Goal: Task Accomplishment & Management: Manage account settings

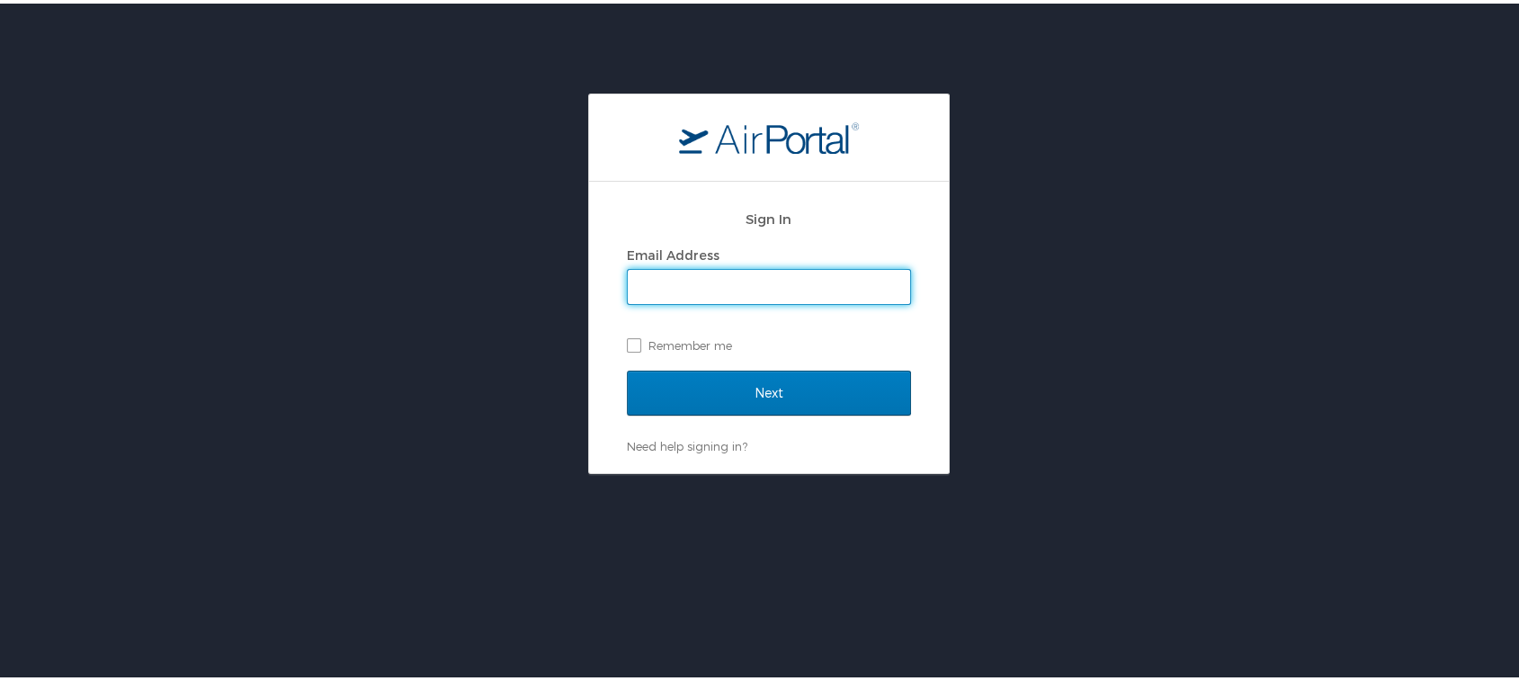
click at [750, 281] on input "Email Address" at bounding box center [769, 283] width 282 height 34
type input "mliss.hunter@cbtravel.com"
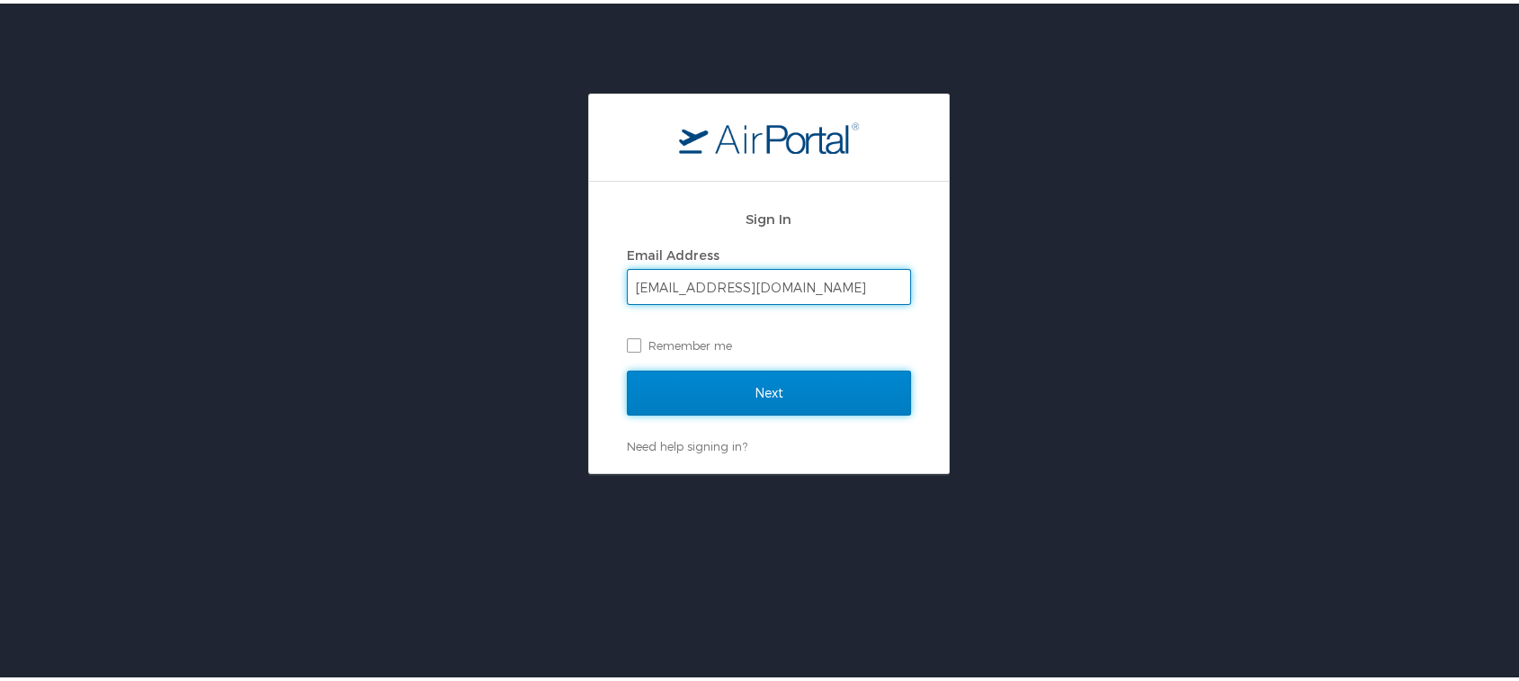
click at [744, 380] on input "Next" at bounding box center [769, 389] width 284 height 45
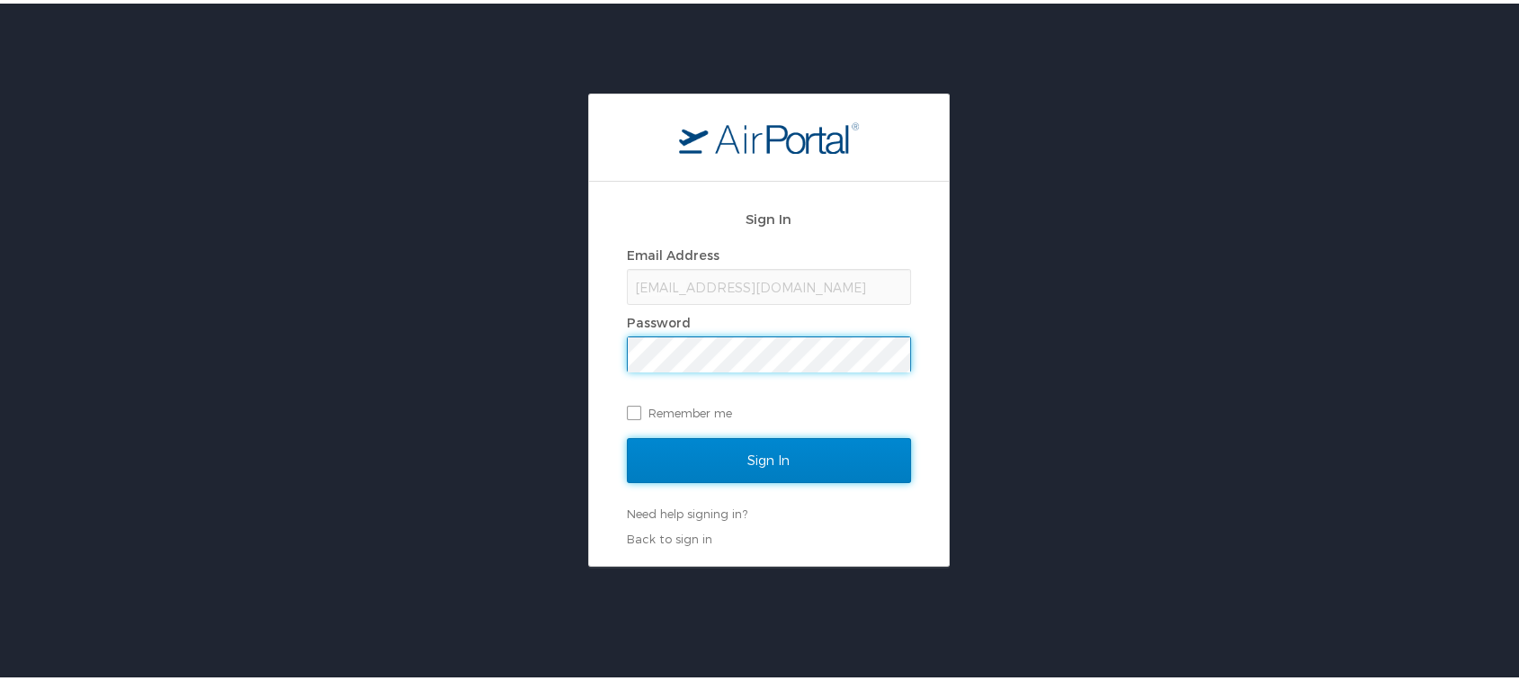
click at [741, 456] on input "Sign In" at bounding box center [769, 456] width 284 height 45
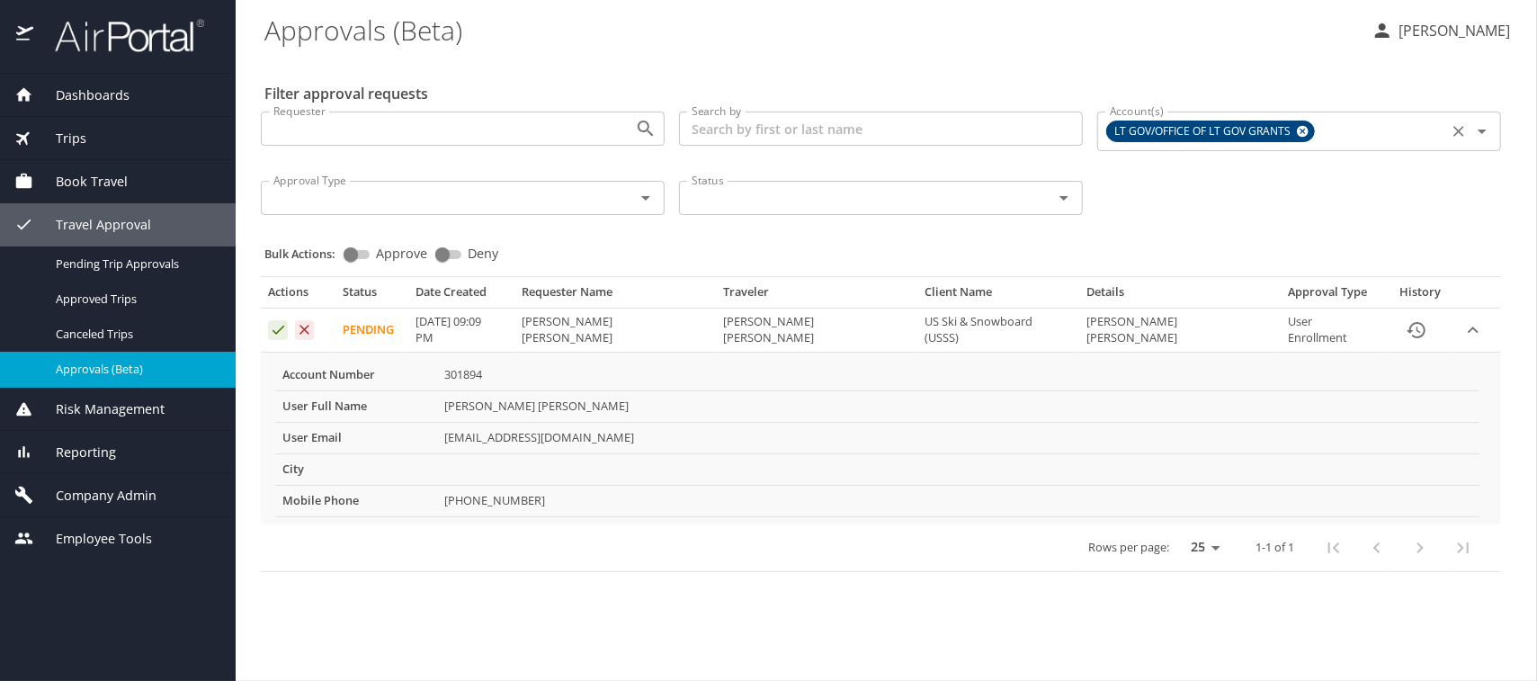
click at [1302, 126] on icon at bounding box center [1303, 132] width 12 height 12
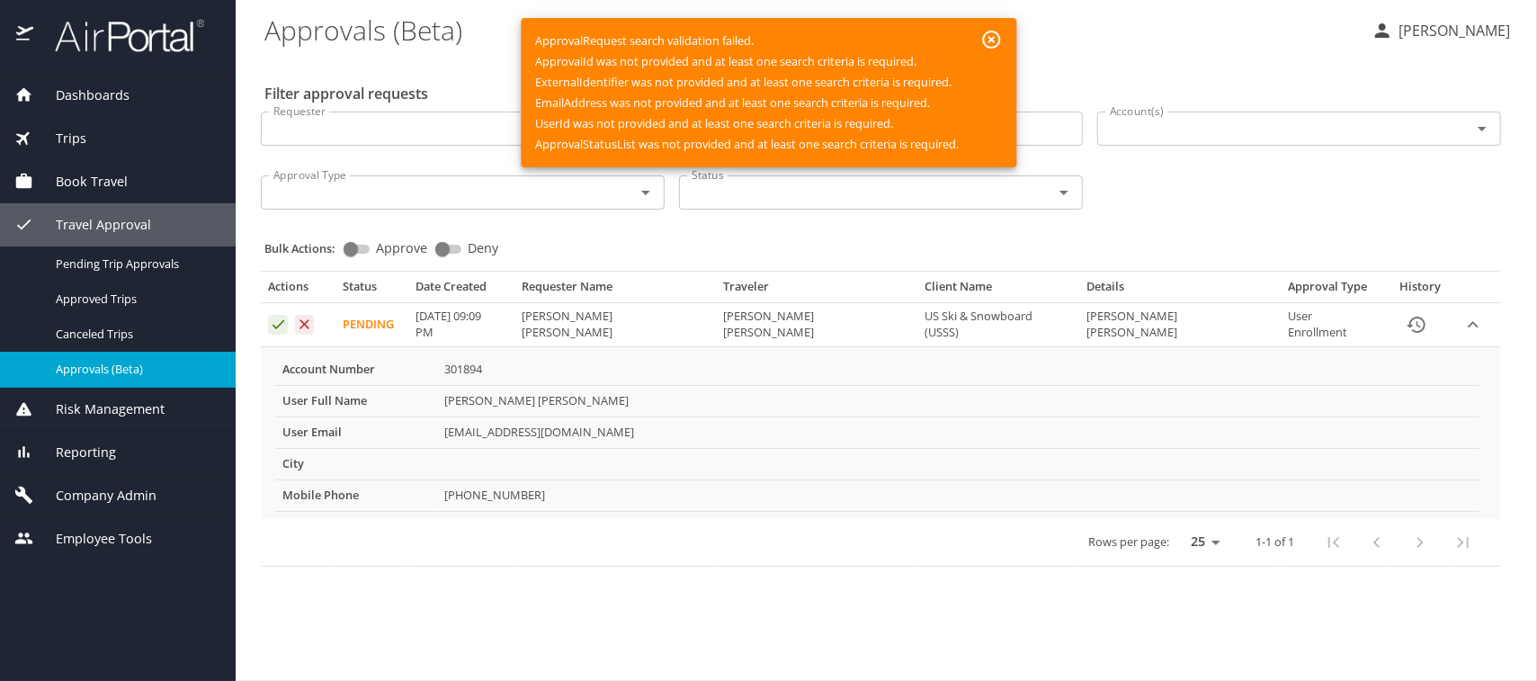
click at [993, 38] on icon "button" at bounding box center [991, 40] width 22 height 22
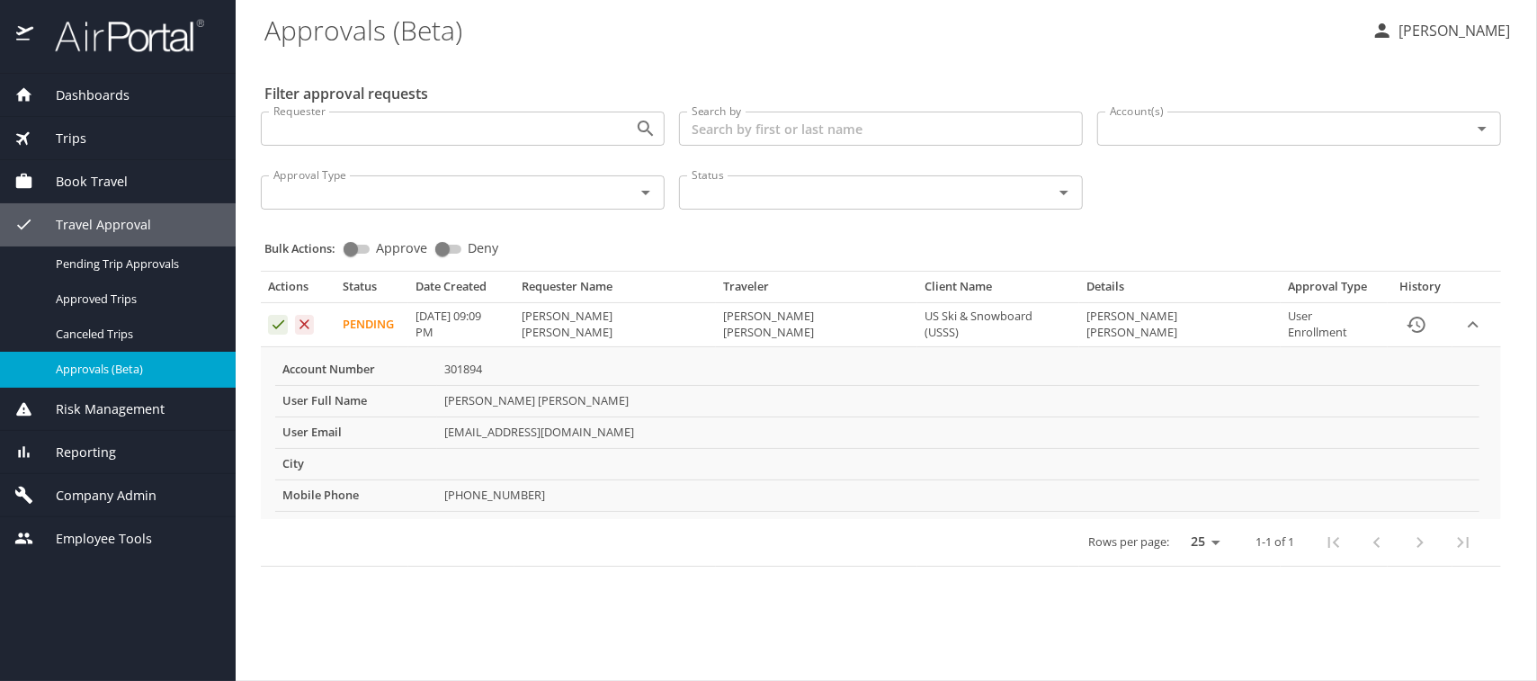
click at [101, 493] on span "Company Admin" at bounding box center [94, 496] width 123 height 20
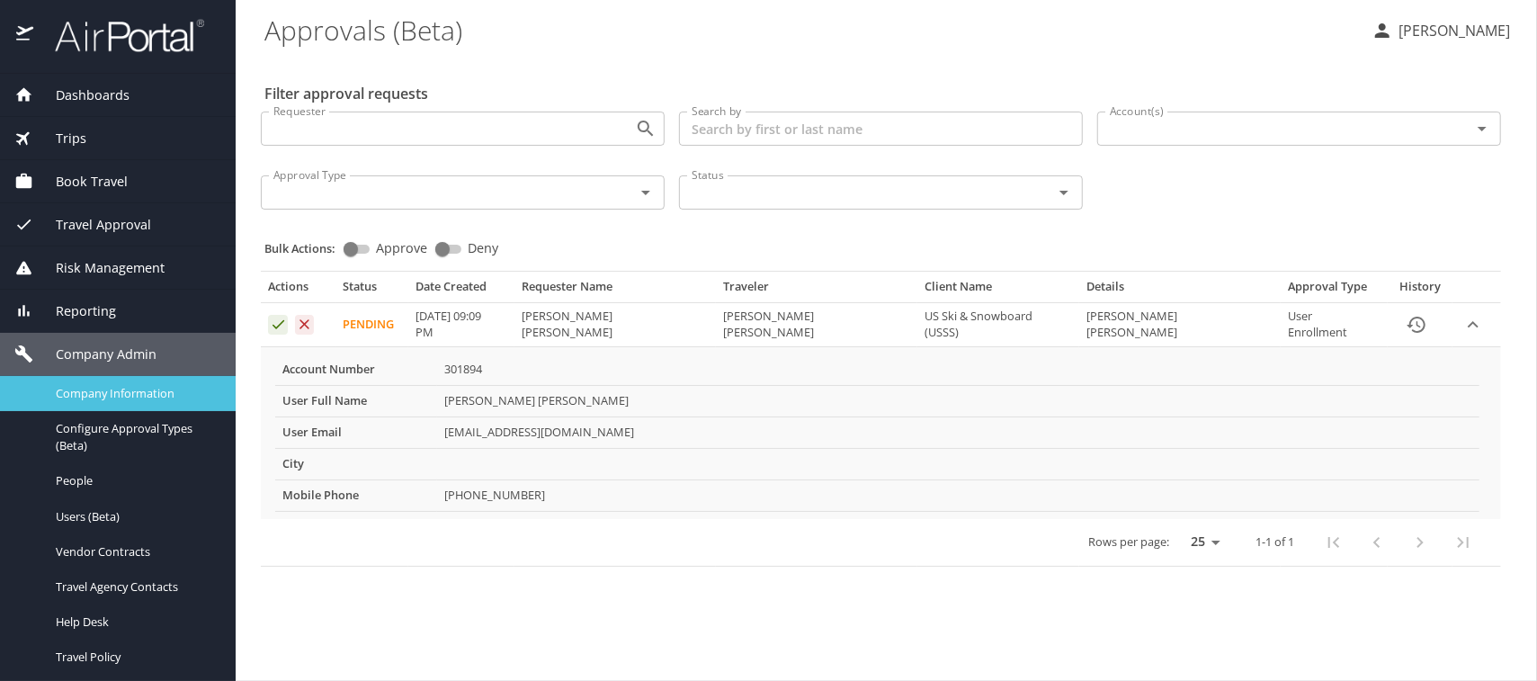
click at [108, 387] on span "Company Information" at bounding box center [135, 393] width 158 height 17
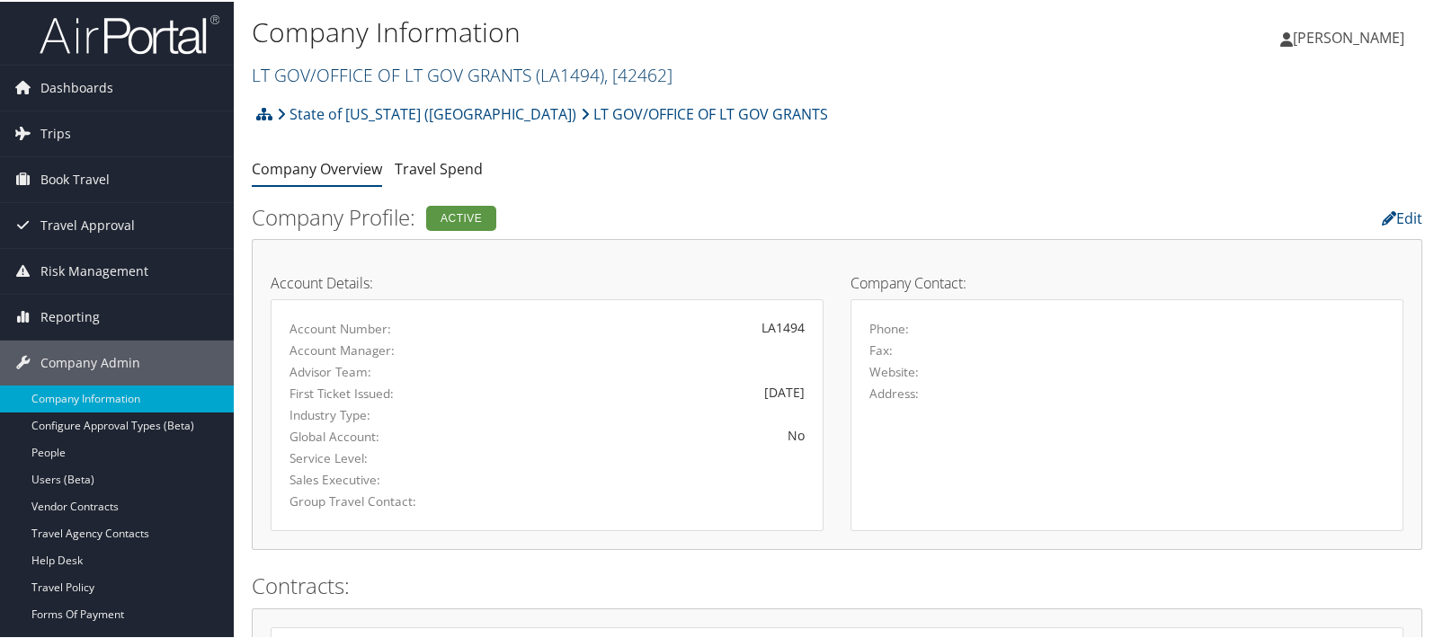
drag, startPoint x: 0, startPoint y: 0, endPoint x: 298, endPoint y: 76, distance: 307.3
click at [298, 76] on link "LT GOV/OFFICE OF LT GOV GRANTS ( LA1494 ) , [ 42462 ]" at bounding box center [462, 73] width 421 height 24
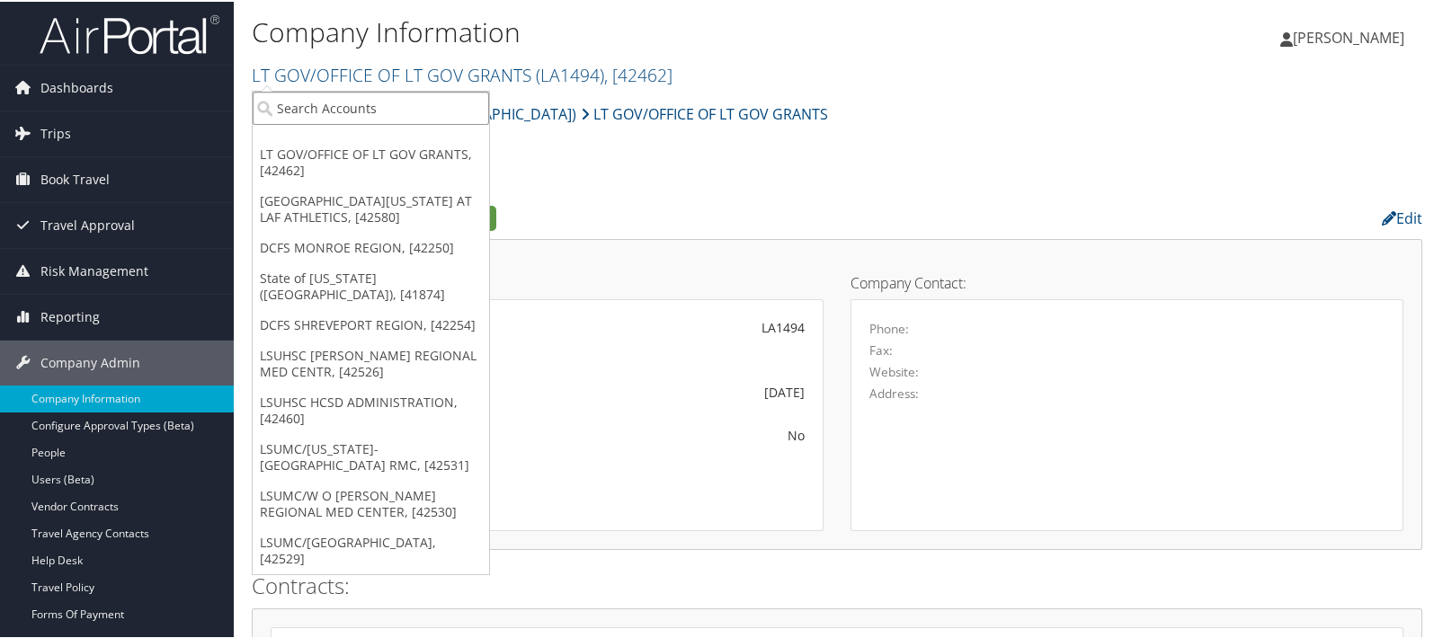
click at [303, 114] on input "search" at bounding box center [371, 106] width 236 height 33
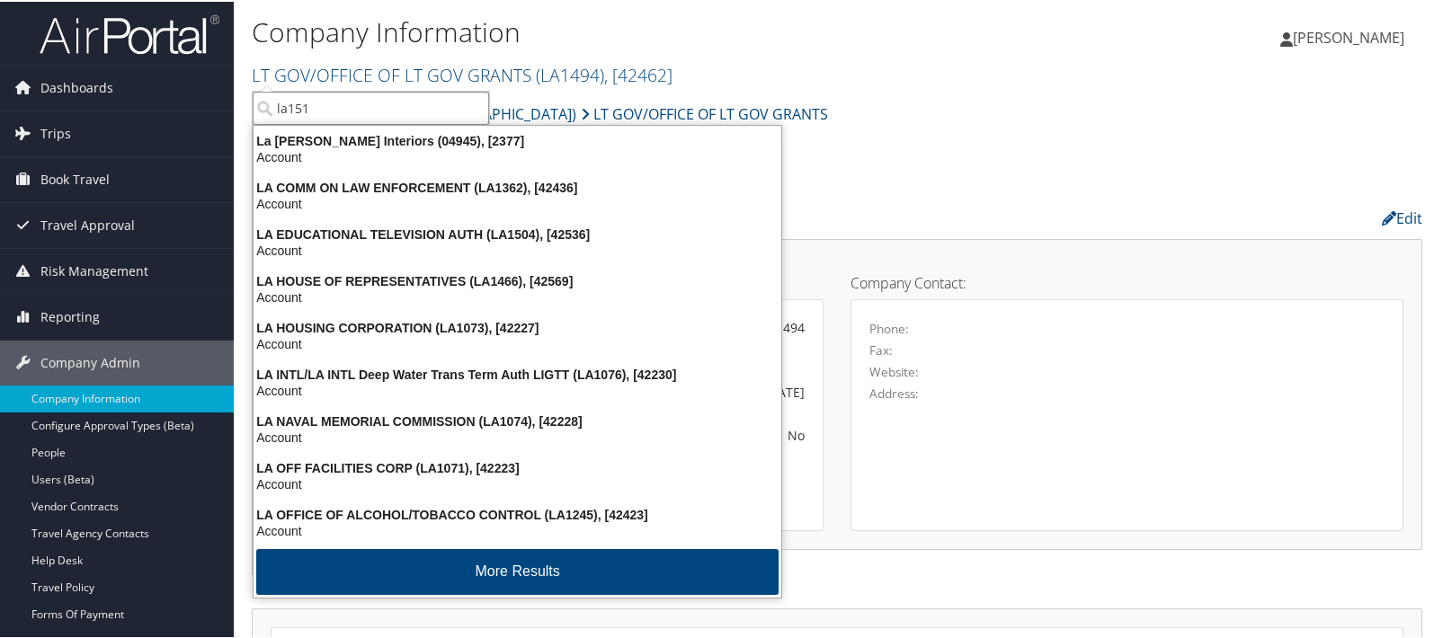
type input "la1516"
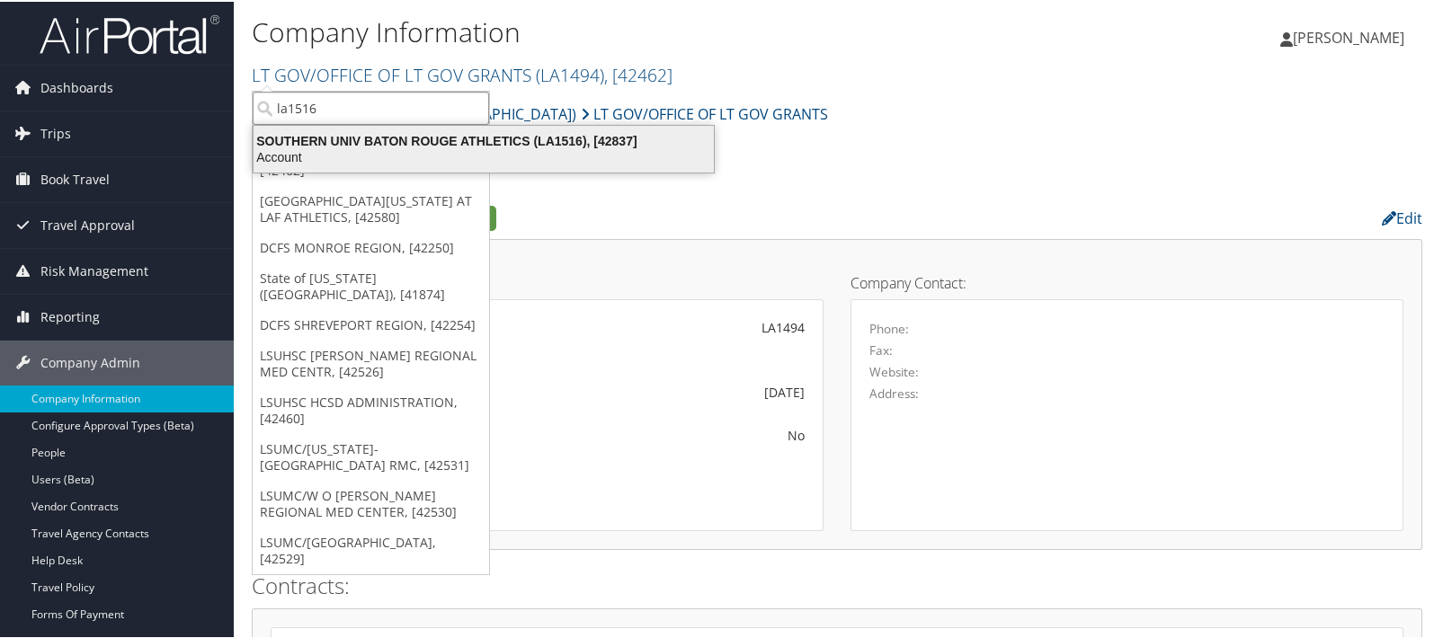
click at [355, 132] on div "SOUTHERN UNIV BATON ROUGE ATHLETICS (LA1516), [42837]" at bounding box center [484, 139] width 482 height 16
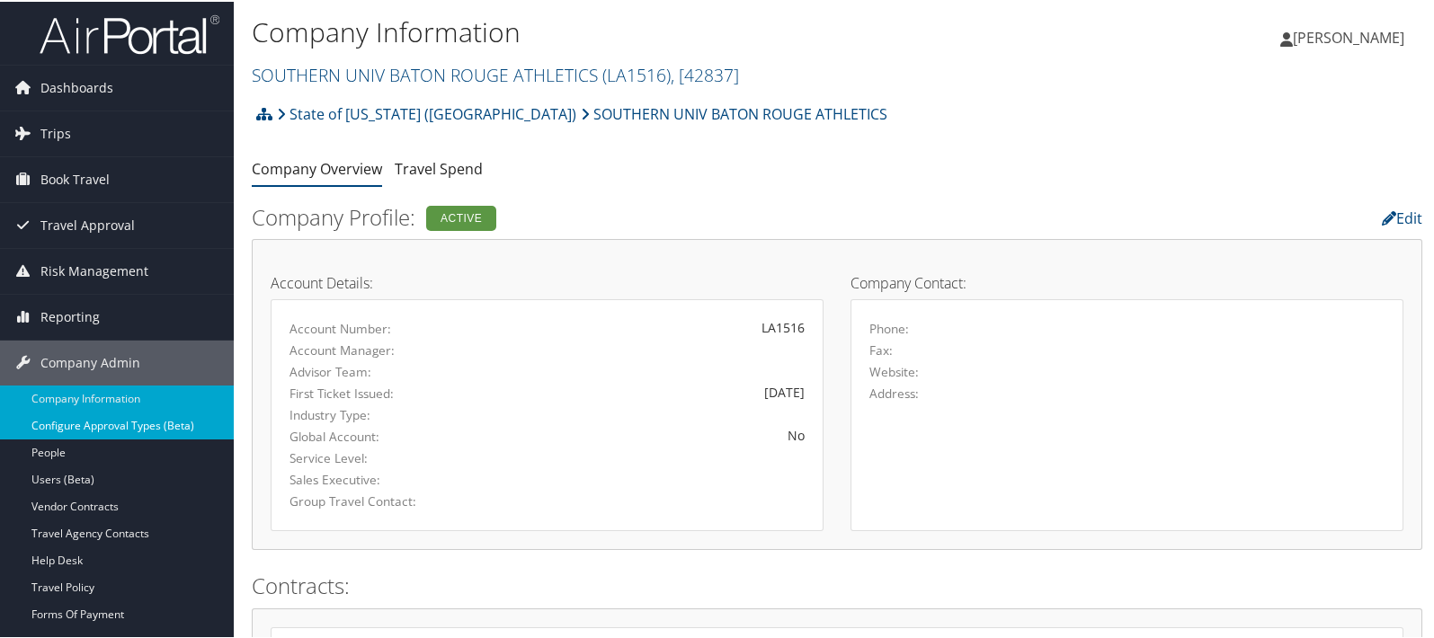
click at [90, 426] on link "Configure Approval Types (Beta)" at bounding box center [117, 424] width 234 height 27
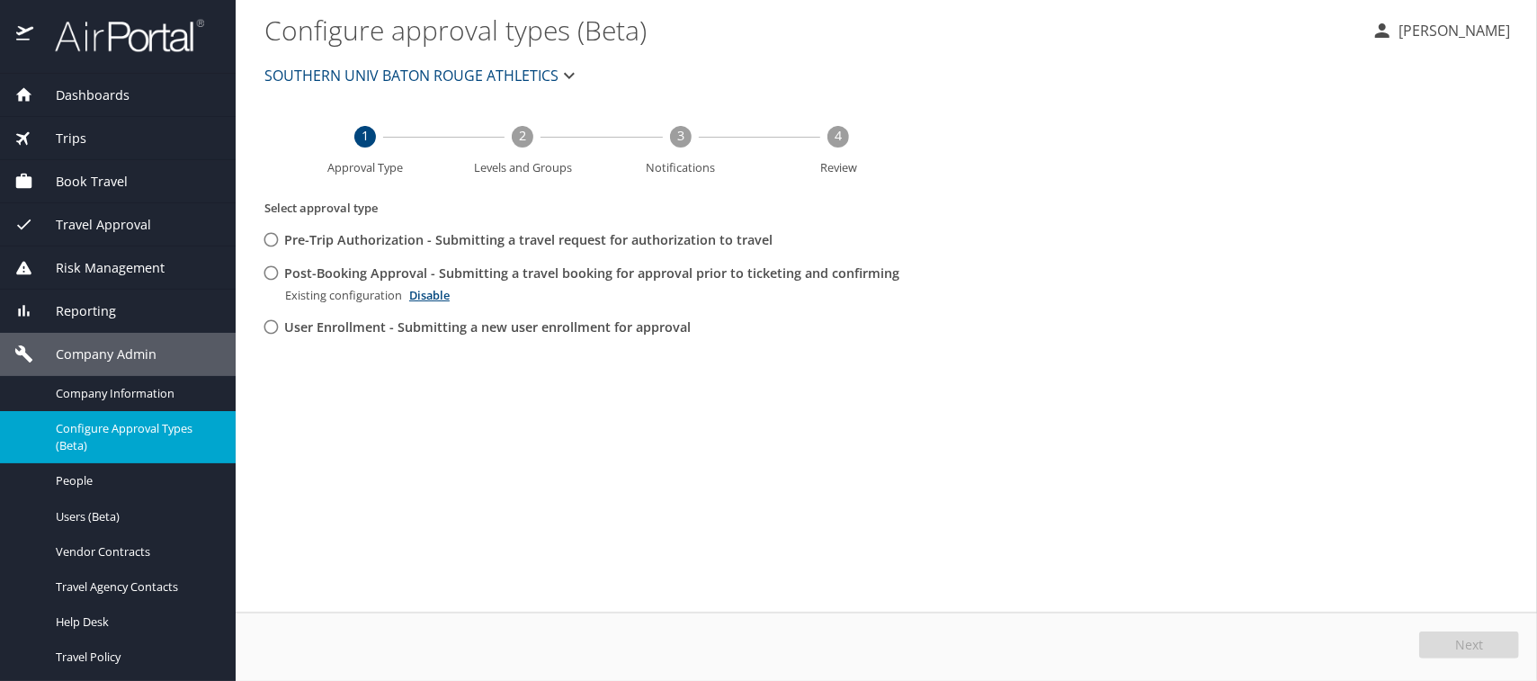
click at [273, 280] on input "Post-Booking Approval - Submitting a travel booking for approval prior to ticke…" at bounding box center [270, 272] width 33 height 33
radio input "true"
click at [1466, 640] on span "Edit" at bounding box center [1470, 644] width 23 height 13
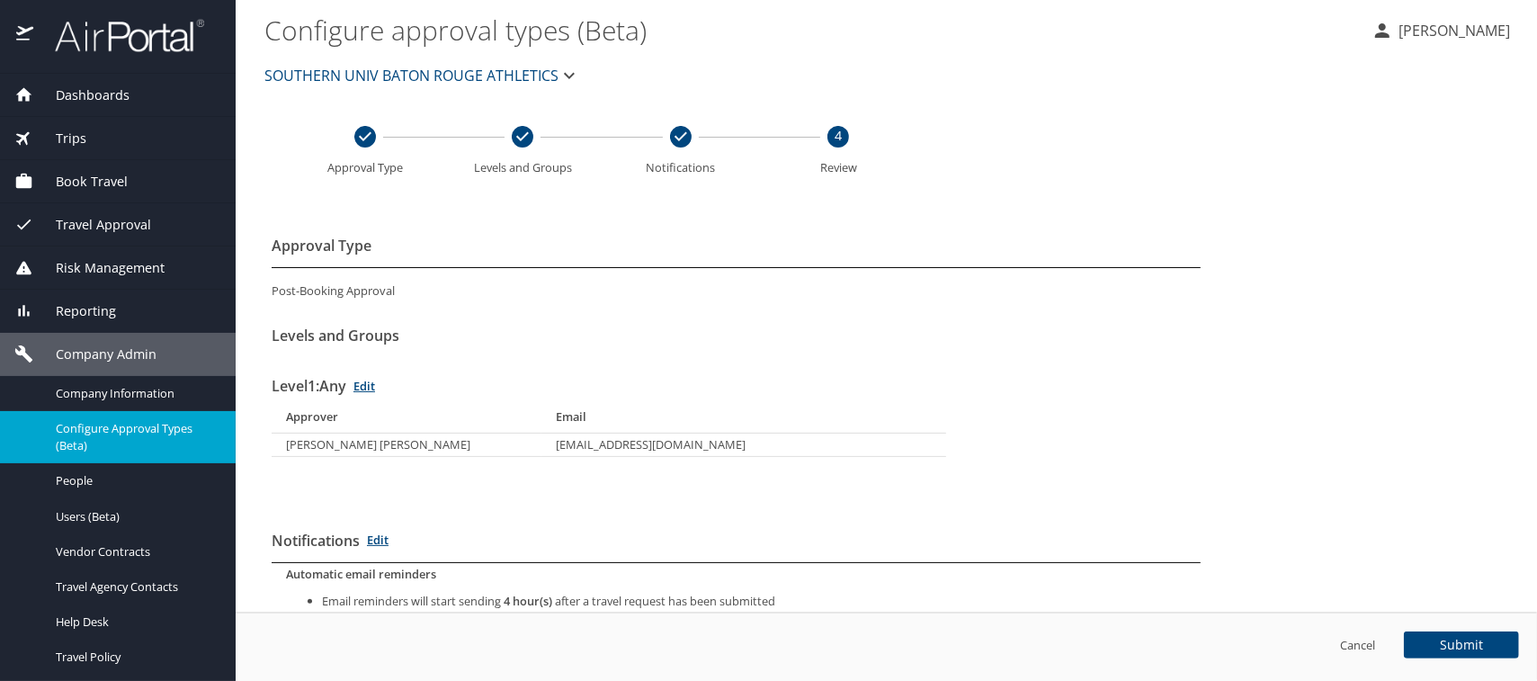
click at [64, 425] on span "Configure Approval Types (Beta)" at bounding box center [135, 437] width 158 height 34
click at [79, 138] on span "Trips" at bounding box center [59, 139] width 53 height 20
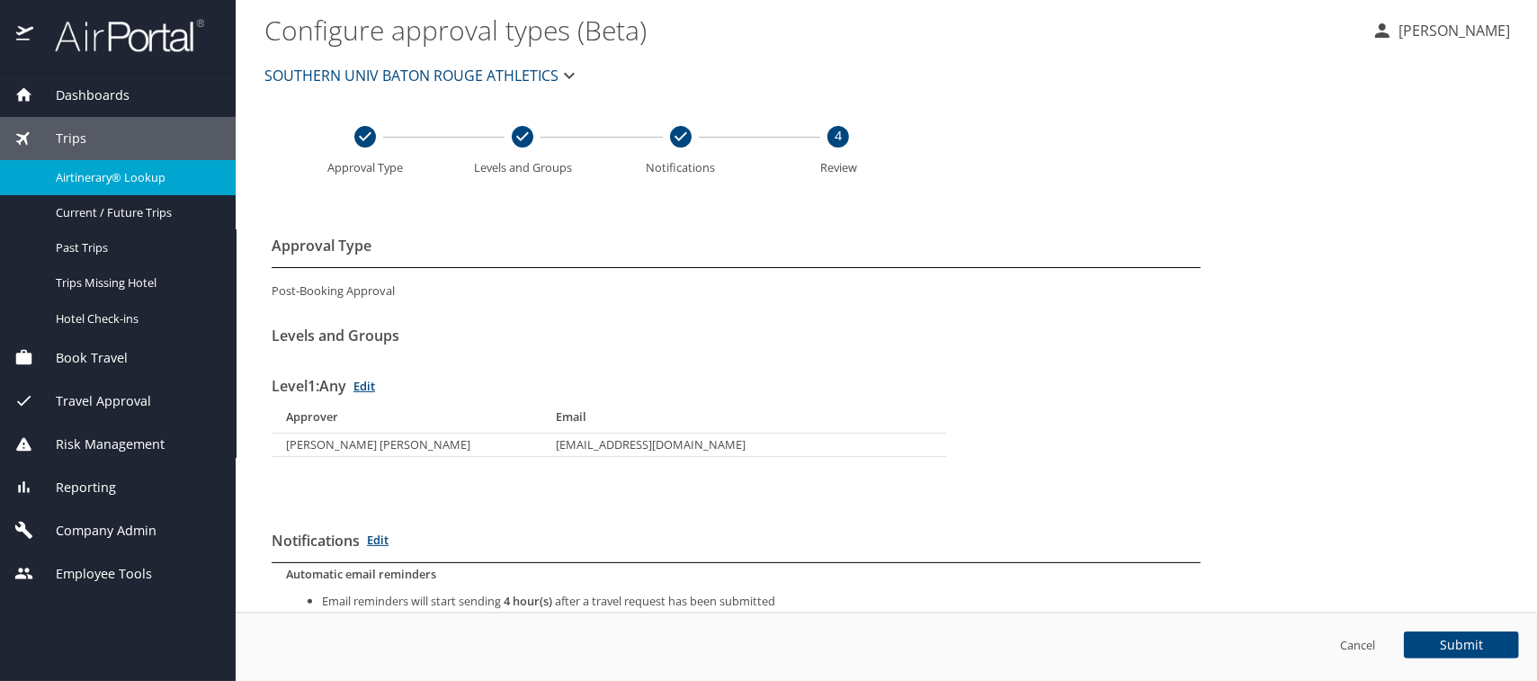
click at [94, 169] on span "Airtinerary® Lookup" at bounding box center [135, 177] width 158 height 17
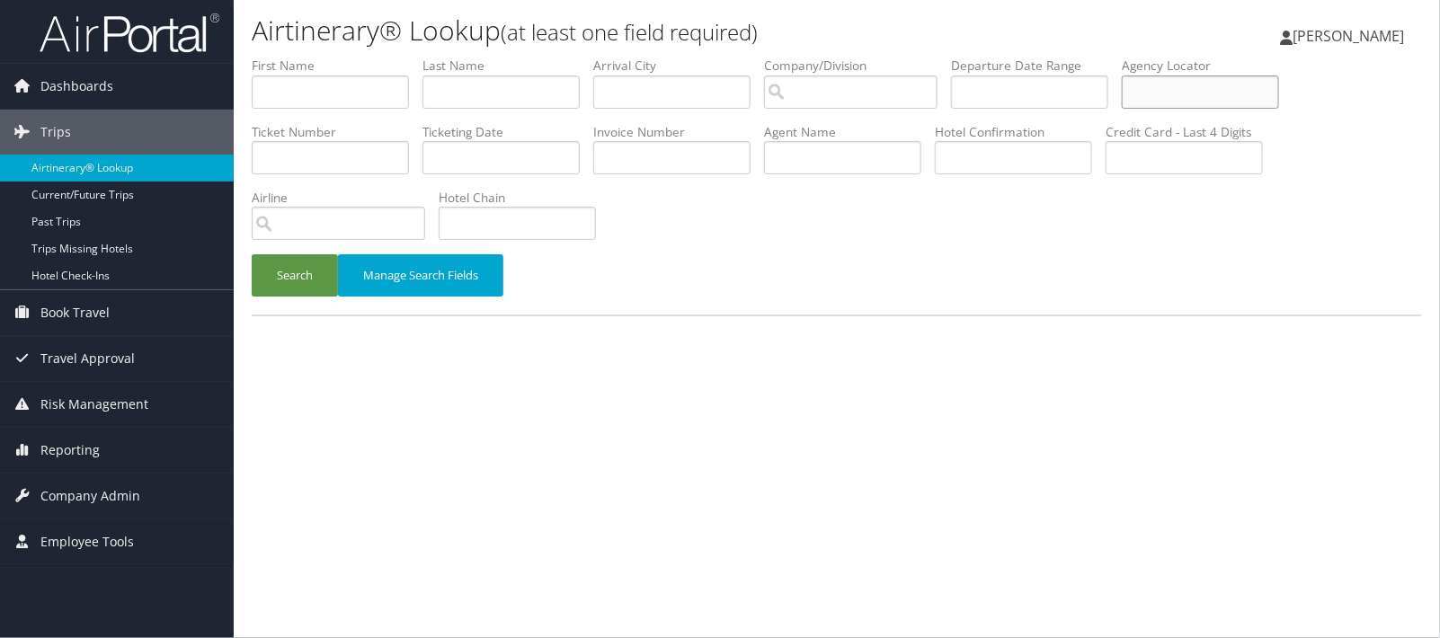
click at [1169, 89] on input "text" at bounding box center [1200, 92] width 157 height 33
type input "dnfpr9"
click at [280, 267] on button "Search" at bounding box center [295, 275] width 86 height 42
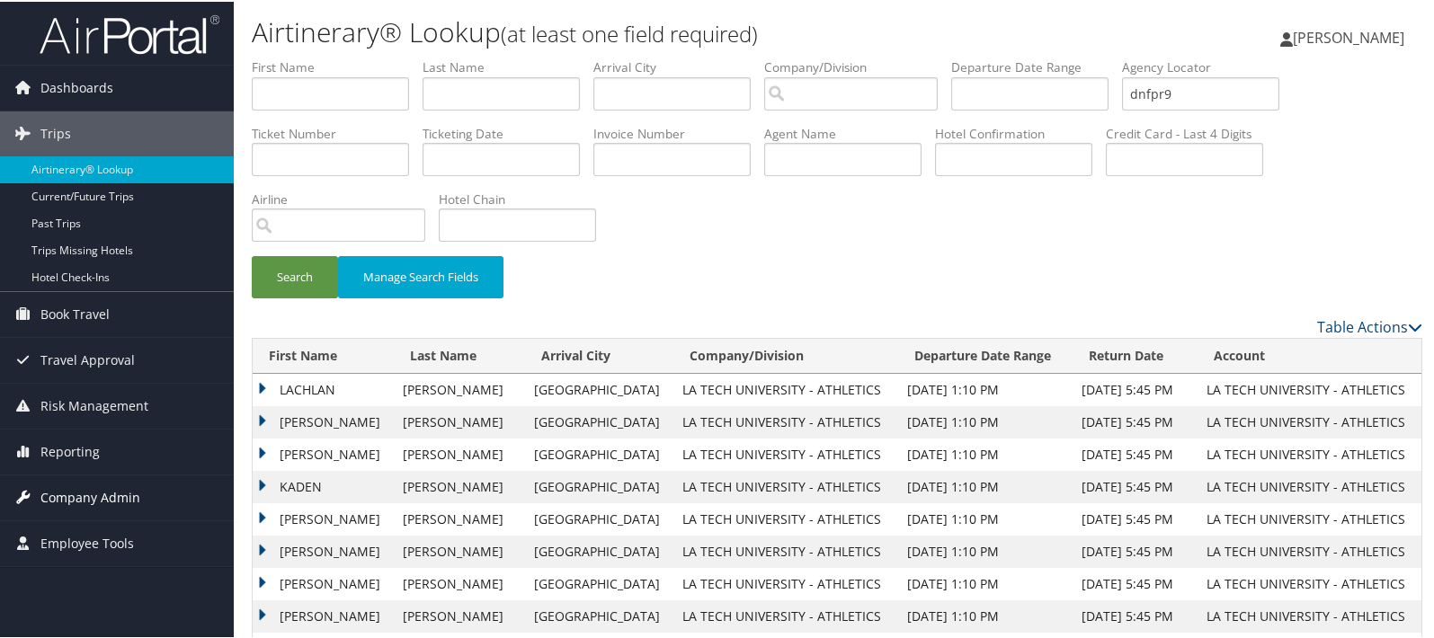
click at [77, 496] on span "Company Admin" at bounding box center [90, 496] width 100 height 45
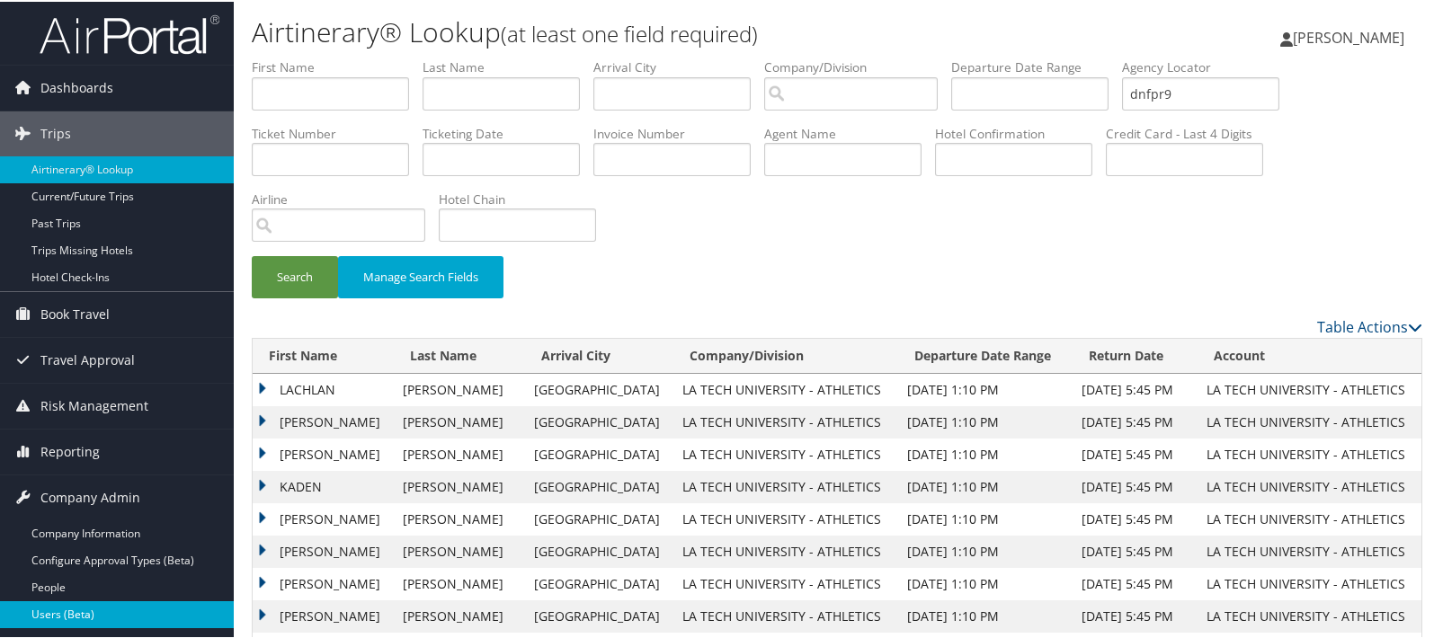
click at [73, 605] on link "Users (Beta)" at bounding box center [117, 613] width 234 height 27
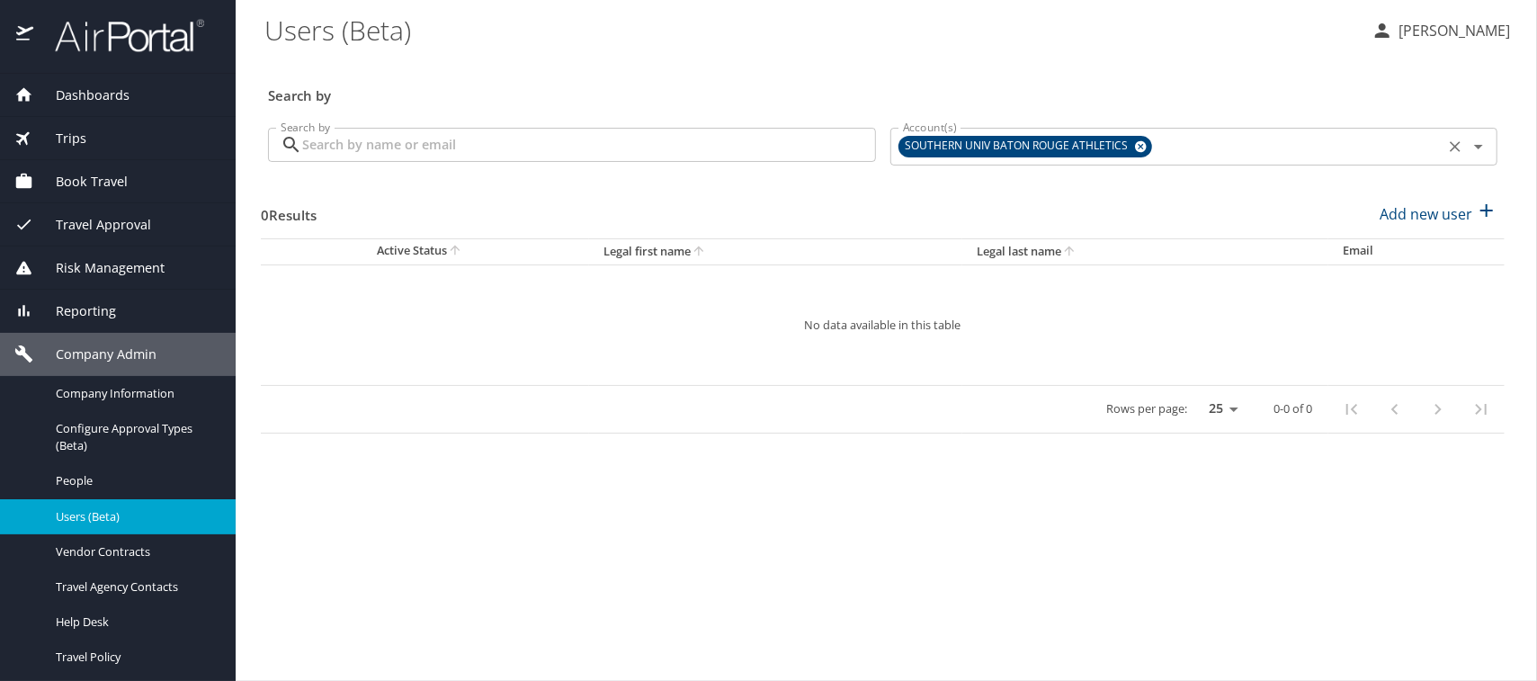
click at [1136, 145] on icon at bounding box center [1140, 147] width 13 height 20
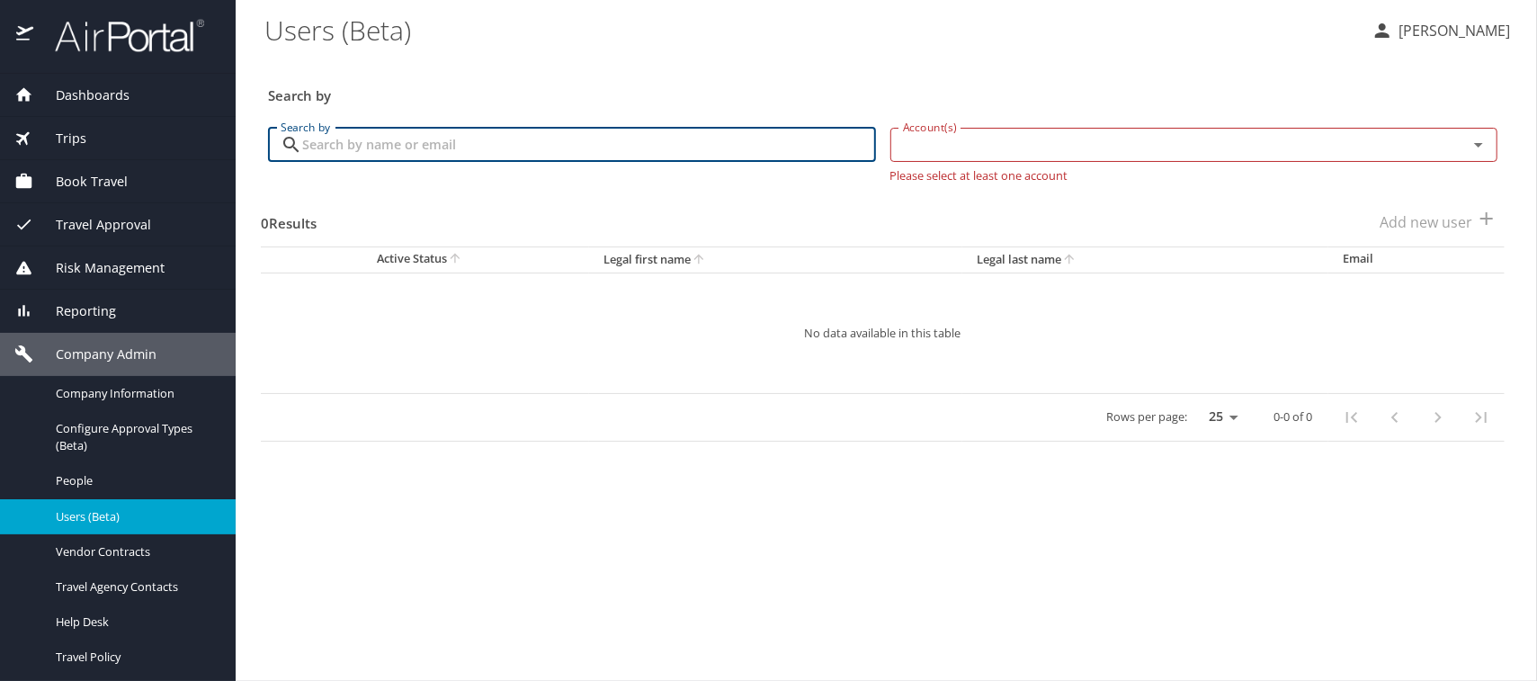
paste input "Chrystal Brown <Chrystal.Brown@civilservice.la.gov>"
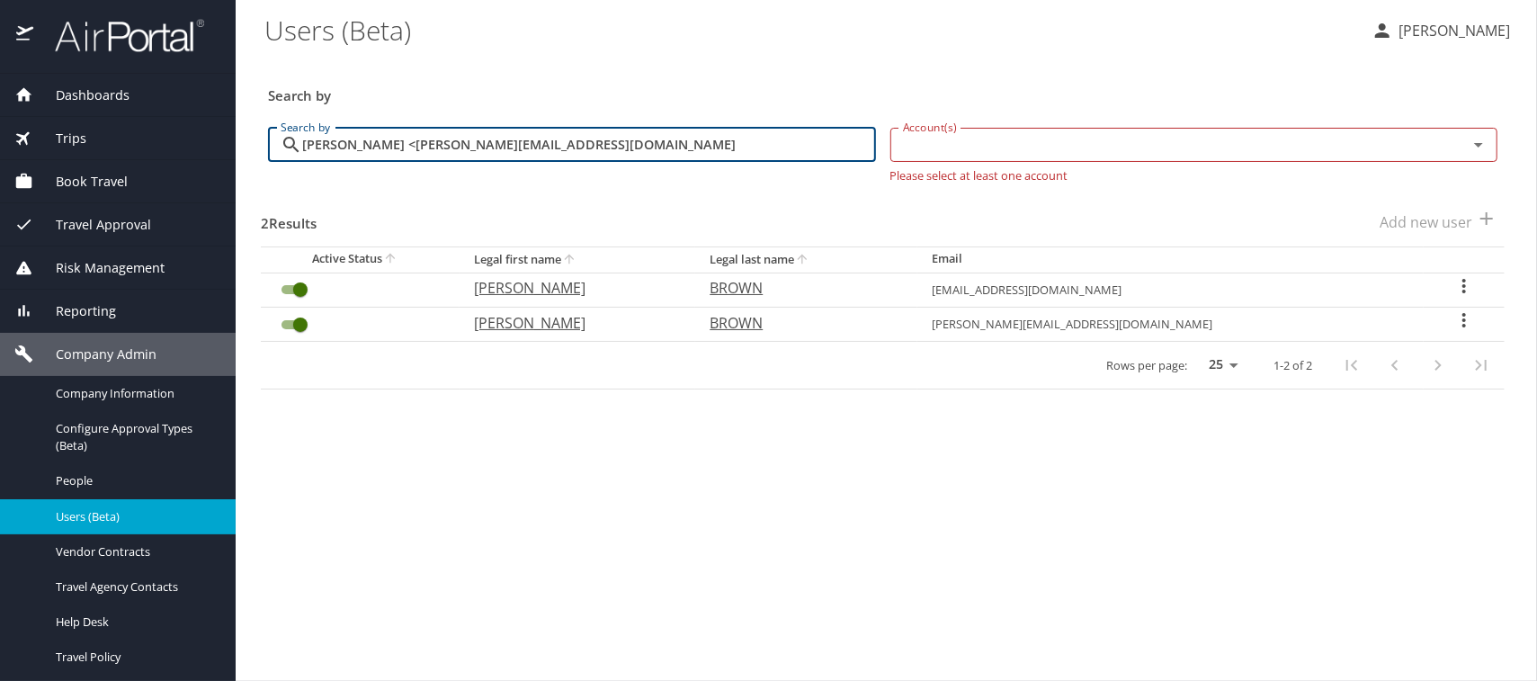
type input "Chrystal Brown <Chrystal.Brown@civilservice.la.gov"
click at [1461, 321] on icon "User Search Table" at bounding box center [1464, 320] width 22 height 22
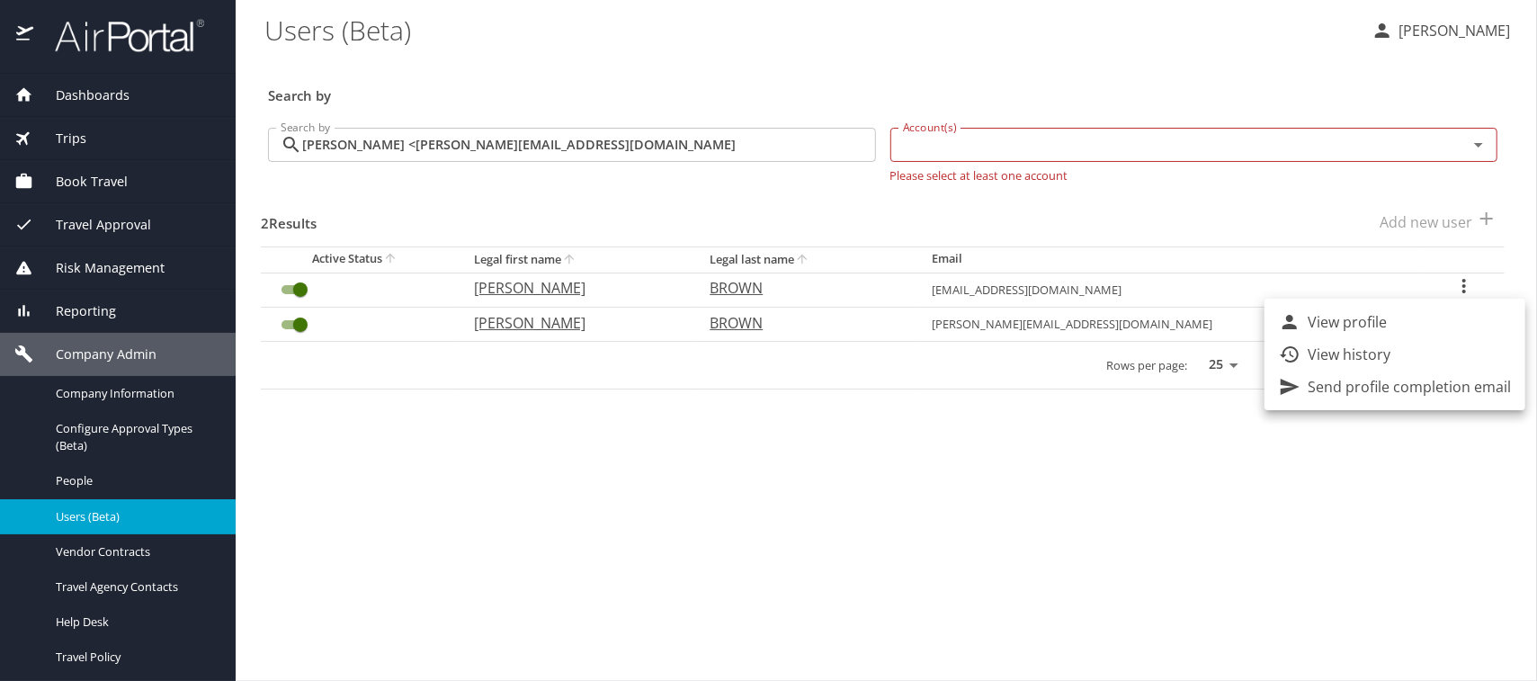
click at [527, 322] on div at bounding box center [768, 340] width 1537 height 681
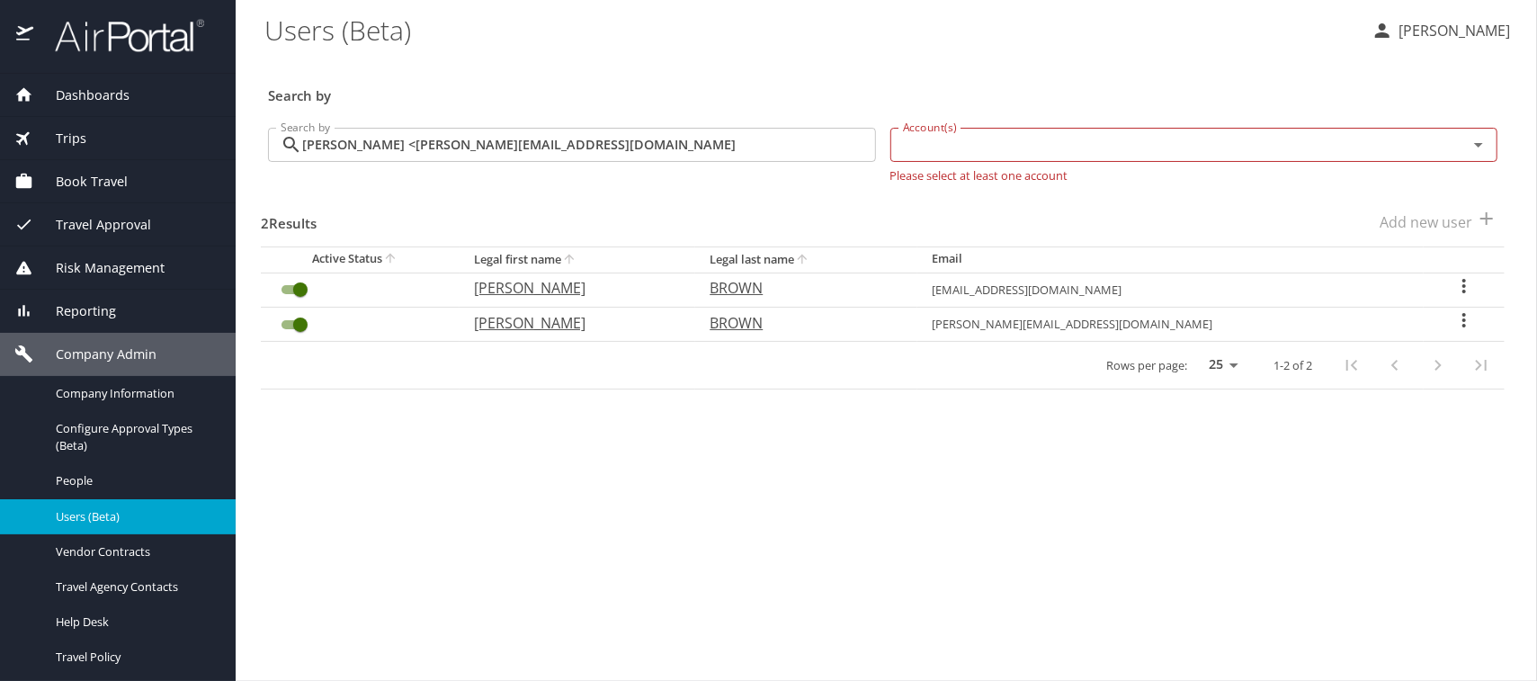
click at [547, 325] on p "CHRYSTAL" at bounding box center [574, 323] width 200 height 22
select select "US"
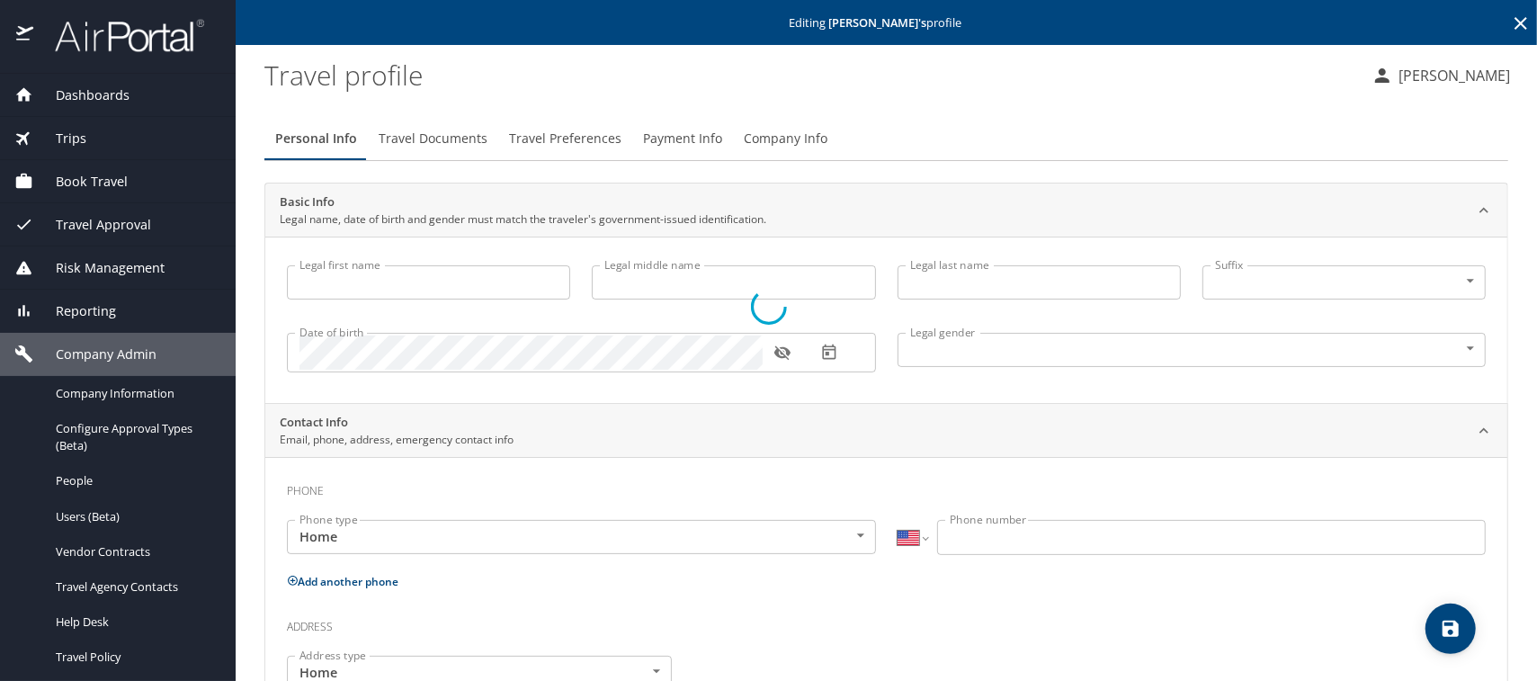
type input "CHRYSTAL"
type input "Lashawn"
type input "BROWN"
type input "Female"
select select "US"
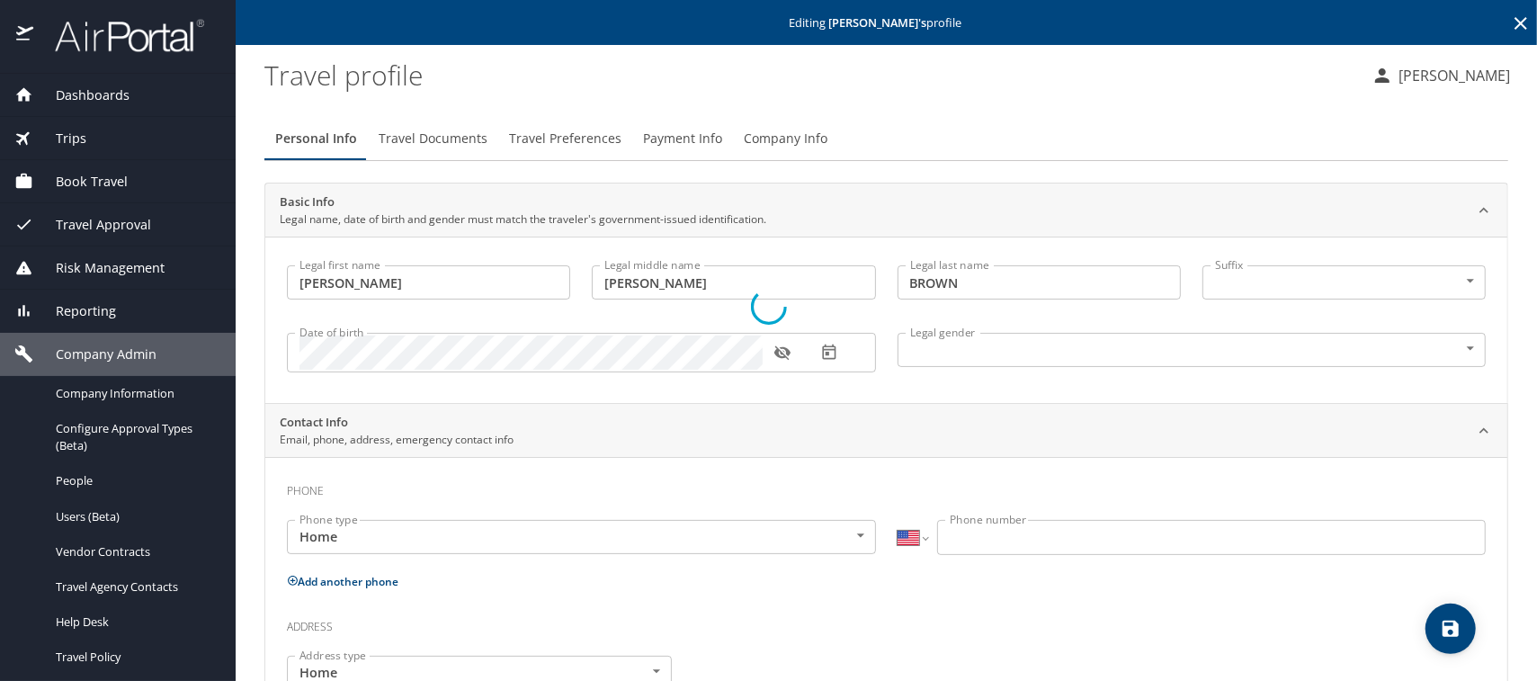
select select "US"
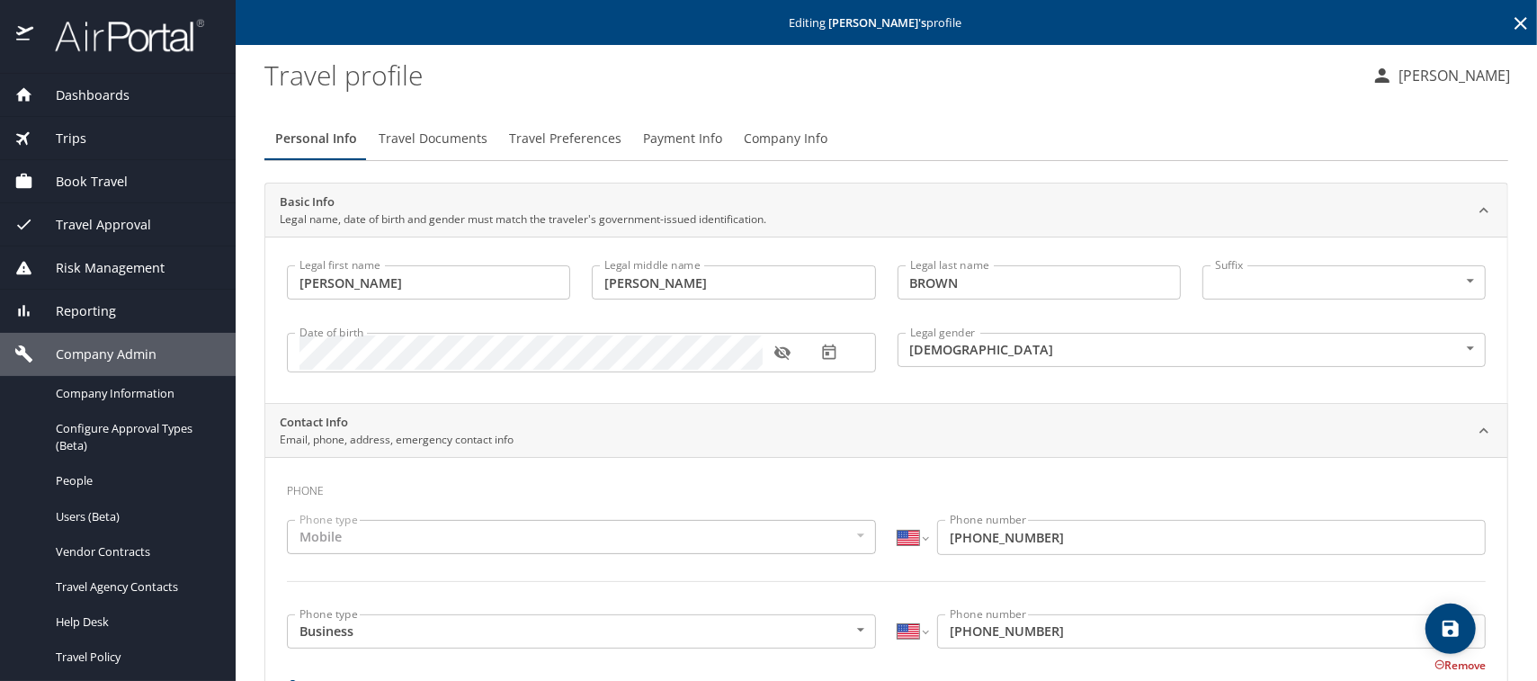
click at [767, 141] on span "Company Info" at bounding box center [786, 139] width 84 height 22
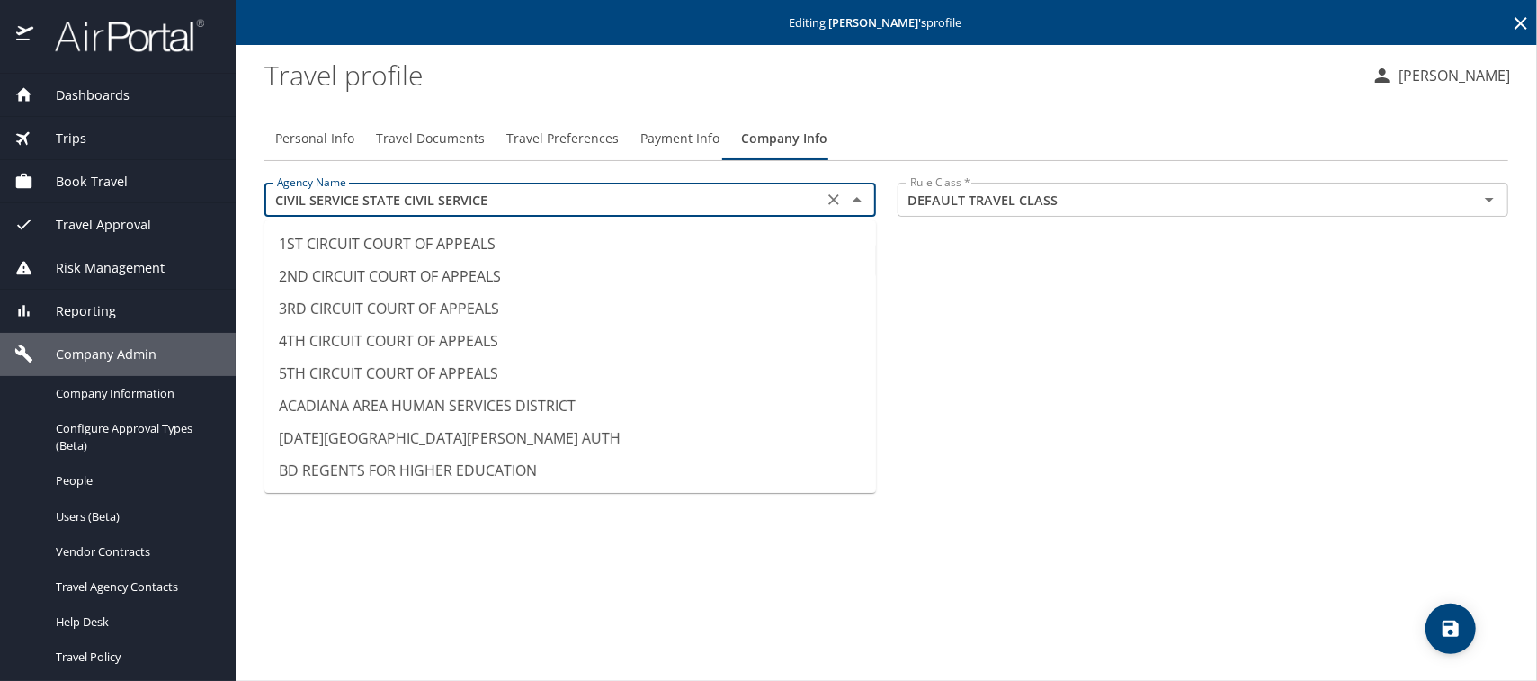
scroll to position [1486, 0]
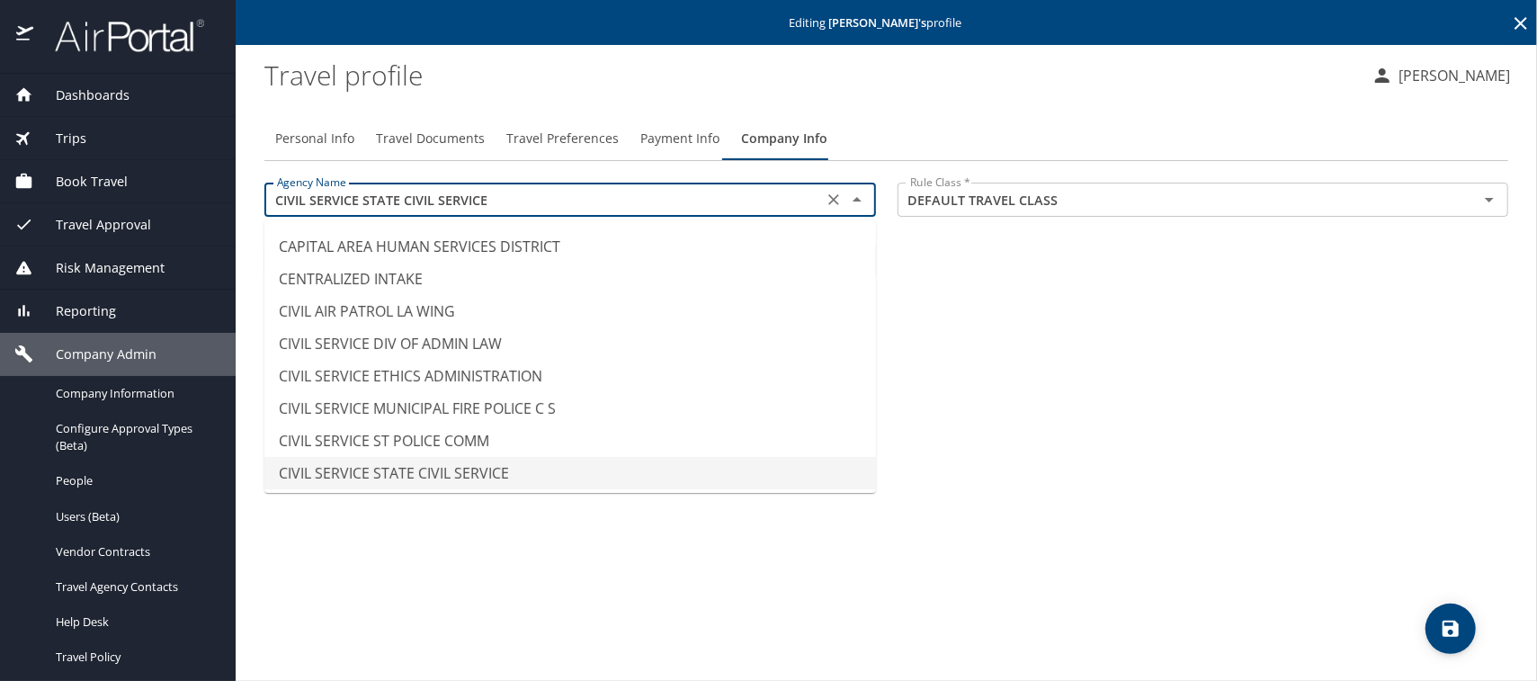
drag, startPoint x: 512, startPoint y: 201, endPoint x: 266, endPoint y: 191, distance: 245.7
click at [266, 191] on div "CIVIL SERVICE STATE CIVIL SERVICE Agency Name" at bounding box center [569, 200] width 611 height 34
click at [403, 139] on span "Travel Documents" at bounding box center [430, 139] width 109 height 22
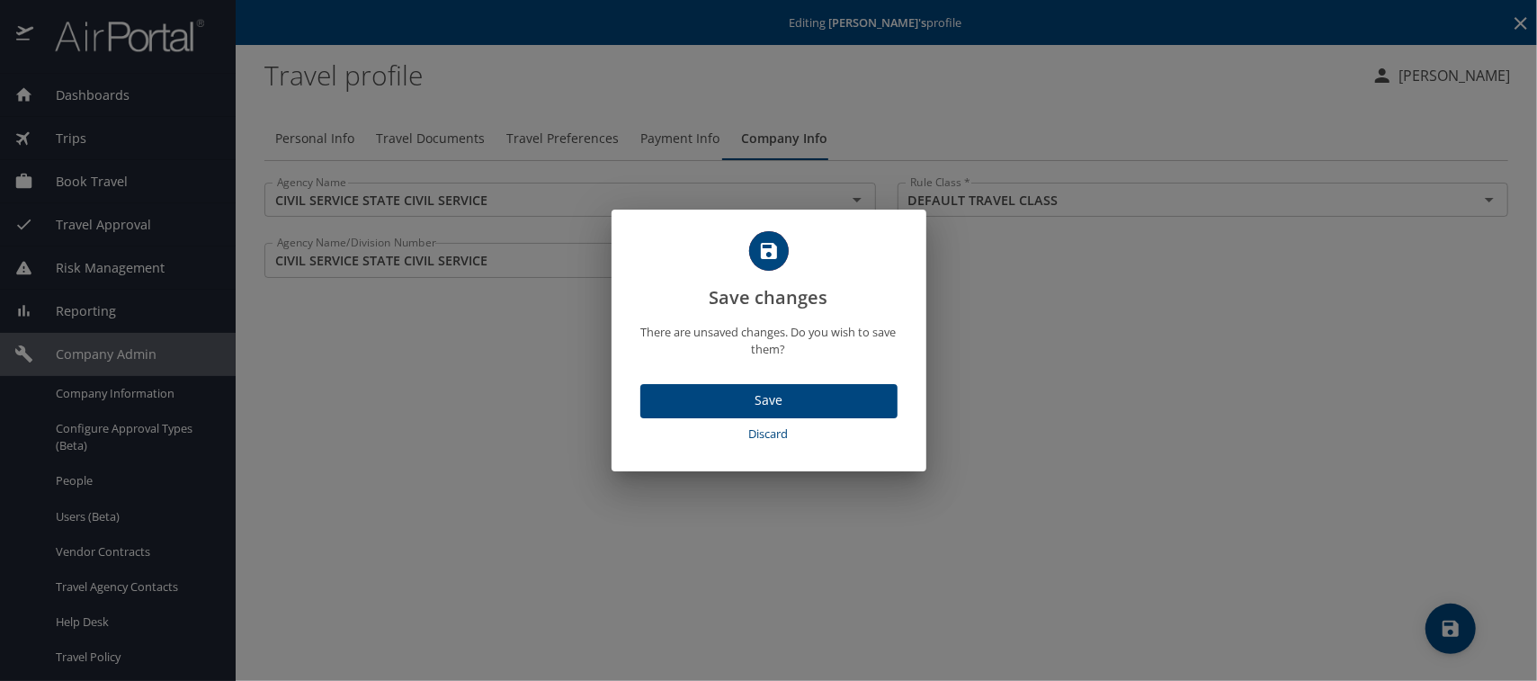
click at [758, 432] on span "Discard" at bounding box center [768, 433] width 243 height 21
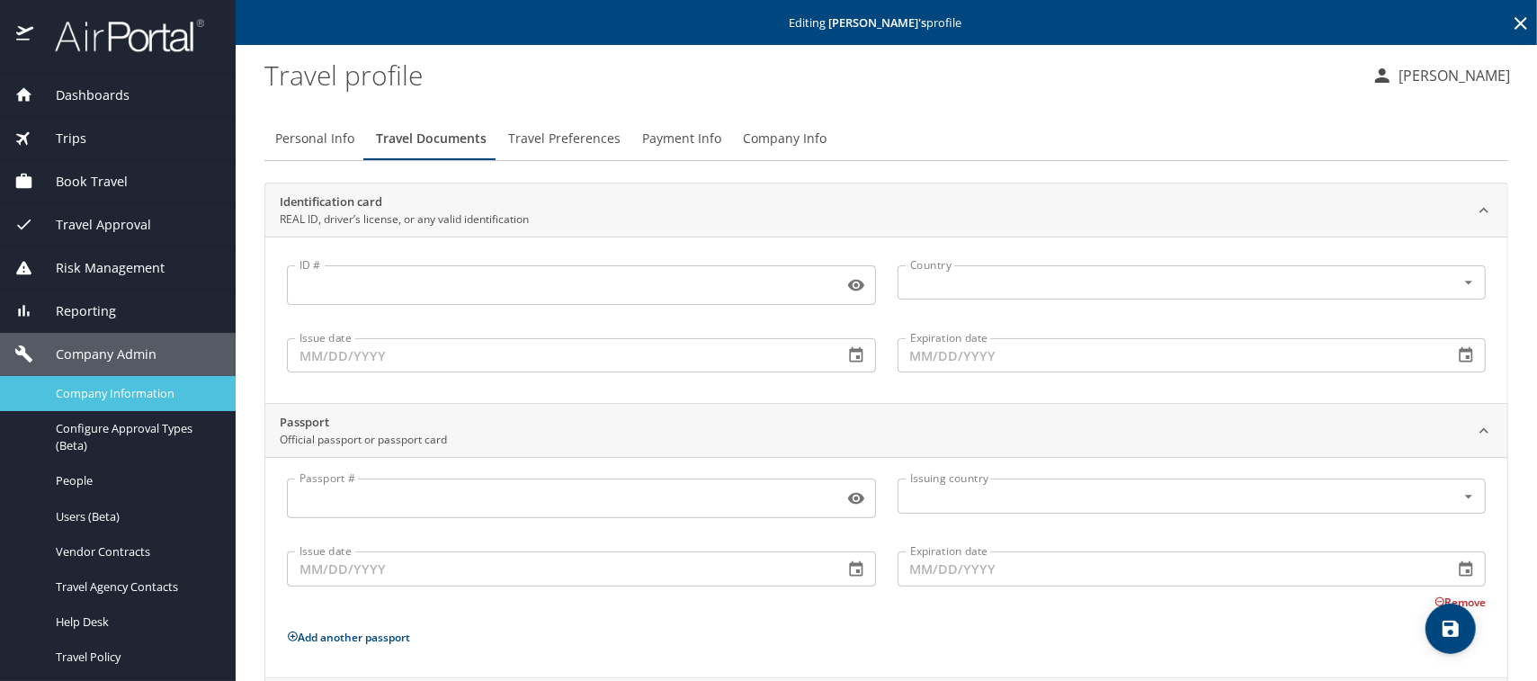
click at [97, 397] on span "Company Information" at bounding box center [135, 393] width 158 height 17
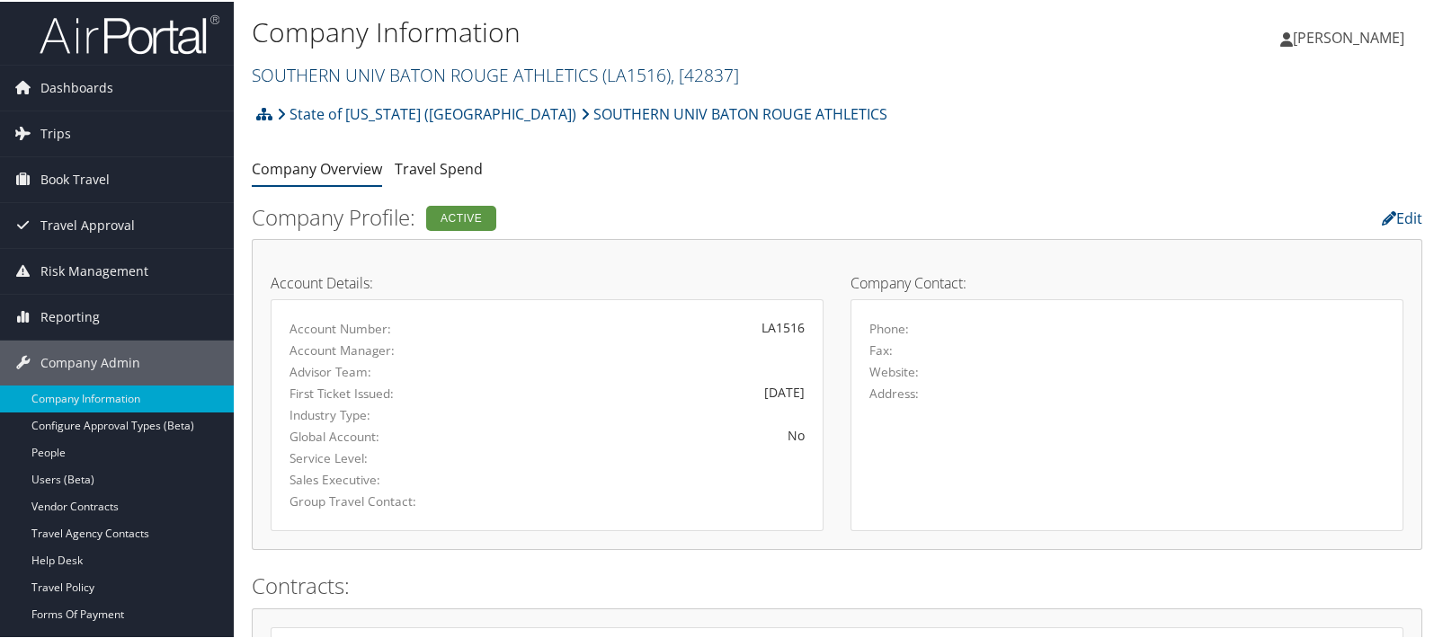
click at [293, 74] on link "SOUTHERN UNIV BATON ROUGE ATHLETICS ( LA1516 ) , [ 42837 ]" at bounding box center [495, 73] width 487 height 24
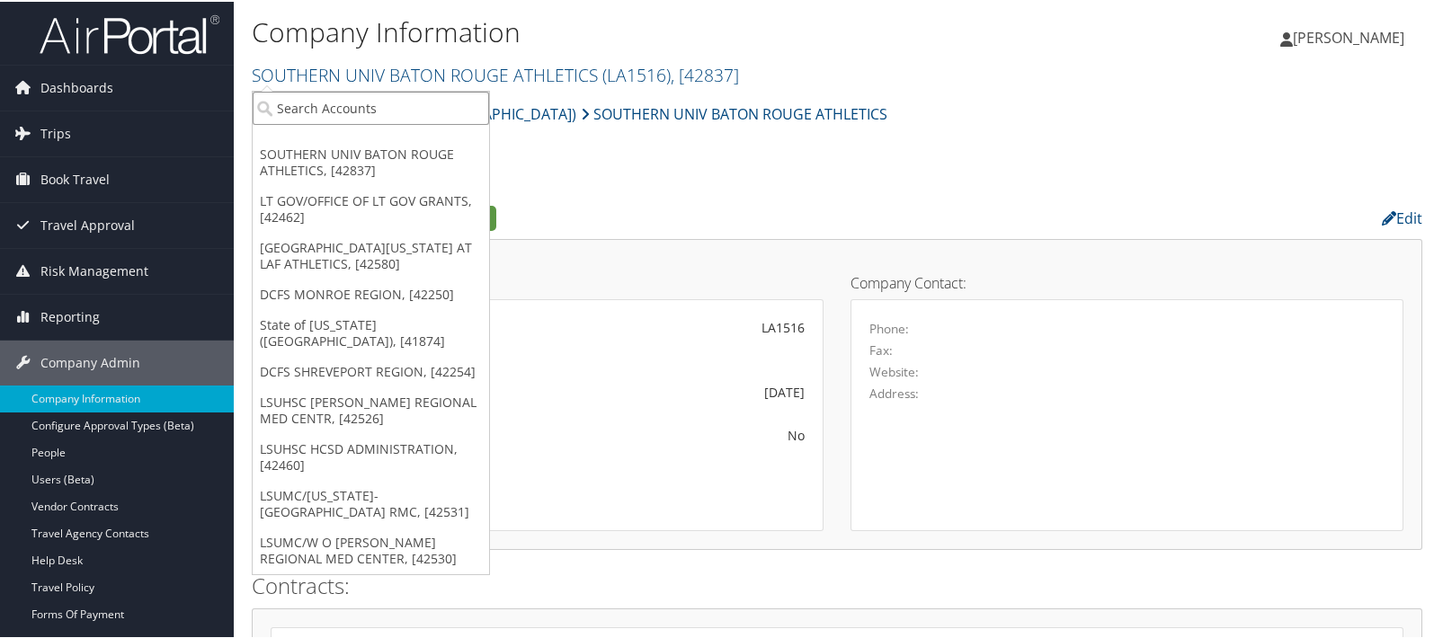
paste input "CIVIL SERVICE STATE CIVIL SERVICE"
type input "CIVIL SERVICE"
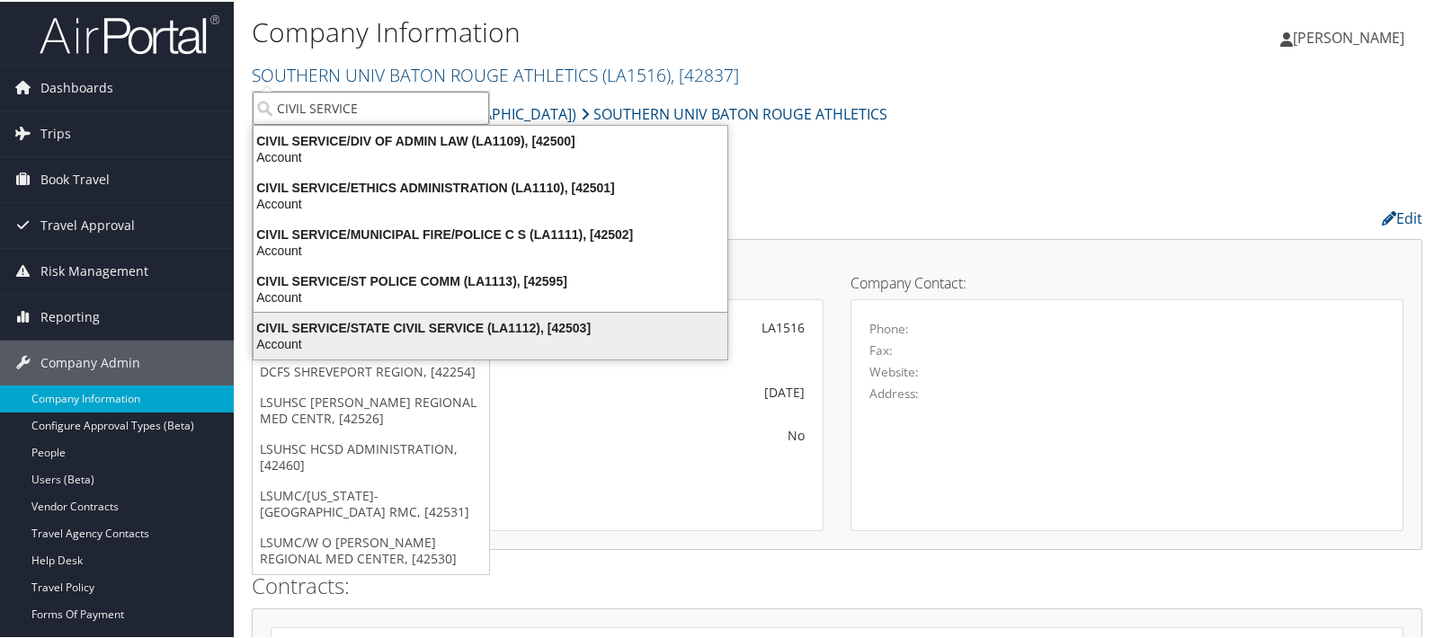
click at [492, 318] on div "CIVIL SERVICE/STATE CIVIL SERVICE (LA1112), [42503]" at bounding box center [490, 326] width 495 height 16
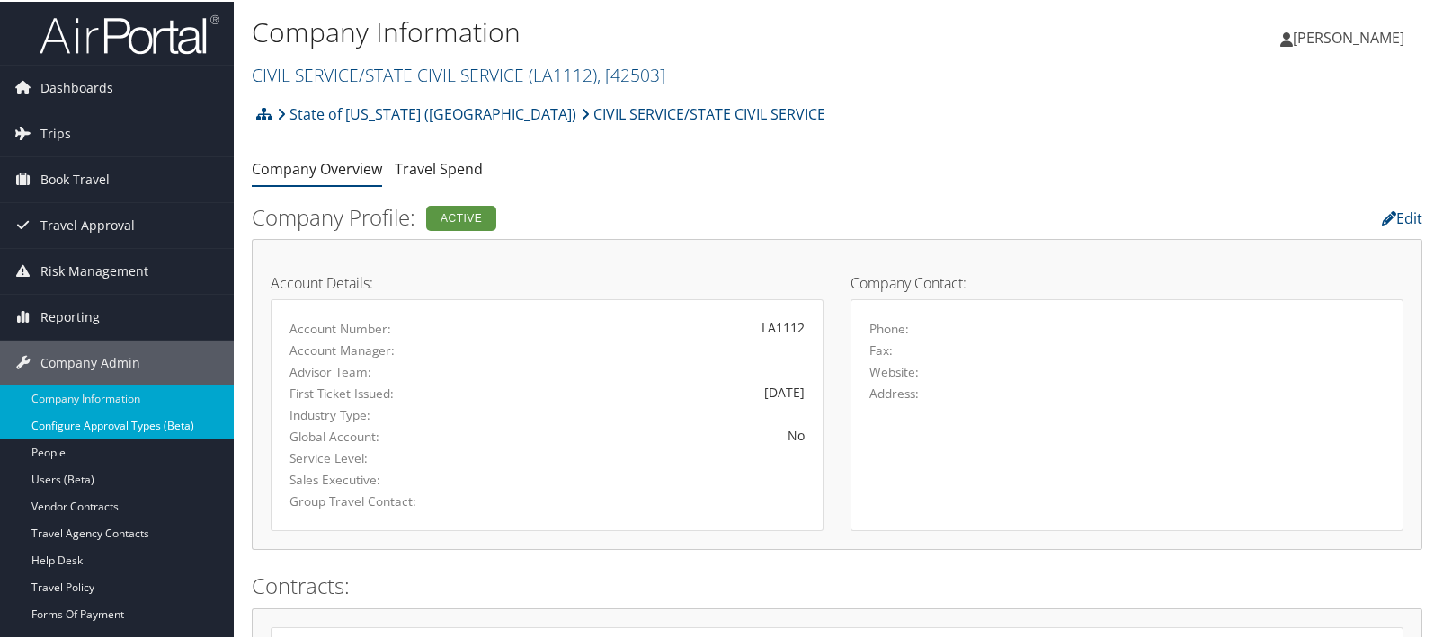
click at [111, 427] on link "Configure Approval Types (Beta)" at bounding box center [117, 424] width 234 height 27
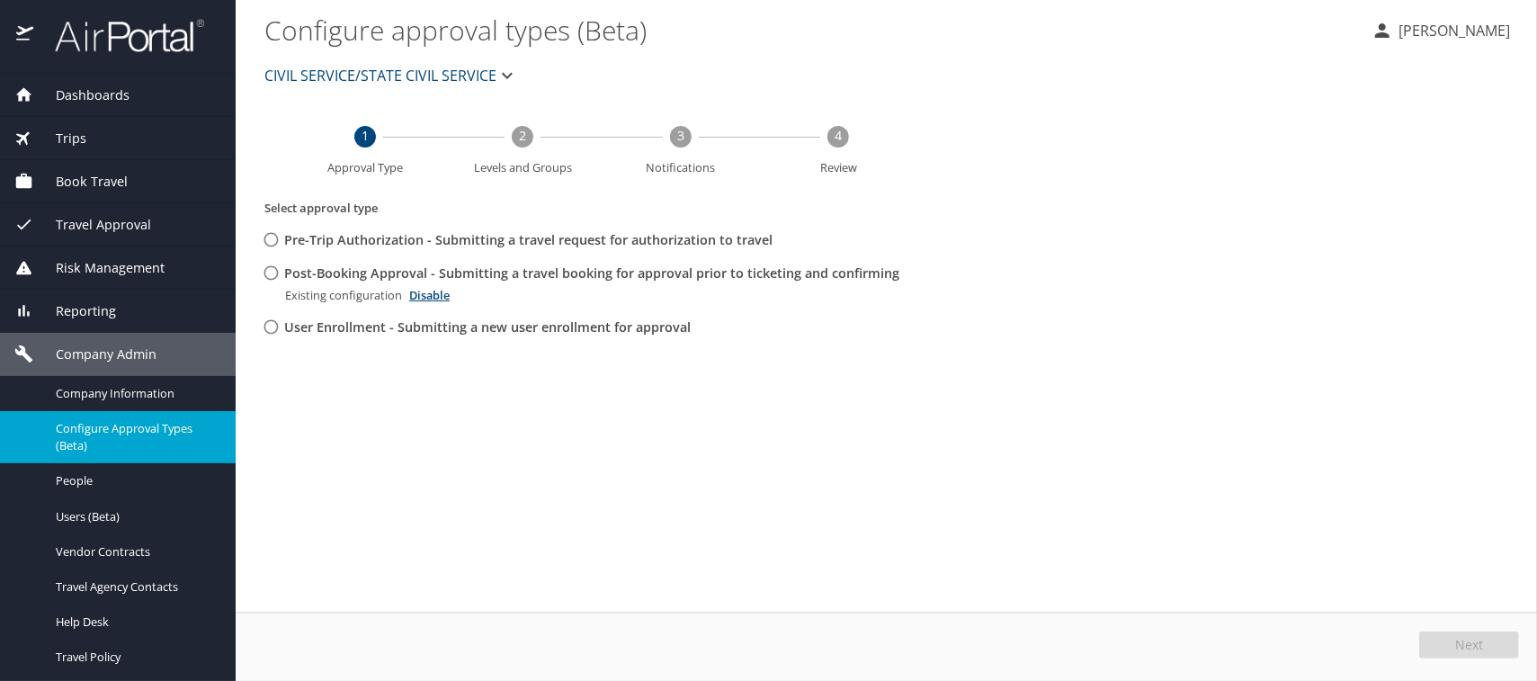
click at [266, 273] on input "Post-Booking Approval - Submitting a travel booking for approval prior to ticke…" at bounding box center [270, 272] width 33 height 33
radio input "true"
click at [1466, 640] on span "Edit" at bounding box center [1470, 644] width 23 height 13
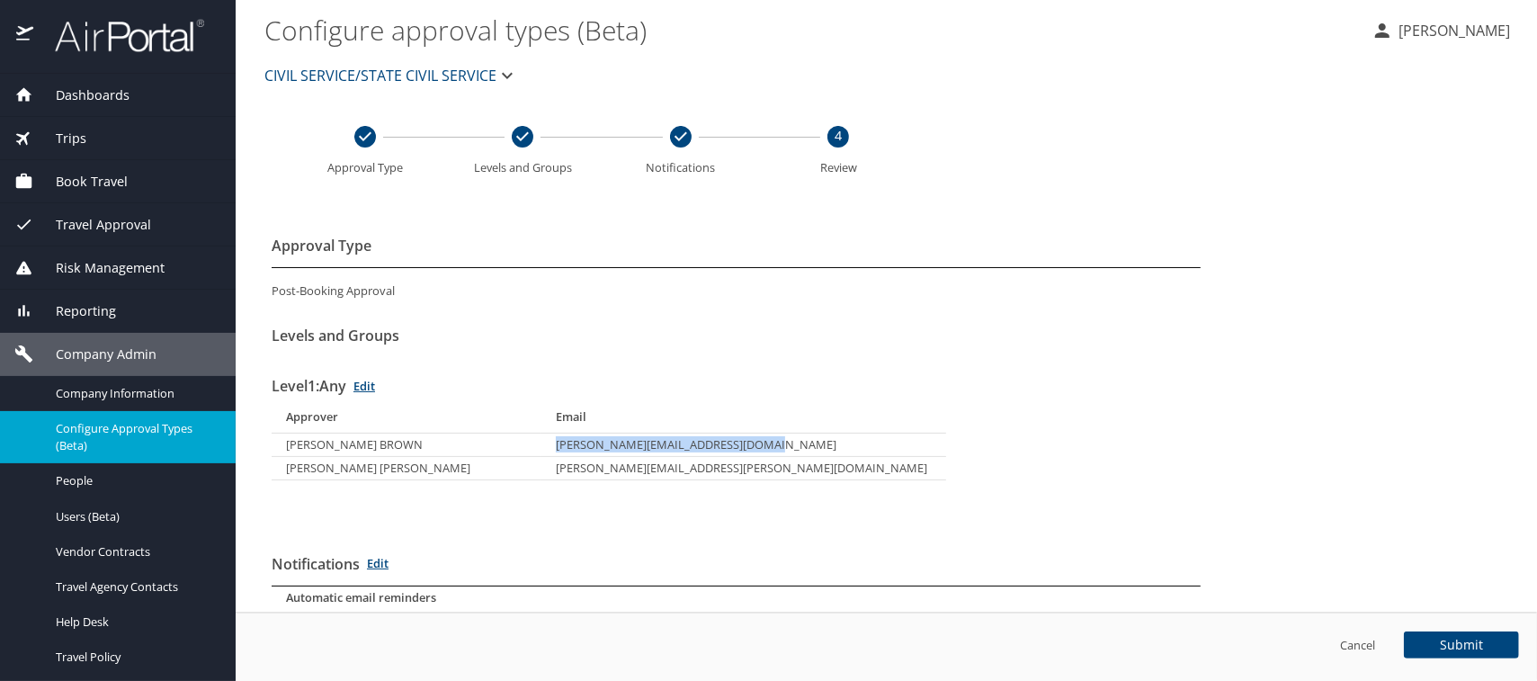
drag, startPoint x: 557, startPoint y: 449, endPoint x: 738, endPoint y: 444, distance: 181.7
click at [738, 444] on td "chrystal.brown@civilservice.la.gov" at bounding box center [743, 444] width 405 height 23
copy td "chrystal.brown@civilservice.la.gov"
click at [83, 512] on span "Users (Beta)" at bounding box center [135, 516] width 158 height 17
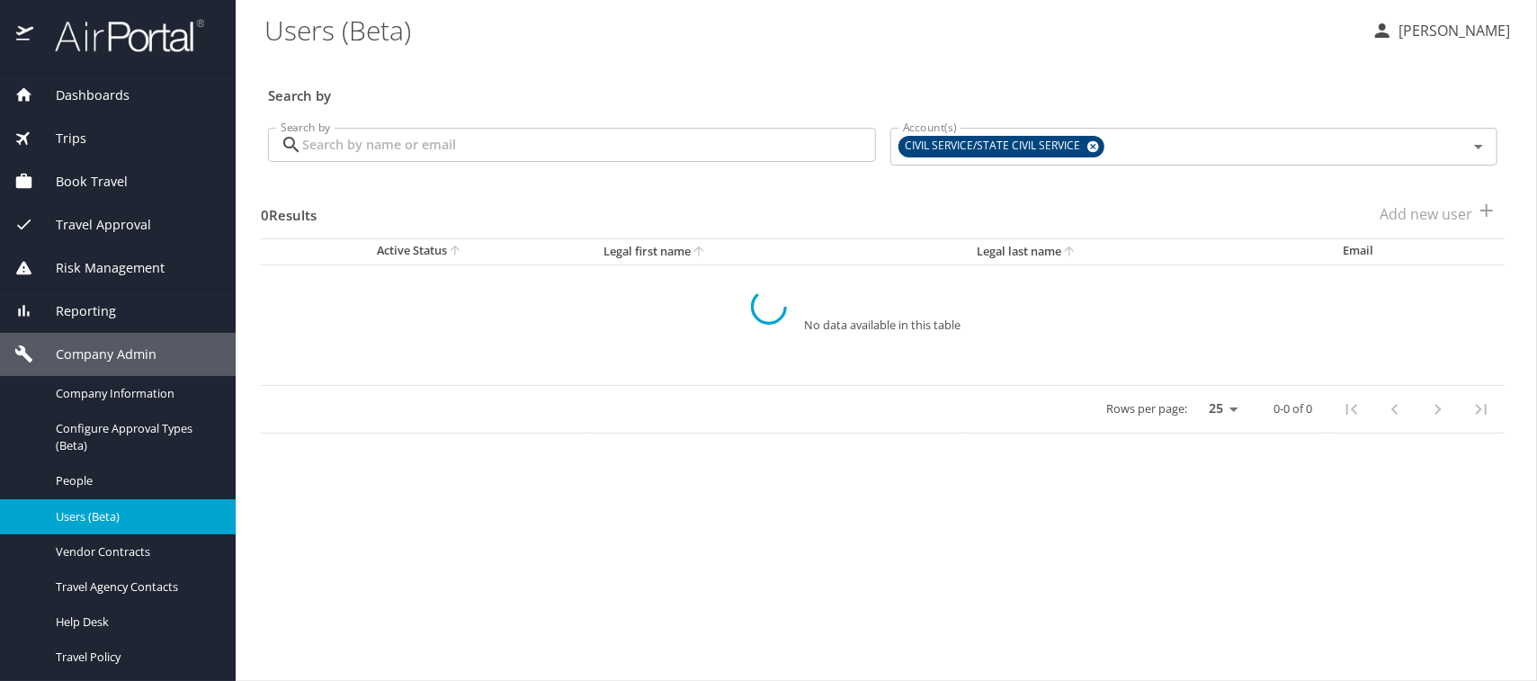
click at [321, 145] on div at bounding box center [768, 306] width 1537 height 749
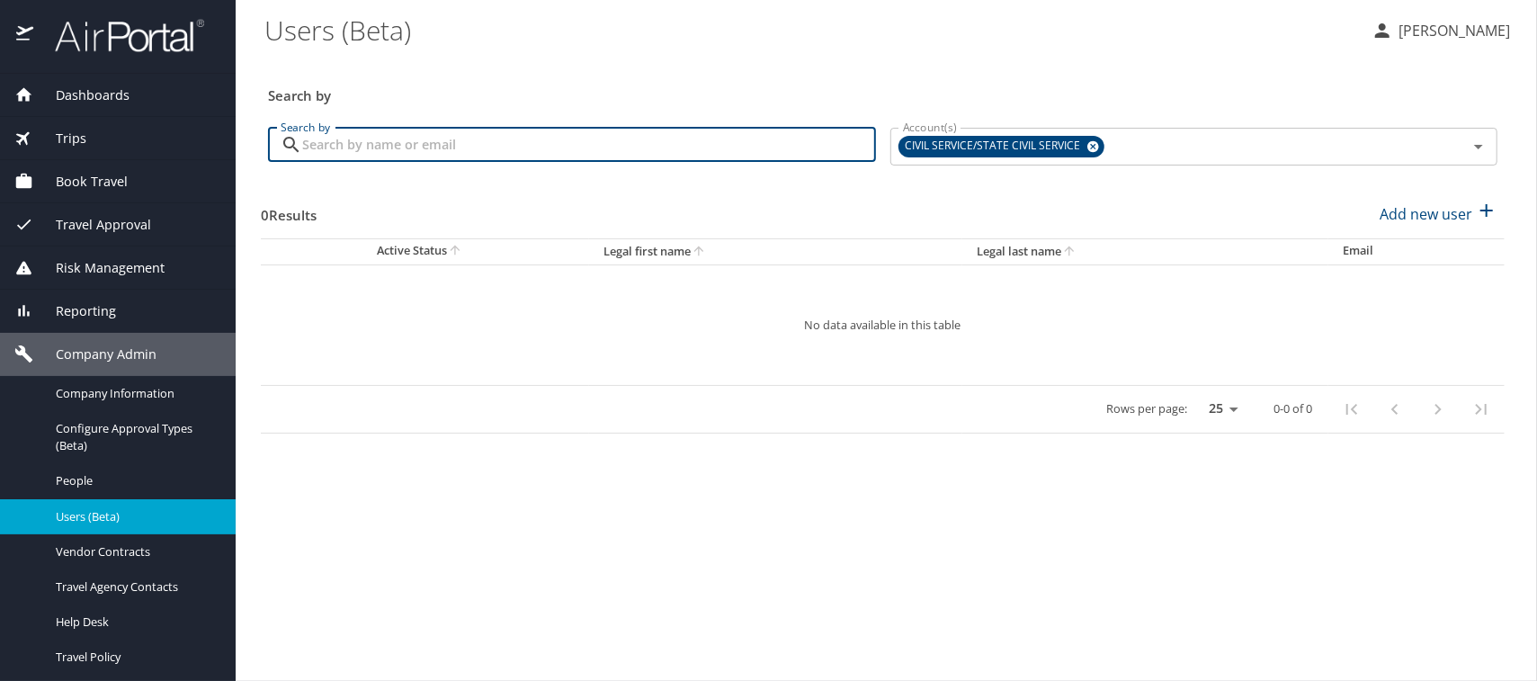
click at [322, 145] on input "Search by" at bounding box center [589, 145] width 574 height 34
click at [1092, 145] on icon at bounding box center [1093, 147] width 12 height 12
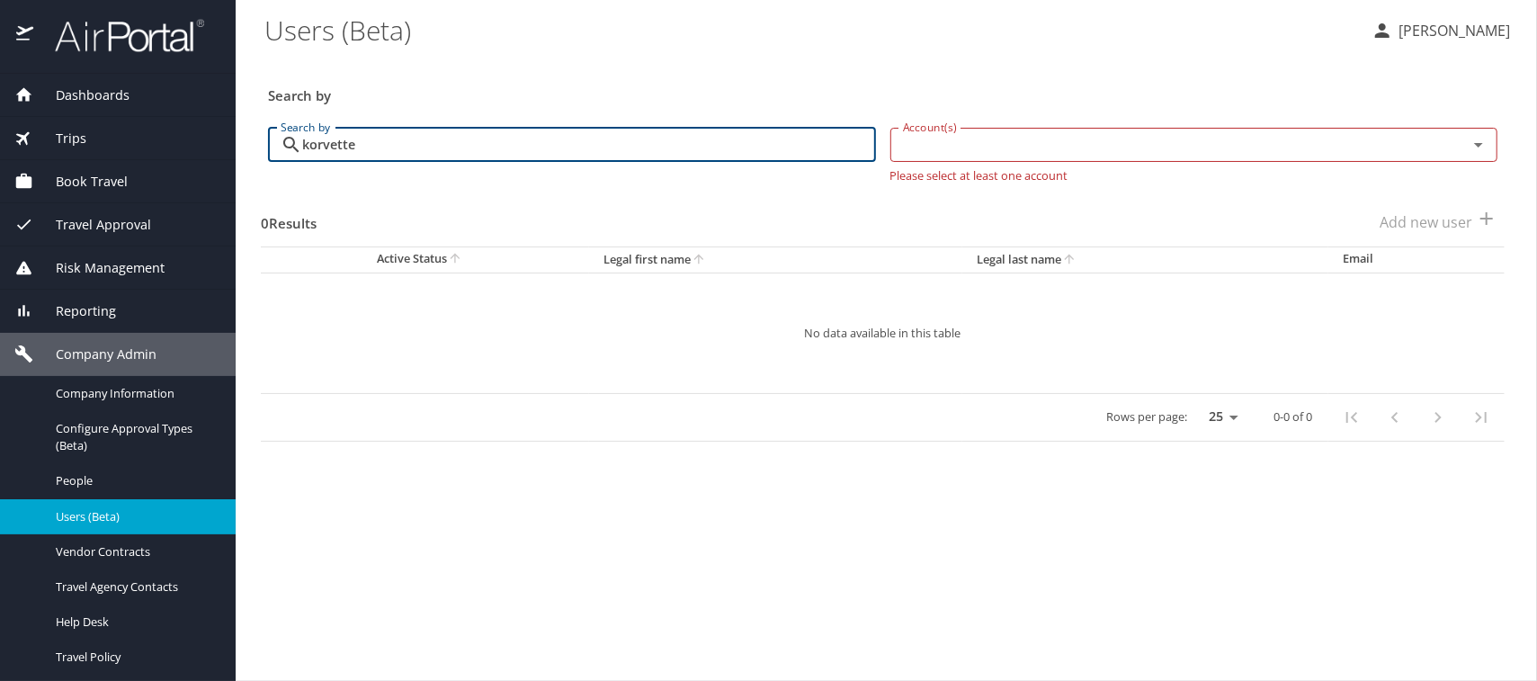
click at [1010, 140] on input "Account(s)" at bounding box center [1168, 144] width 544 height 23
click at [371, 147] on input "korvette" at bounding box center [589, 145] width 574 height 34
drag, startPoint x: 363, startPoint y: 145, endPoint x: 297, endPoint y: 142, distance: 66.6
click at [297, 142] on div "korvette Search by" at bounding box center [572, 145] width 608 height 34
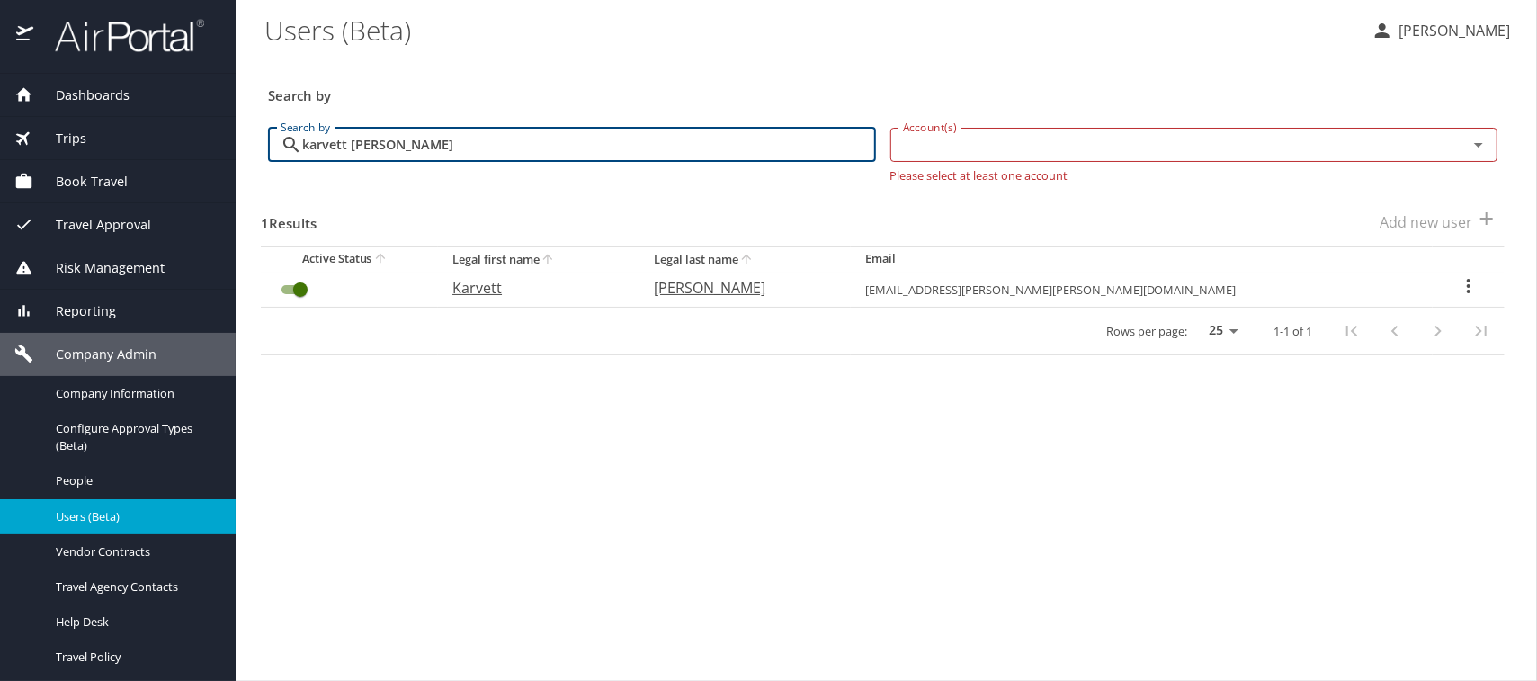
type input "karvett tillery"
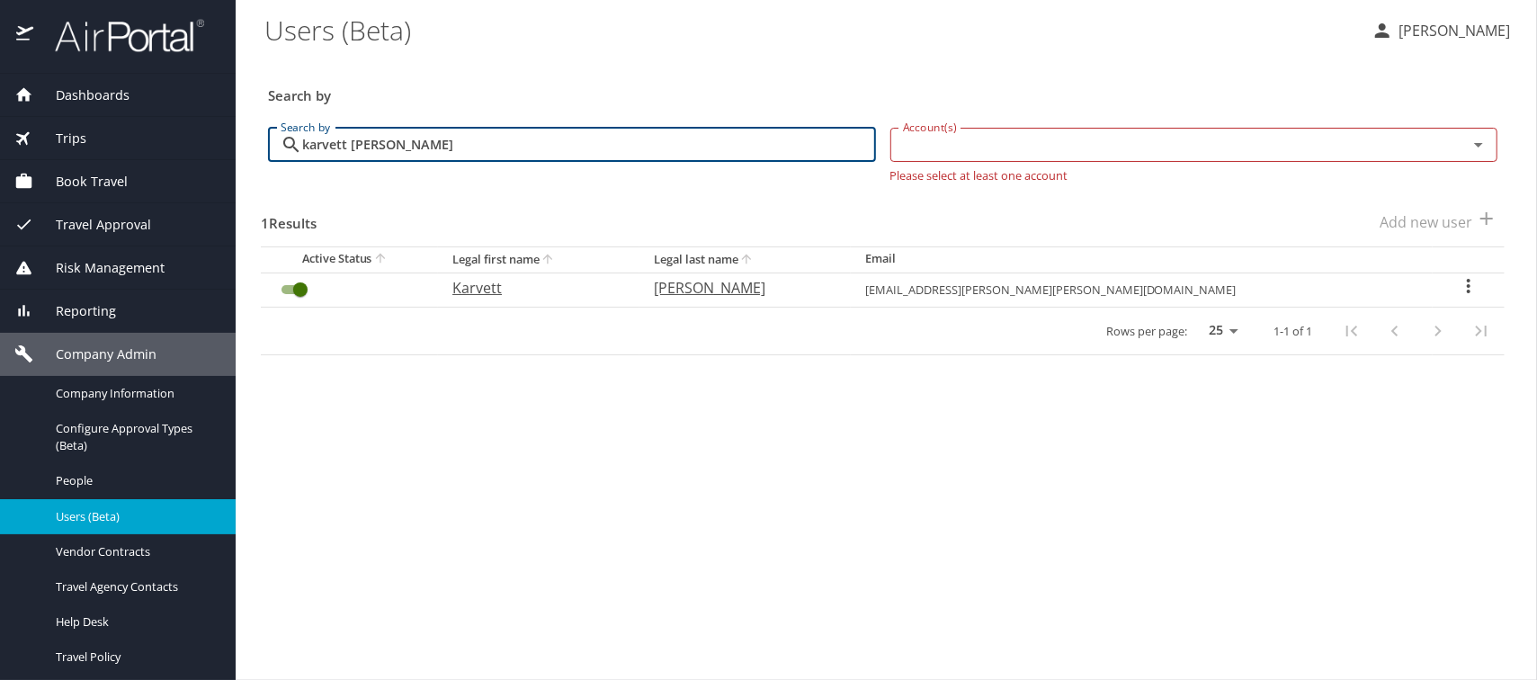
click at [98, 516] on span "Users (Beta)" at bounding box center [135, 516] width 158 height 17
drag, startPoint x: 424, startPoint y: 138, endPoint x: 224, endPoint y: 150, distance: 200.9
click at [224, 150] on div "Dashboards AirPortal 360™ Manager AirPortal 360™ Agent My Travel Dashboard Trip…" at bounding box center [768, 340] width 1537 height 680
click at [924, 141] on input "Account(s)" at bounding box center [1168, 144] width 544 height 23
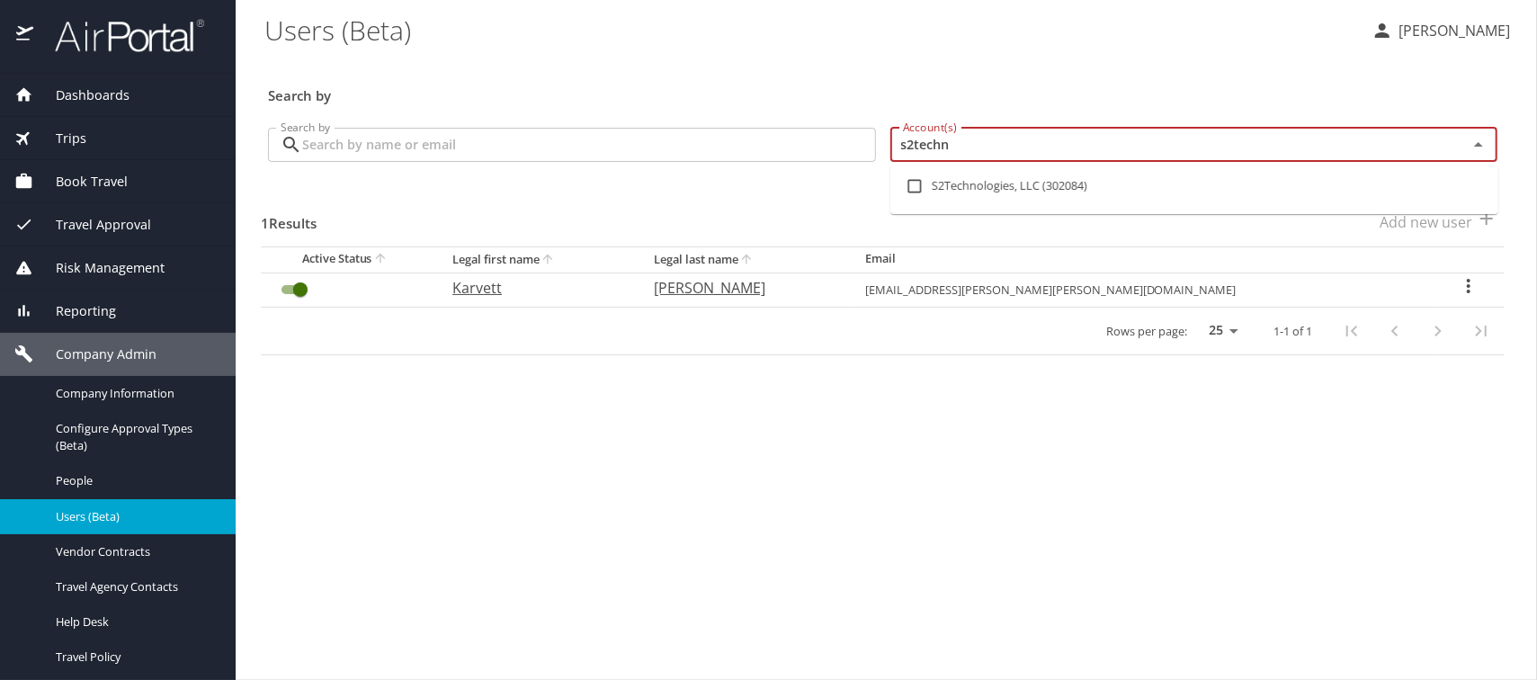
type input "s2techno"
click at [919, 183] on input "checkbox" at bounding box center [914, 186] width 34 height 34
checkbox input "true"
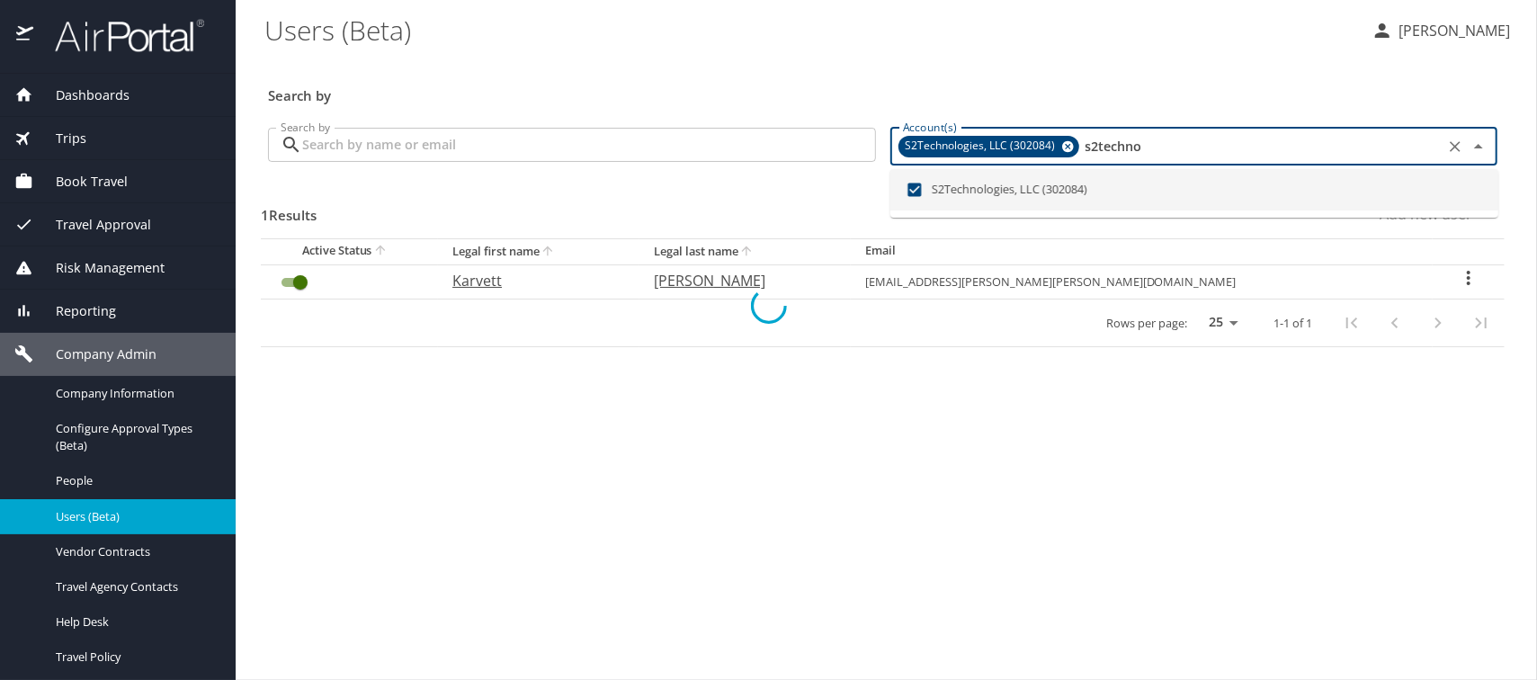
checkbox input "false"
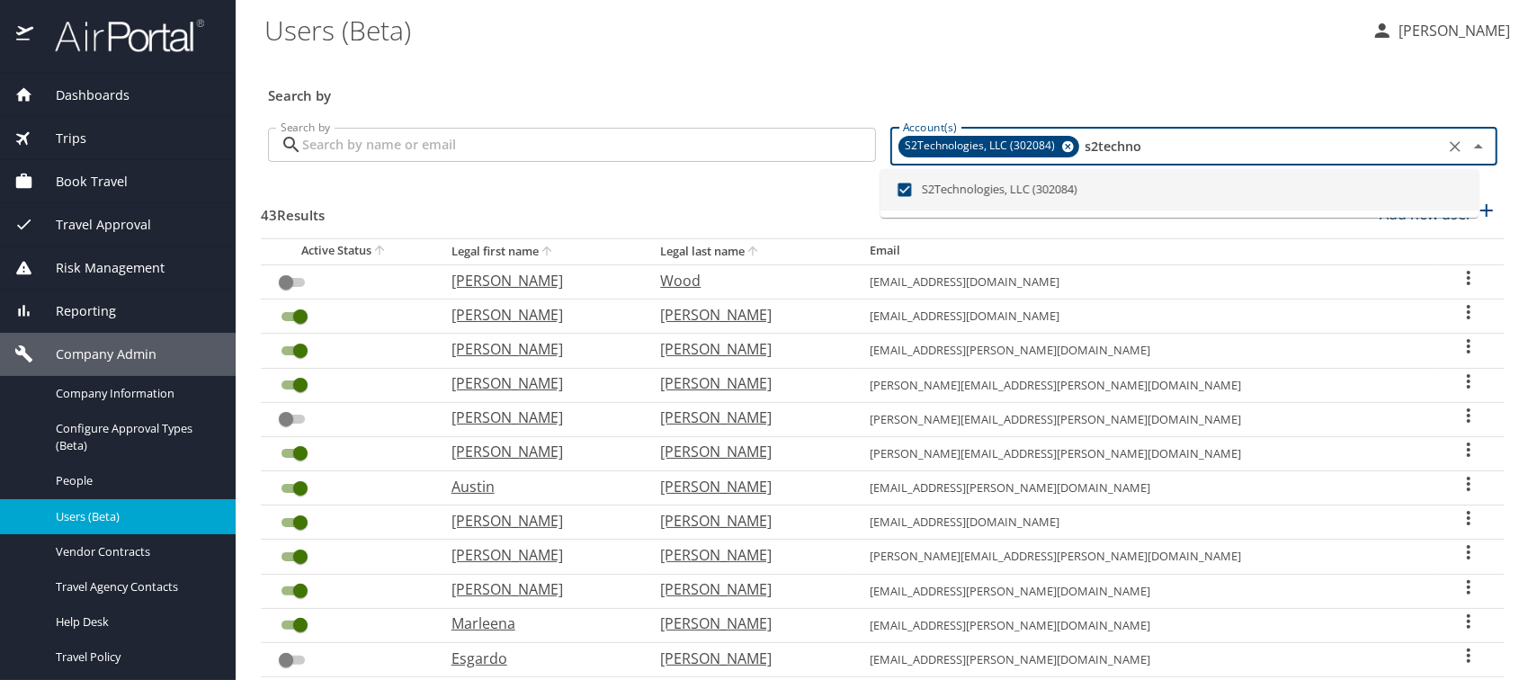
type input "s2techno"
click at [361, 146] on input "Search by" at bounding box center [589, 145] width 574 height 34
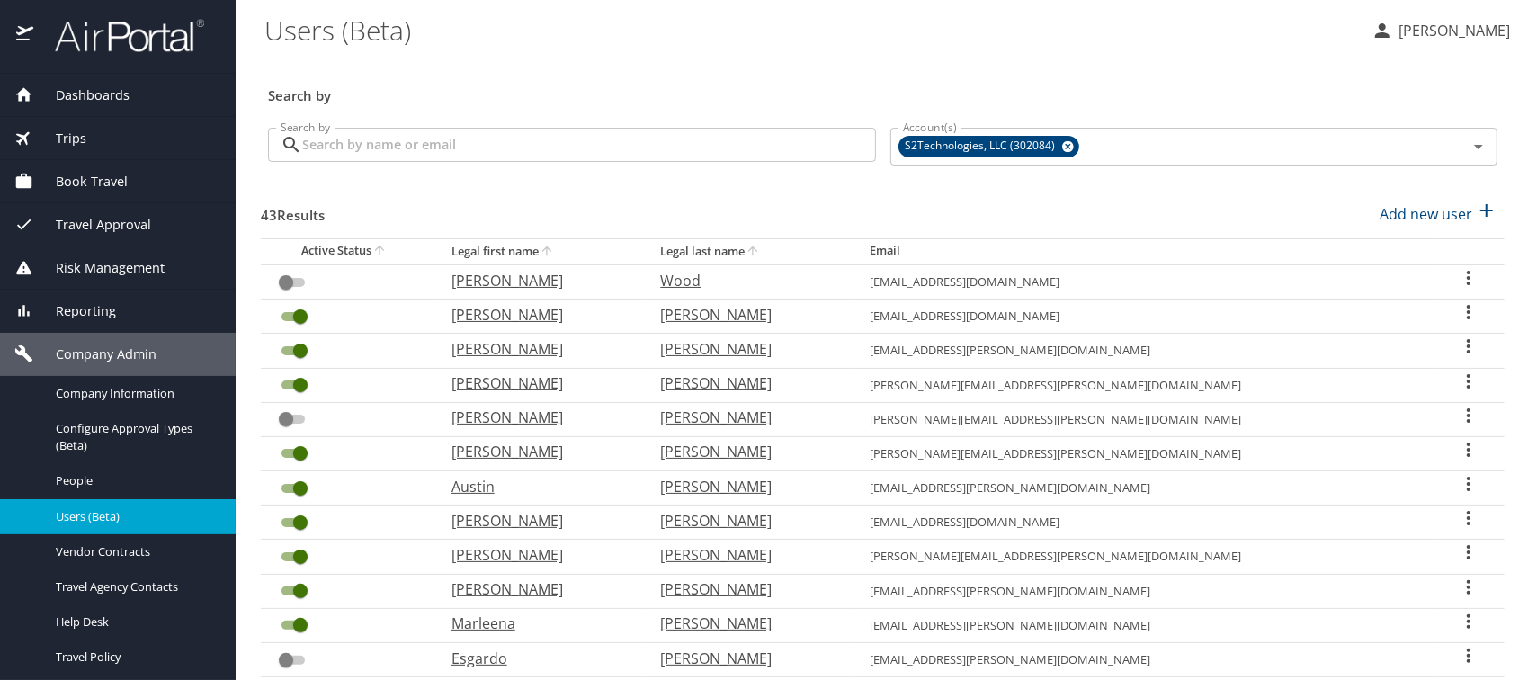
click at [358, 147] on input "Search by" at bounding box center [589, 145] width 574 height 34
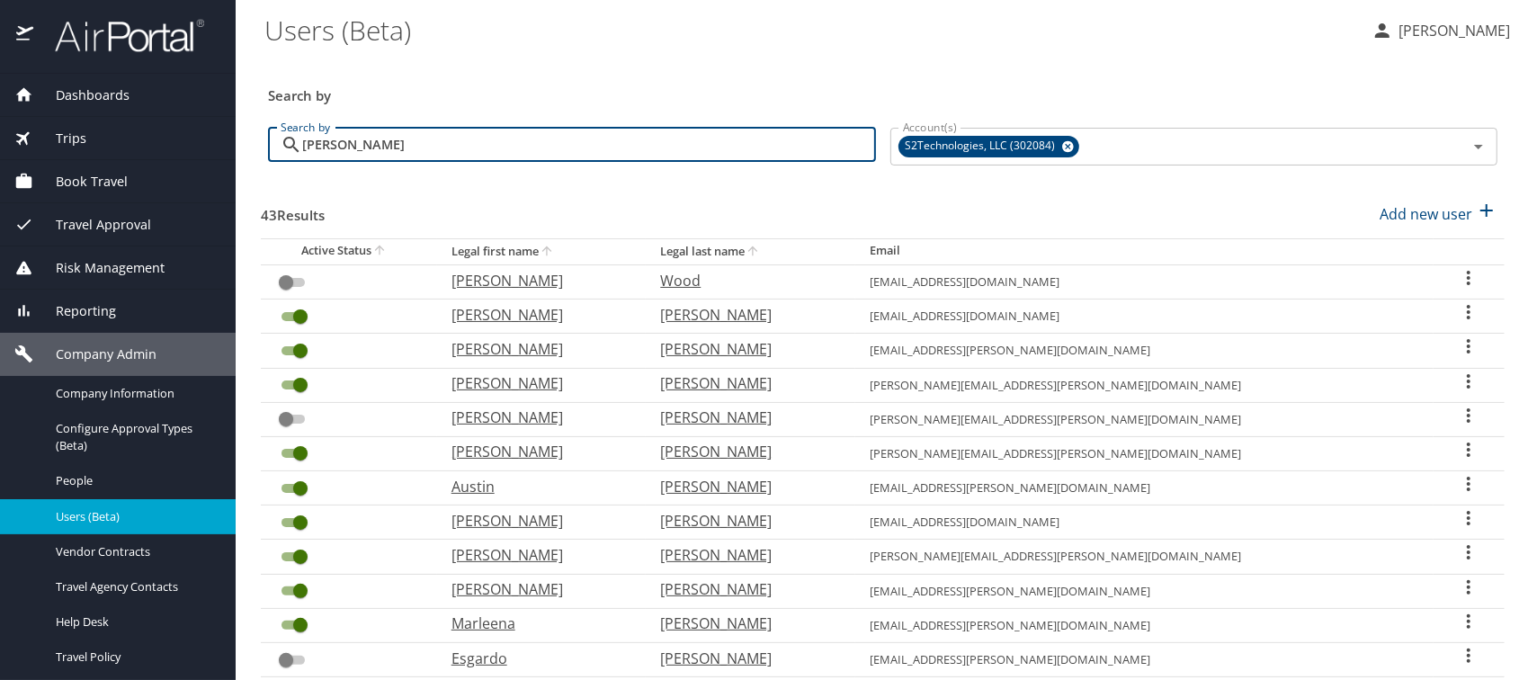
type input "beale"
checkbox input "true"
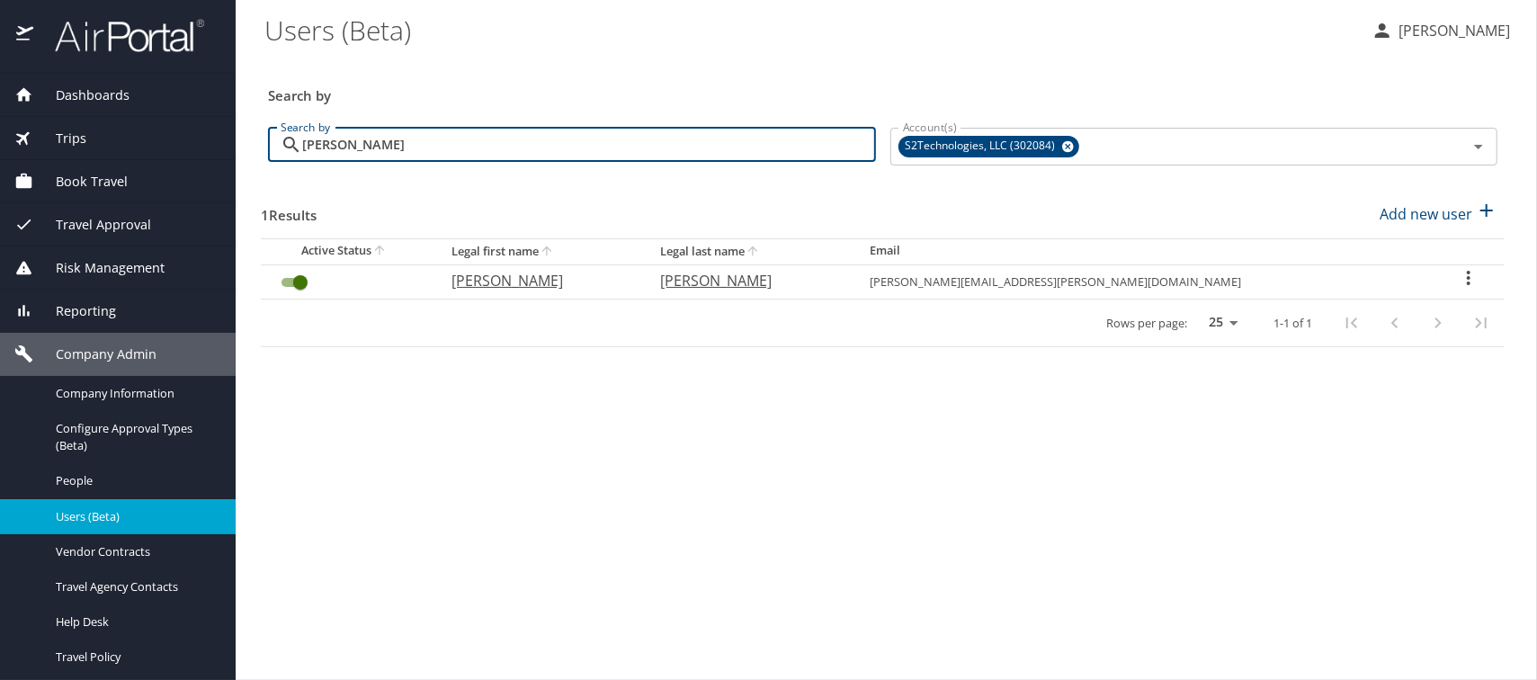
type input "beale"
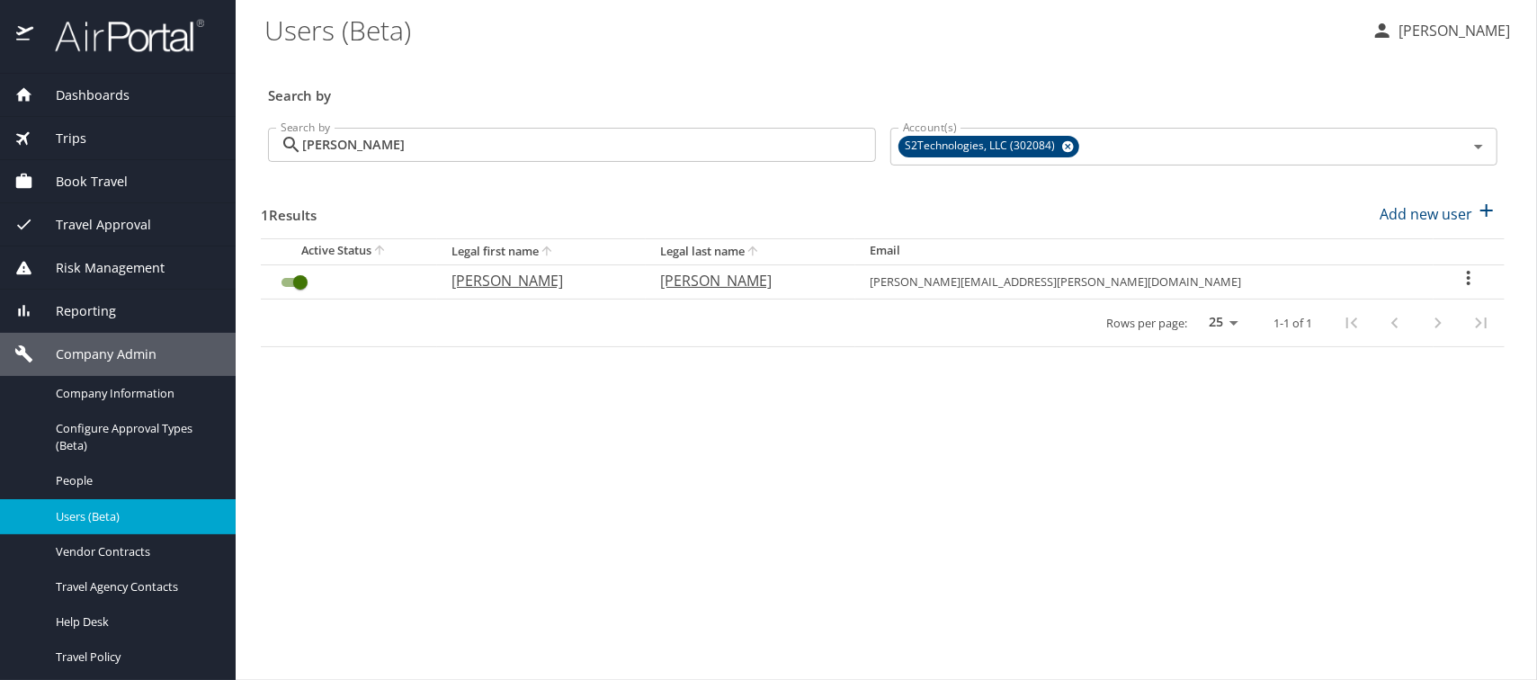
click at [539, 278] on p "William" at bounding box center [538, 281] width 174 height 22
select select "US"
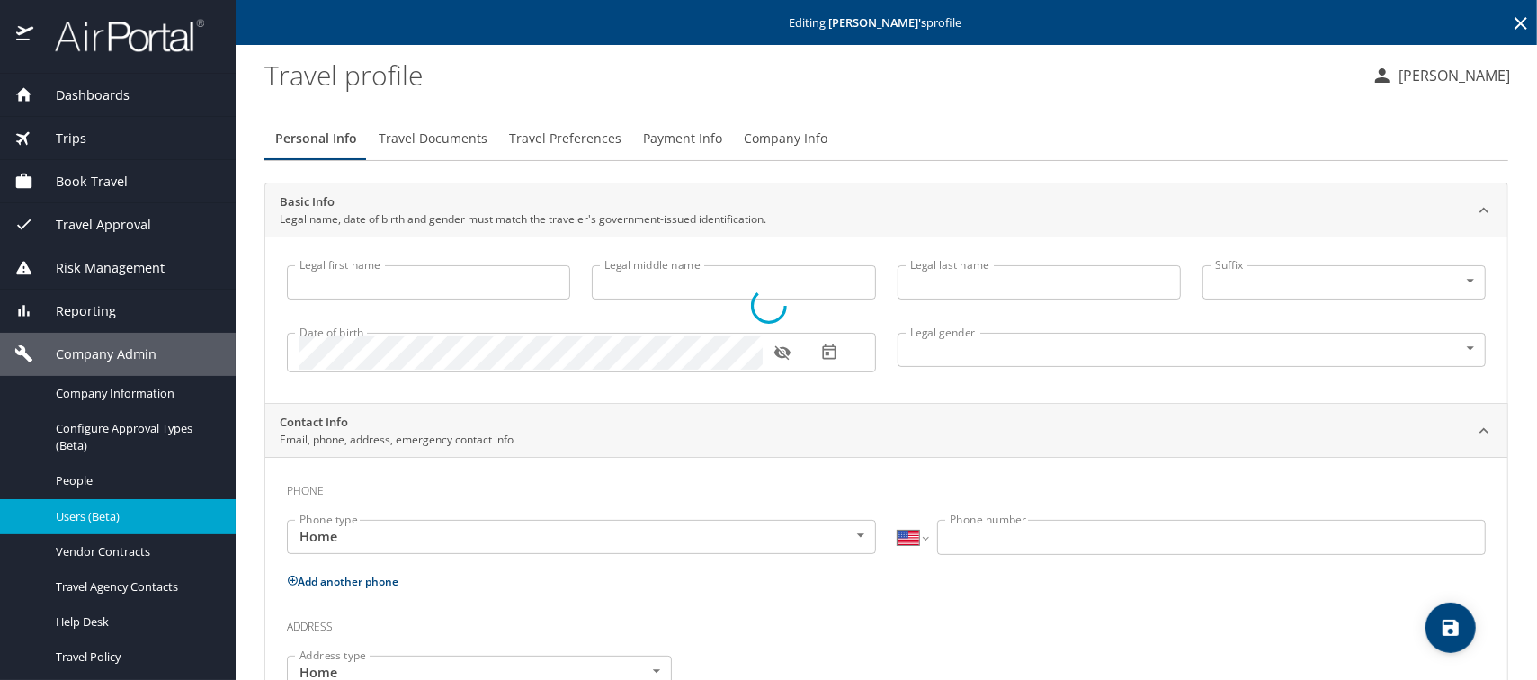
type input "William"
type input "A."
type input "Beale"
type input "[DEMOGRAPHIC_DATA]"
type input "LETIA"
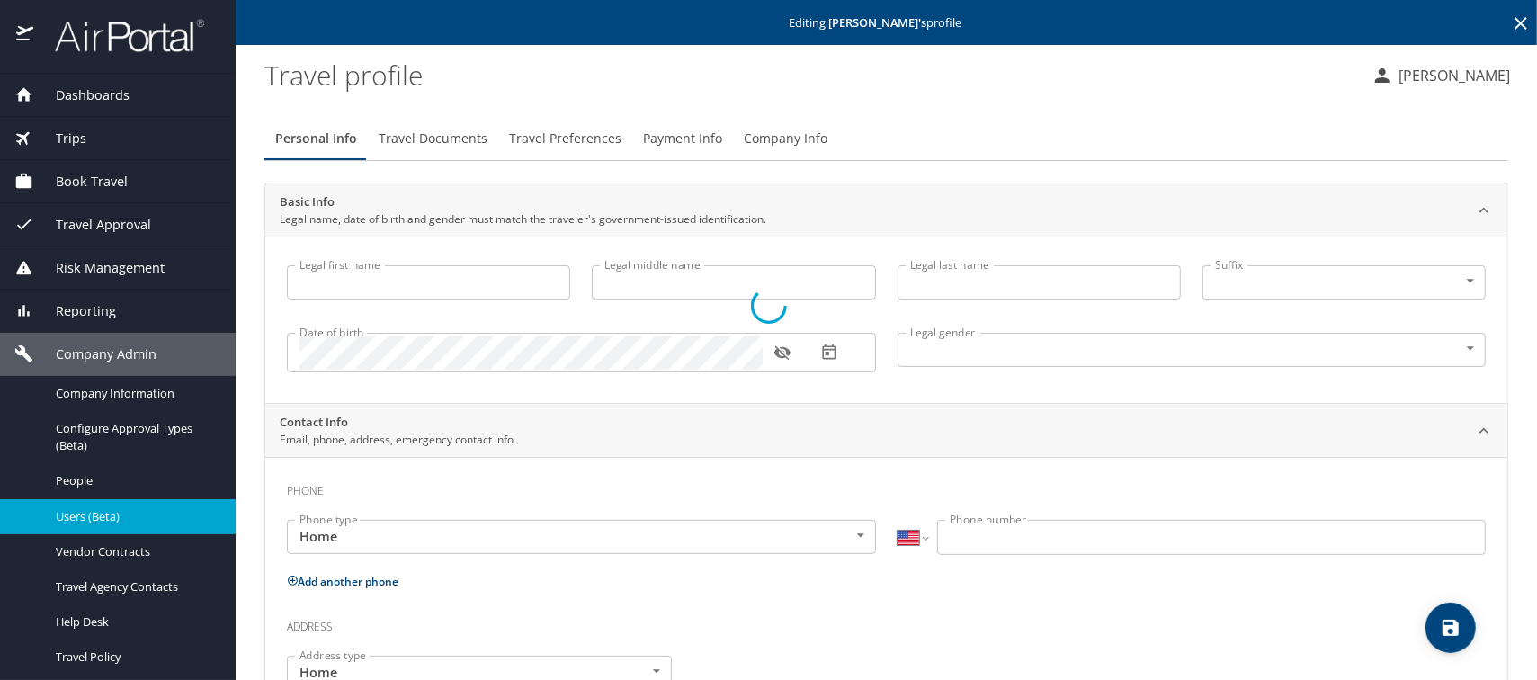
type input "BEALE"
type input "(912) 695-5131"
type input "LETIA06@MSN.COM"
select select "US"
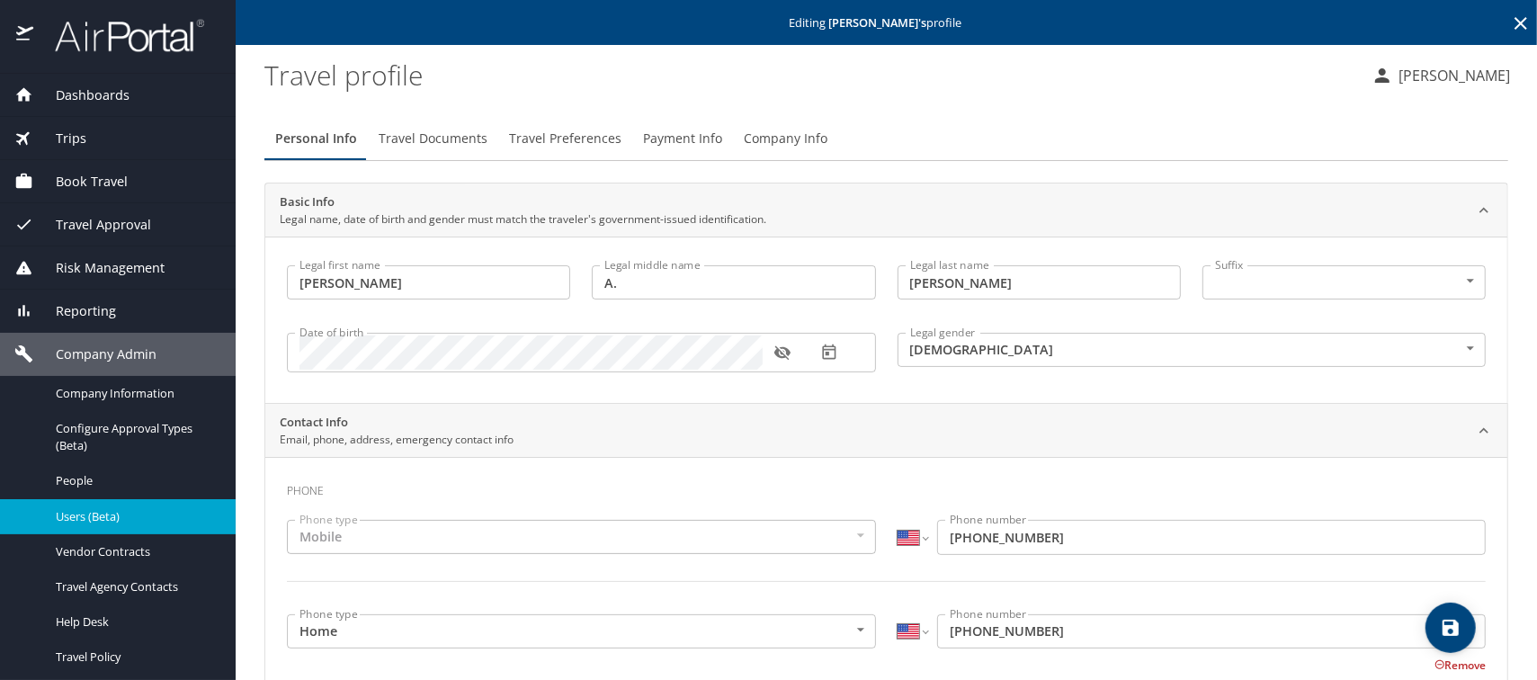
click at [766, 131] on span "Company Info" at bounding box center [786, 139] width 84 height 22
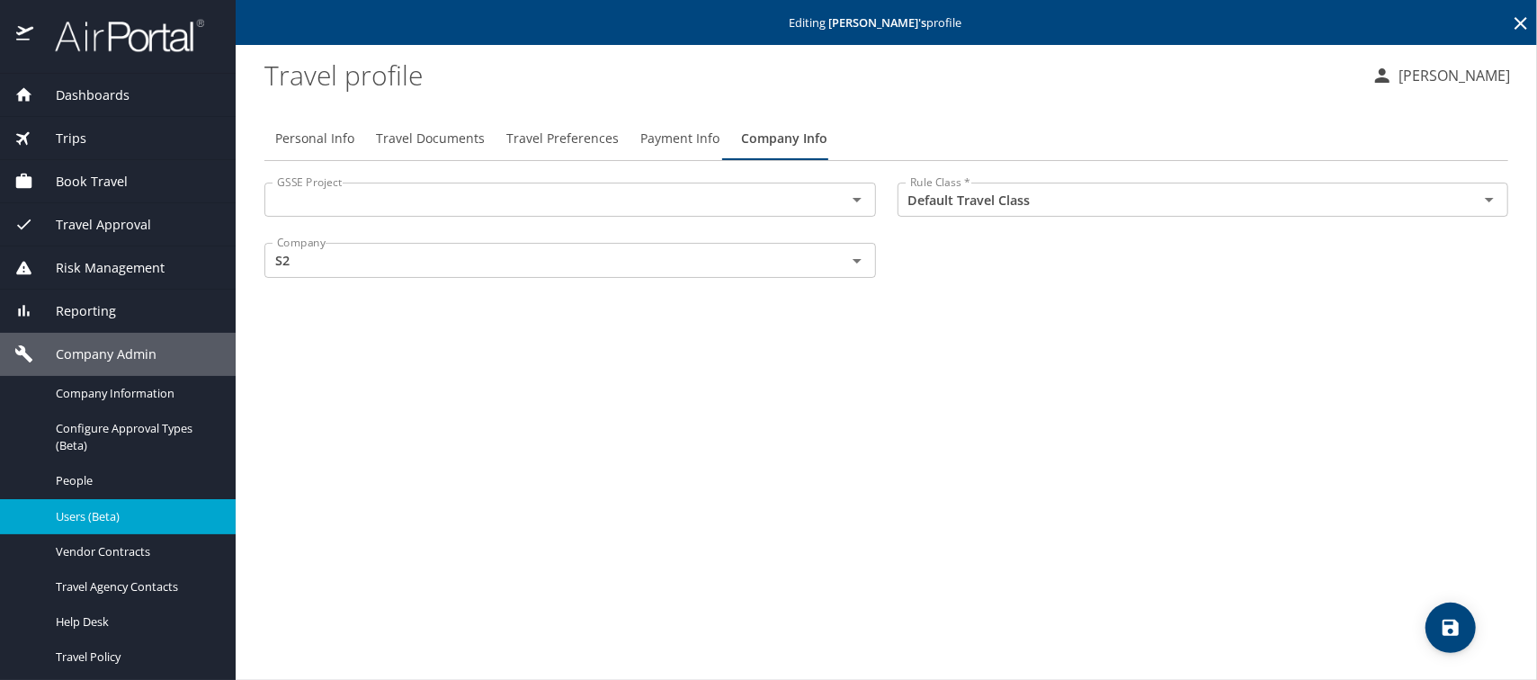
click at [381, 203] on input "text" at bounding box center [544, 199] width 548 height 23
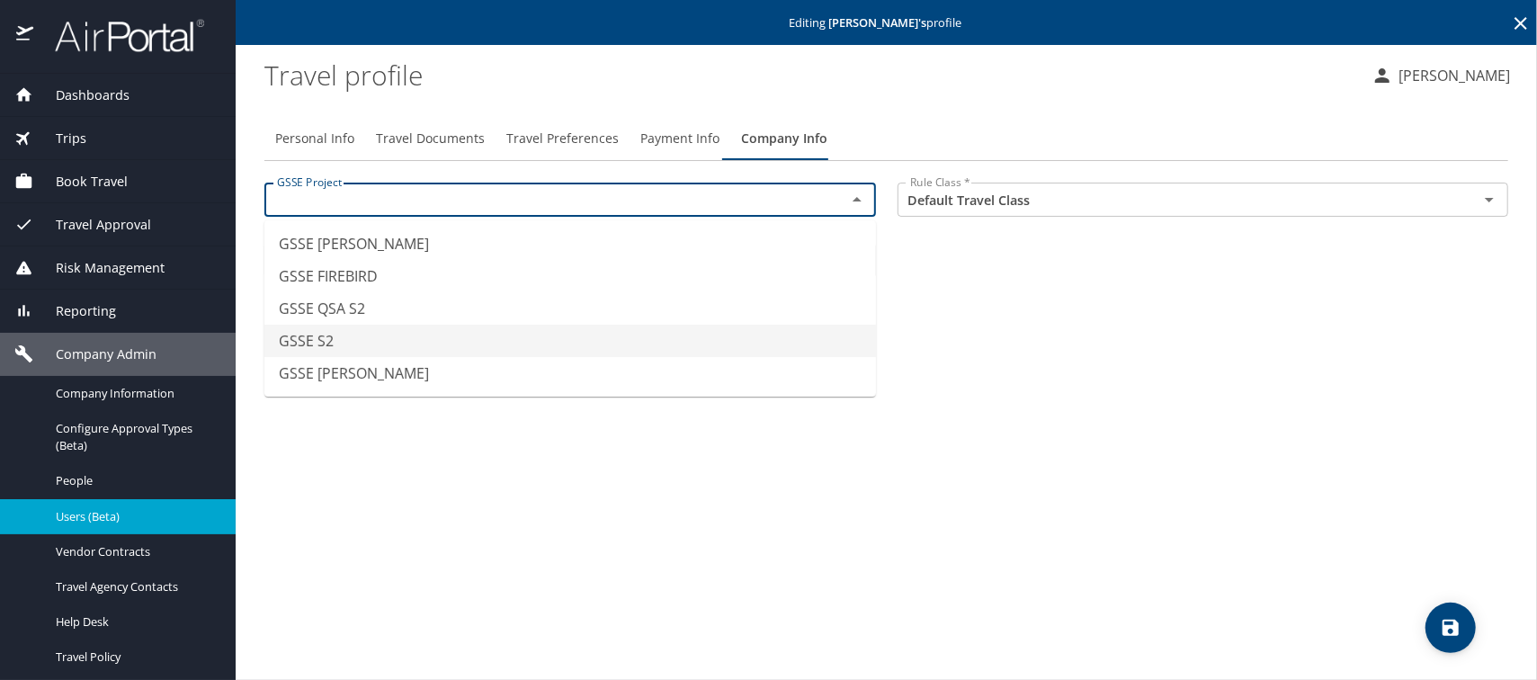
click at [363, 333] on li "GSSE S2" at bounding box center [569, 341] width 611 height 32
type input "GSSE S2"
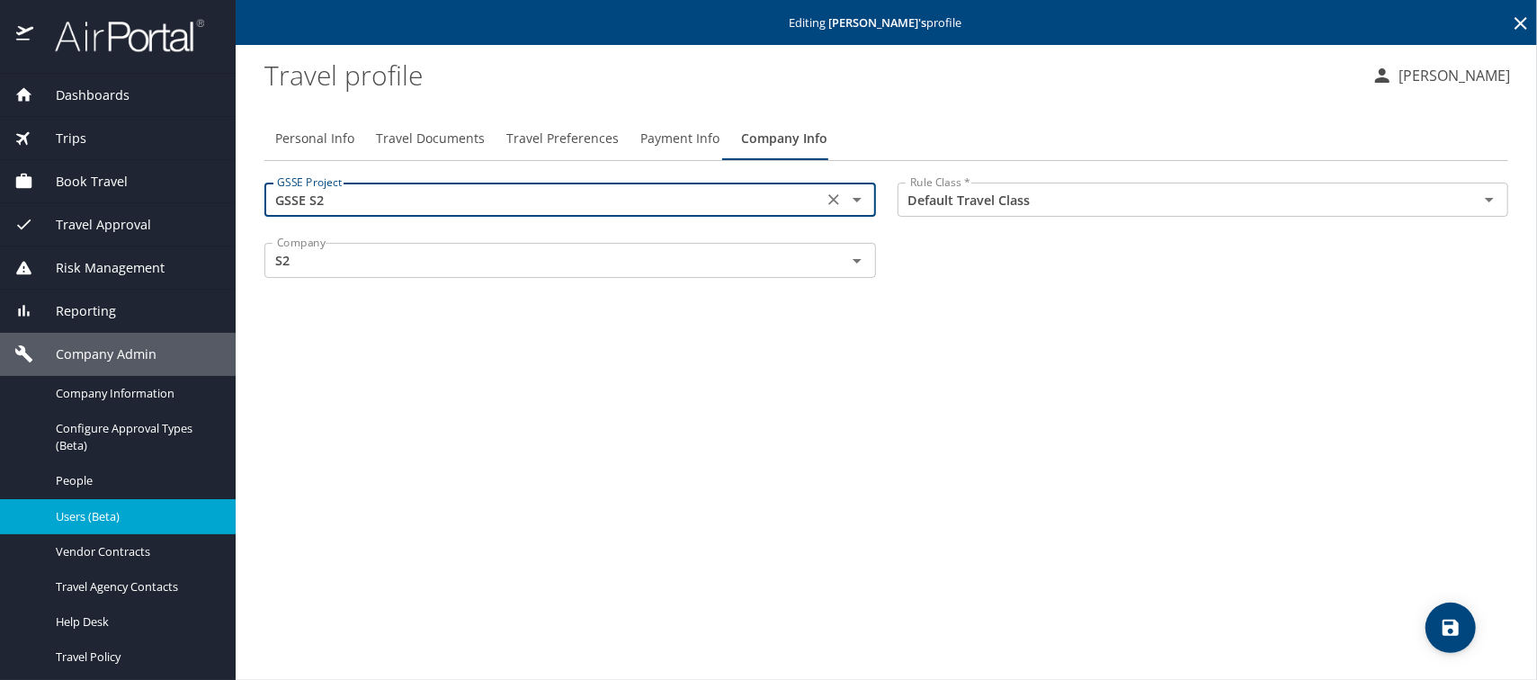
click at [334, 143] on span "Personal Info" at bounding box center [314, 139] width 79 height 22
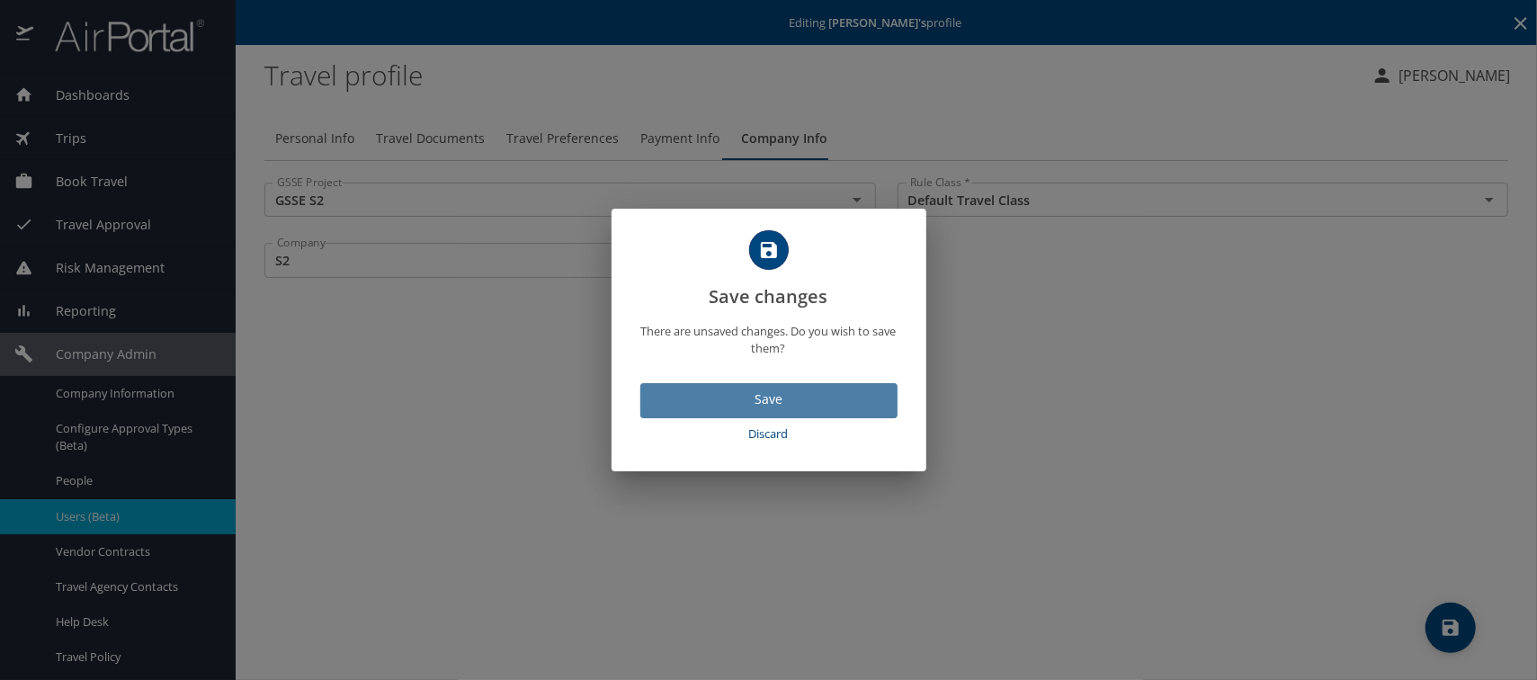
click at [763, 398] on span "Save" at bounding box center [769, 399] width 228 height 22
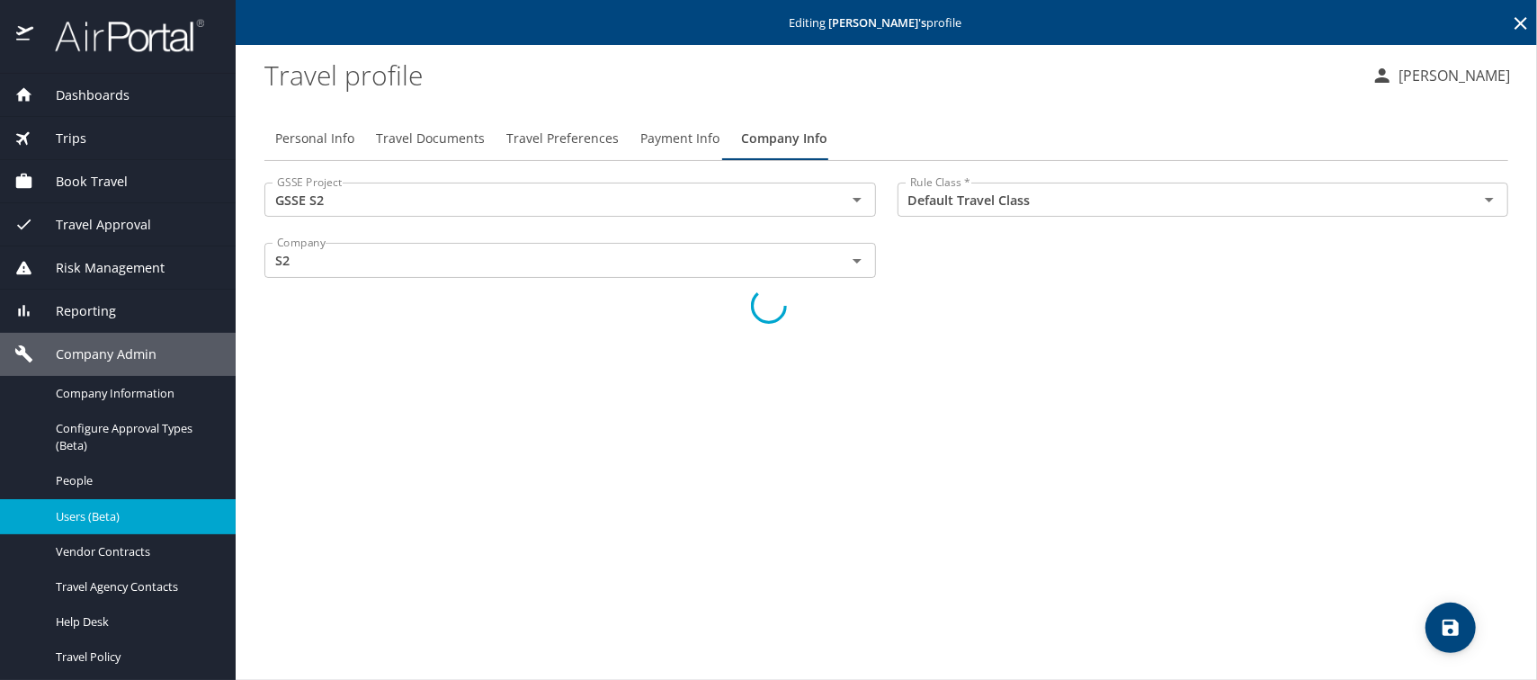
select select "US"
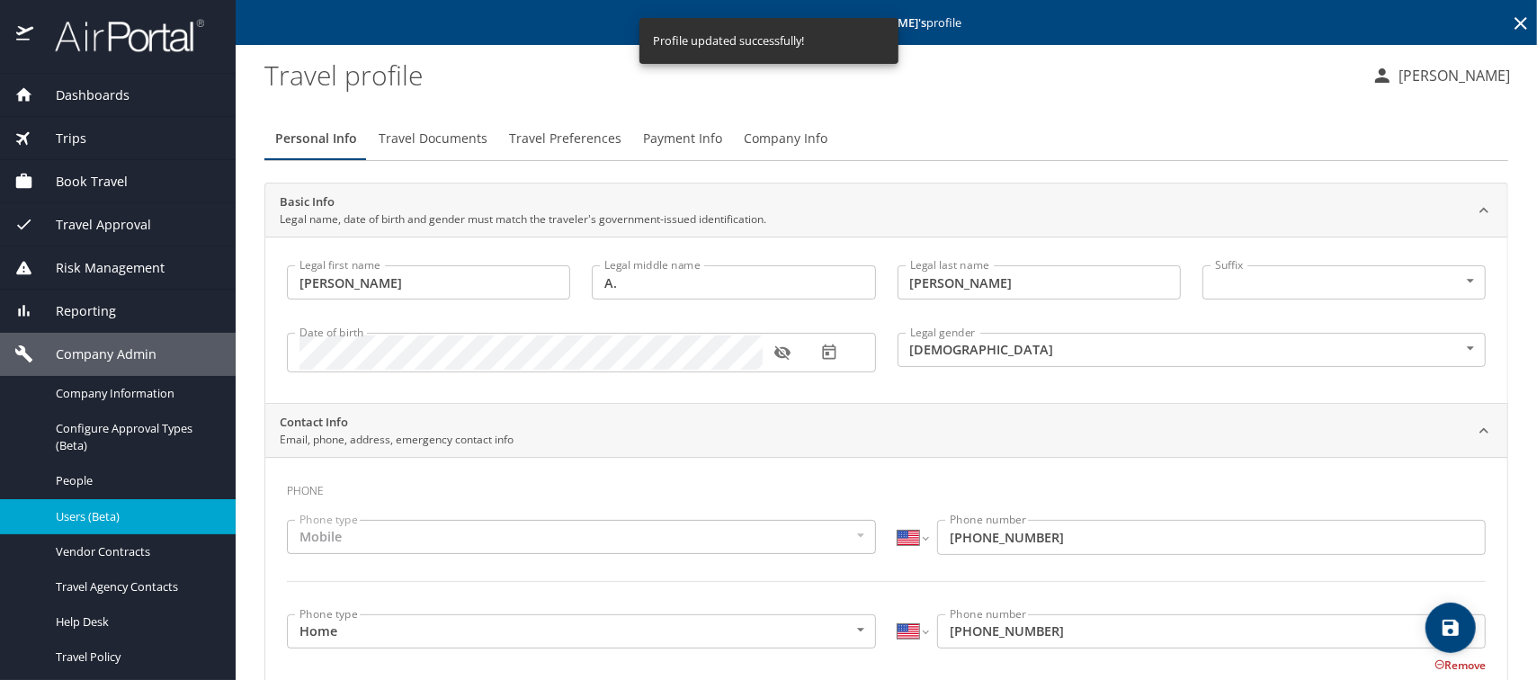
select select "US"
click at [88, 526] on div "Users (Beta)" at bounding box center [117, 516] width 207 height 21
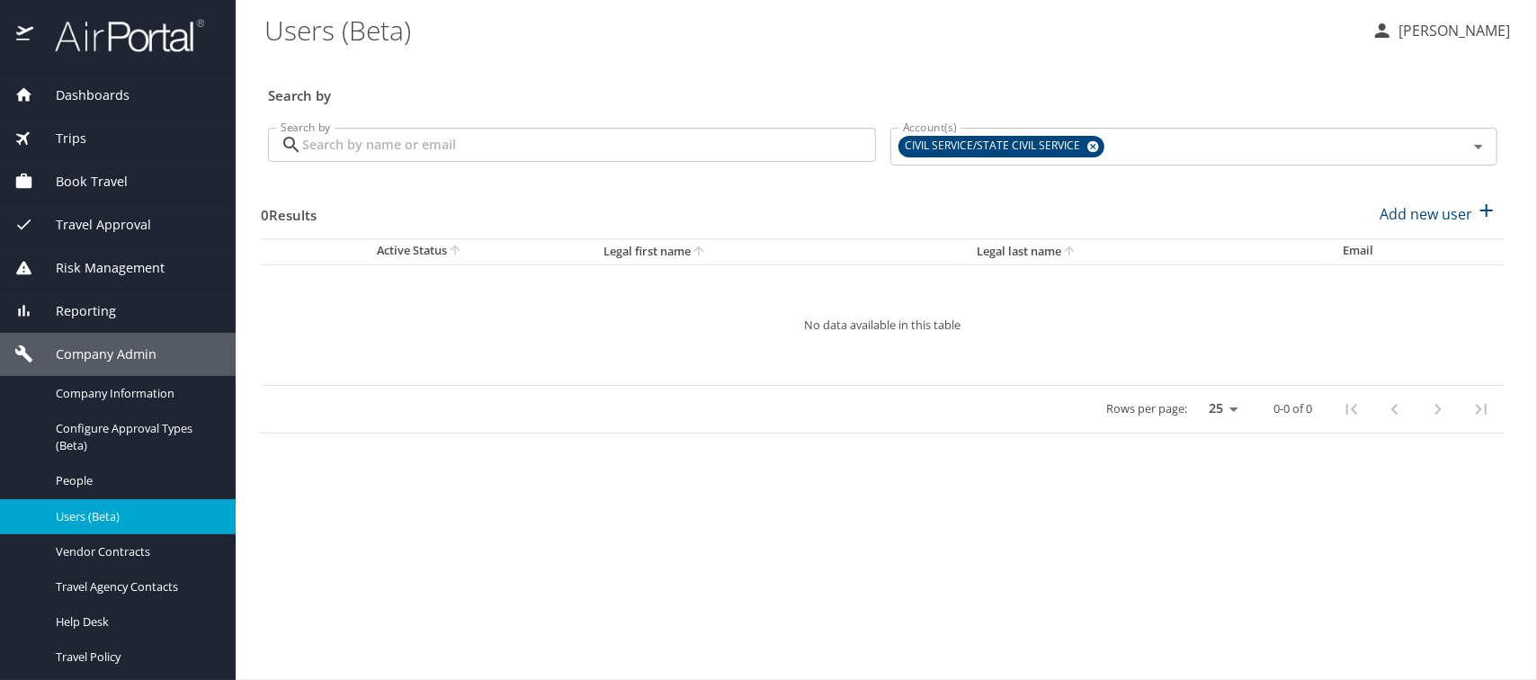
click at [465, 139] on input "Search by" at bounding box center [589, 145] width 574 height 34
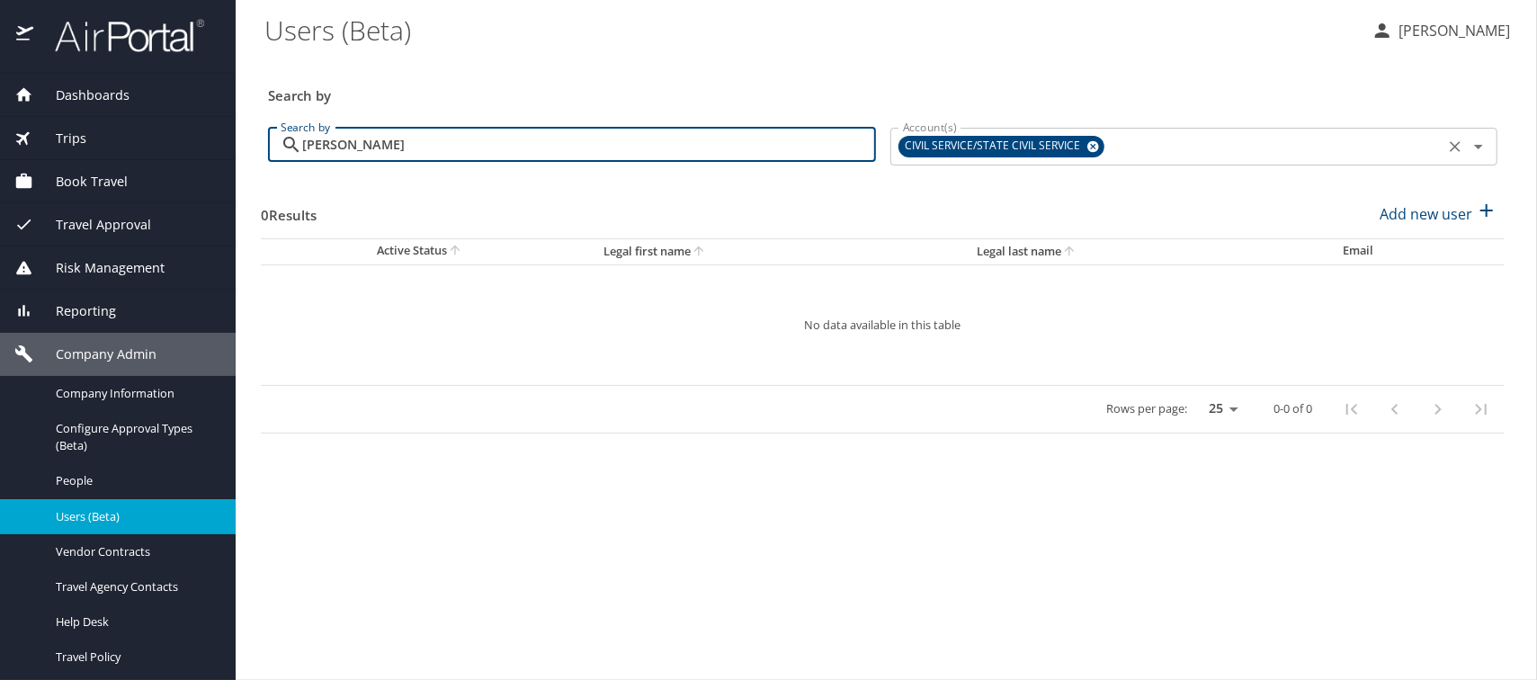
click at [1092, 148] on icon at bounding box center [1093, 147] width 12 height 12
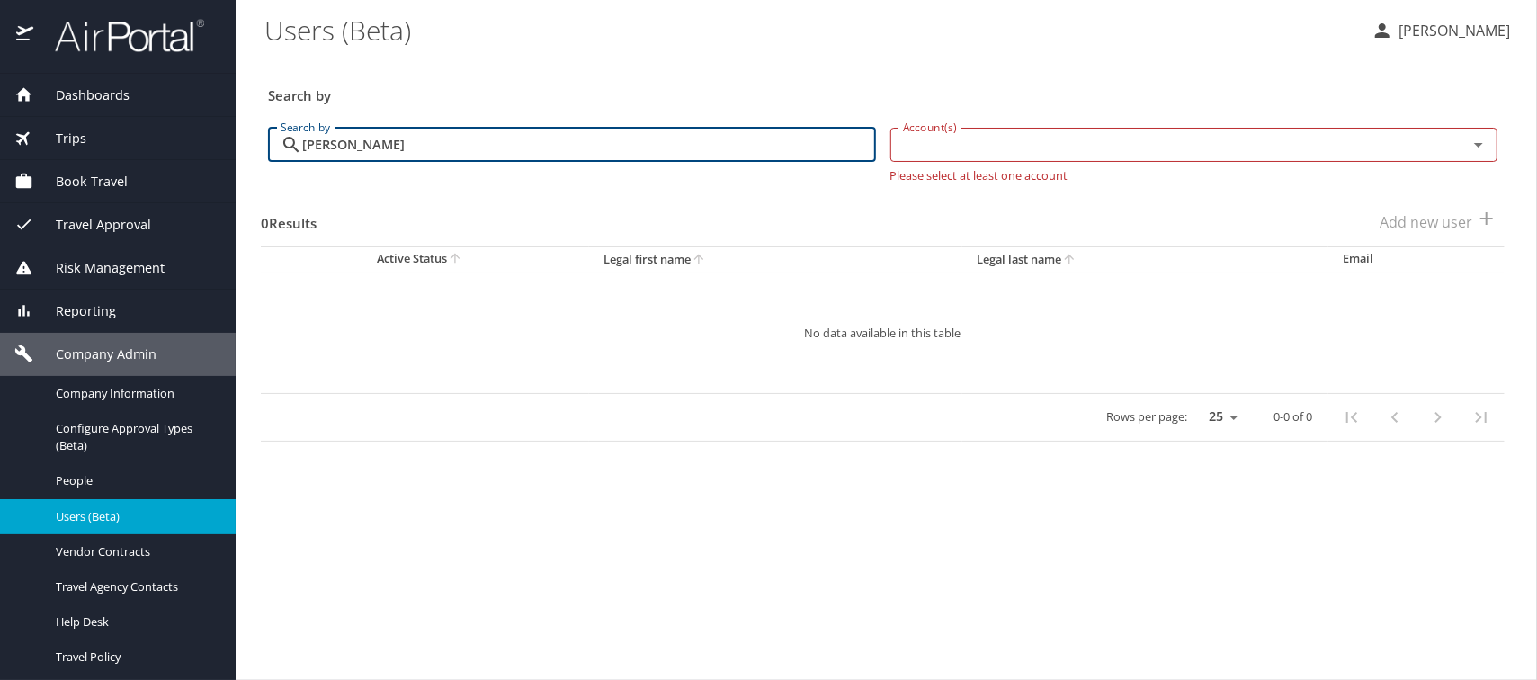
type input "buxton"
click at [1065, 148] on input "Account(s)" at bounding box center [1168, 144] width 544 height 23
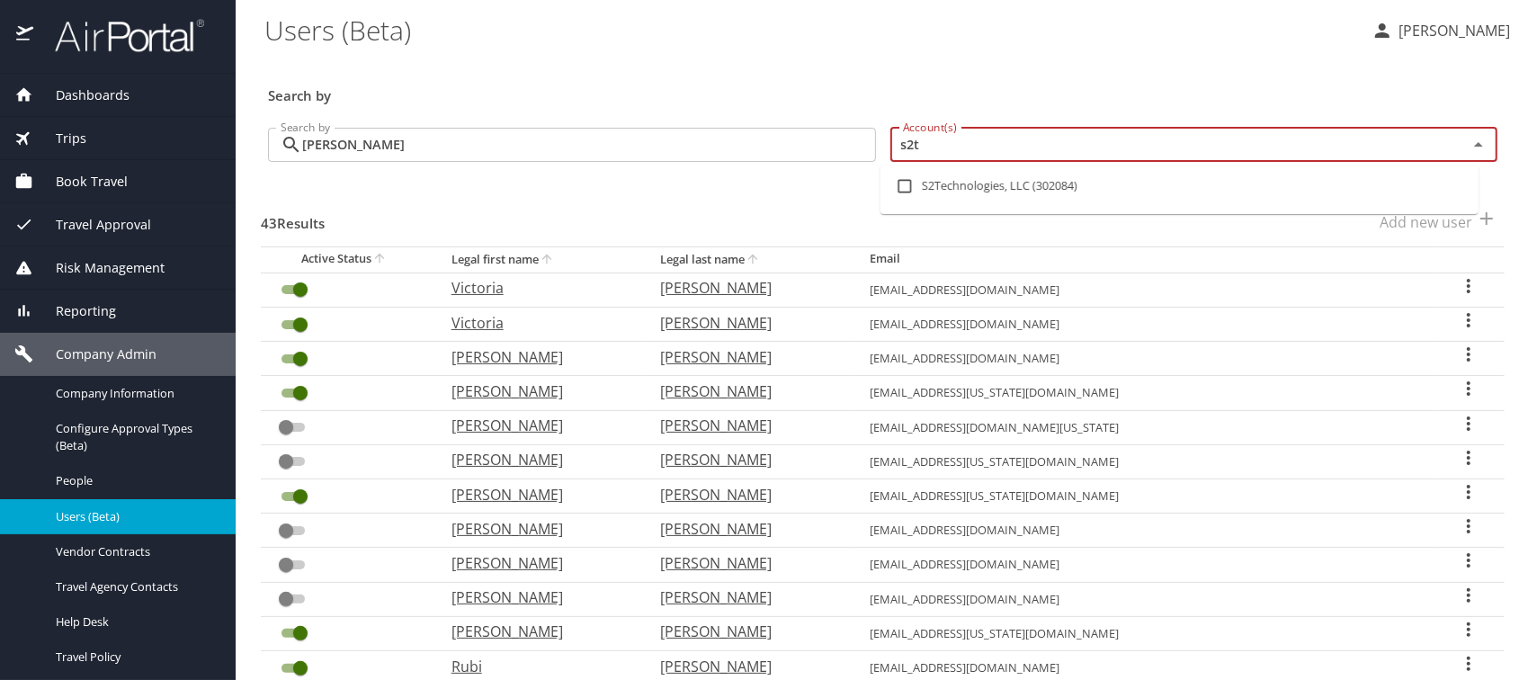
type input "s2te"
click at [904, 184] on input "checkbox" at bounding box center [904, 186] width 34 height 34
checkbox input "true"
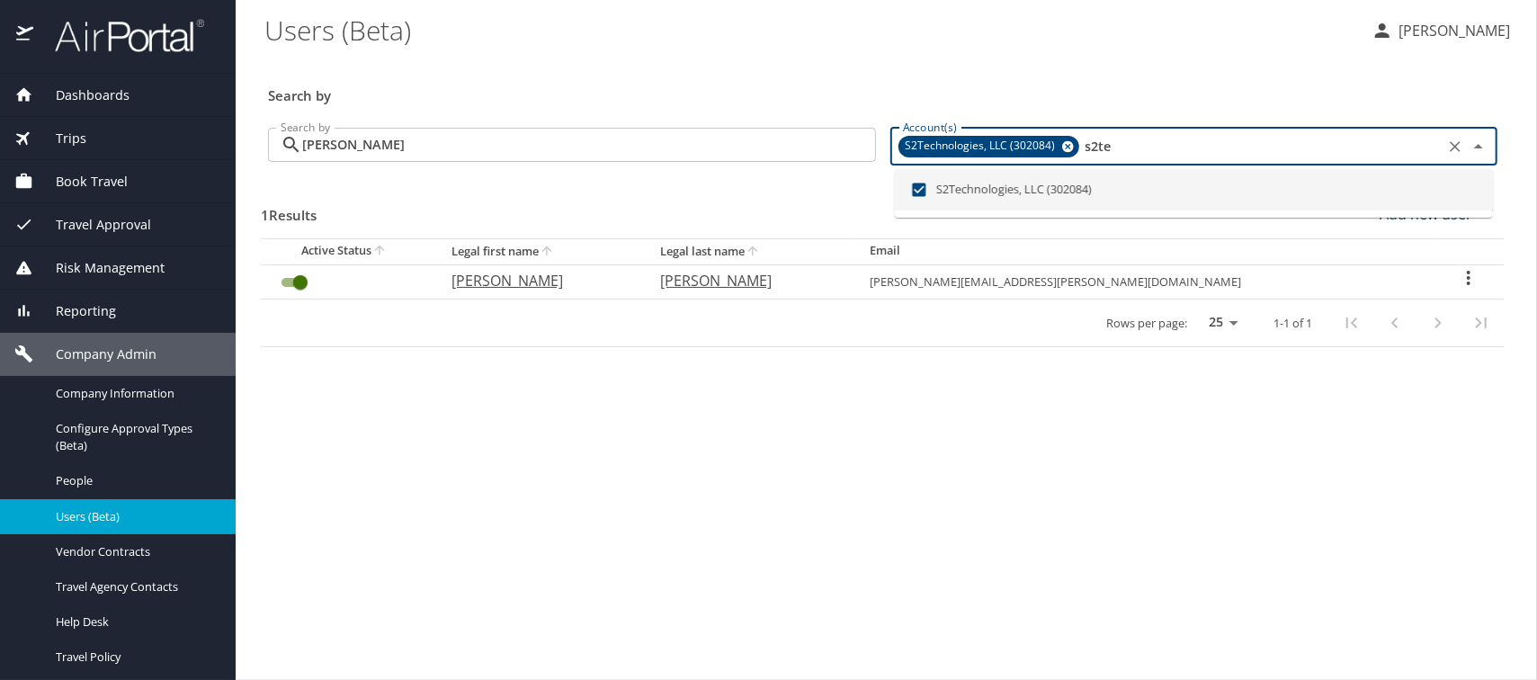
type input "s2te"
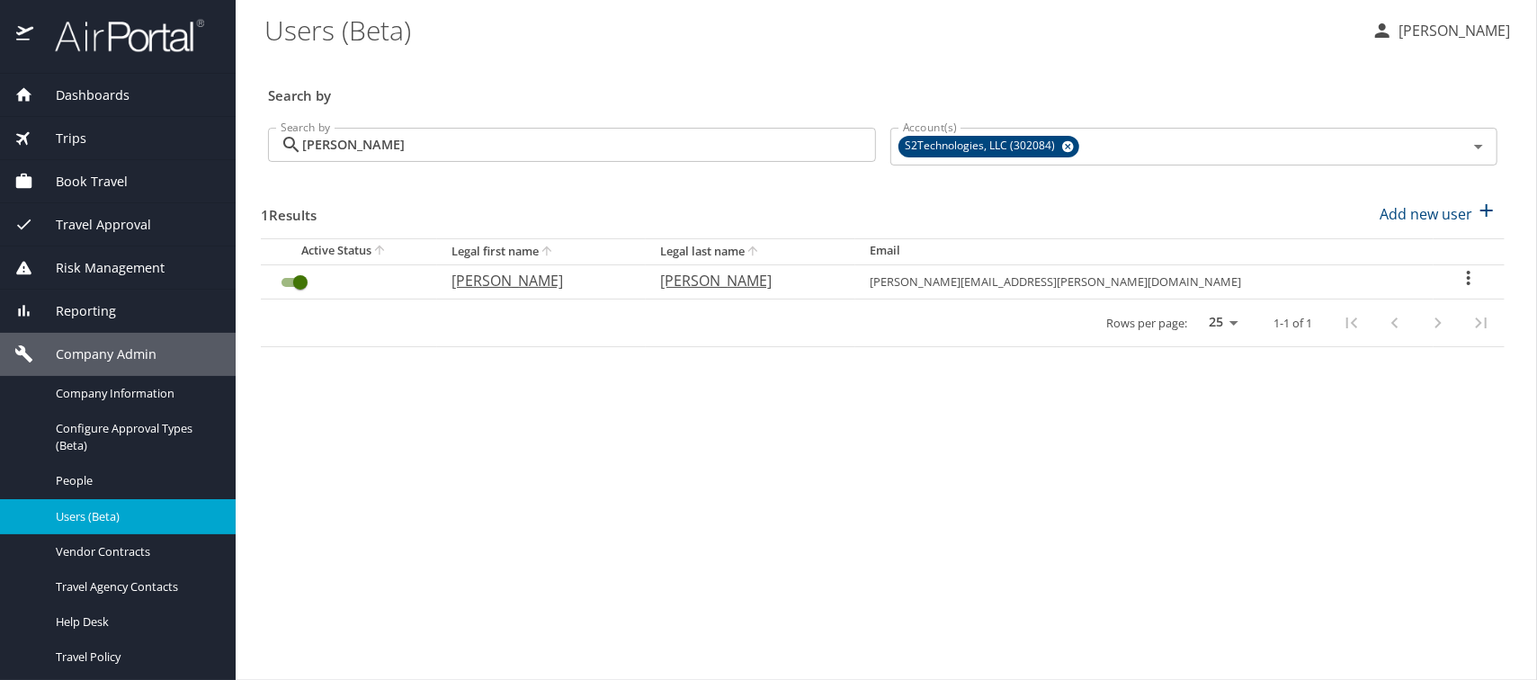
click at [532, 285] on p "bryan" at bounding box center [538, 281] width 174 height 22
select select "US"
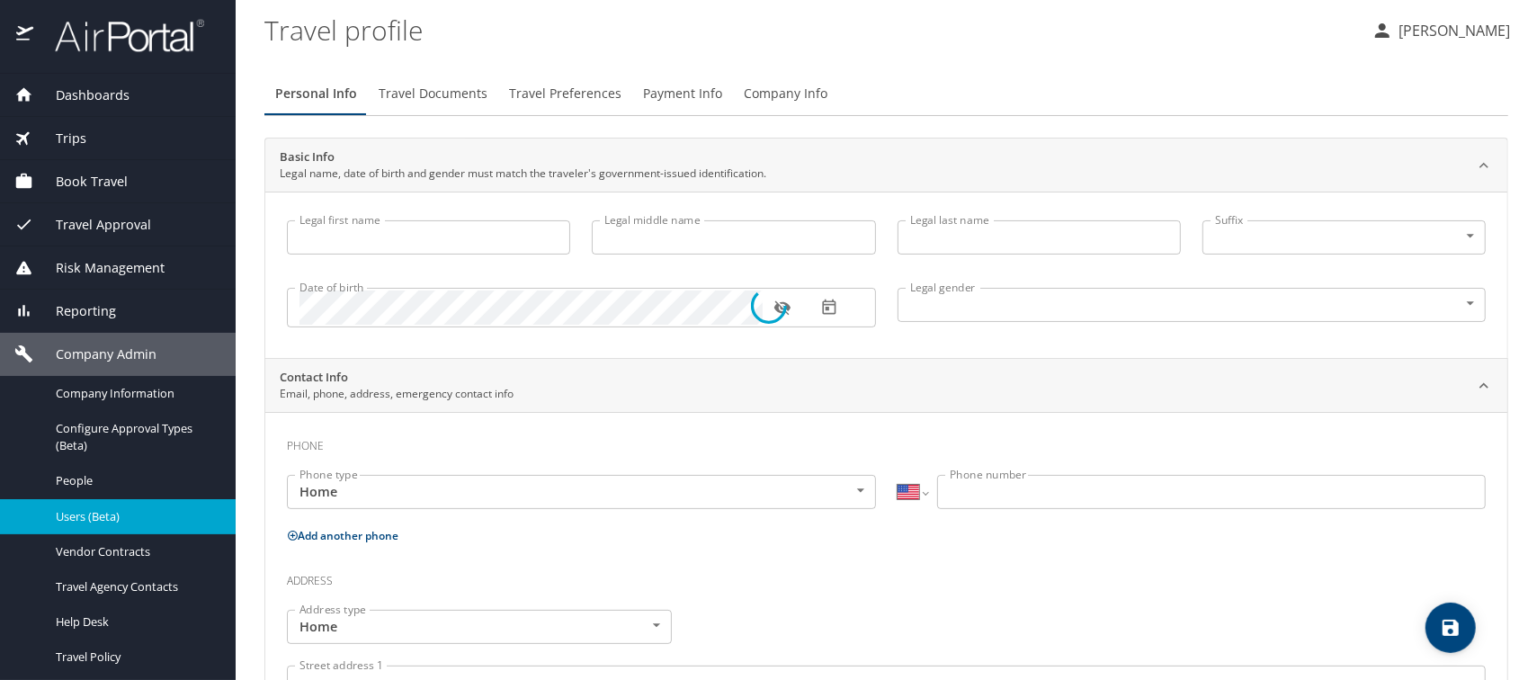
type input "bryan"
type input "ray"
type input "buxton"
type input "[DEMOGRAPHIC_DATA]"
type input "Elissa"
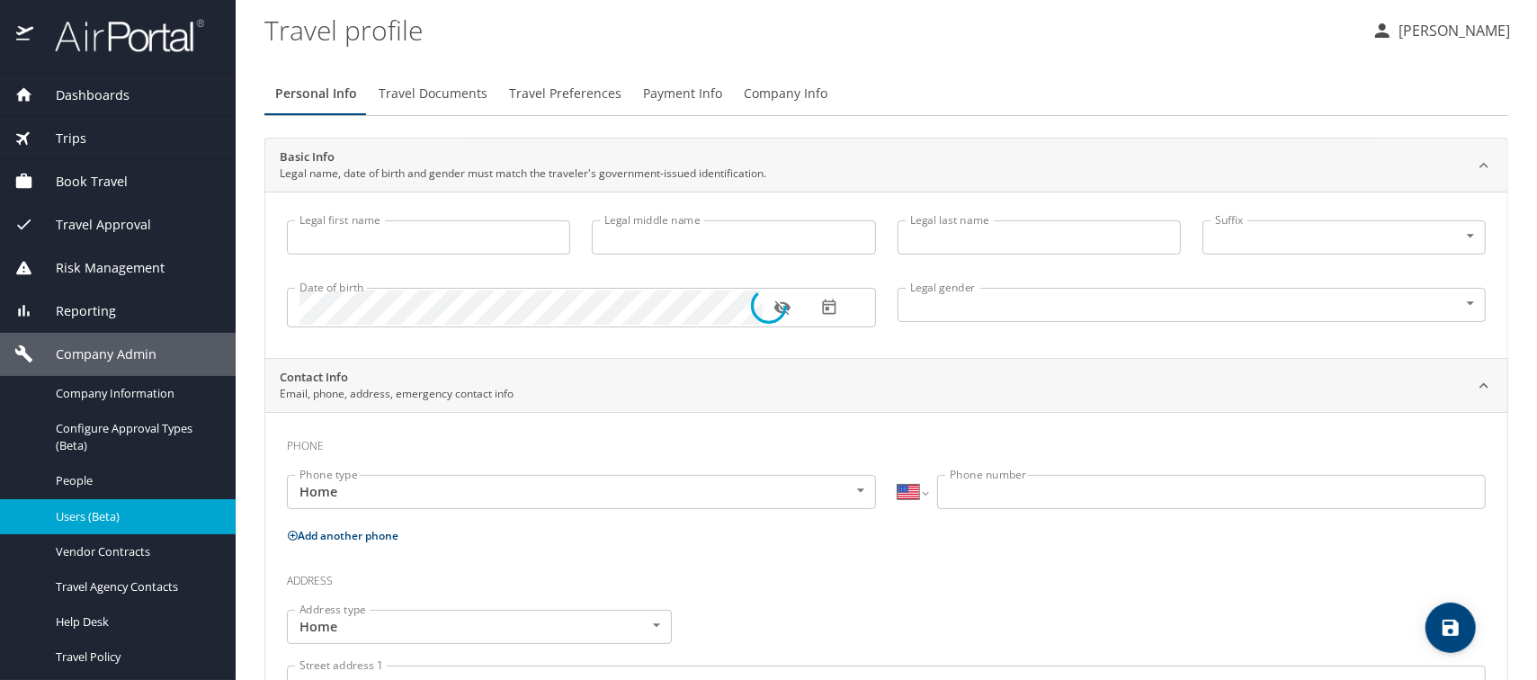
type input "buxton"
type input "(813) 766-3279"
select select "US"
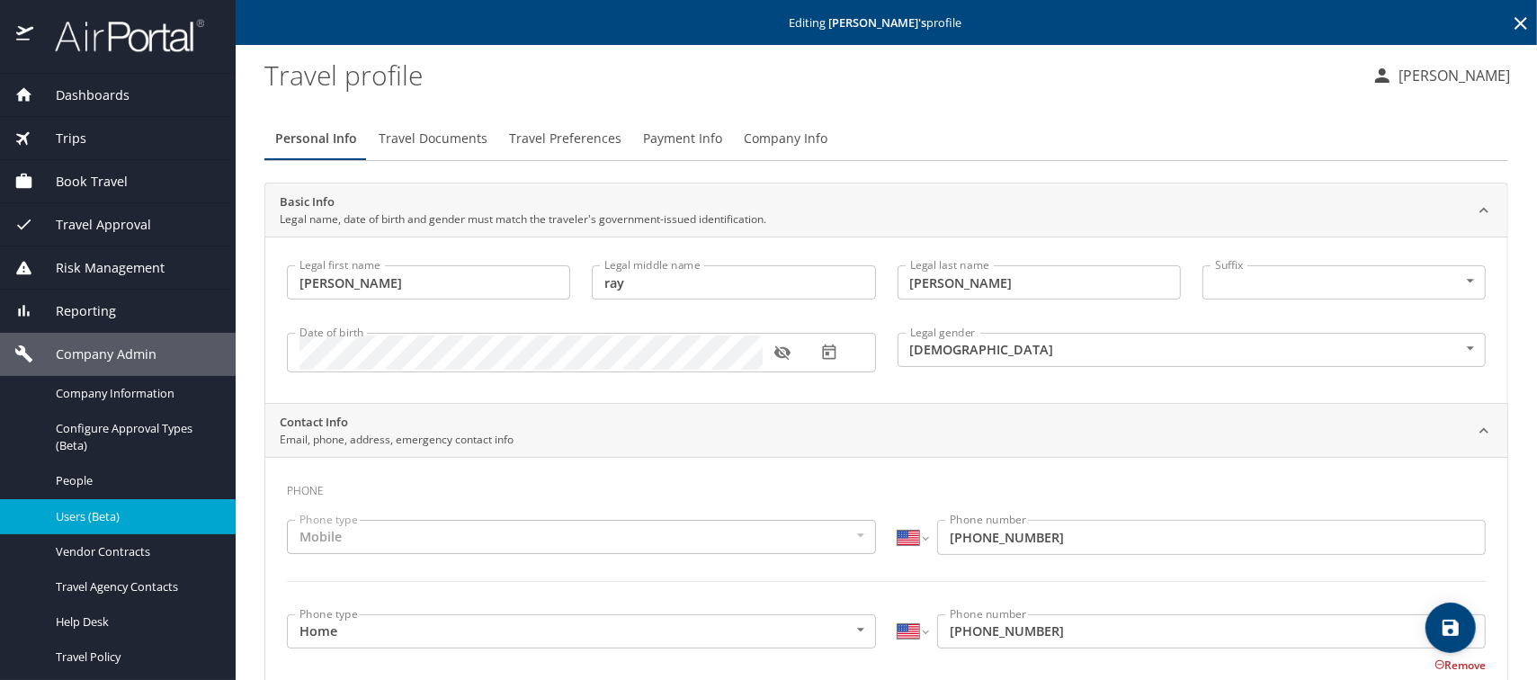
click at [757, 141] on span "Company Info" at bounding box center [786, 139] width 84 height 22
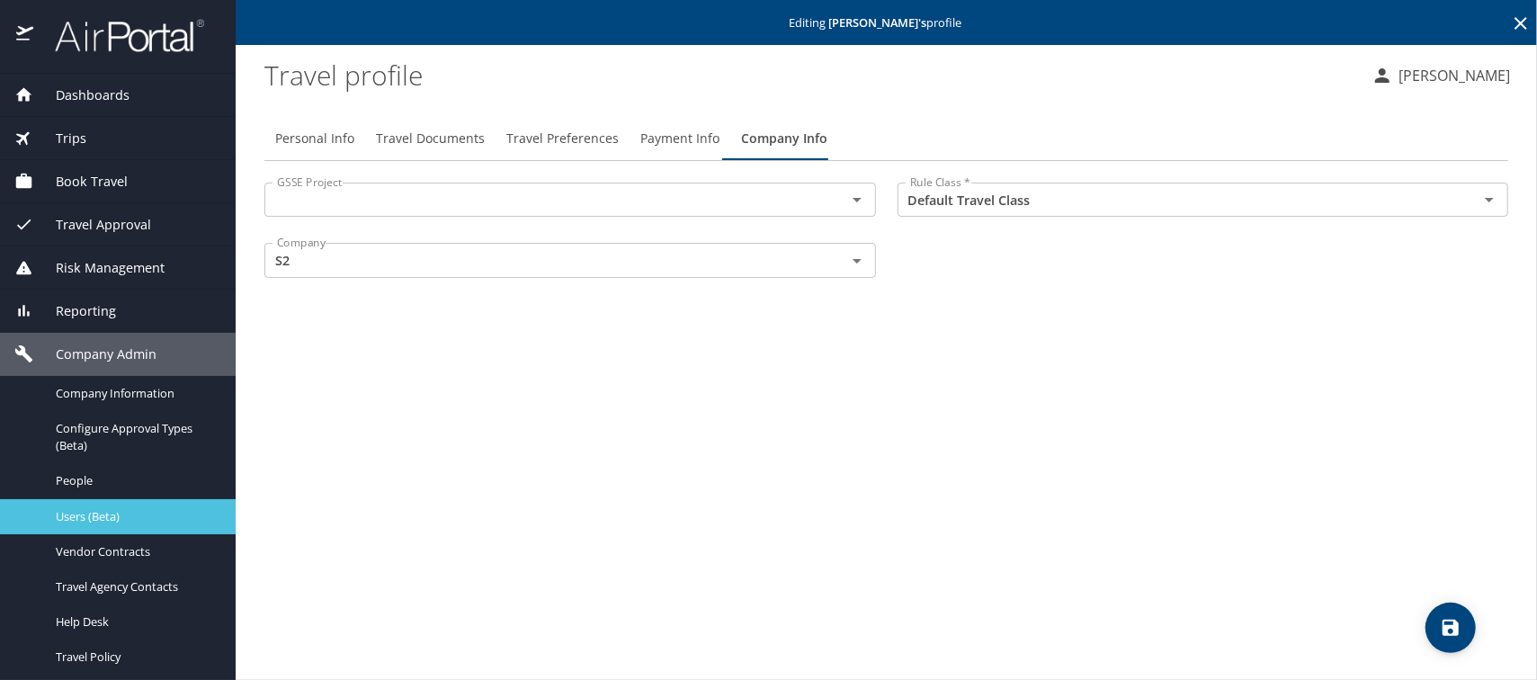
click at [81, 513] on span "Users (Beta)" at bounding box center [135, 516] width 158 height 17
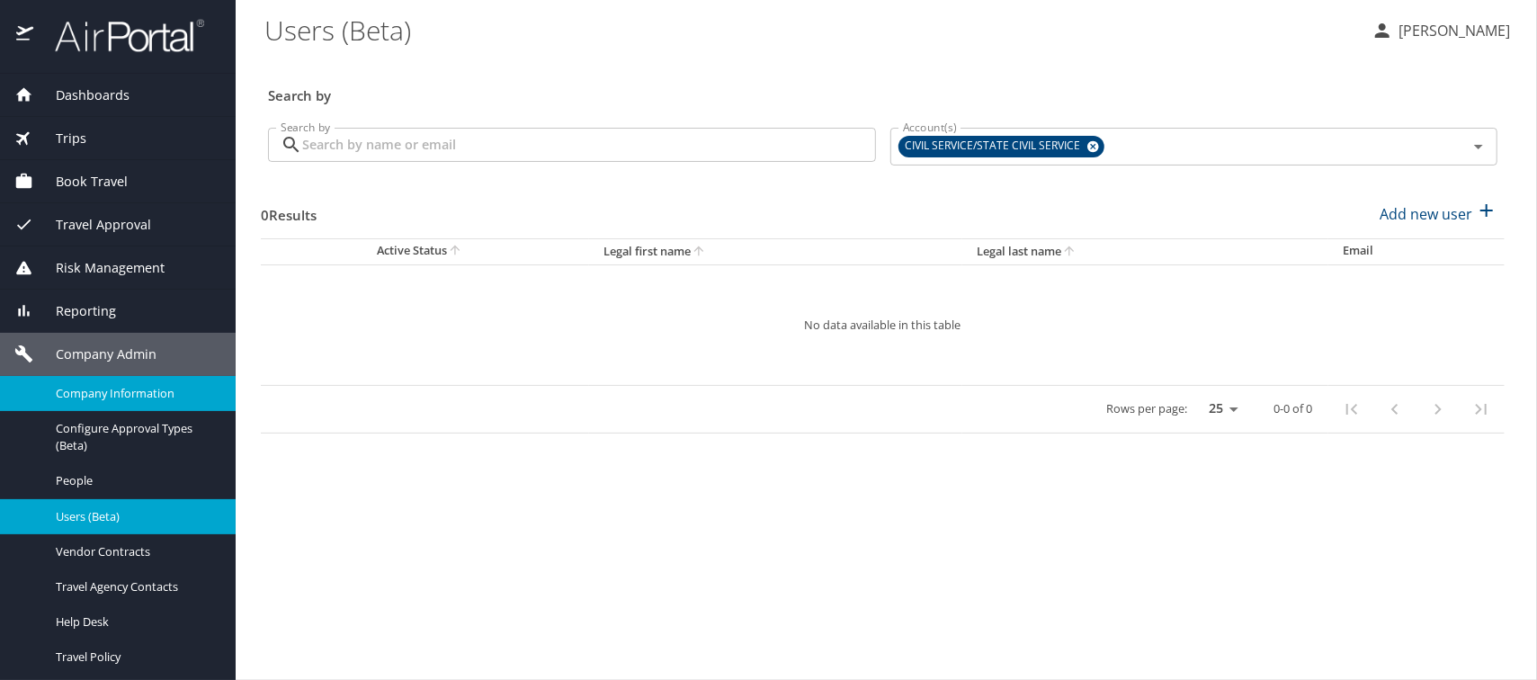
click at [103, 397] on span "Company Information" at bounding box center [135, 393] width 158 height 17
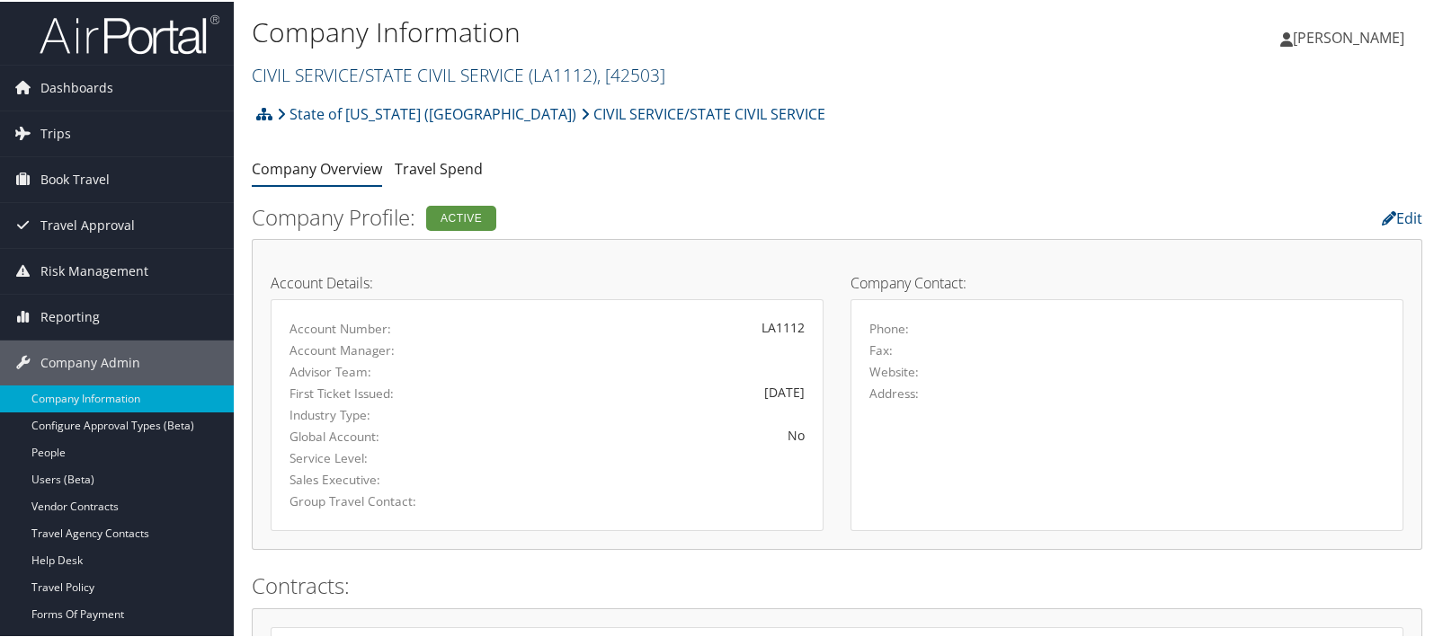
click at [351, 74] on link "CIVIL SERVICE/STATE CIVIL SERVICE ( LA1112 ) , [ 42503 ]" at bounding box center [459, 73] width 414 height 24
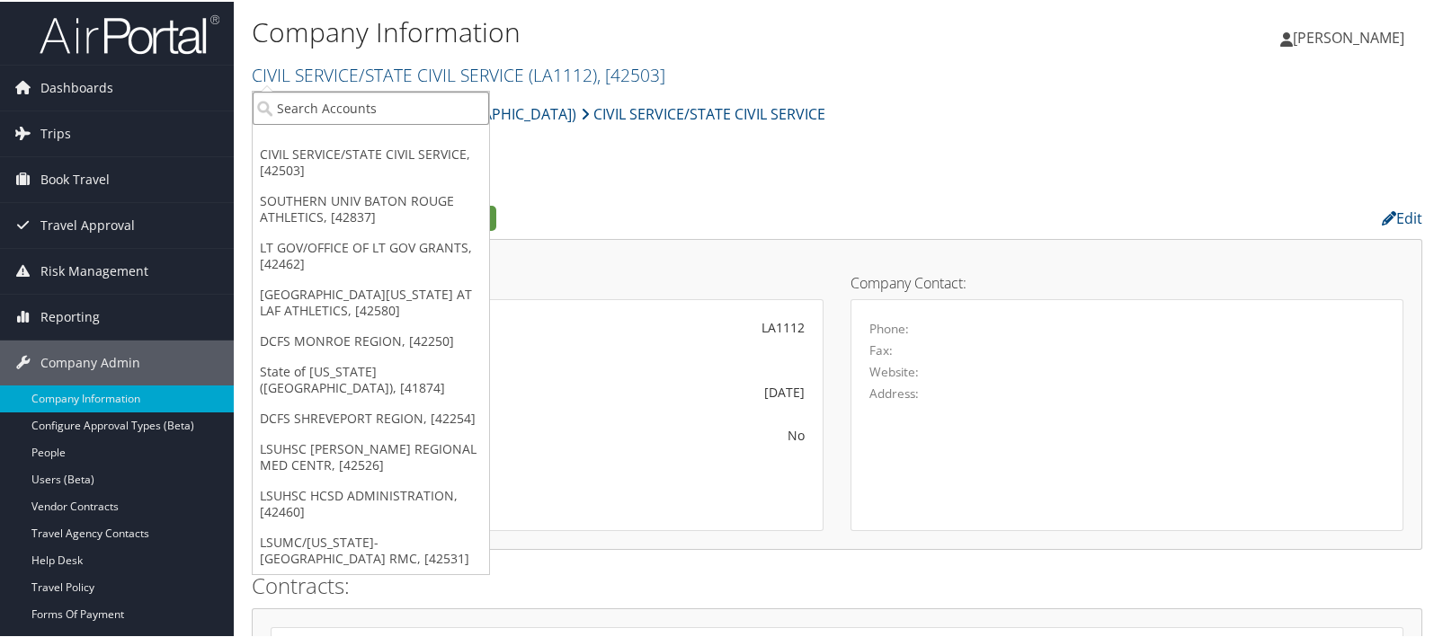
click at [332, 101] on input "search" at bounding box center [371, 106] width 236 height 33
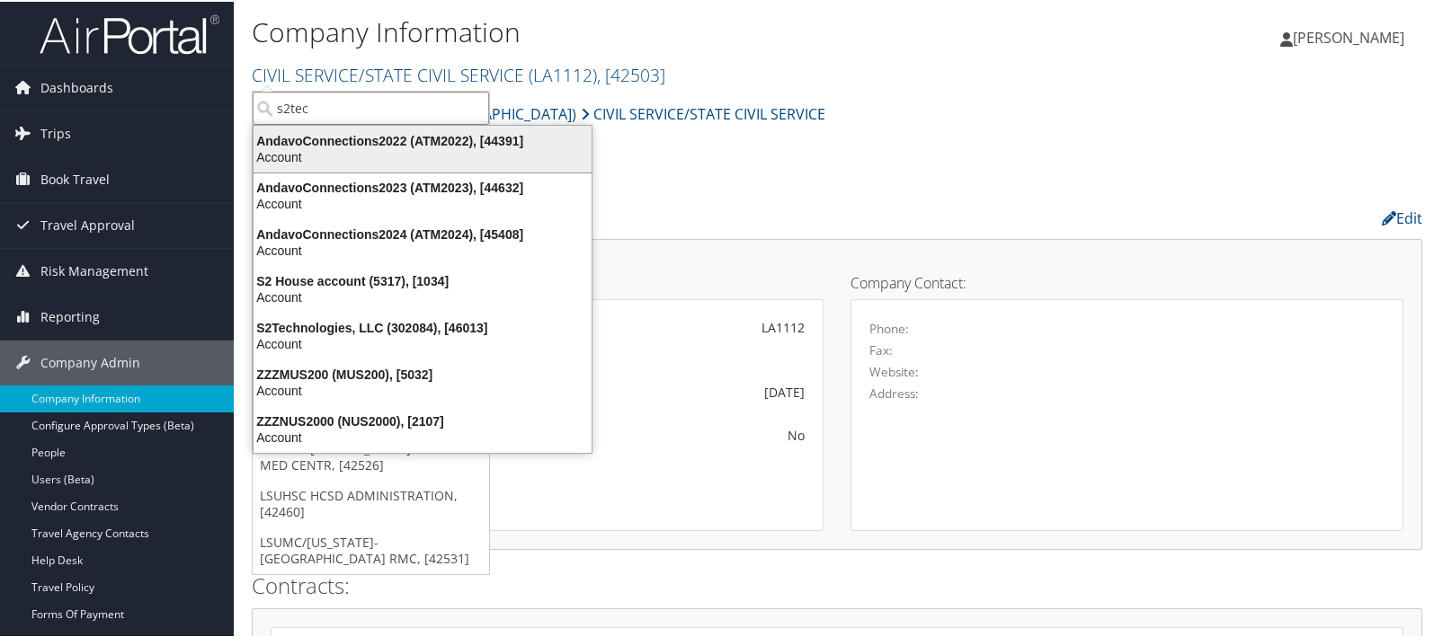
type input "s2tech"
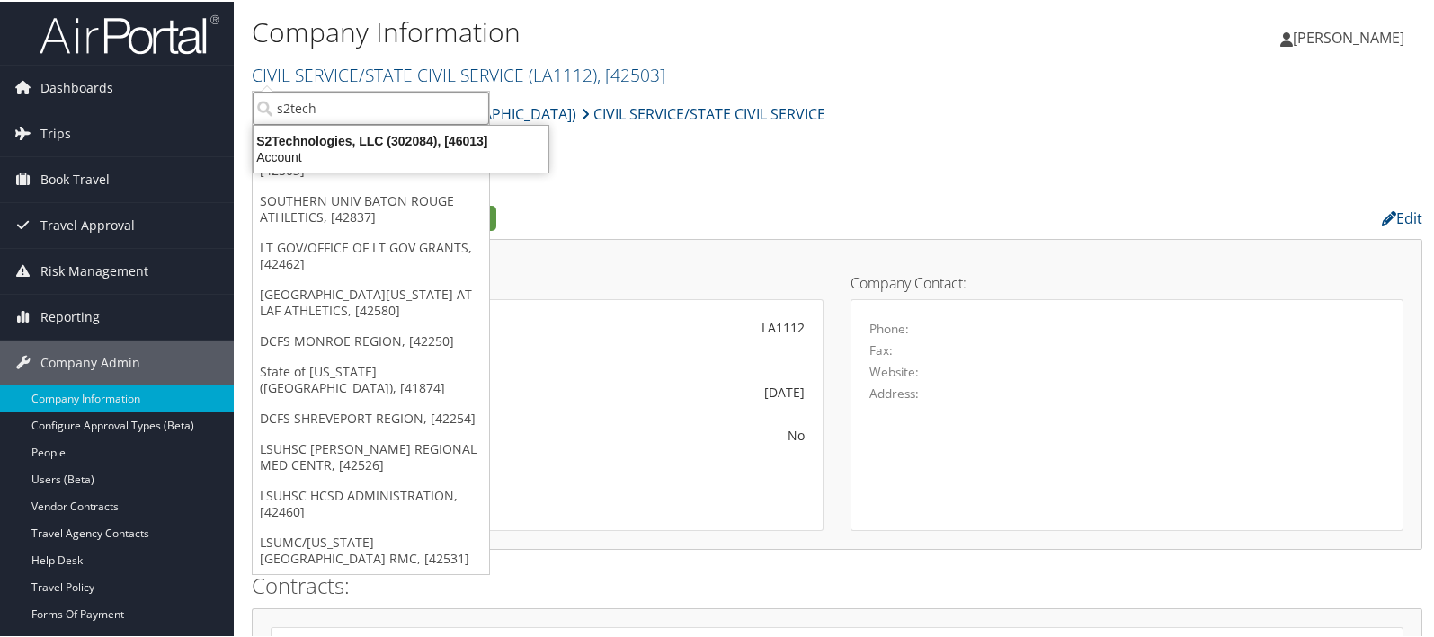
click at [324, 131] on div "S2Technologies, LLC (302084), [46013]" at bounding box center [401, 139] width 316 height 16
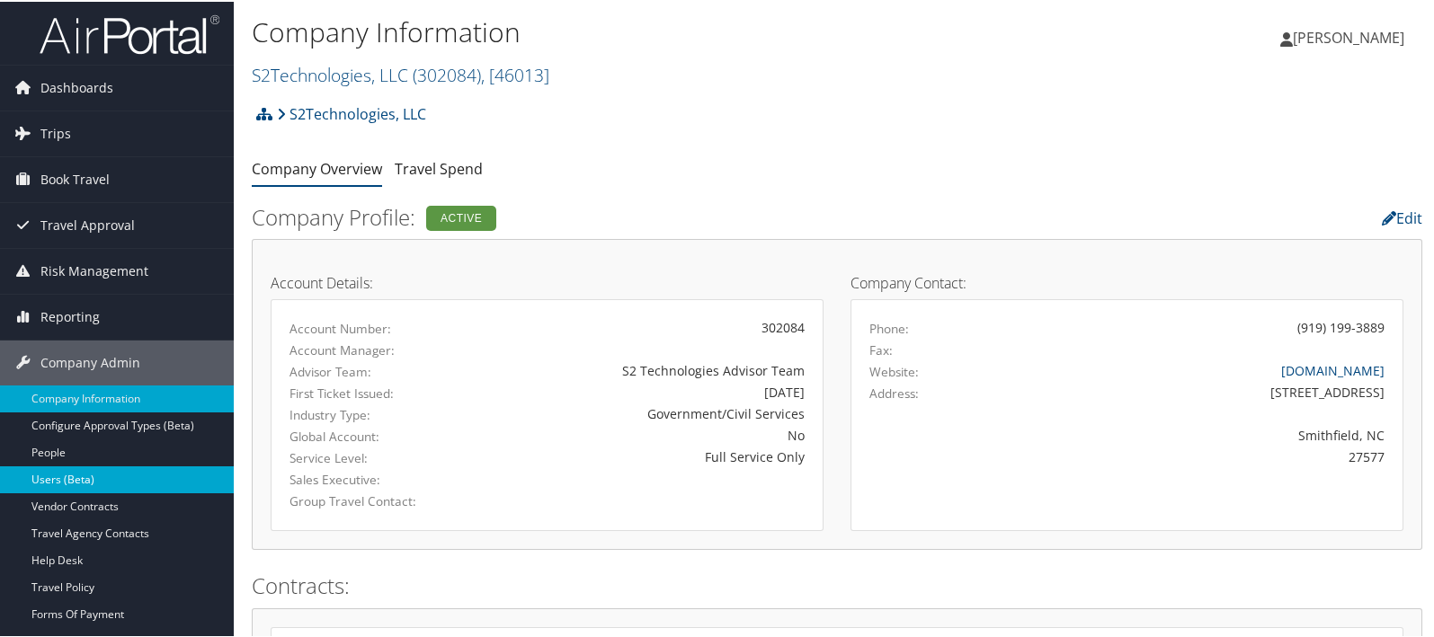
click at [59, 473] on link "Users (Beta)" at bounding box center [117, 478] width 234 height 27
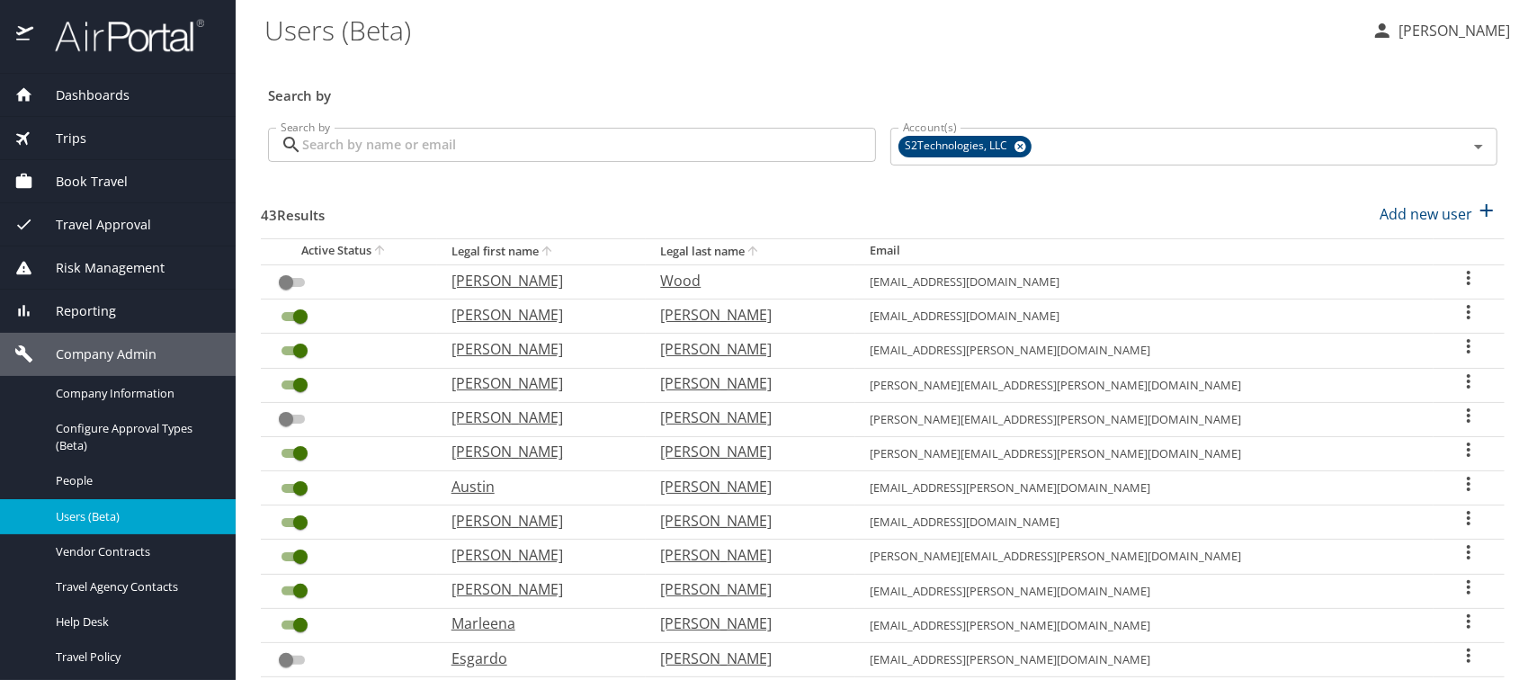
click at [371, 147] on input "Search by" at bounding box center [589, 145] width 574 height 34
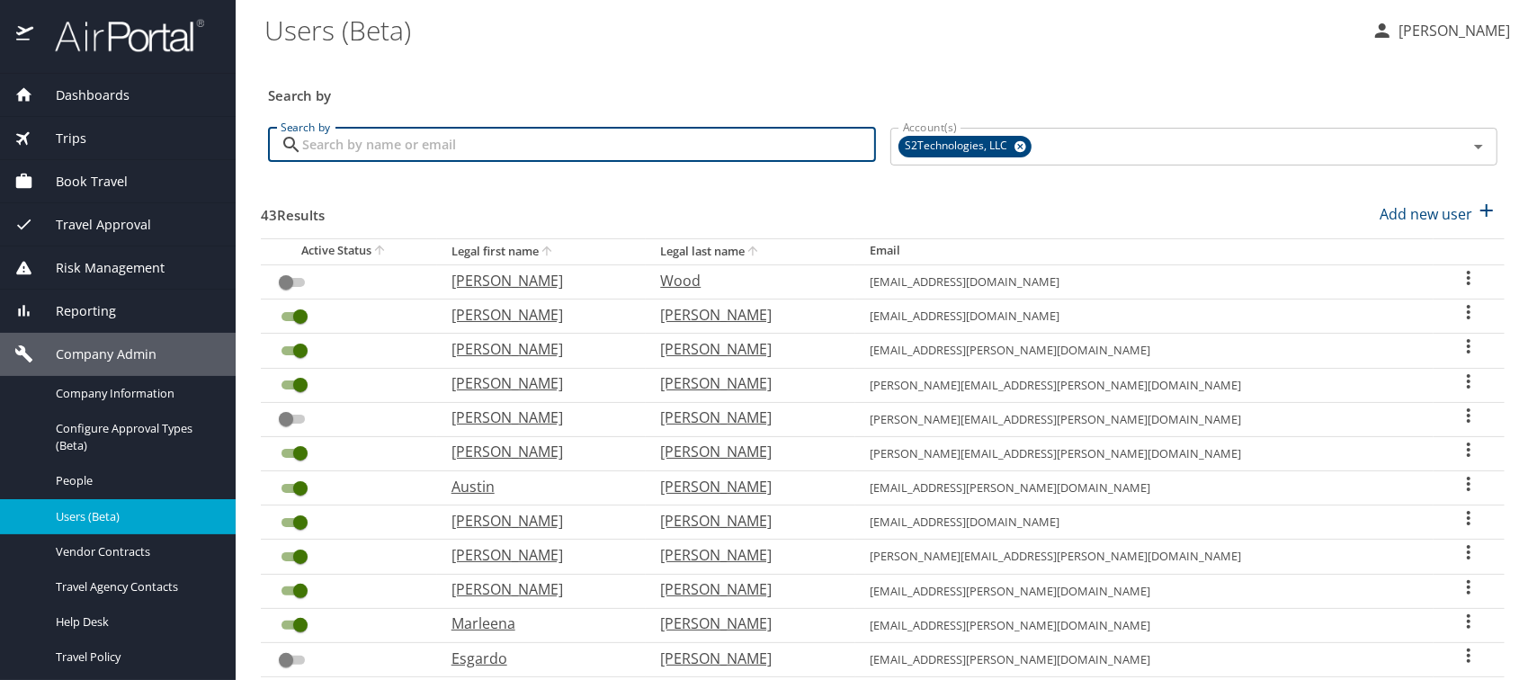
click at [511, 312] on p "Alfonzo" at bounding box center [538, 315] width 174 height 22
select select "US"
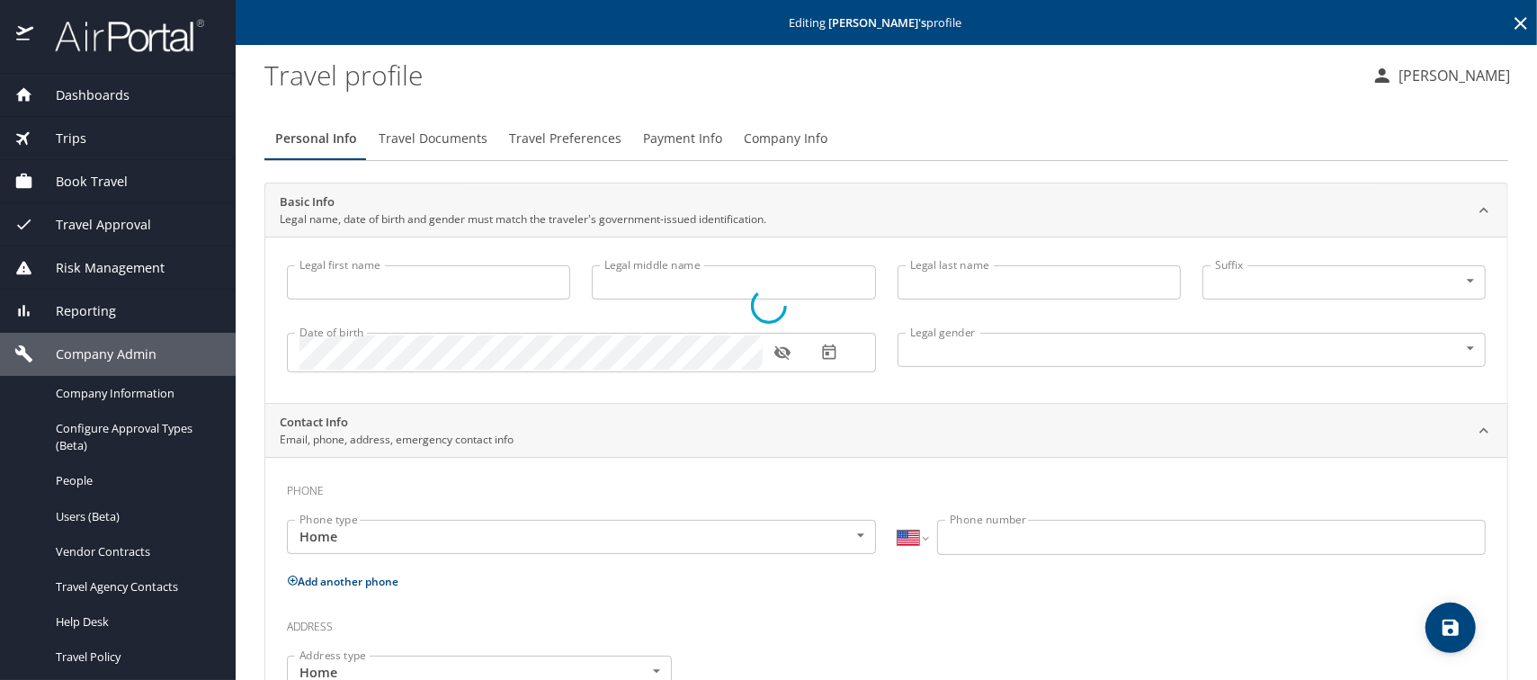
type input "Alfonzo"
type input "Williams"
type input "Male"
type input "Yolanda"
type input "Williams"
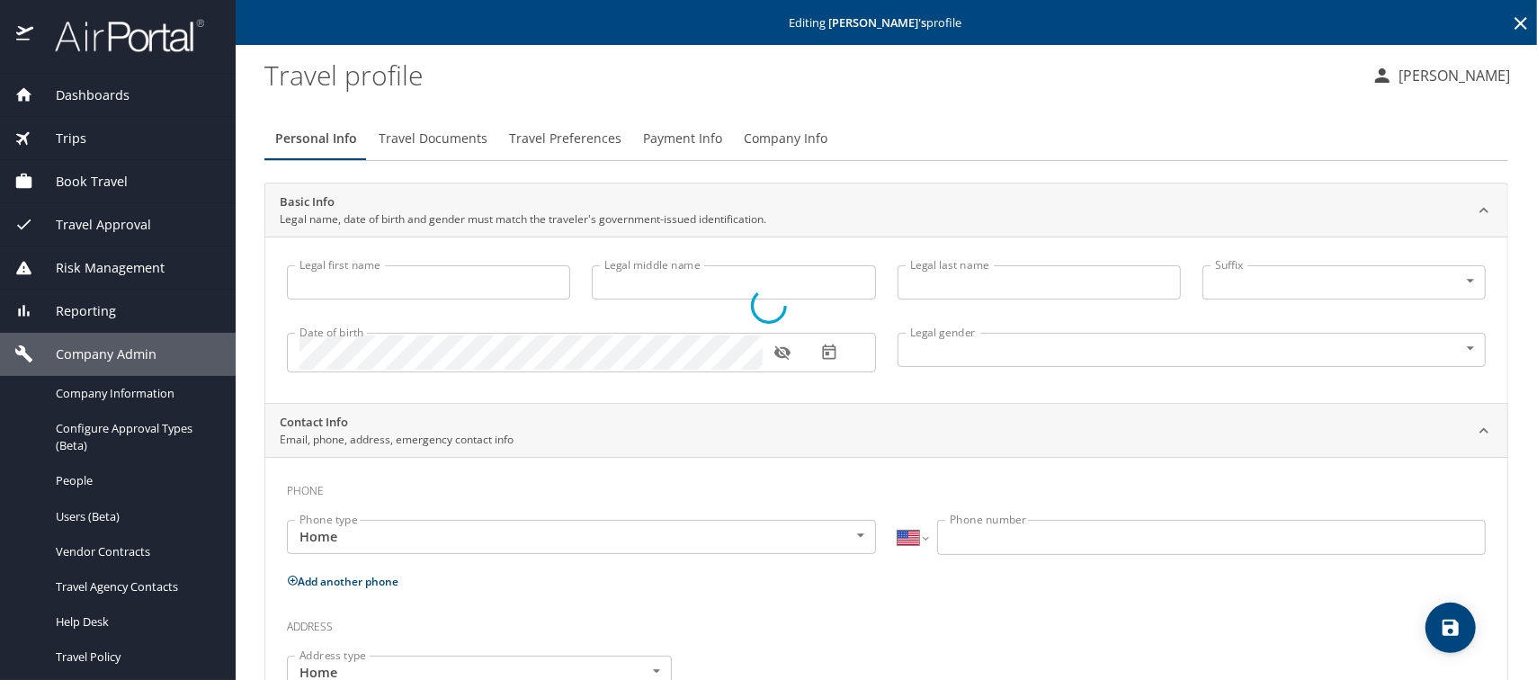
type input "(706) 373-3834"
type input "United States of America"
type input "North Carolina"
select select "US"
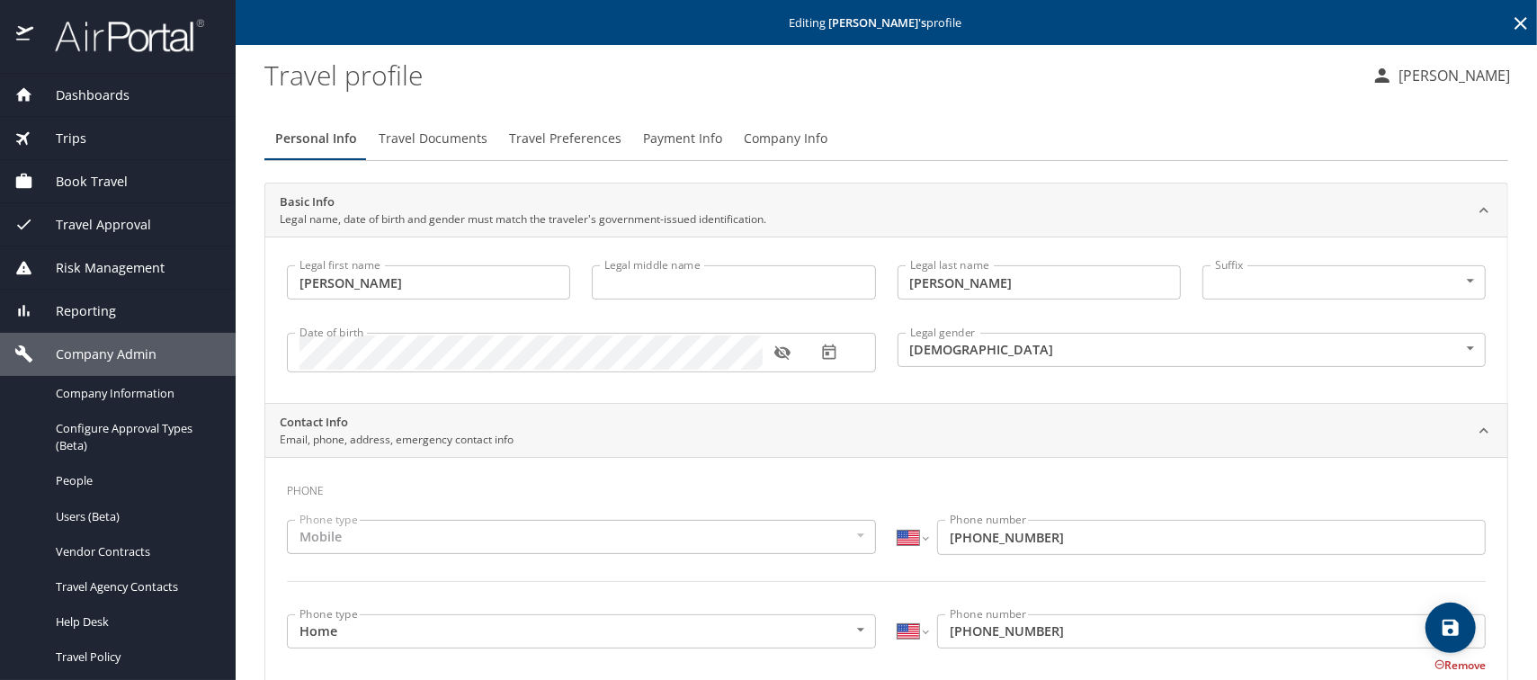
click at [755, 140] on span "Company Info" at bounding box center [786, 139] width 84 height 22
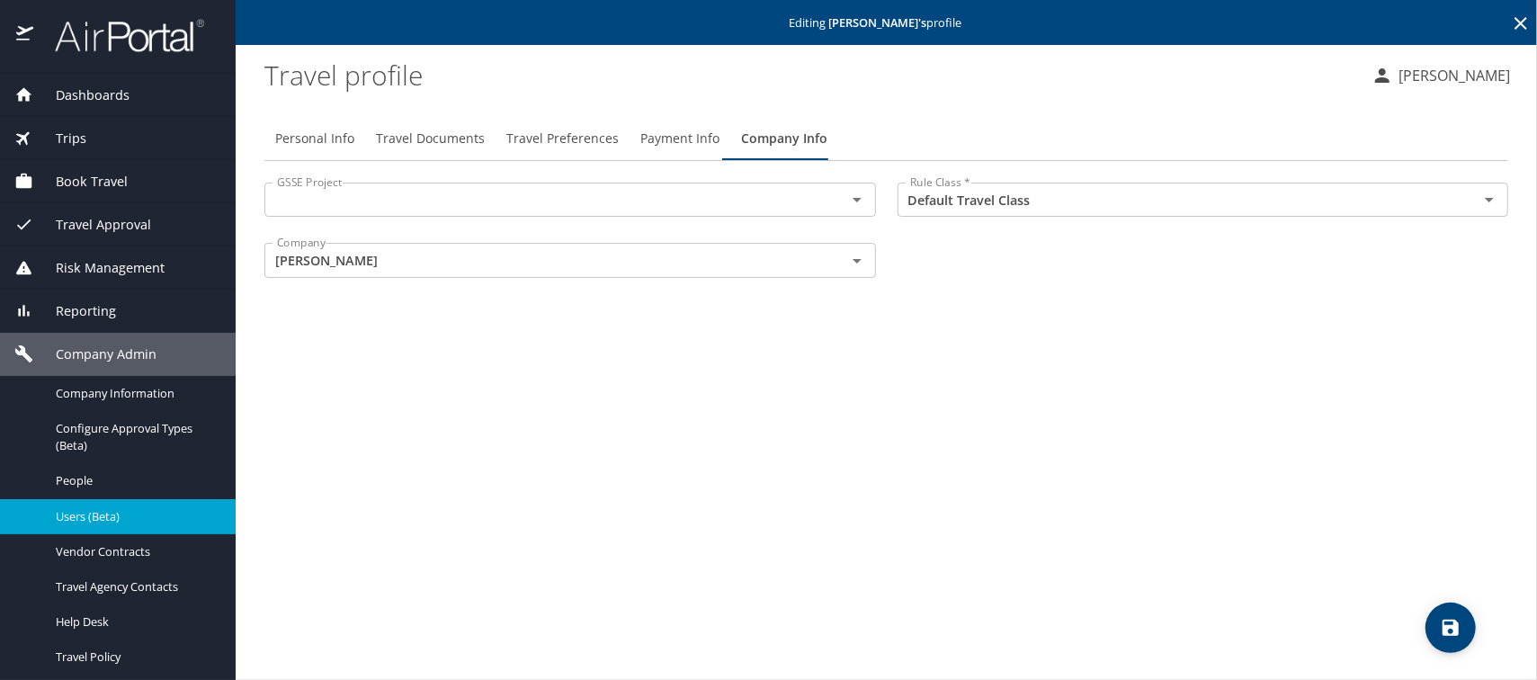
click at [91, 508] on span "Users (Beta)" at bounding box center [135, 516] width 158 height 17
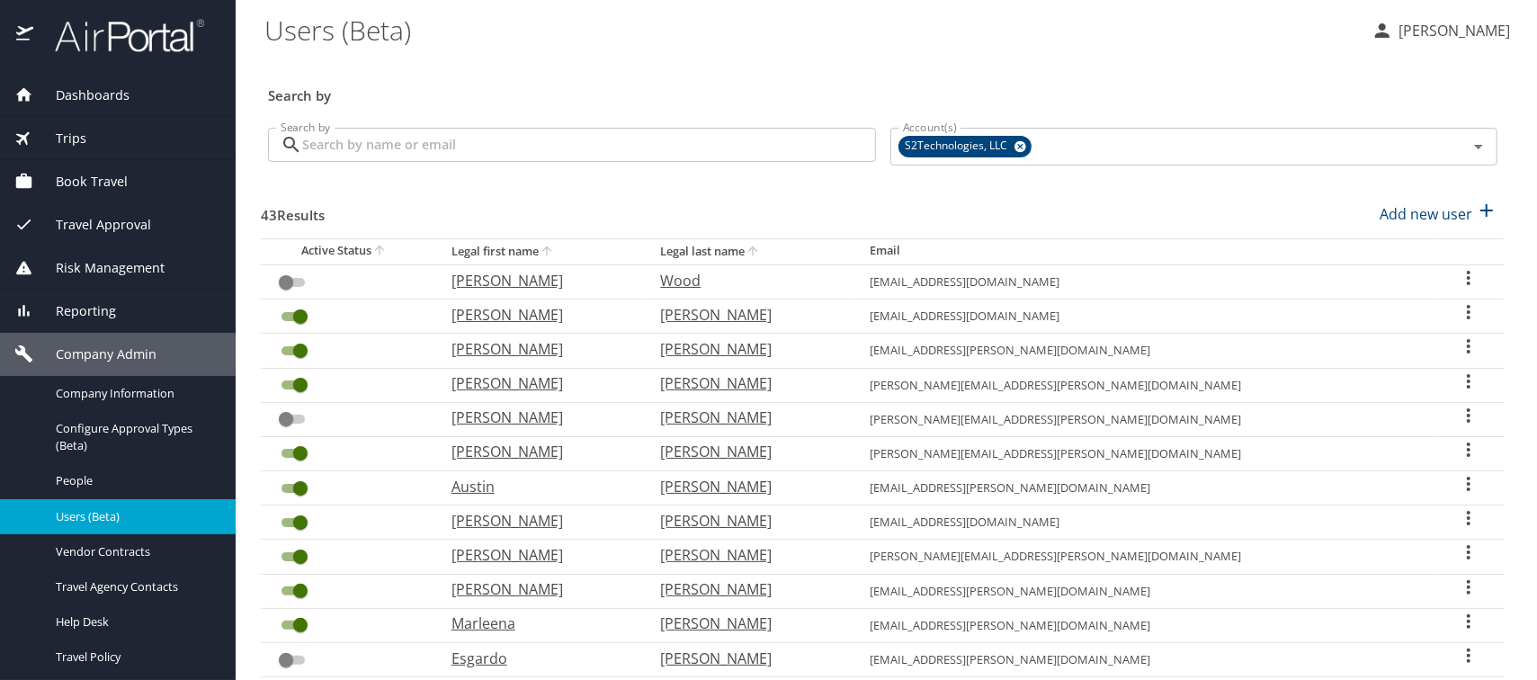
click at [503, 348] on p "Richie" at bounding box center [538, 349] width 174 height 22
select select "US"
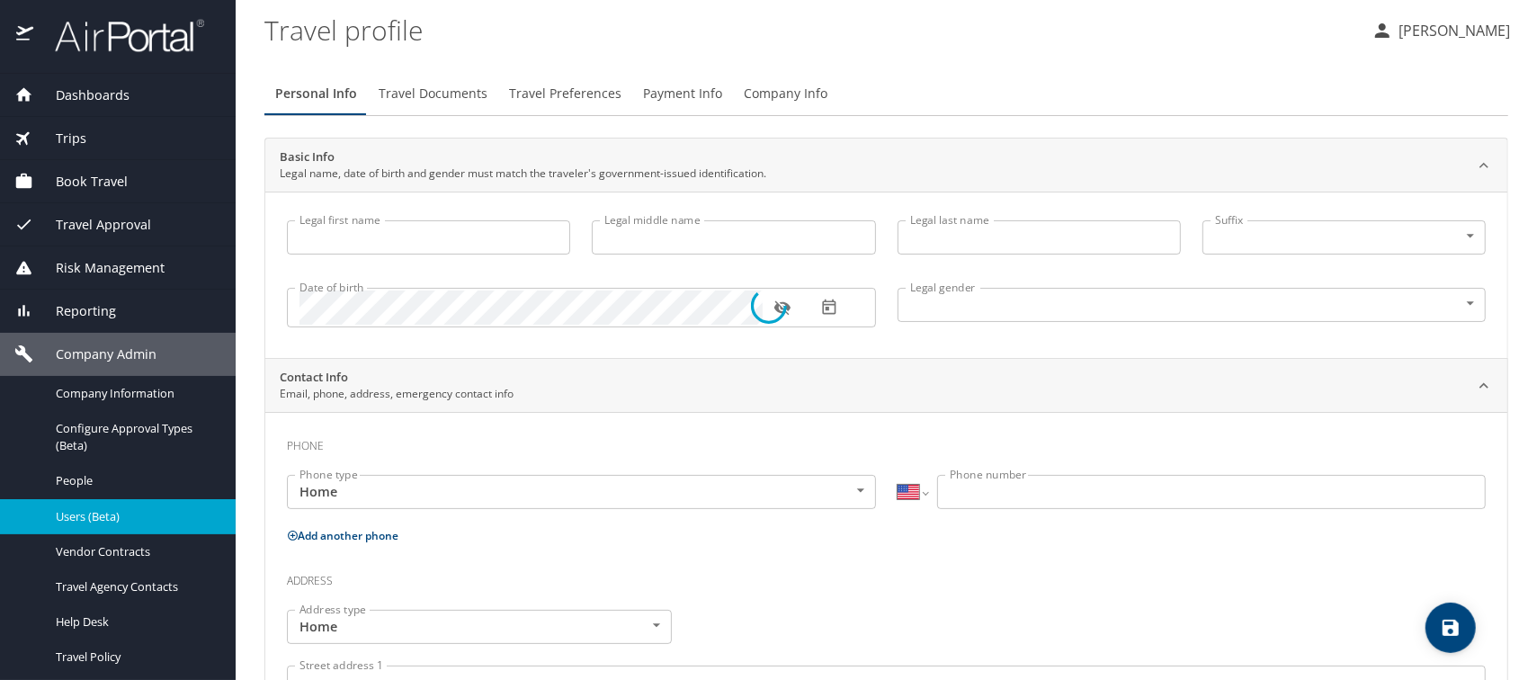
type input "Richie"
type input "Paul"
type input "Weddle"
type input "Male"
select select "US"
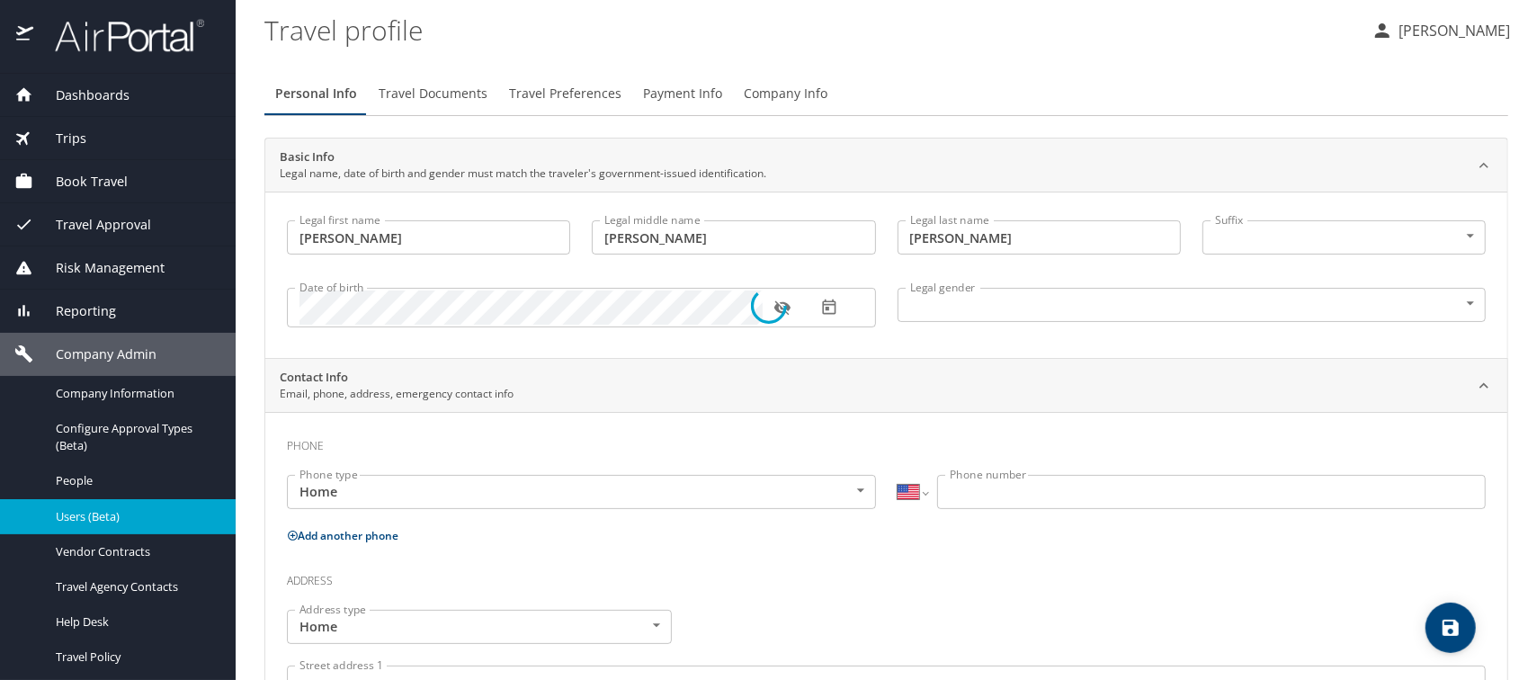
select select "US"
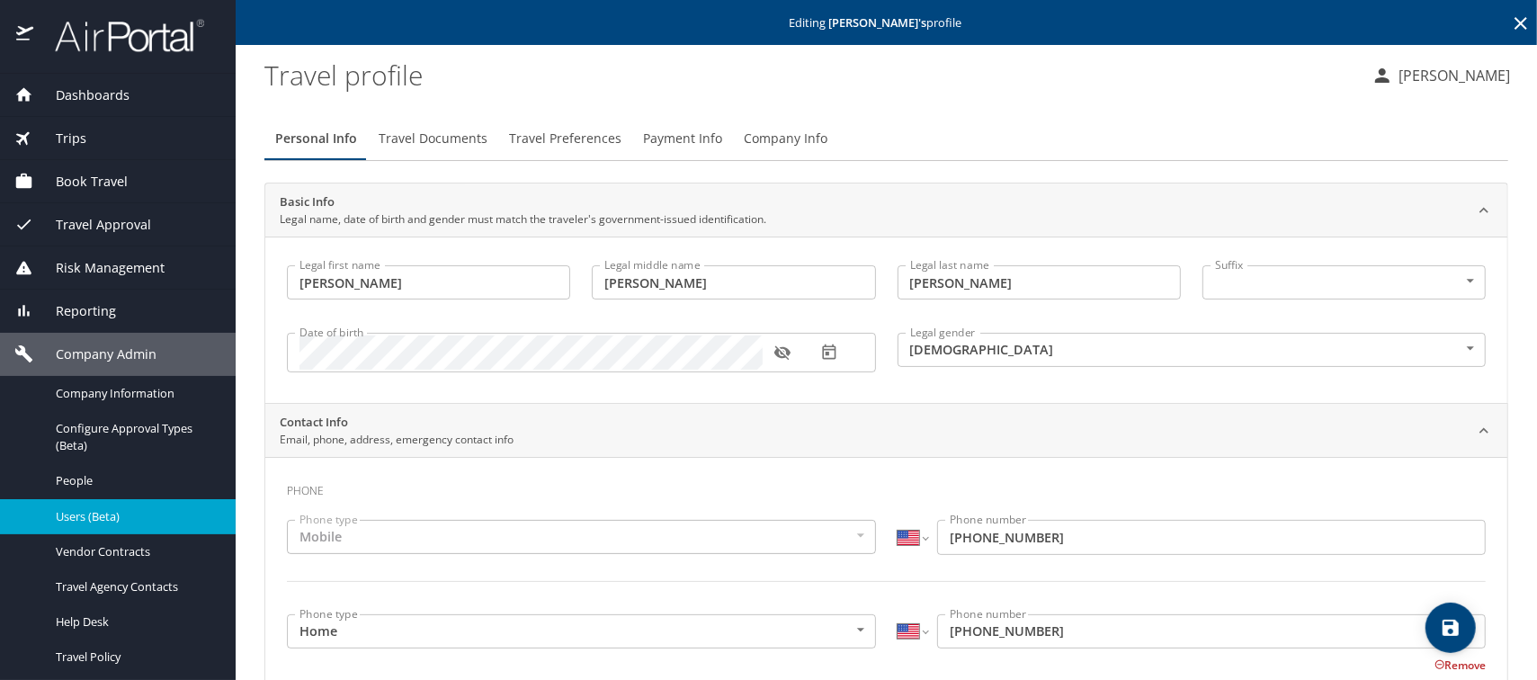
click at [744, 133] on span "Company Info" at bounding box center [786, 139] width 84 height 22
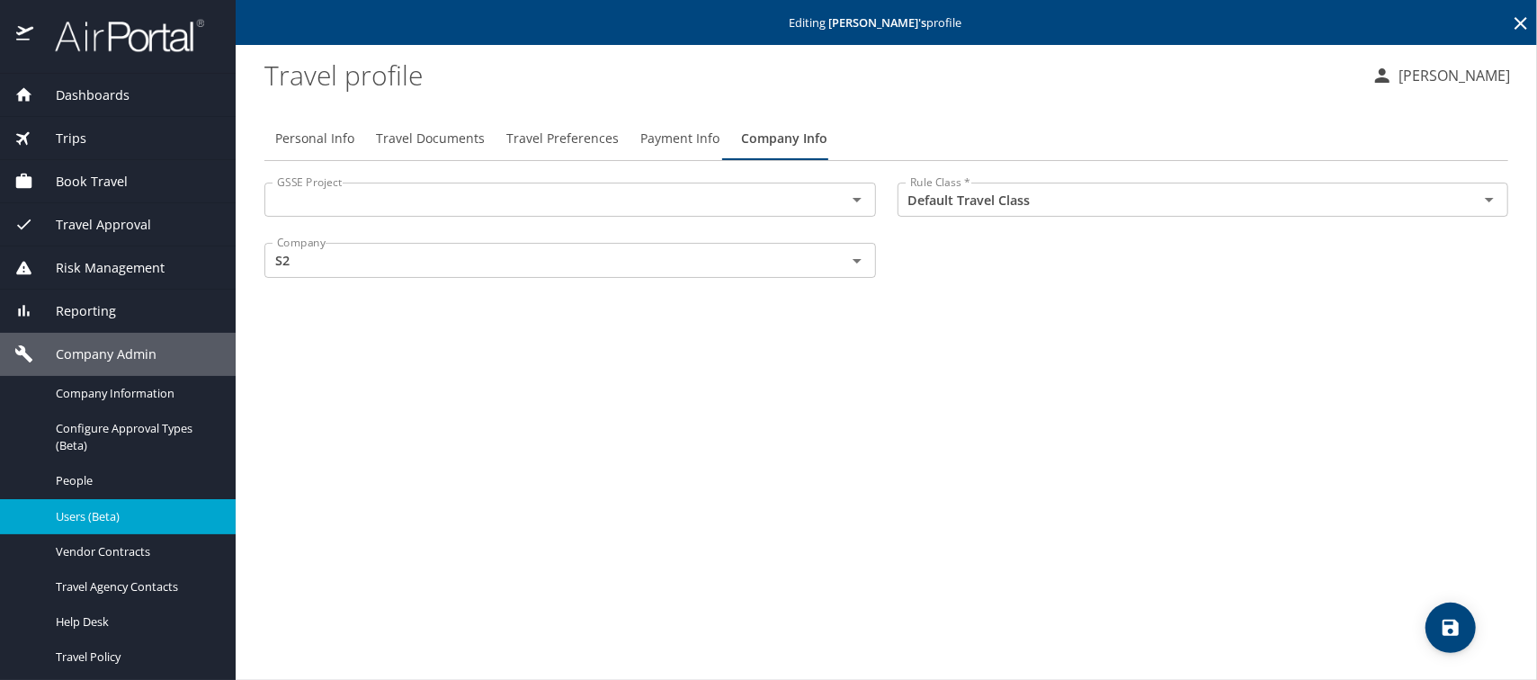
click at [94, 514] on span "Users (Beta)" at bounding box center [135, 516] width 158 height 17
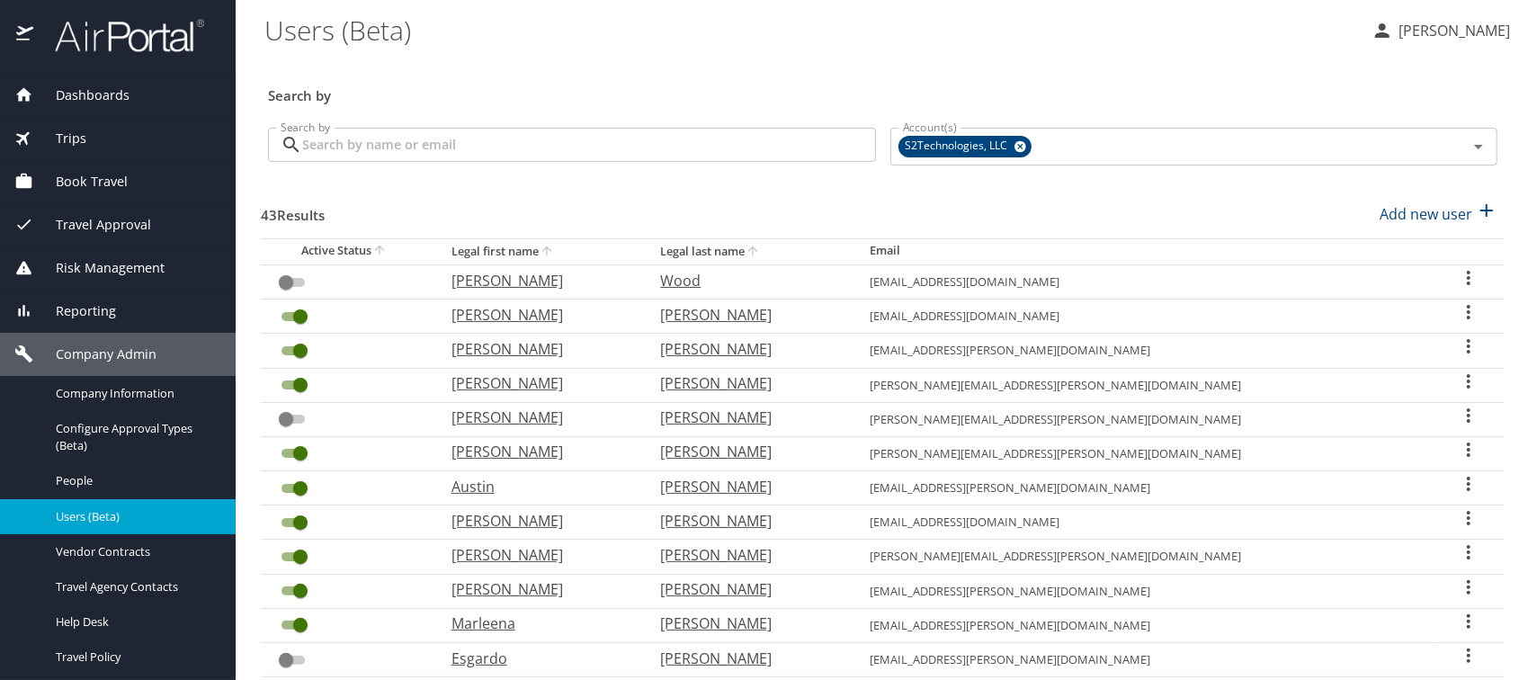
click at [525, 380] on p "Jeorgina" at bounding box center [538, 383] width 174 height 22
select select "US"
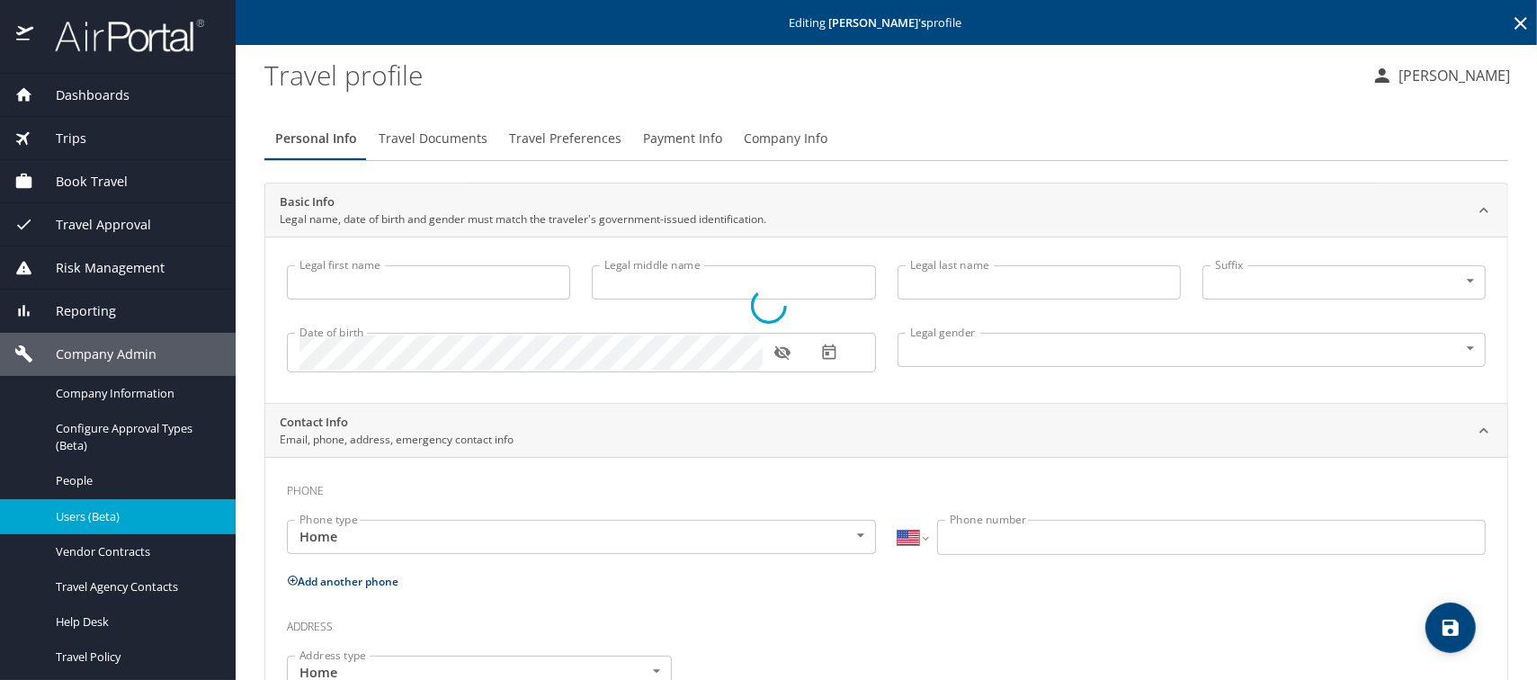
type input "Jeorgina"
type input "Jazmina"
type input "Van Schaack"
type input "[DEMOGRAPHIC_DATA]"
select select "US"
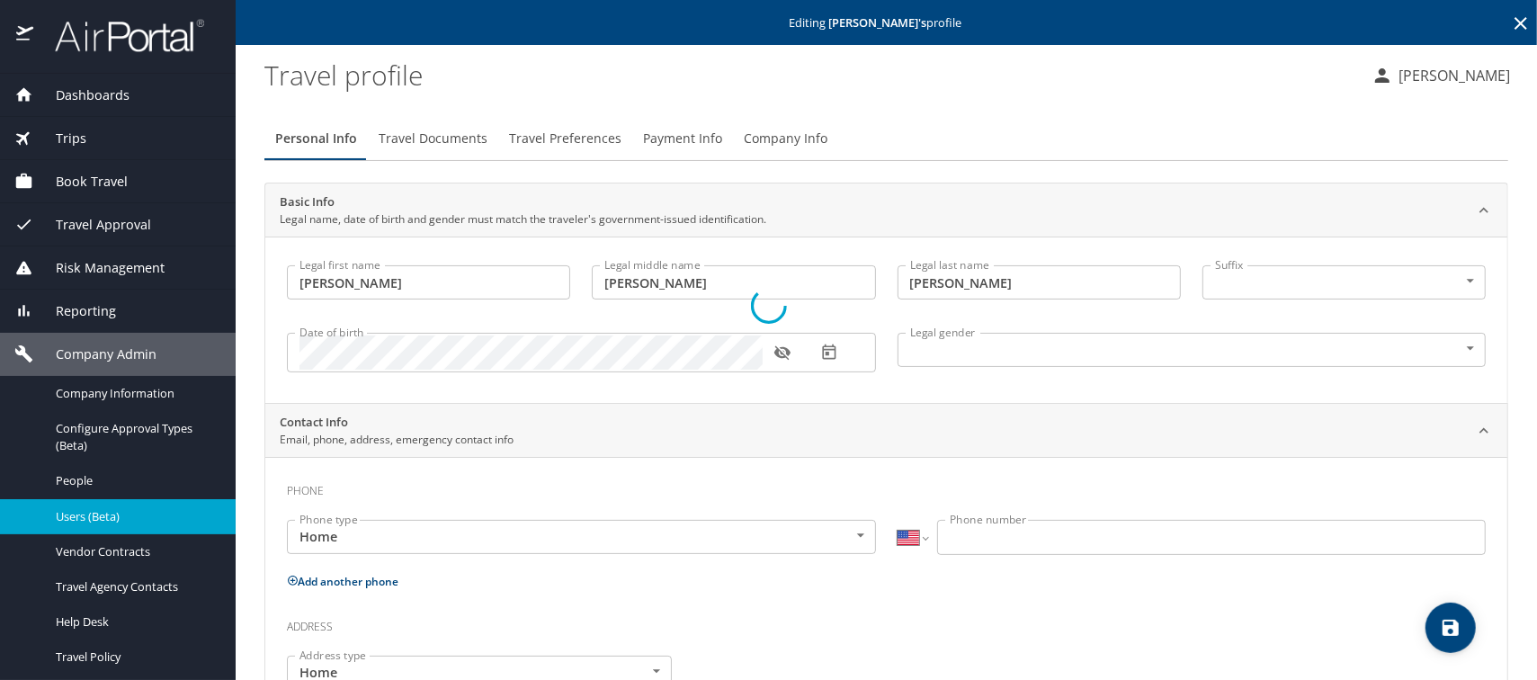
select select "US"
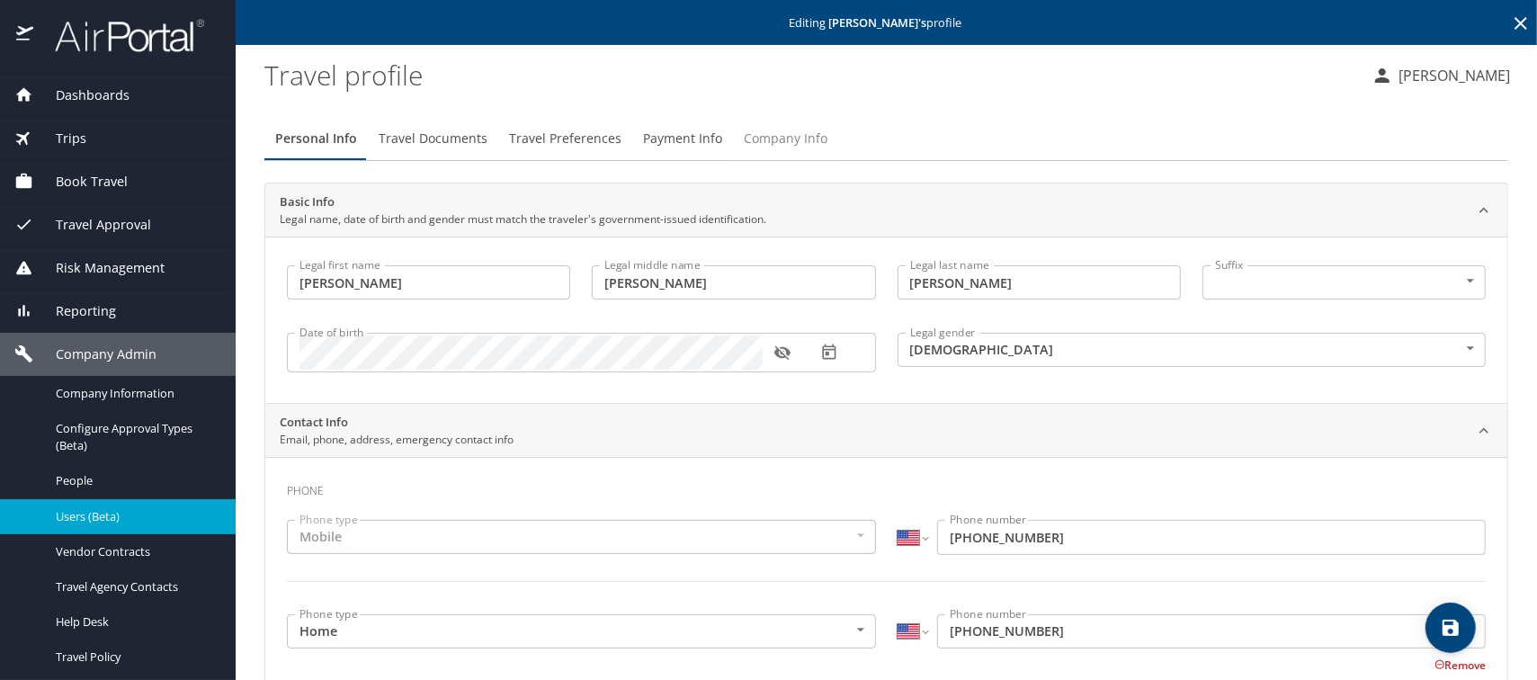
click at [769, 138] on span "Company Info" at bounding box center [786, 139] width 84 height 22
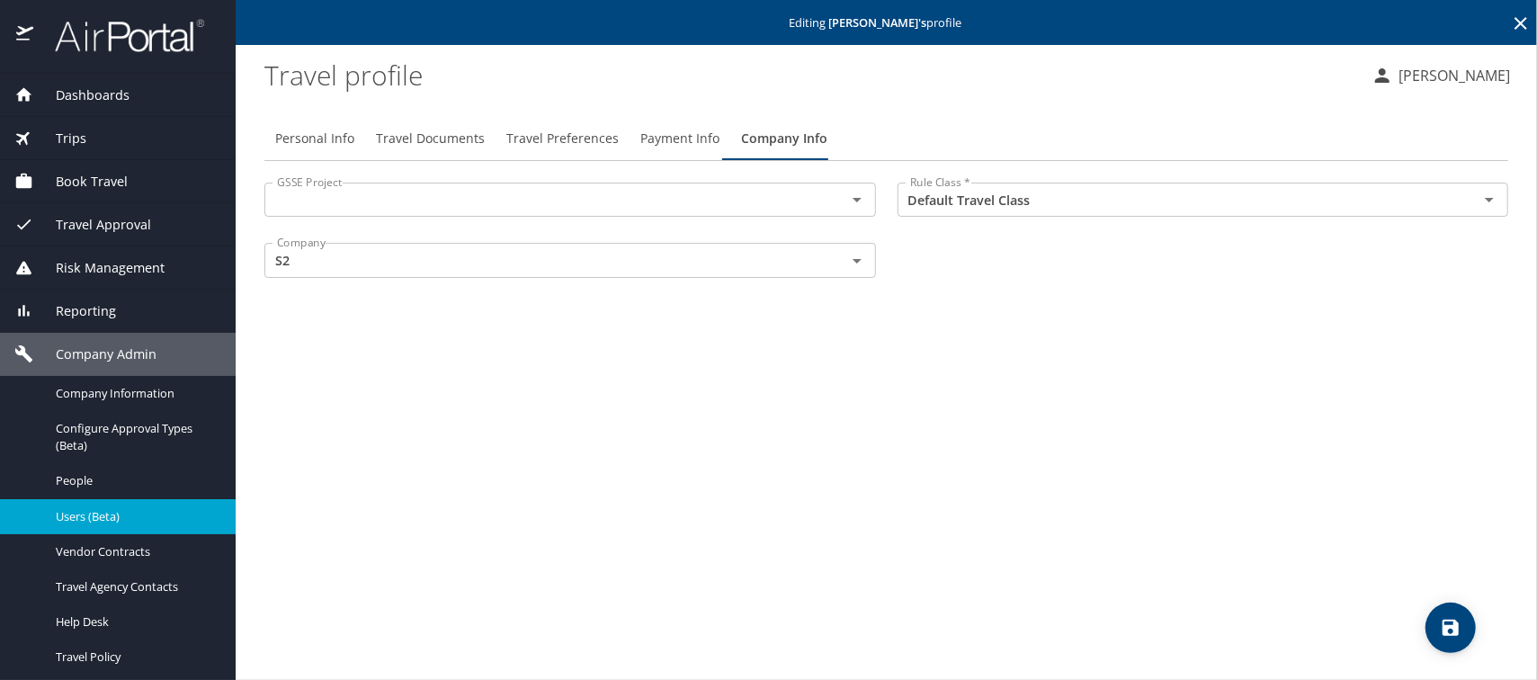
click at [90, 514] on span "Users (Beta)" at bounding box center [135, 516] width 158 height 17
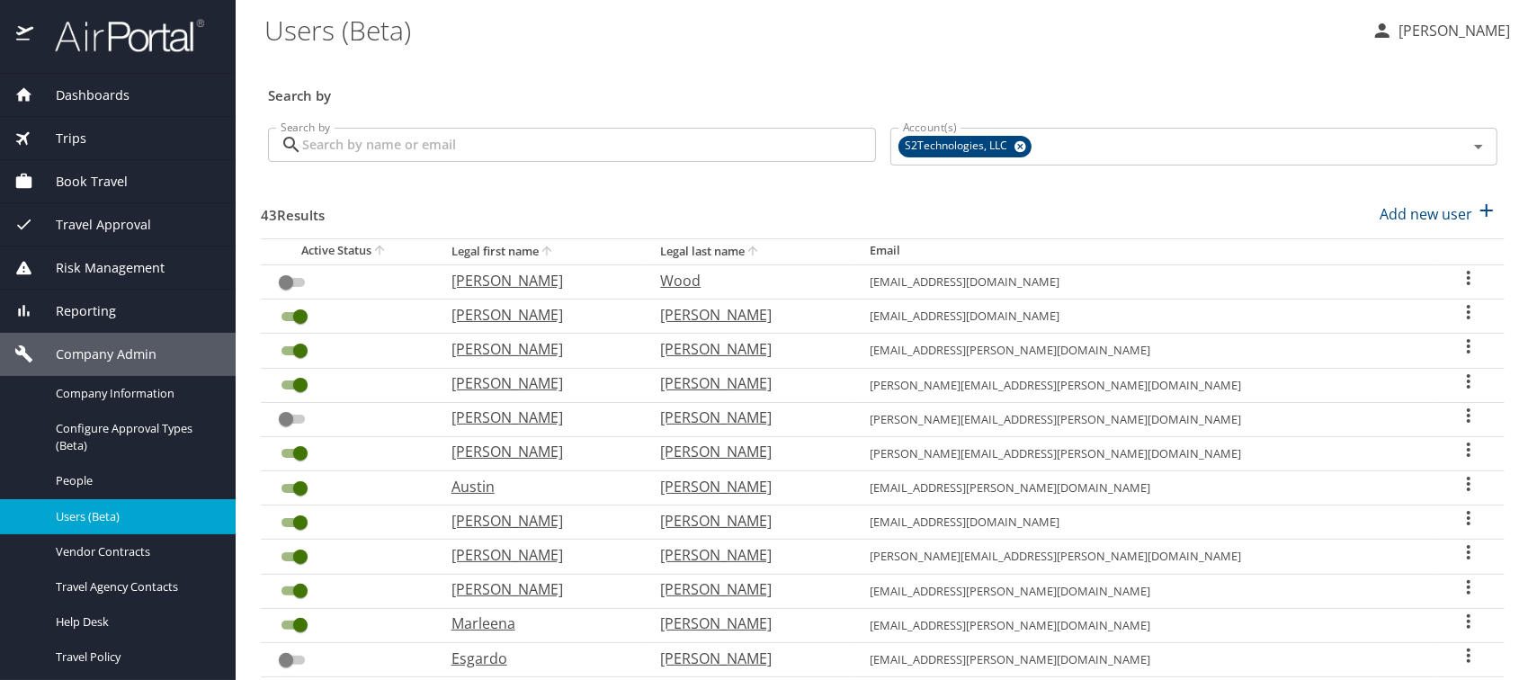
click at [757, 481] on p "Sawyer" at bounding box center [747, 487] width 174 height 22
select select "US"
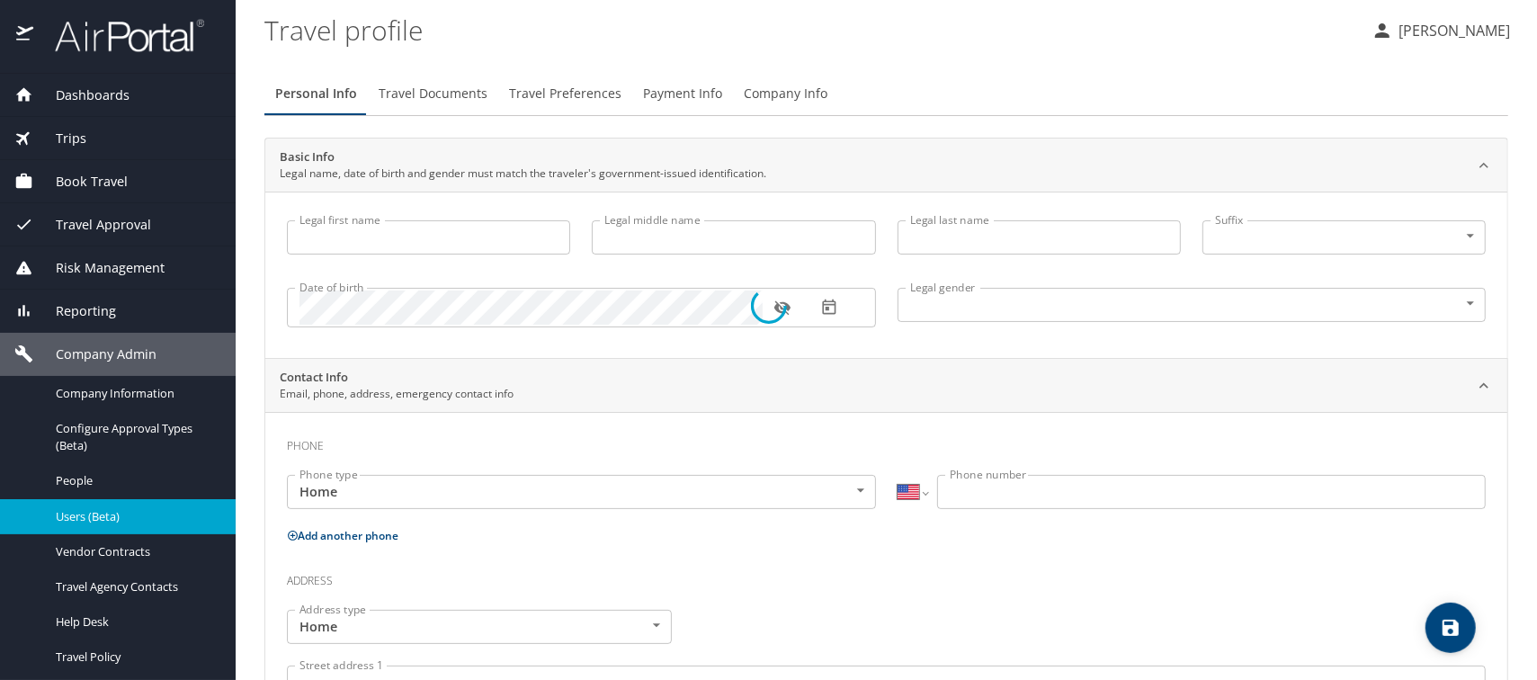
type input "Austin"
type input "Sawyer"
type input "[DEMOGRAPHIC_DATA]"
type input "stefany"
type input "herbert"
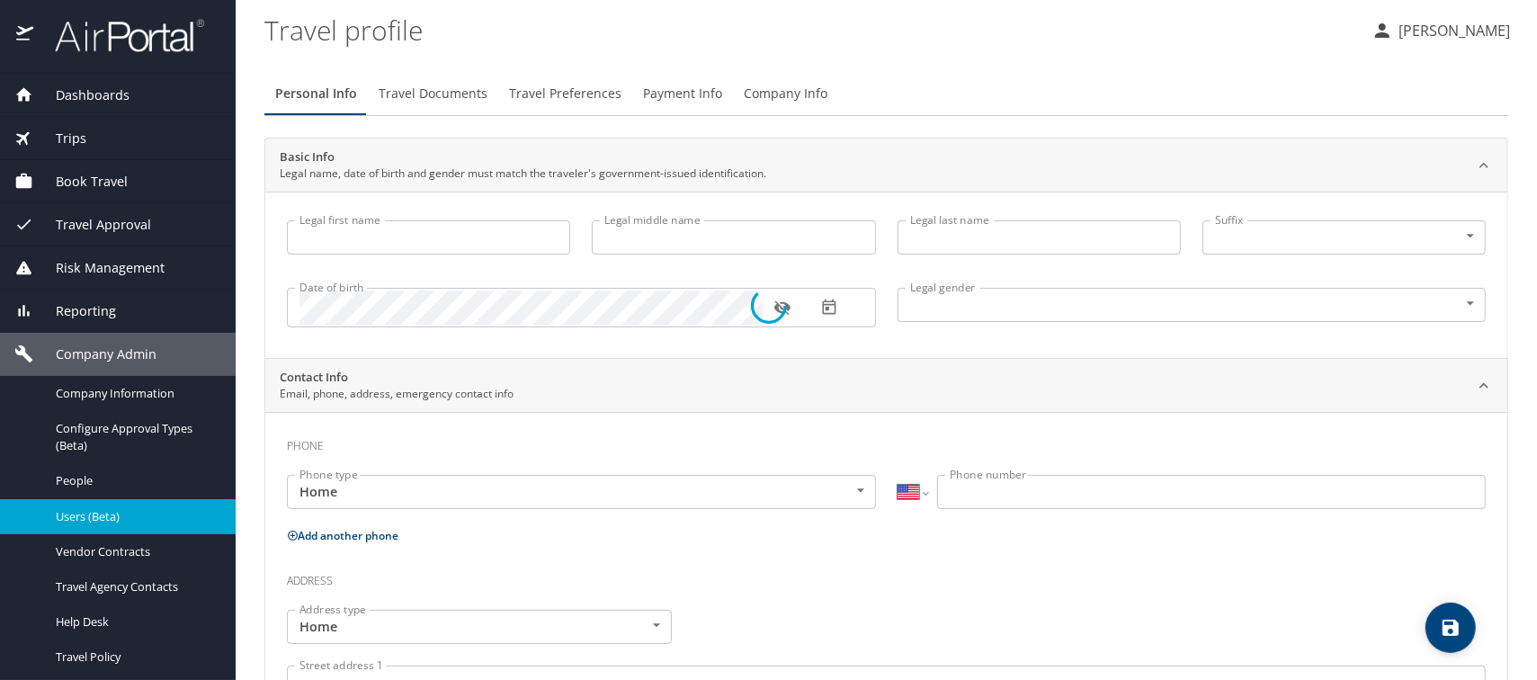
type input "(910) 813-8367"
select select "US"
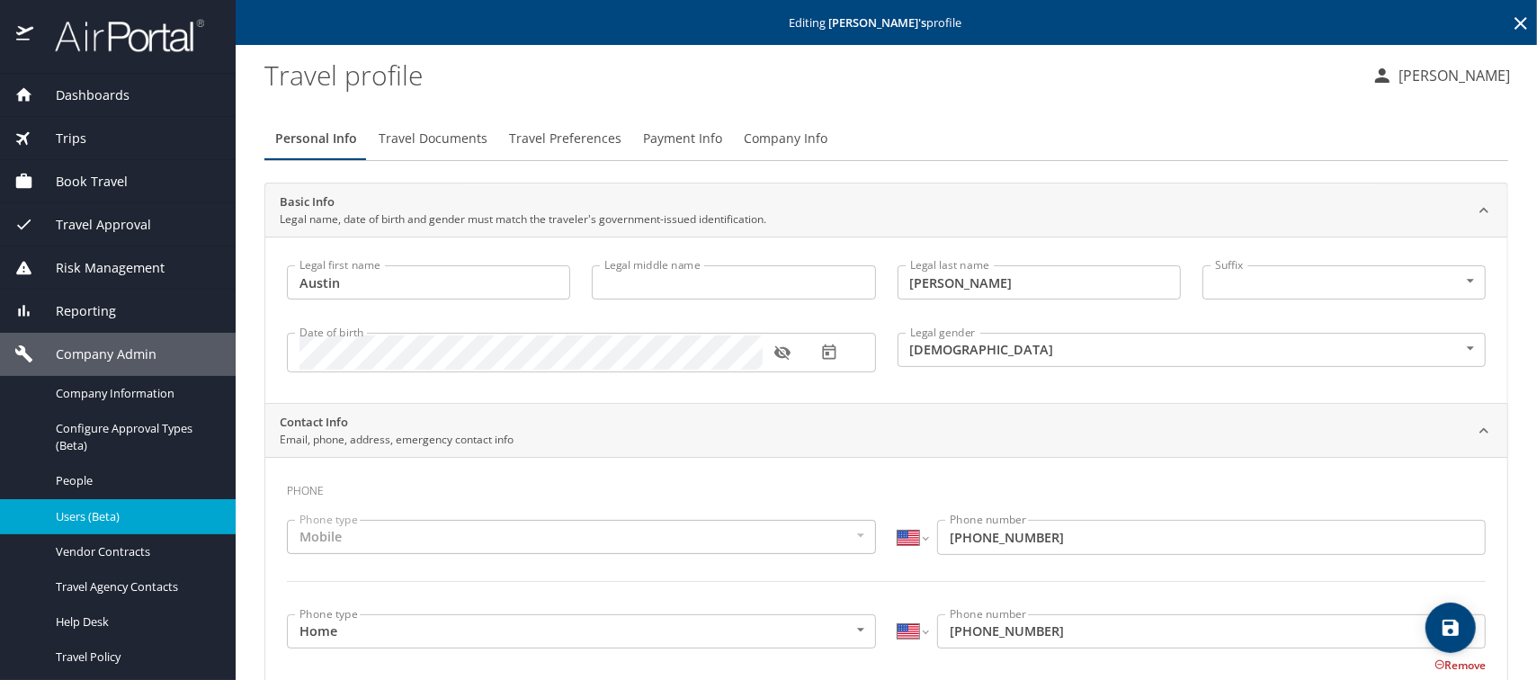
click at [769, 143] on span "Company Info" at bounding box center [786, 139] width 84 height 22
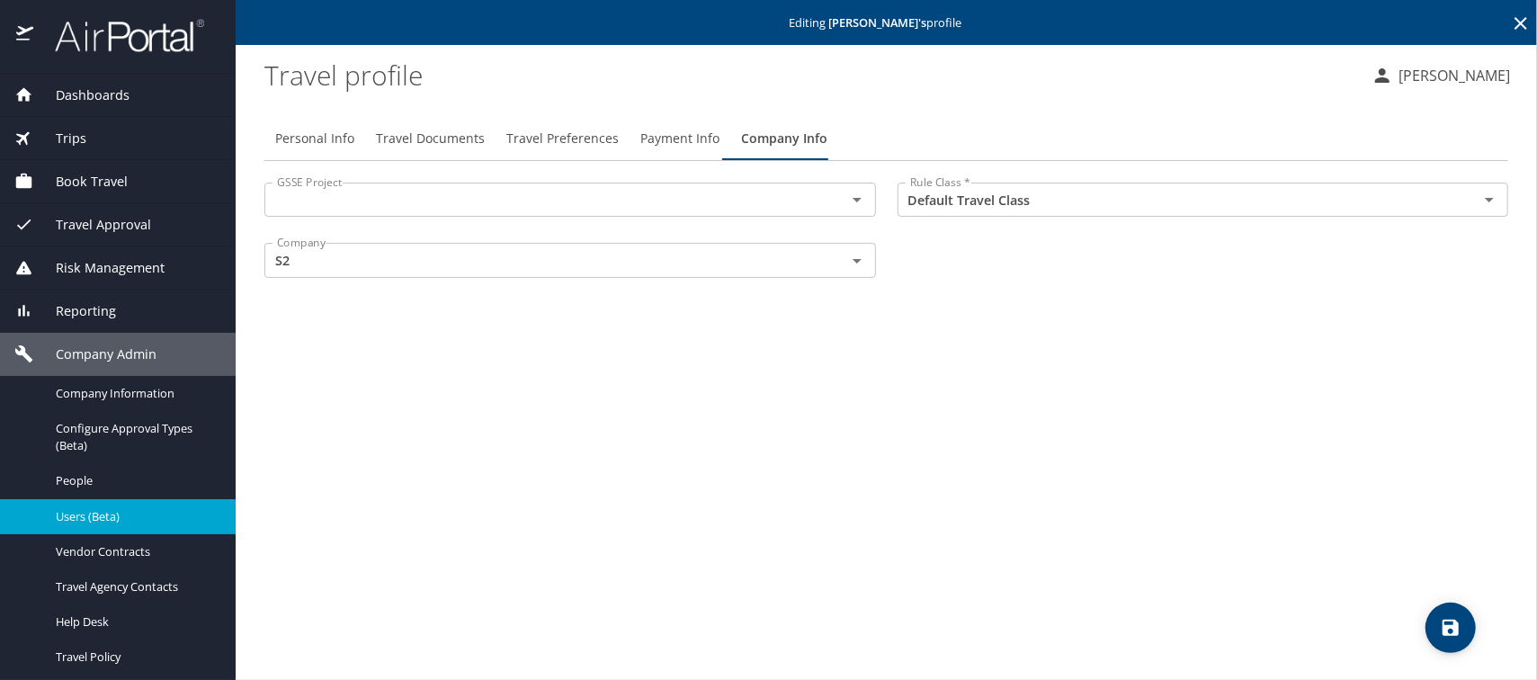
click at [95, 517] on span "Users (Beta)" at bounding box center [135, 516] width 158 height 17
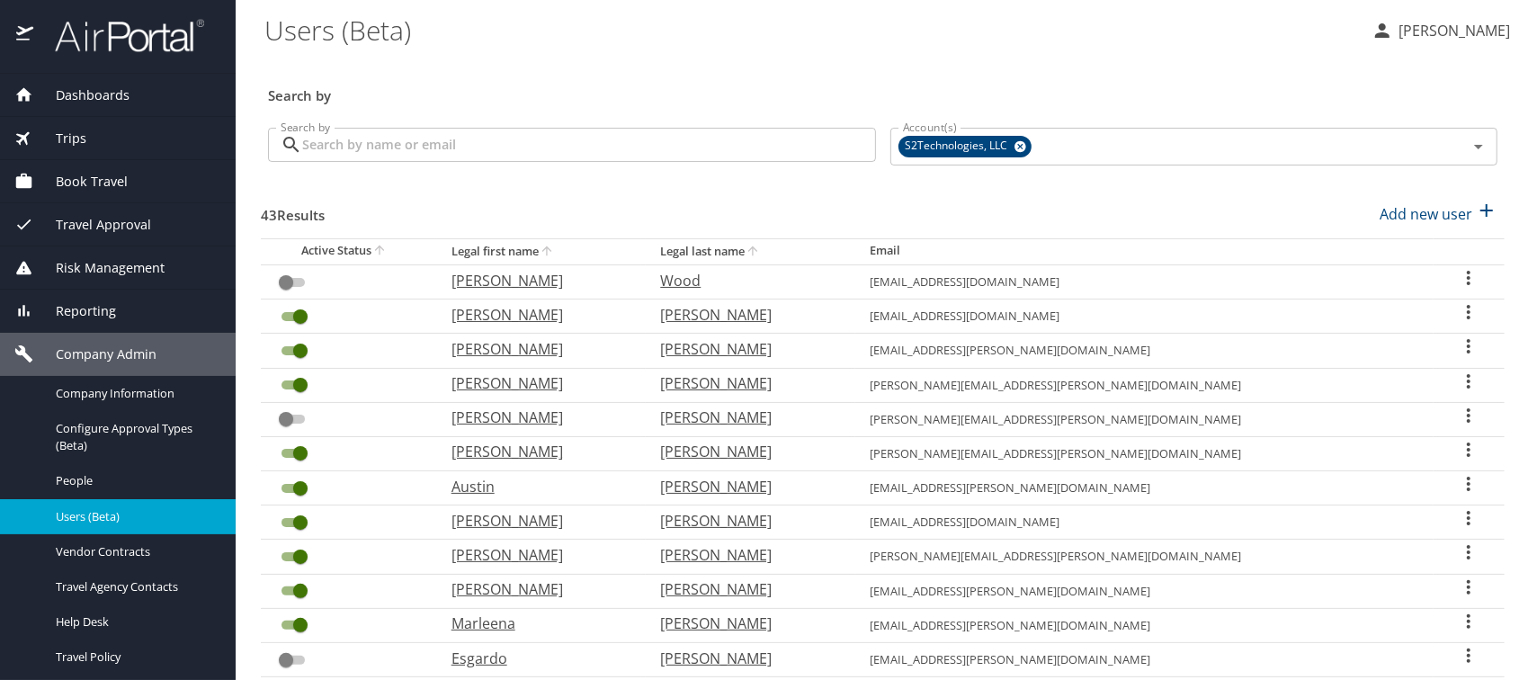
click at [764, 557] on p "Powell" at bounding box center [747, 555] width 174 height 22
select select "US"
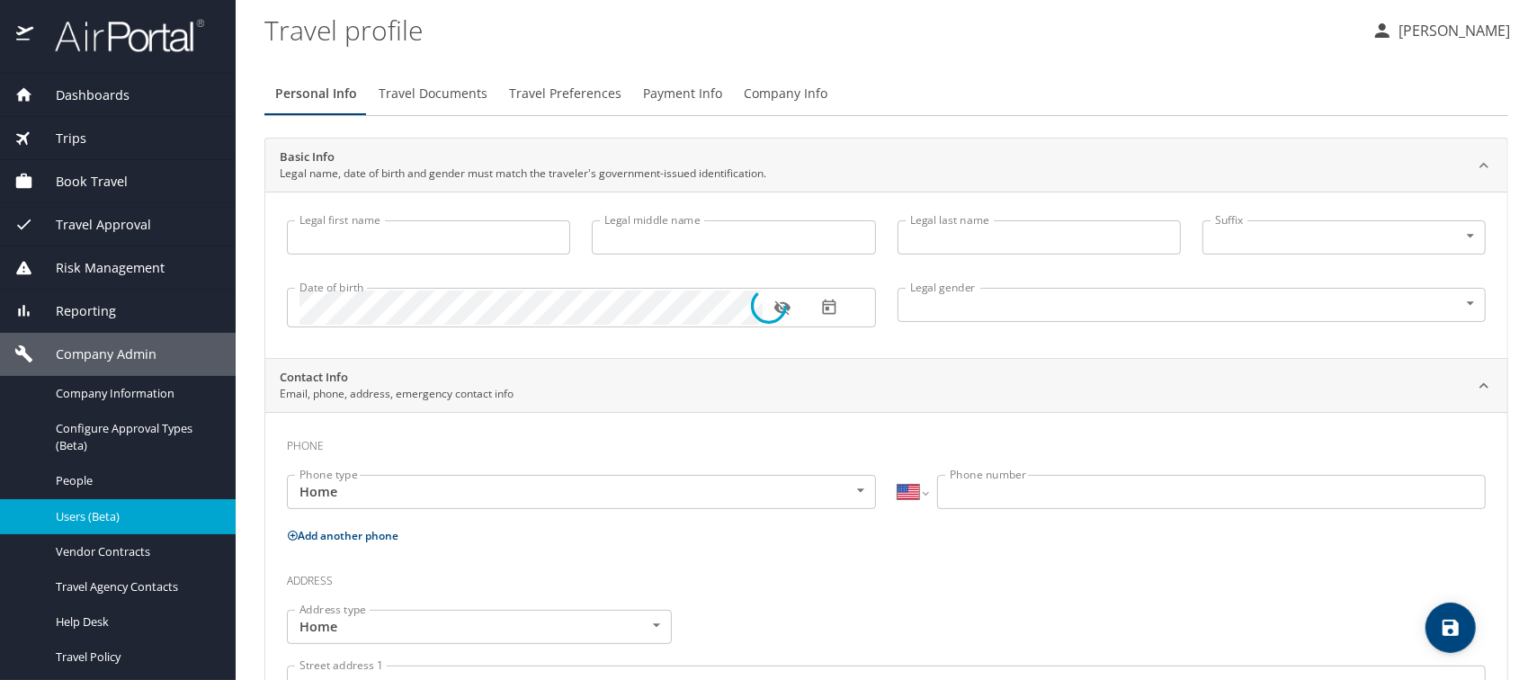
type input "[PERSON_NAME]"
type input "Robert"
type input "Powell"
type input "II"
type input "[DEMOGRAPHIC_DATA]"
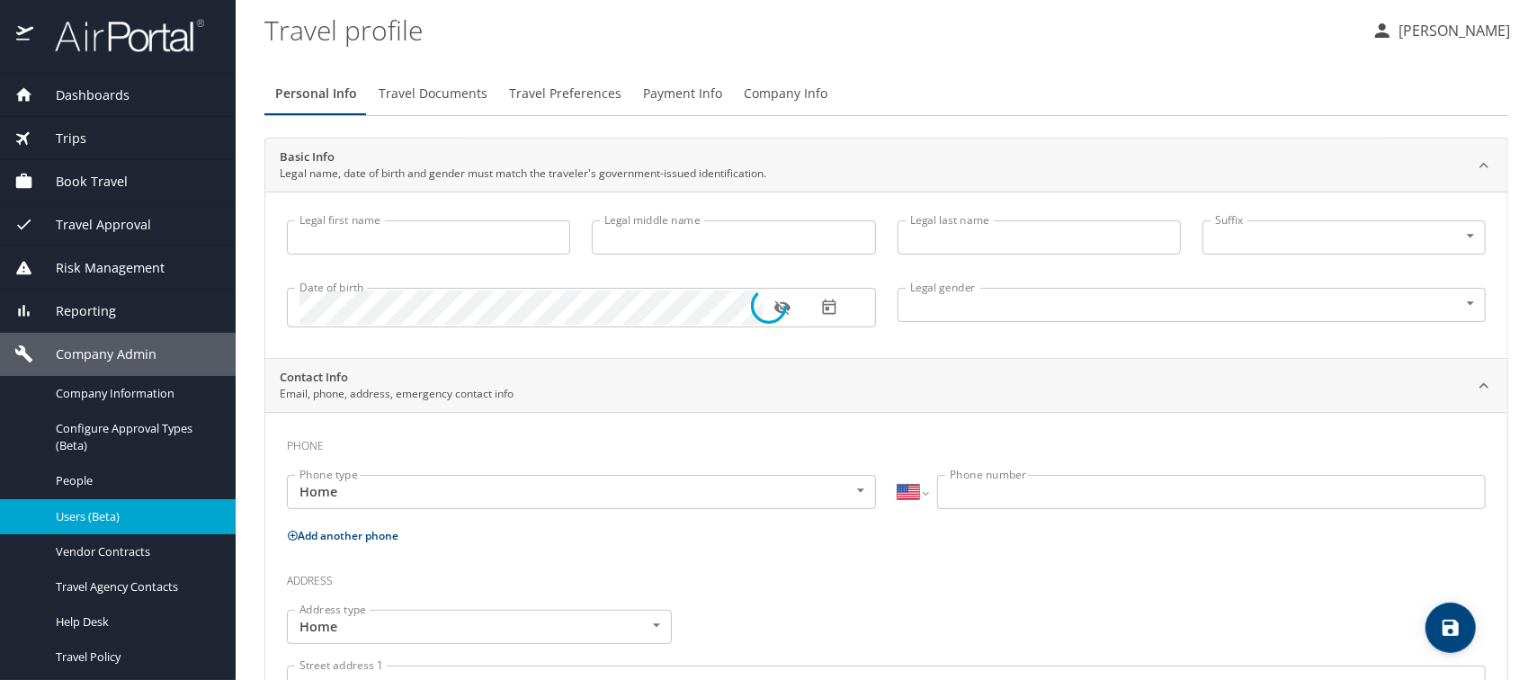
type input "Faye"
type input "Swanson"
type input "(731) 337-8540"
select select "US"
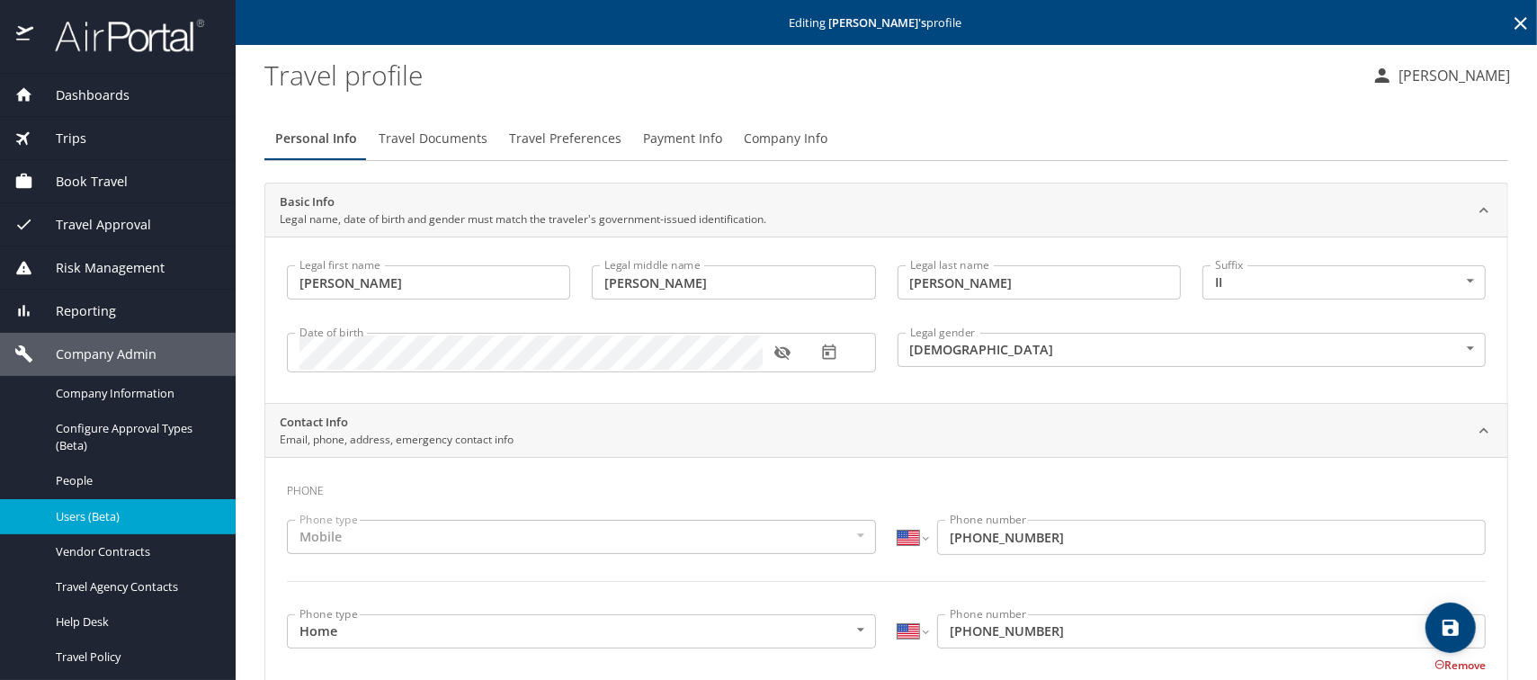
click at [773, 137] on span "Company Info" at bounding box center [786, 139] width 84 height 22
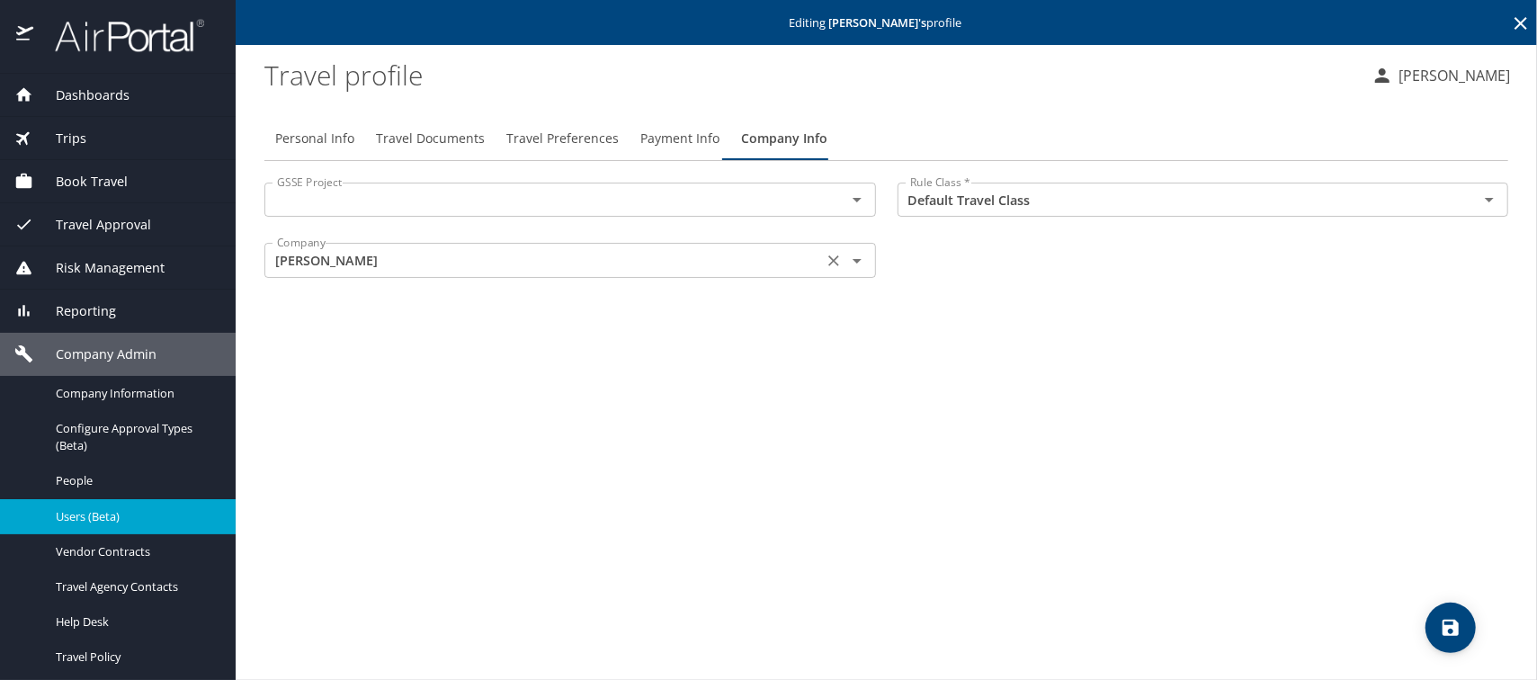
click at [854, 259] on icon "Open" at bounding box center [856, 261] width 9 height 4
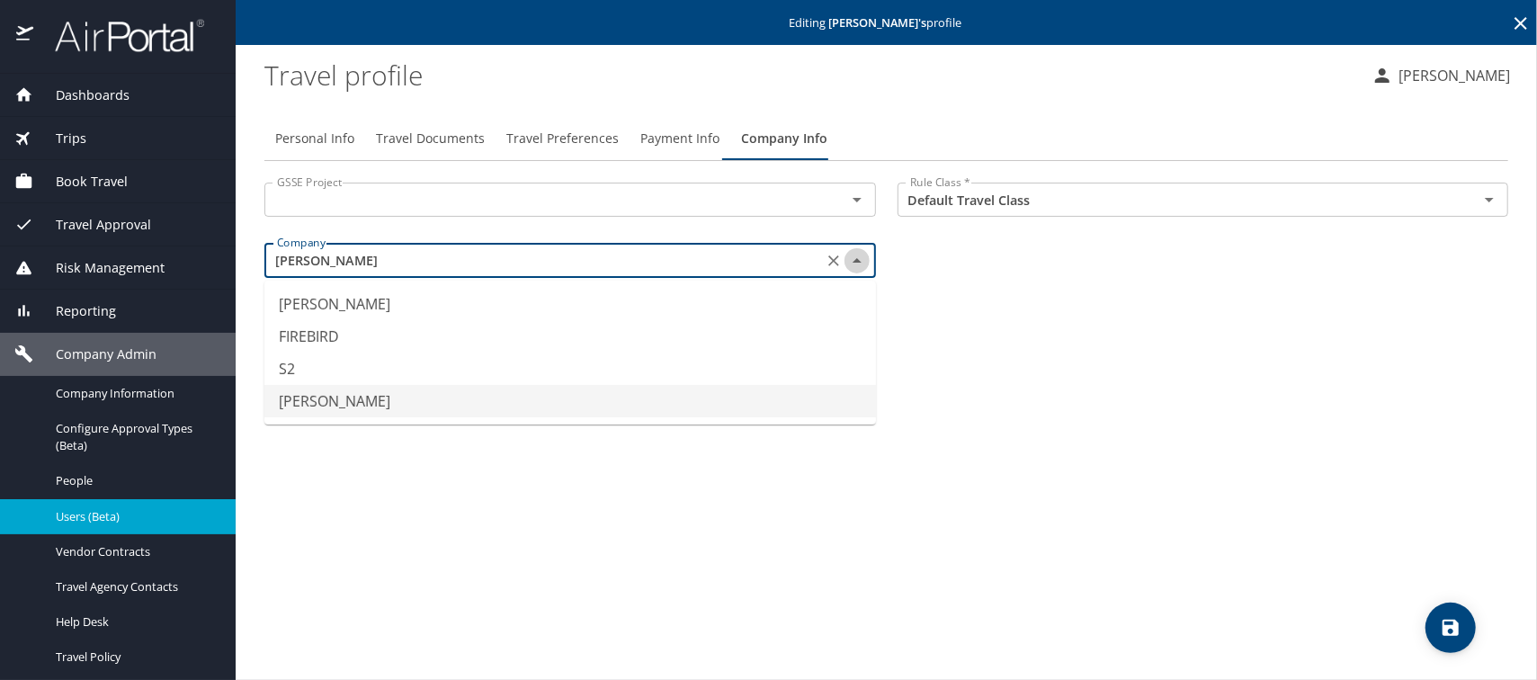
click at [854, 259] on icon "Close" at bounding box center [857, 261] width 22 height 22
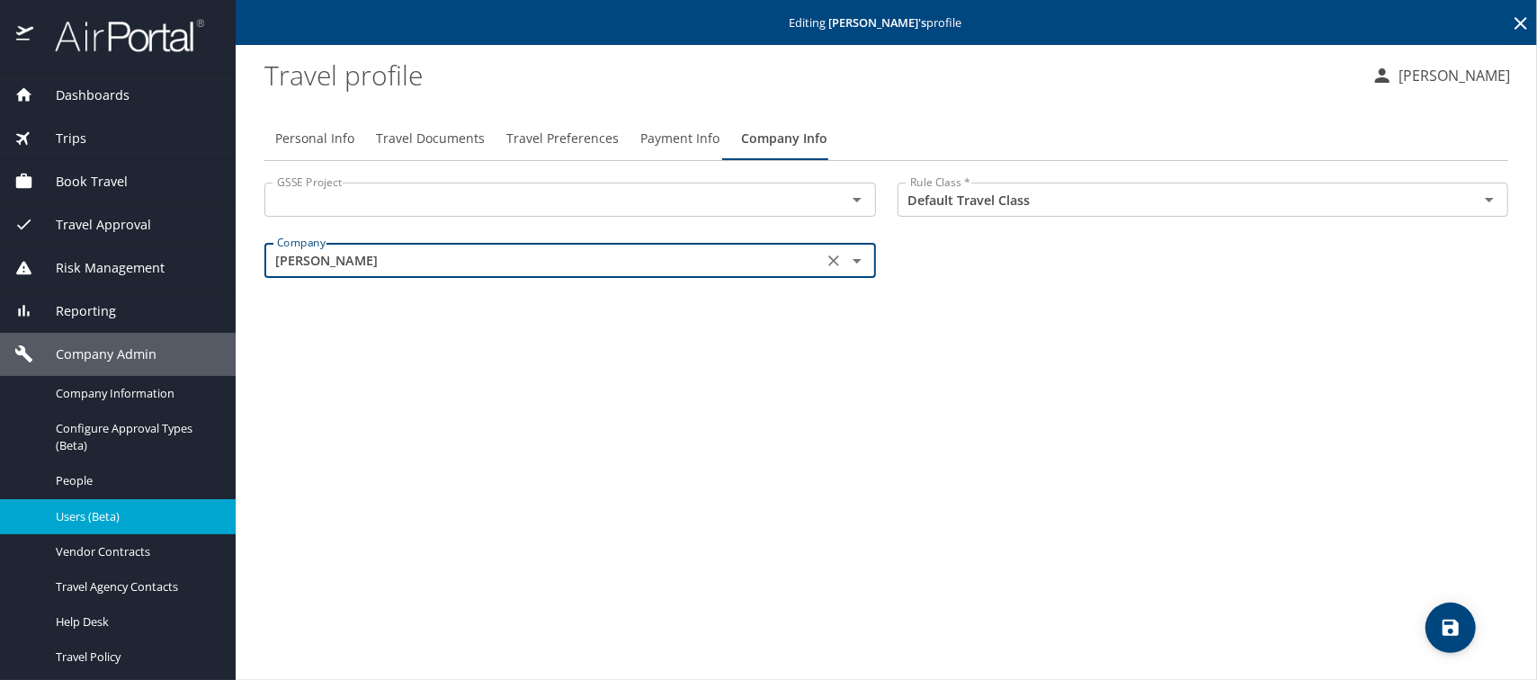
click at [372, 331] on div "Personal Info Travel Documents Travel Preferences Payment Info Company Info GSS…" at bounding box center [885, 390] width 1243 height 577
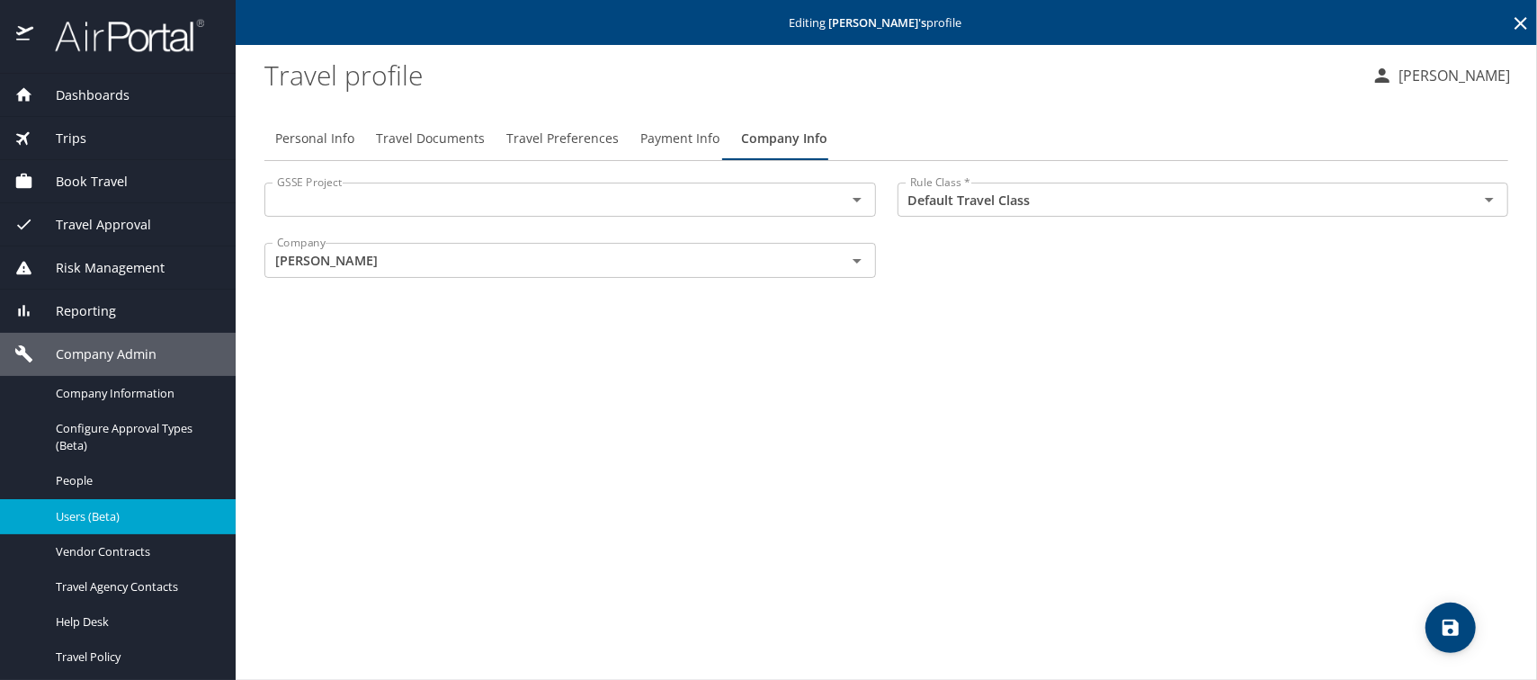
click at [76, 519] on span "Users (Beta)" at bounding box center [135, 516] width 158 height 17
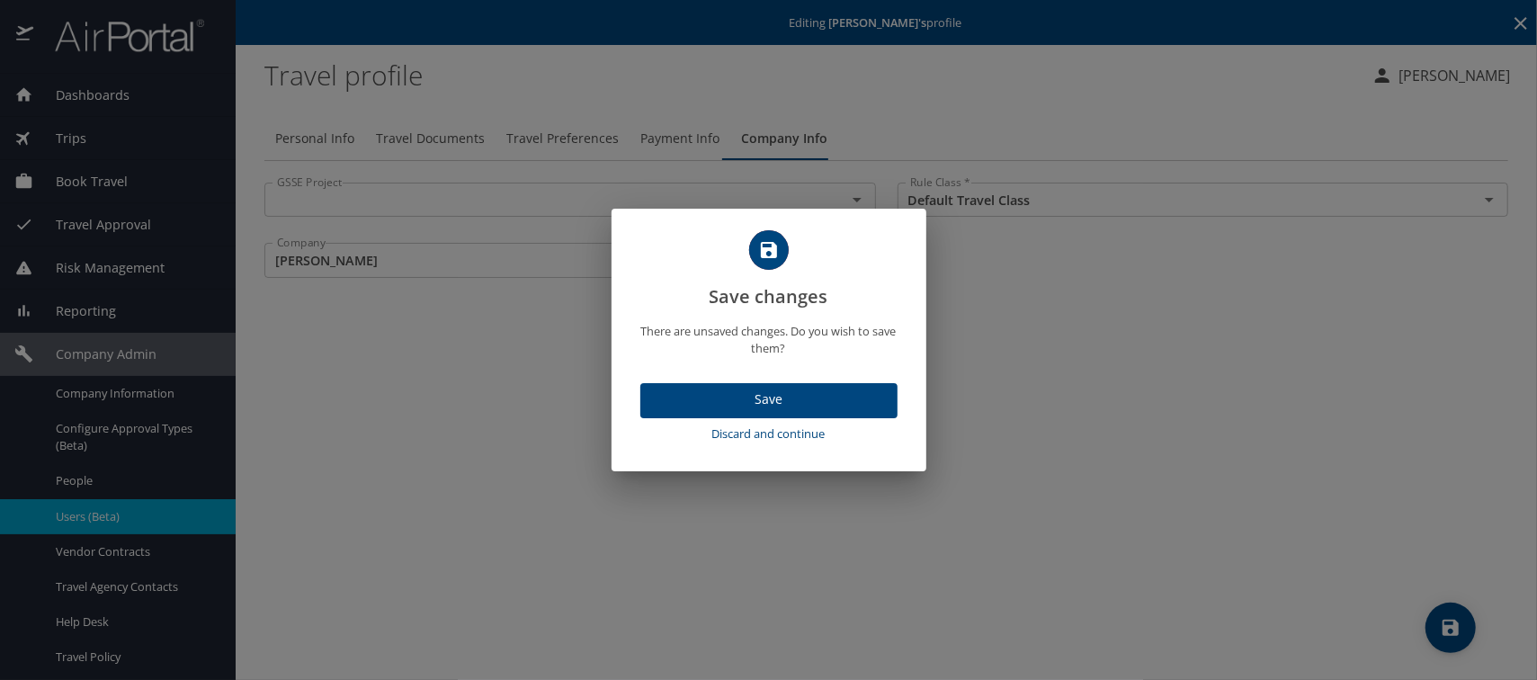
click at [796, 432] on span "Discard and continue" at bounding box center [768, 433] width 243 height 21
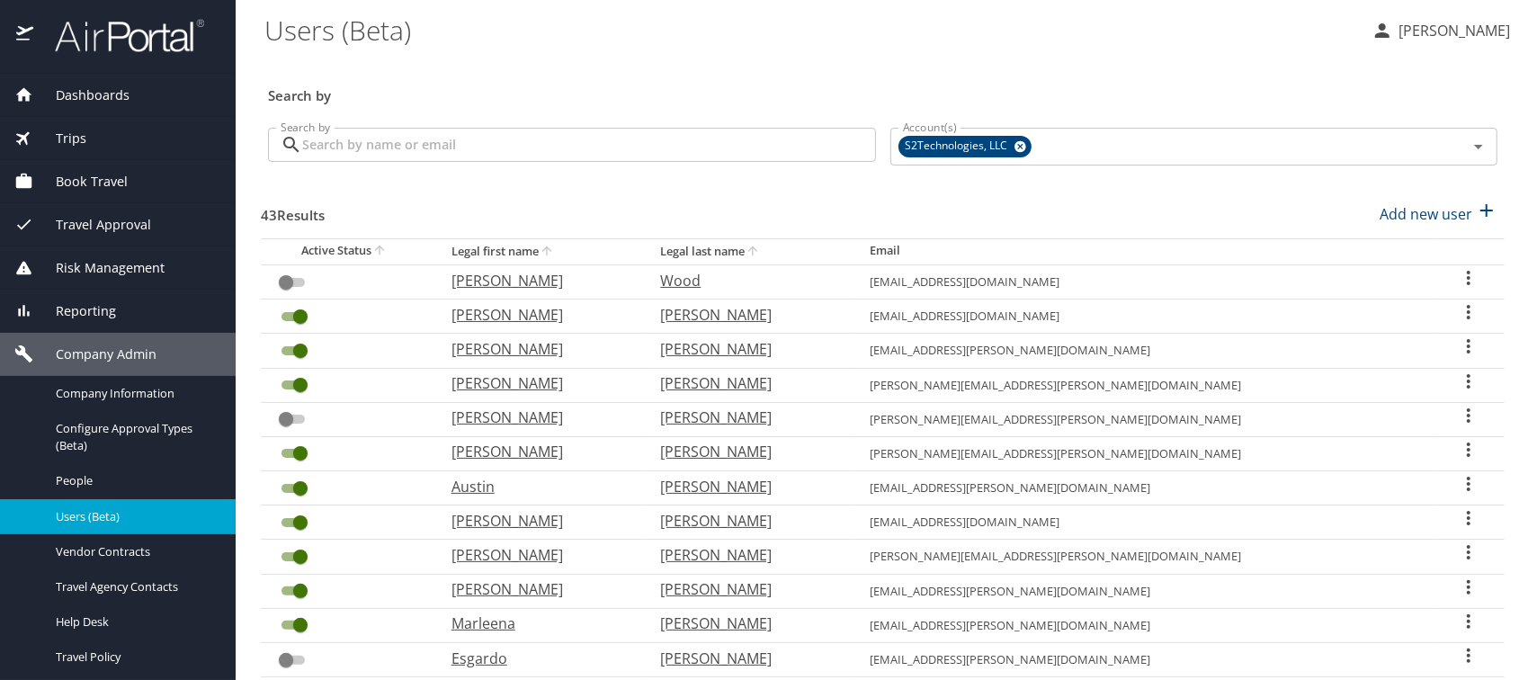
click at [352, 141] on input "Search by" at bounding box center [589, 145] width 574 height 34
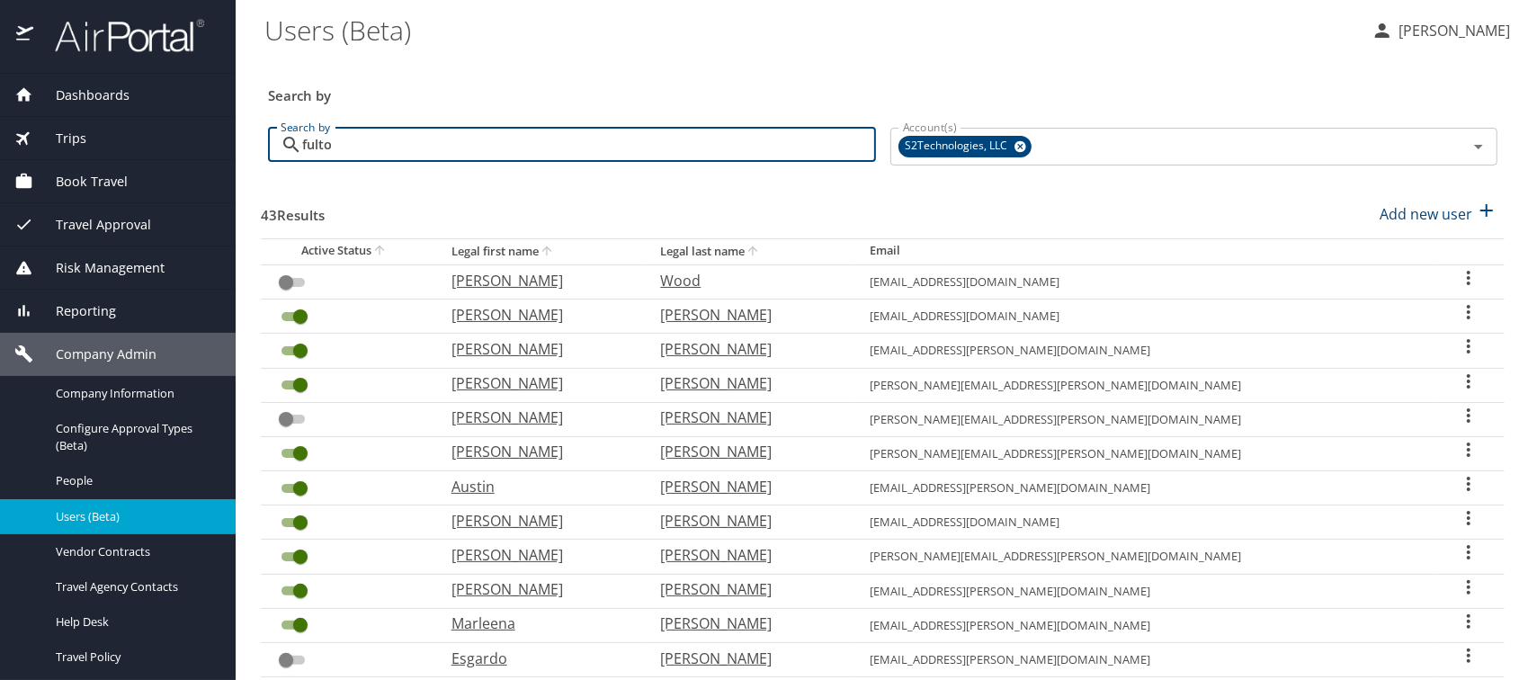
type input "fulton"
checkbox input "true"
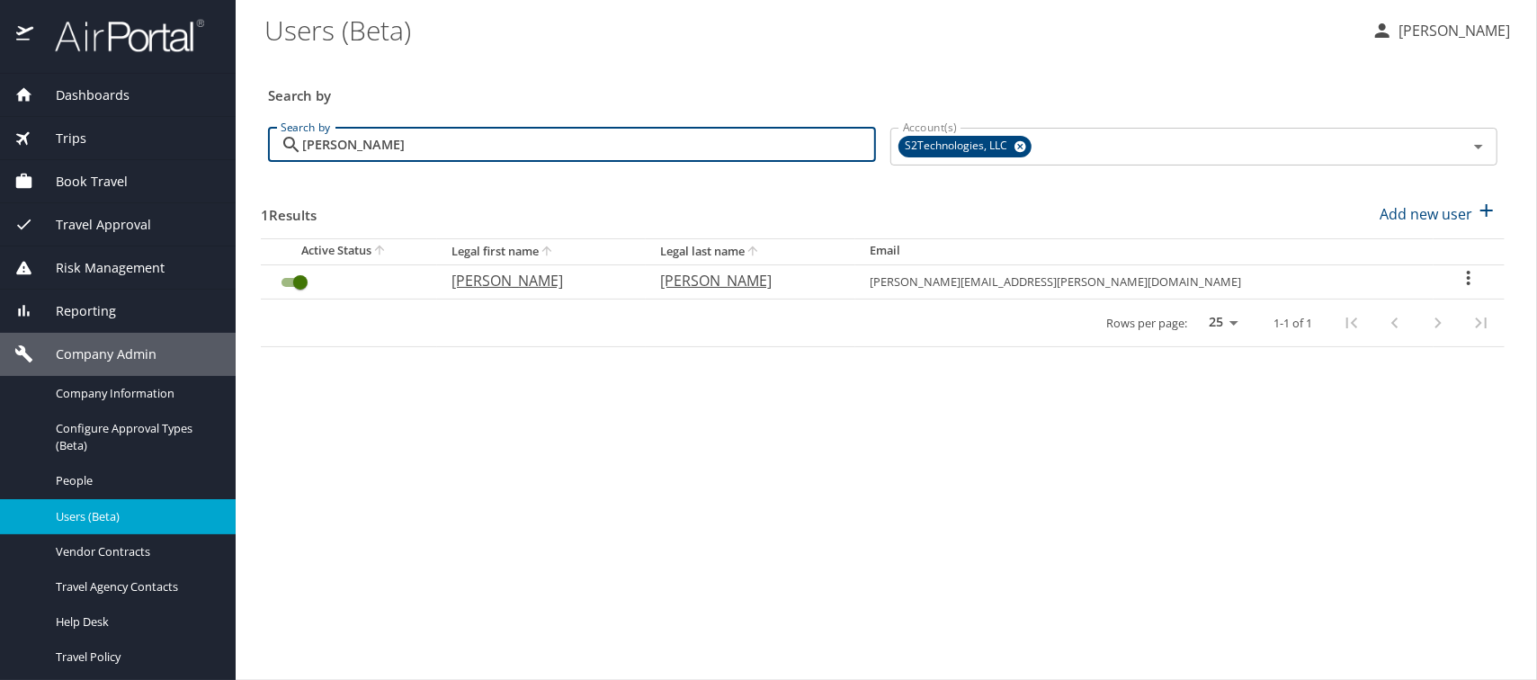
type input "fulton"
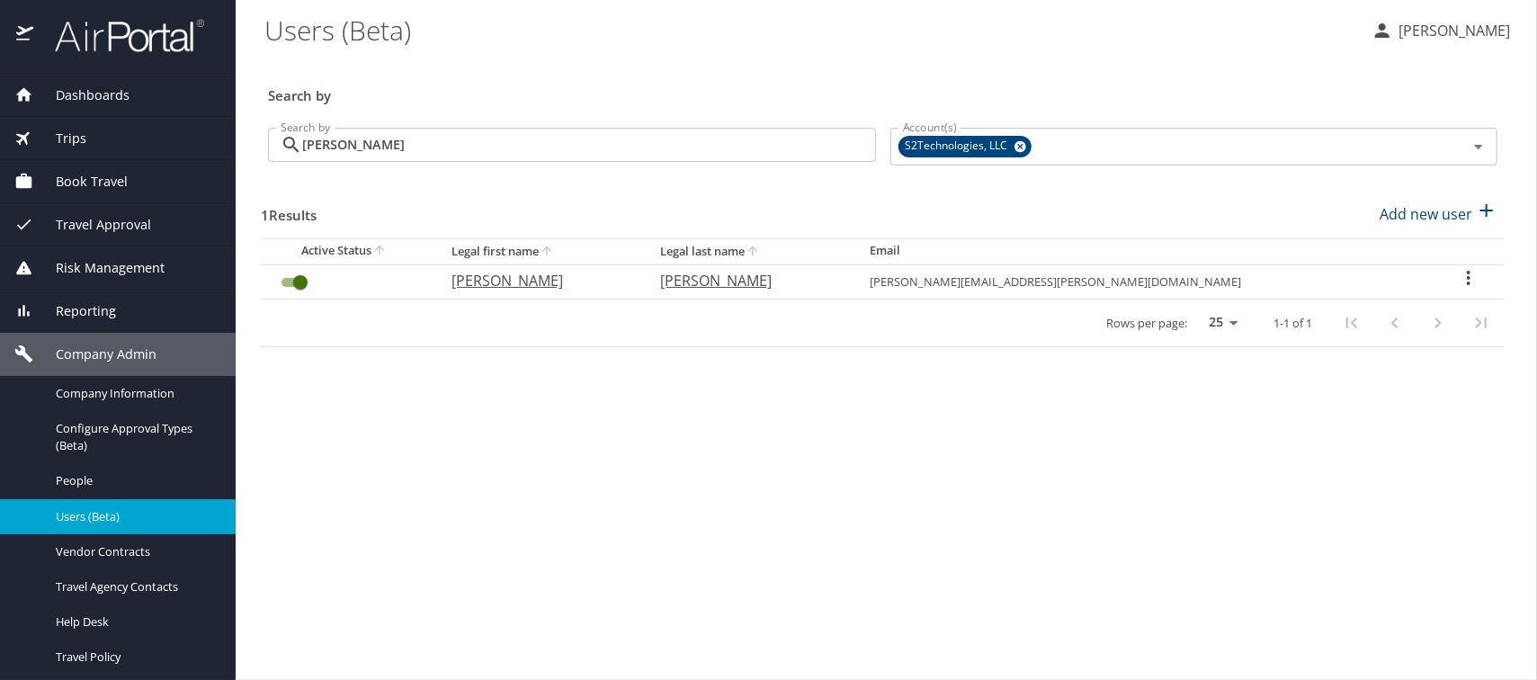
click at [539, 278] on p "Scott" at bounding box center [538, 281] width 174 height 22
select select "US"
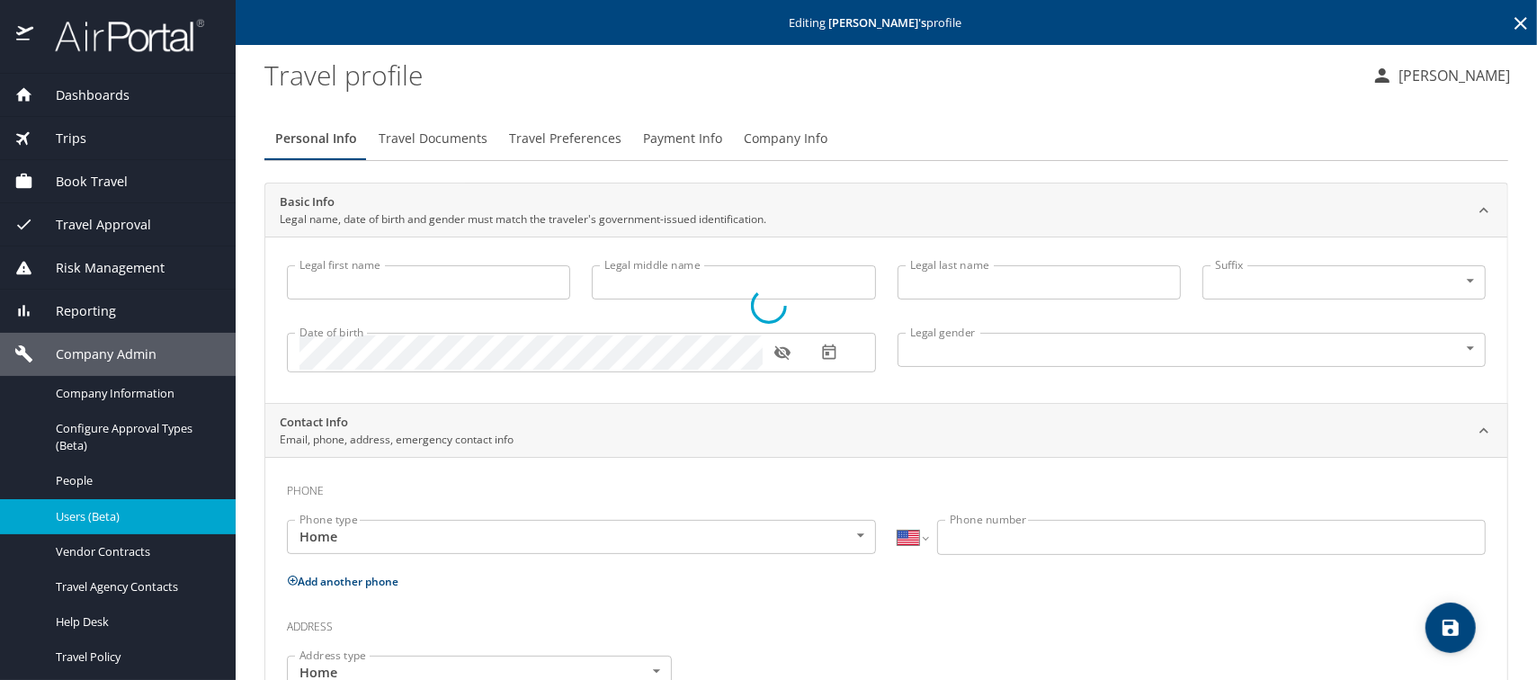
type input "Scott"
type input "Fulton"
type input "[DEMOGRAPHIC_DATA]"
type input "Aliye"
type input "Fulton"
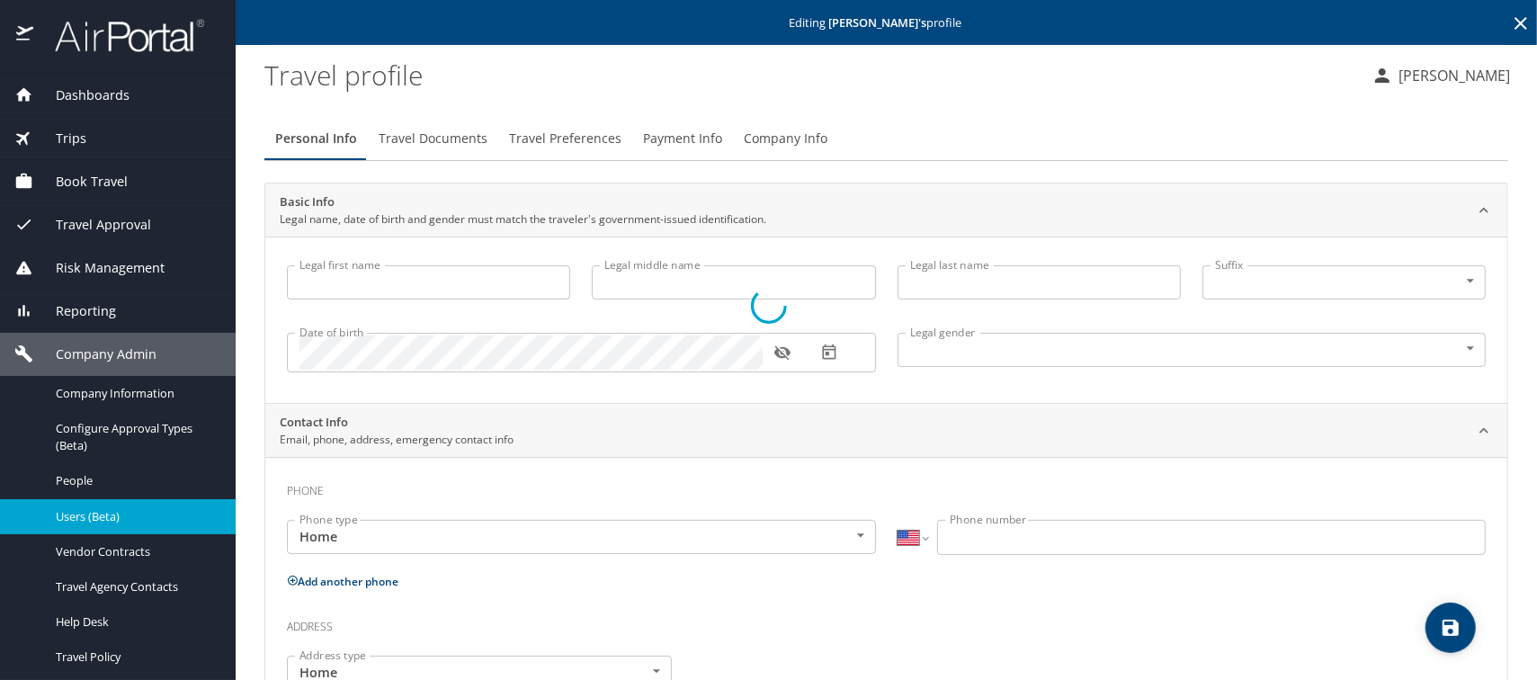
type input "(904) 537-0878"
select select "US"
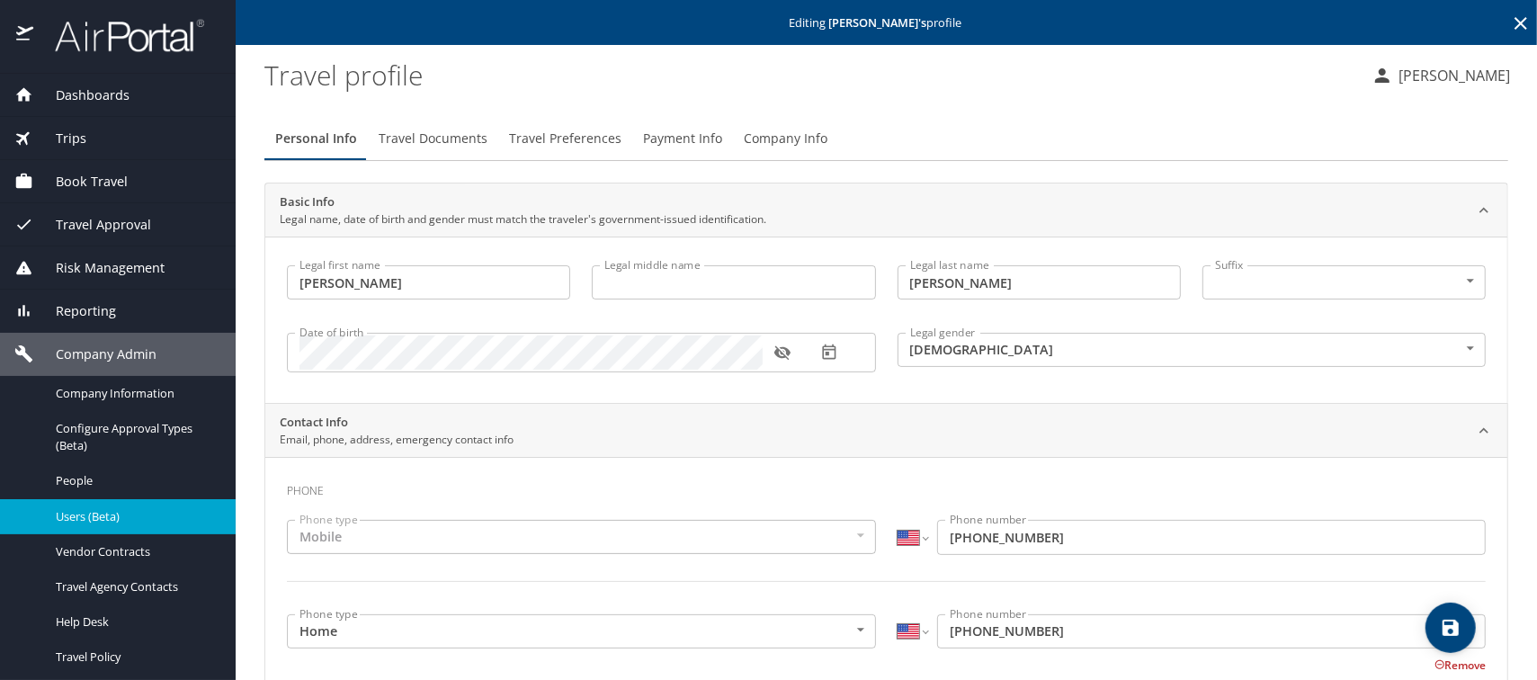
click at [748, 138] on span "Company Info" at bounding box center [786, 139] width 84 height 22
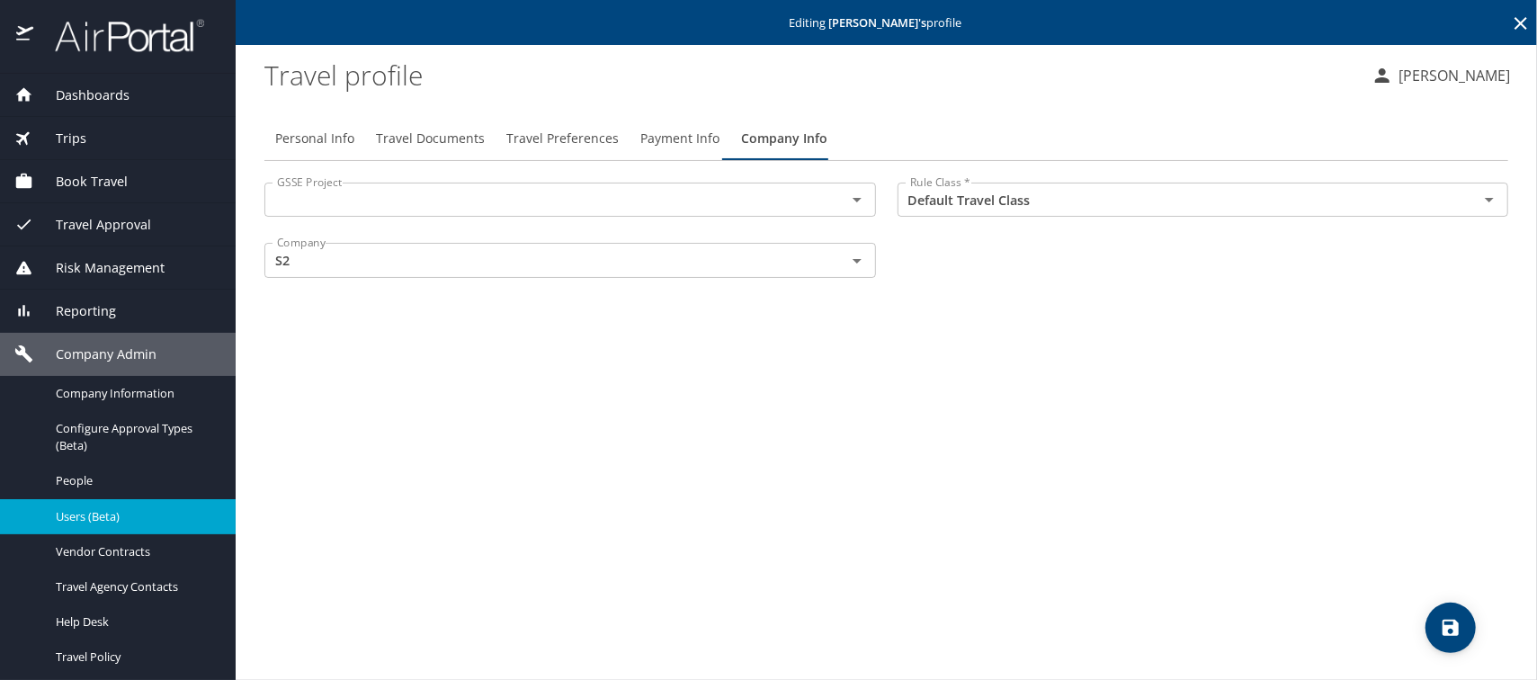
click at [92, 513] on span "Users (Beta)" at bounding box center [135, 516] width 158 height 17
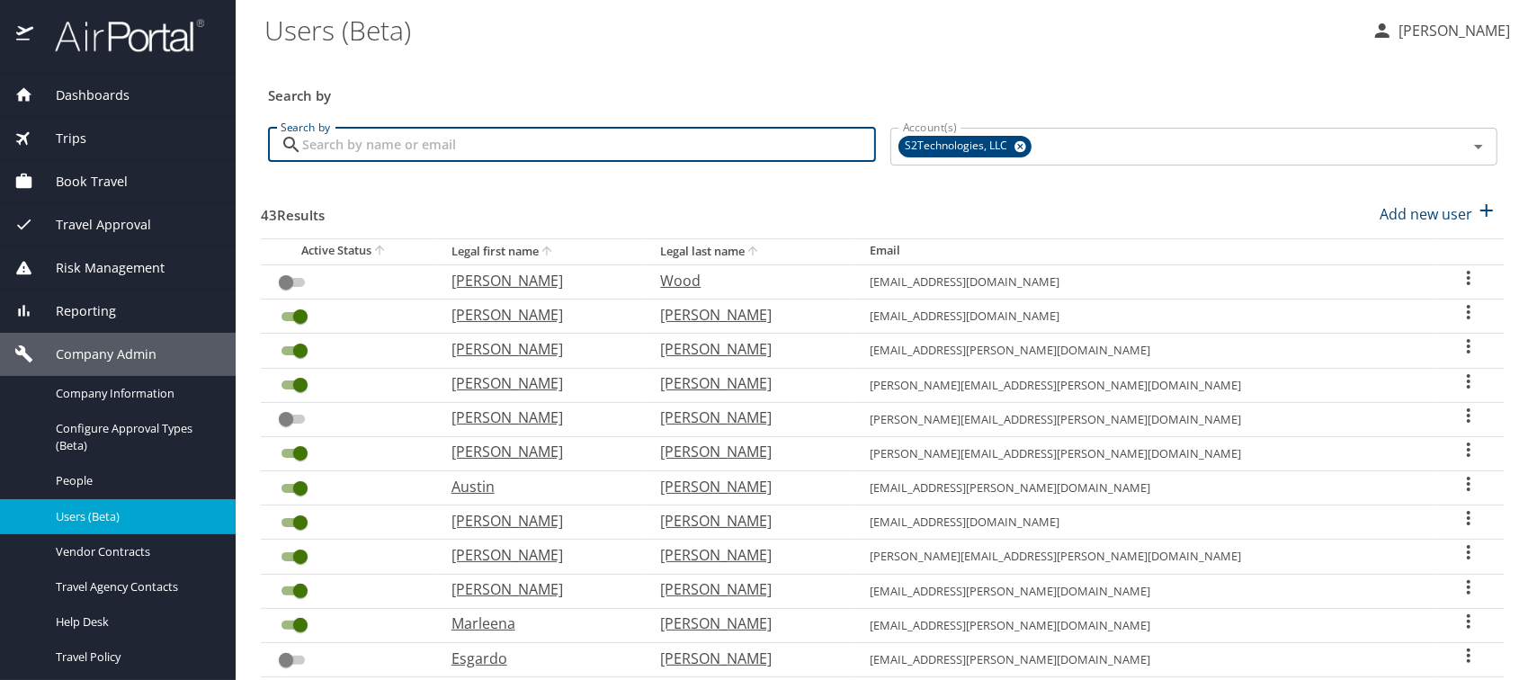
click at [361, 148] on input "Search by" at bounding box center [589, 145] width 574 height 34
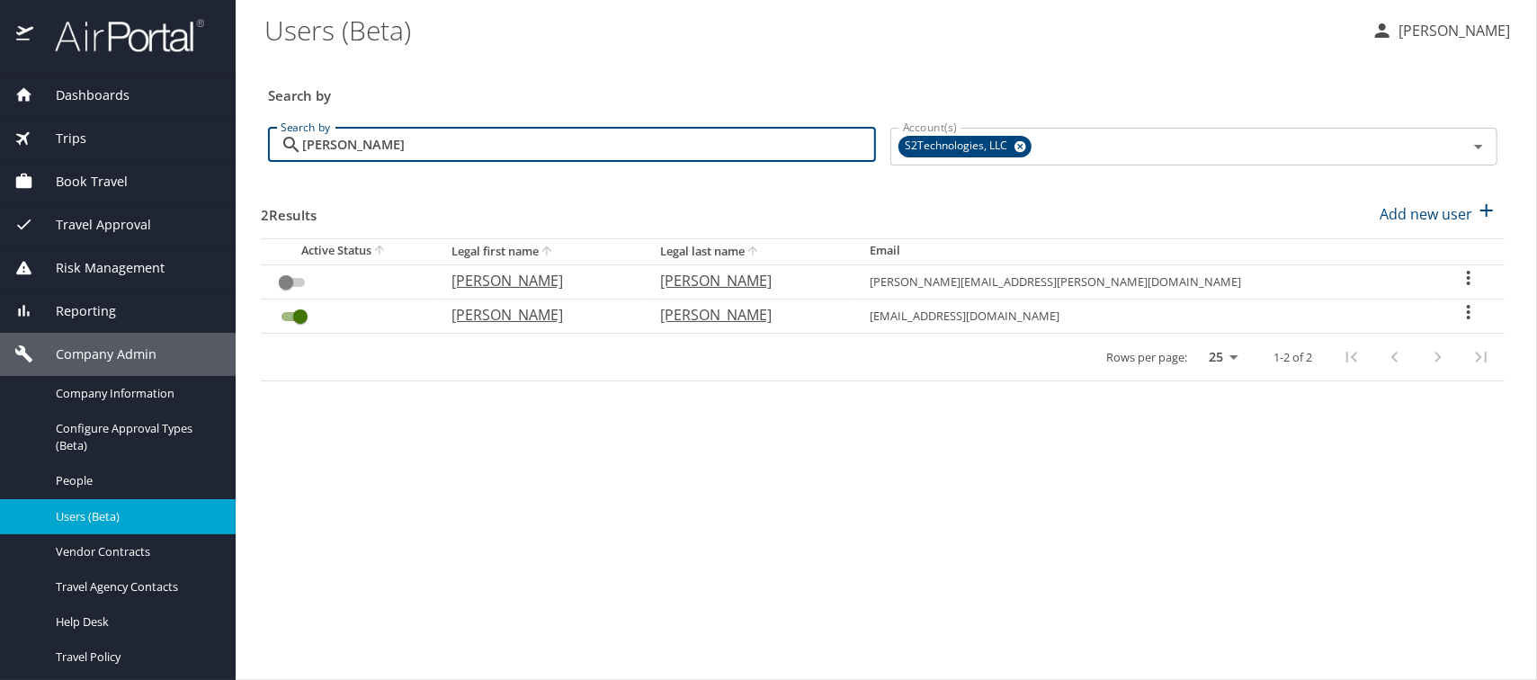
drag, startPoint x: 367, startPoint y: 147, endPoint x: 266, endPoint y: 147, distance: 100.7
click at [266, 147] on div "Search by encalade Search by" at bounding box center [572, 146] width 622 height 67
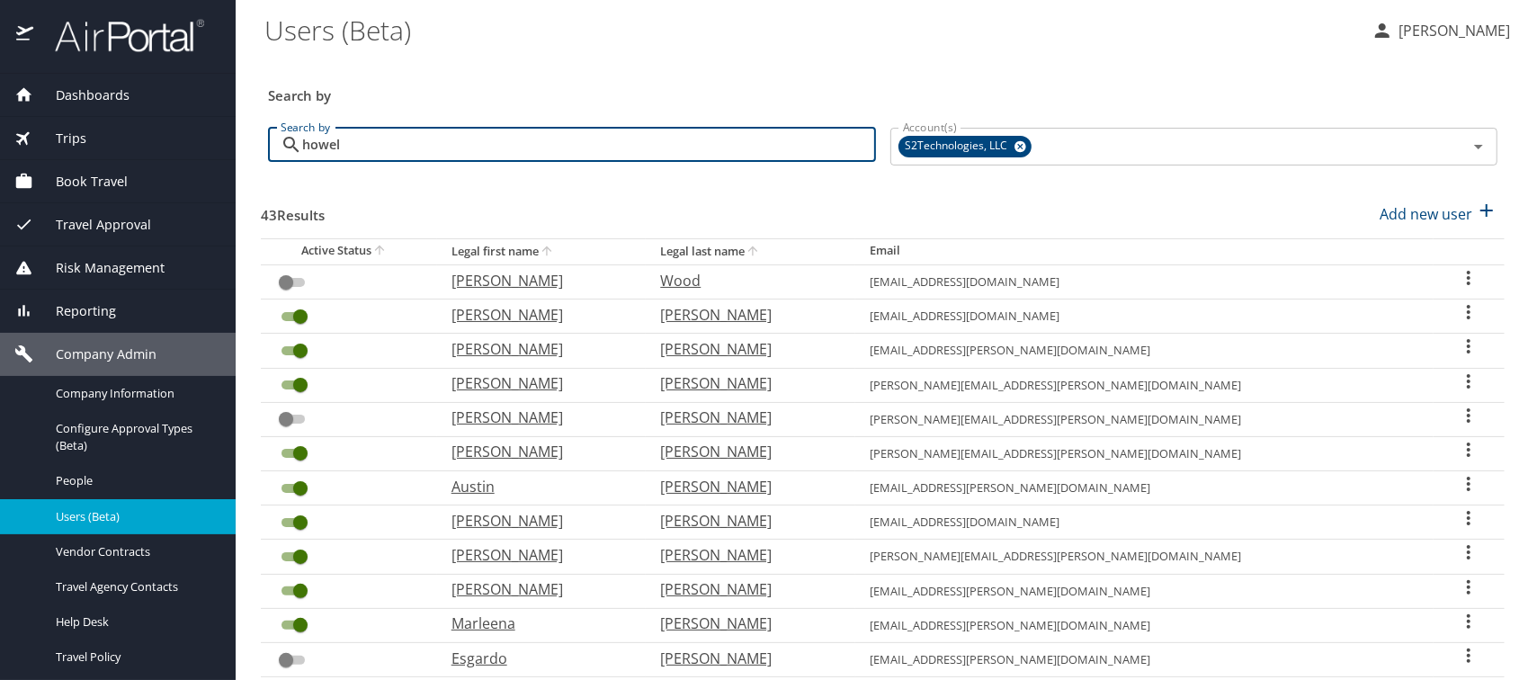
type input "howell"
checkbox input "true"
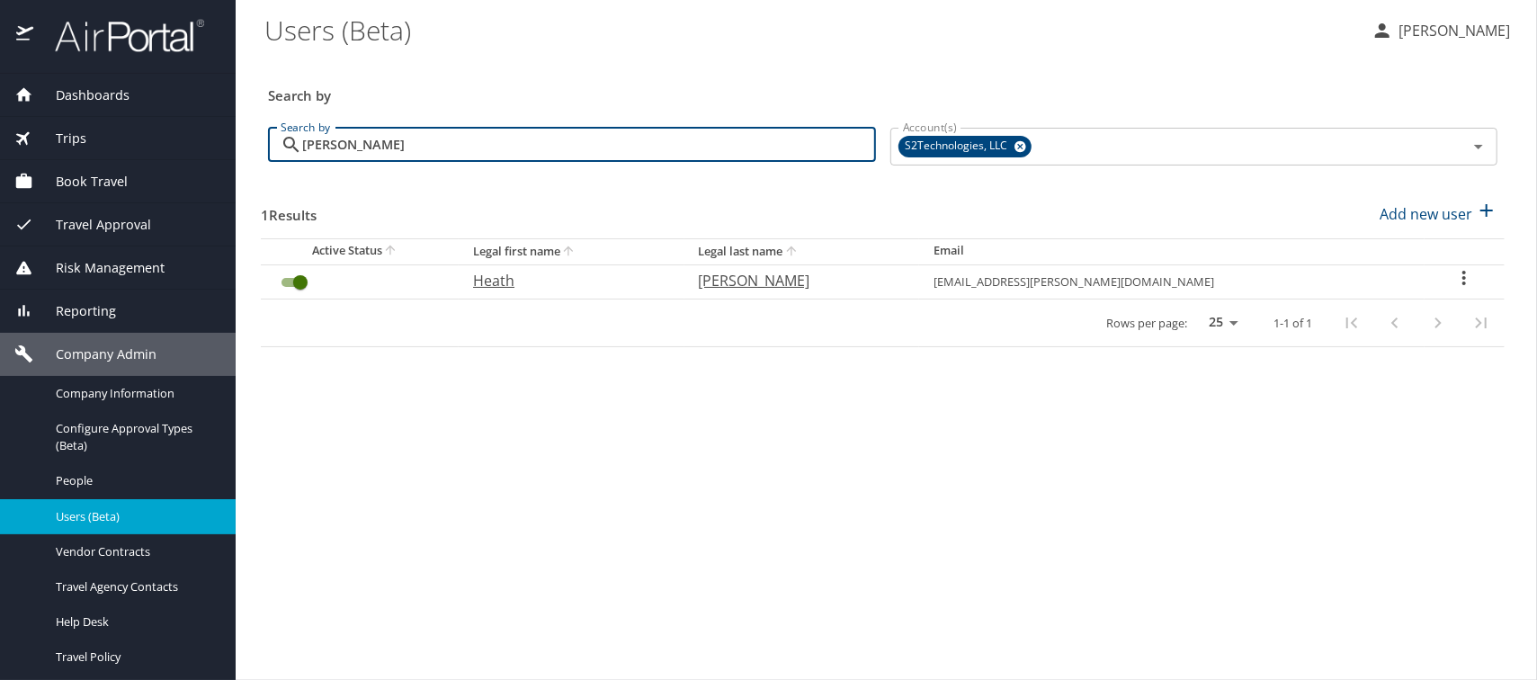
type input "howell"
click at [559, 283] on p "Heath" at bounding box center [567, 281] width 189 height 22
select select "US"
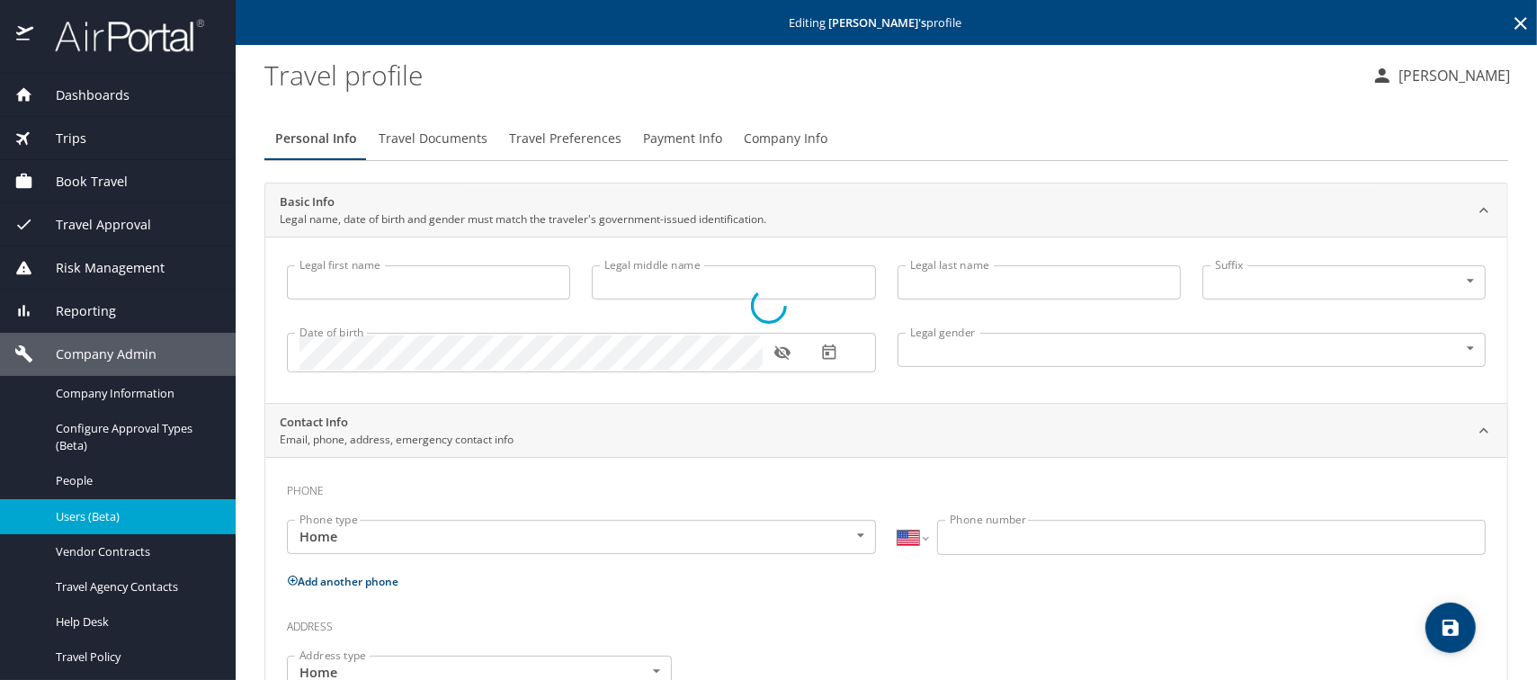
type input "Heath"
type input "McCue"
type input "Howell"
type input "[DEMOGRAPHIC_DATA]"
type input "Melody"
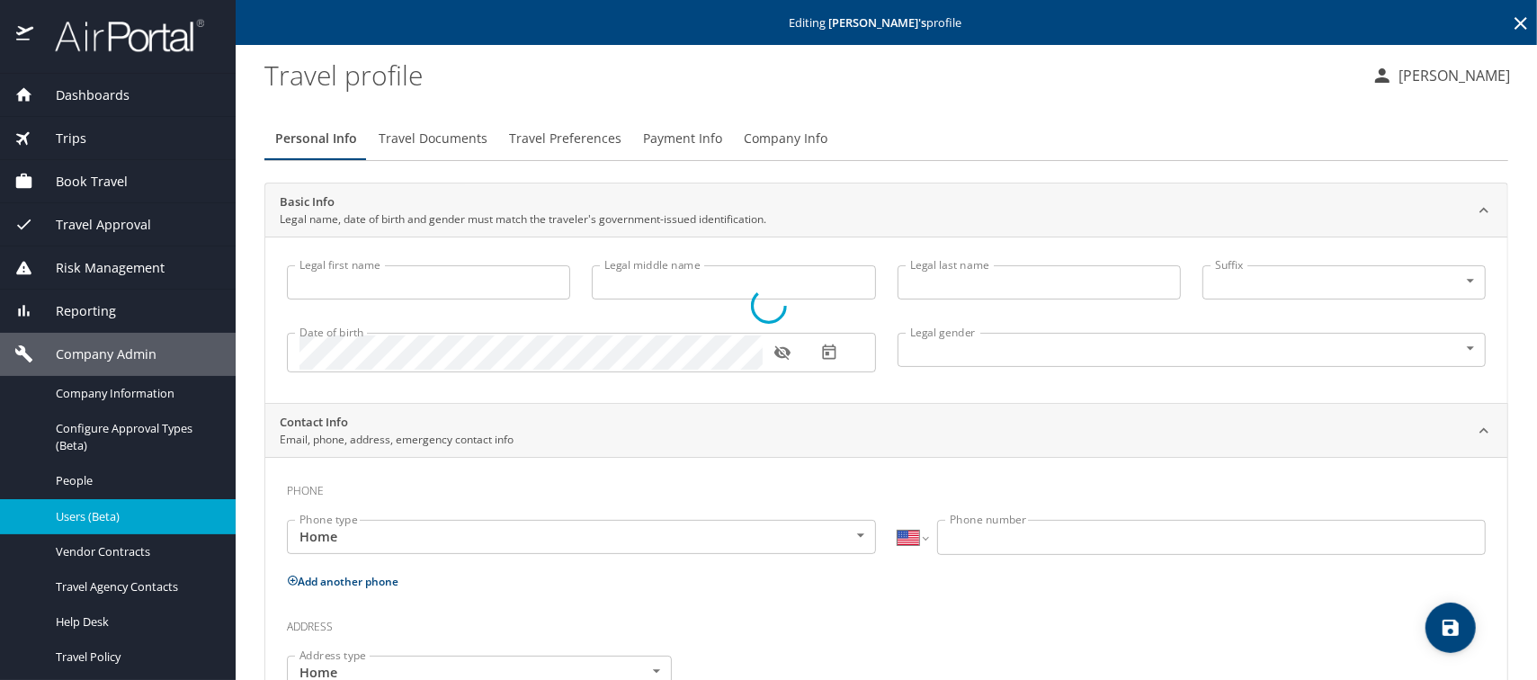
type input "Howell"
type input "(757) 675-2535"
type input "hmhowell@yahoo.com"
type input "[GEOGRAPHIC_DATA]"
type input "Florida"
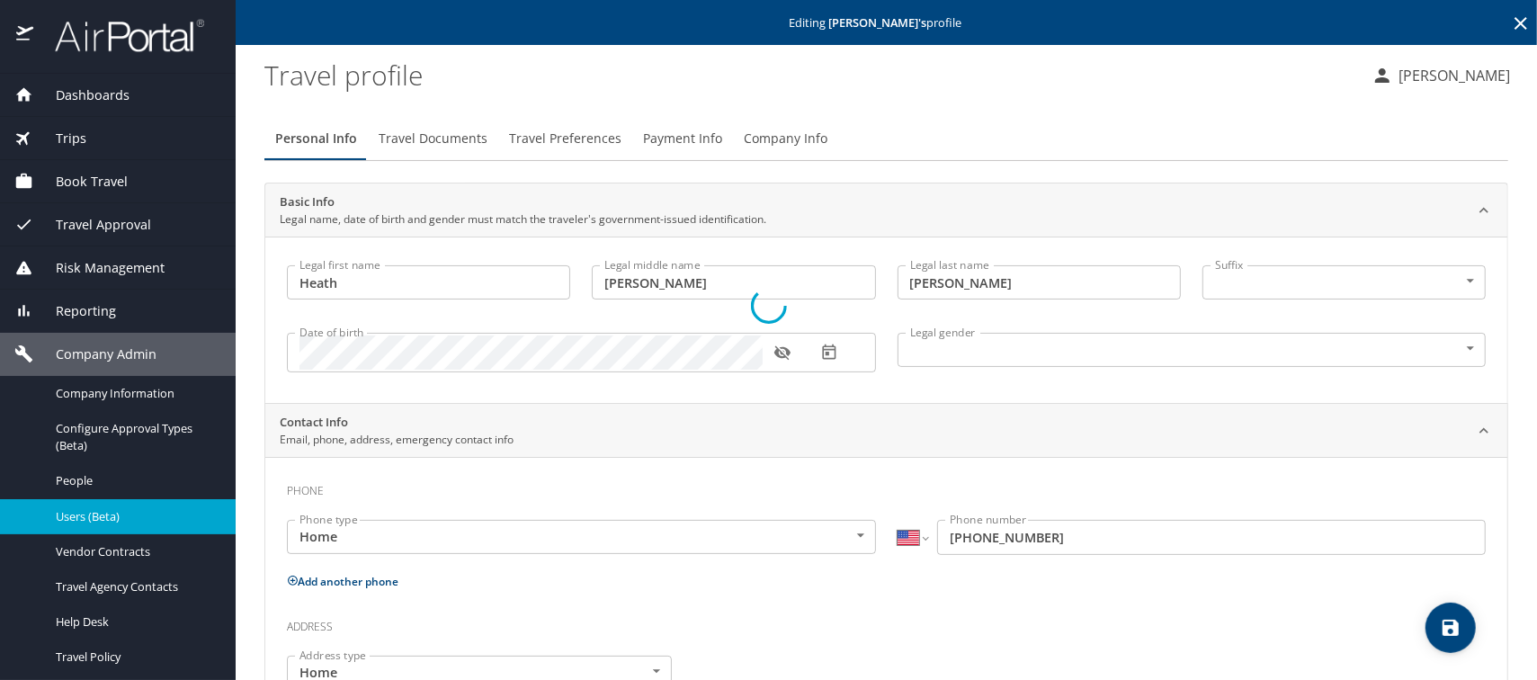
select select "US"
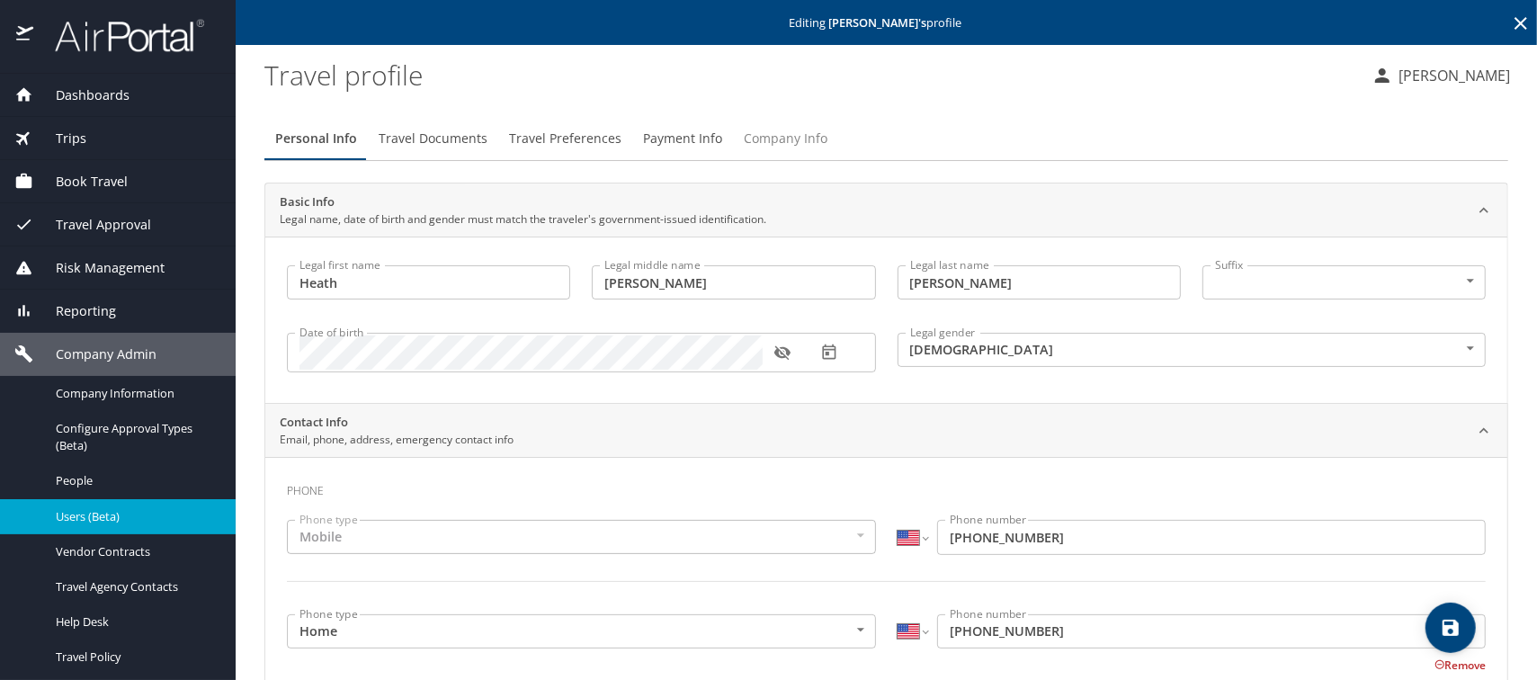
click at [777, 138] on span "Company Info" at bounding box center [786, 139] width 84 height 22
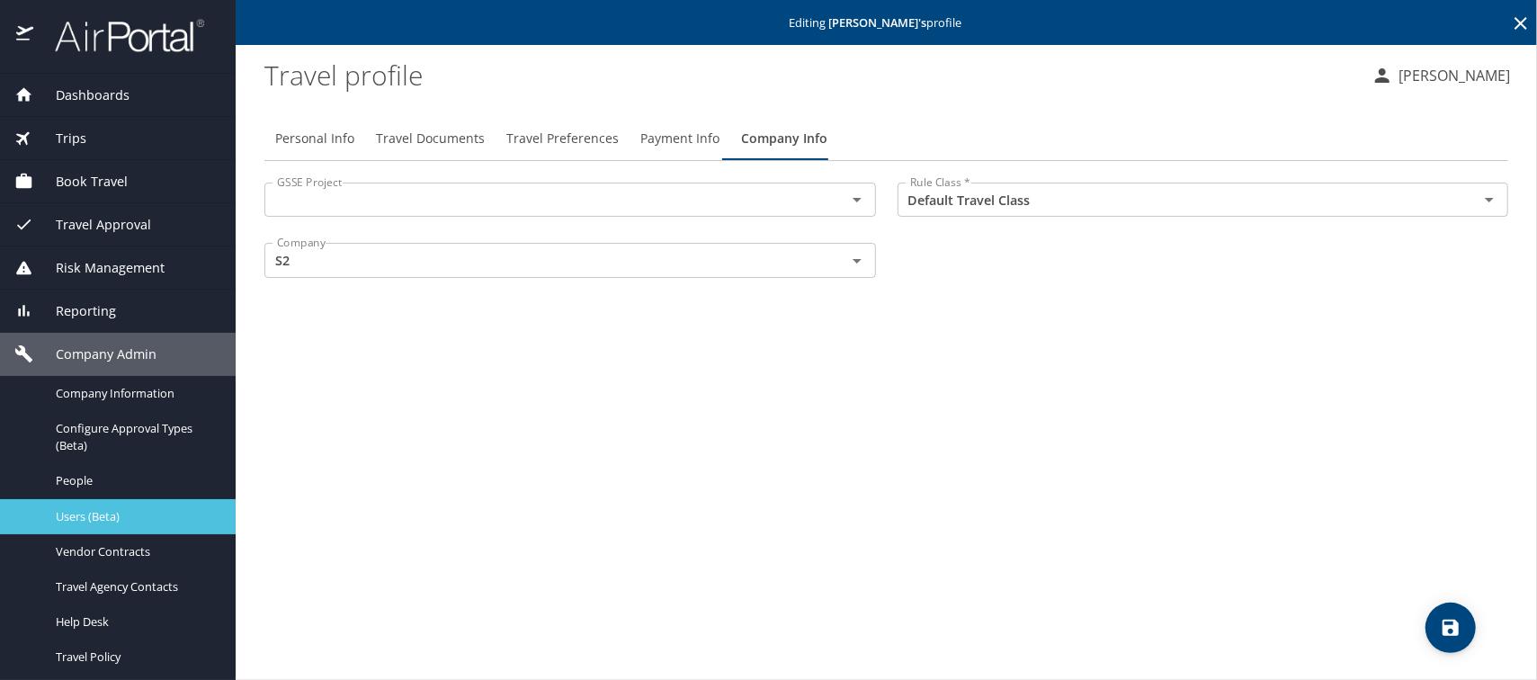
click at [94, 520] on span "Users (Beta)" at bounding box center [135, 516] width 158 height 17
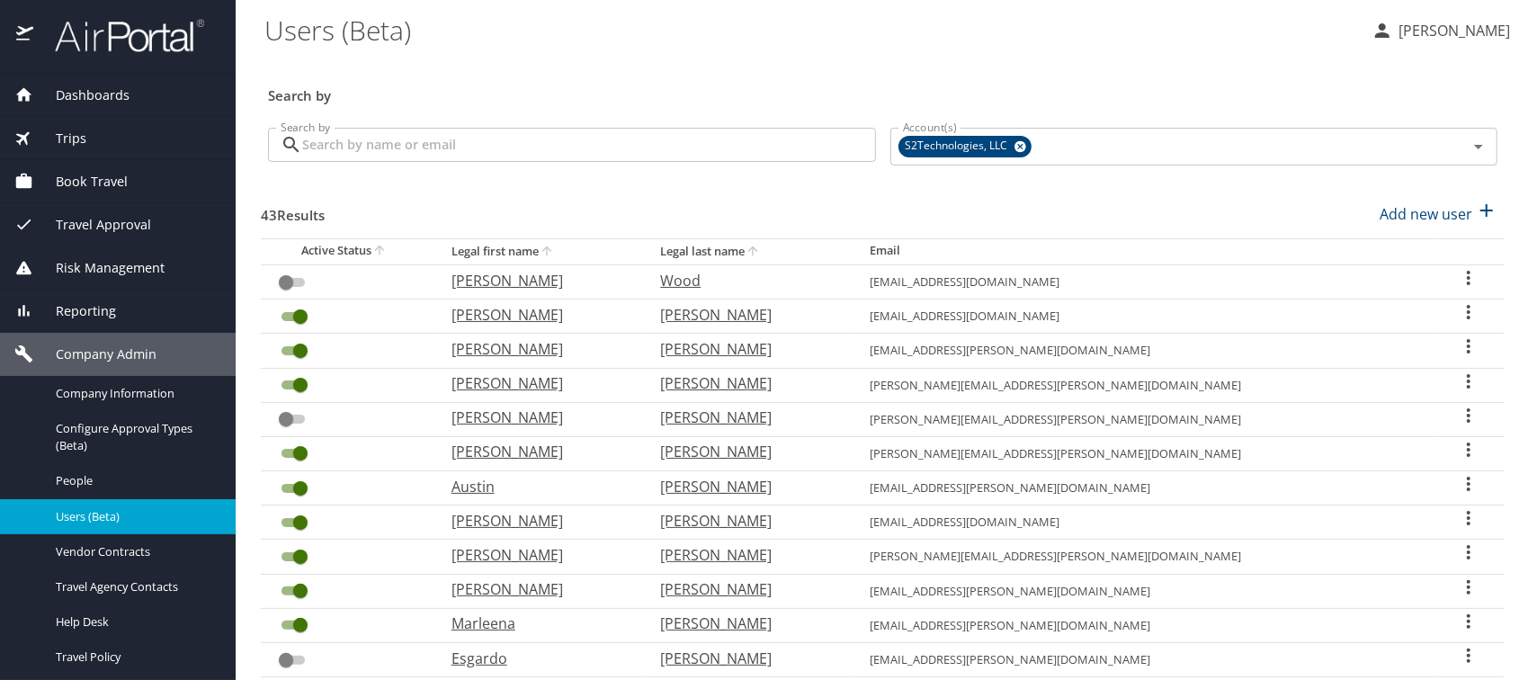
click at [319, 148] on input "Search by" at bounding box center [589, 145] width 574 height 34
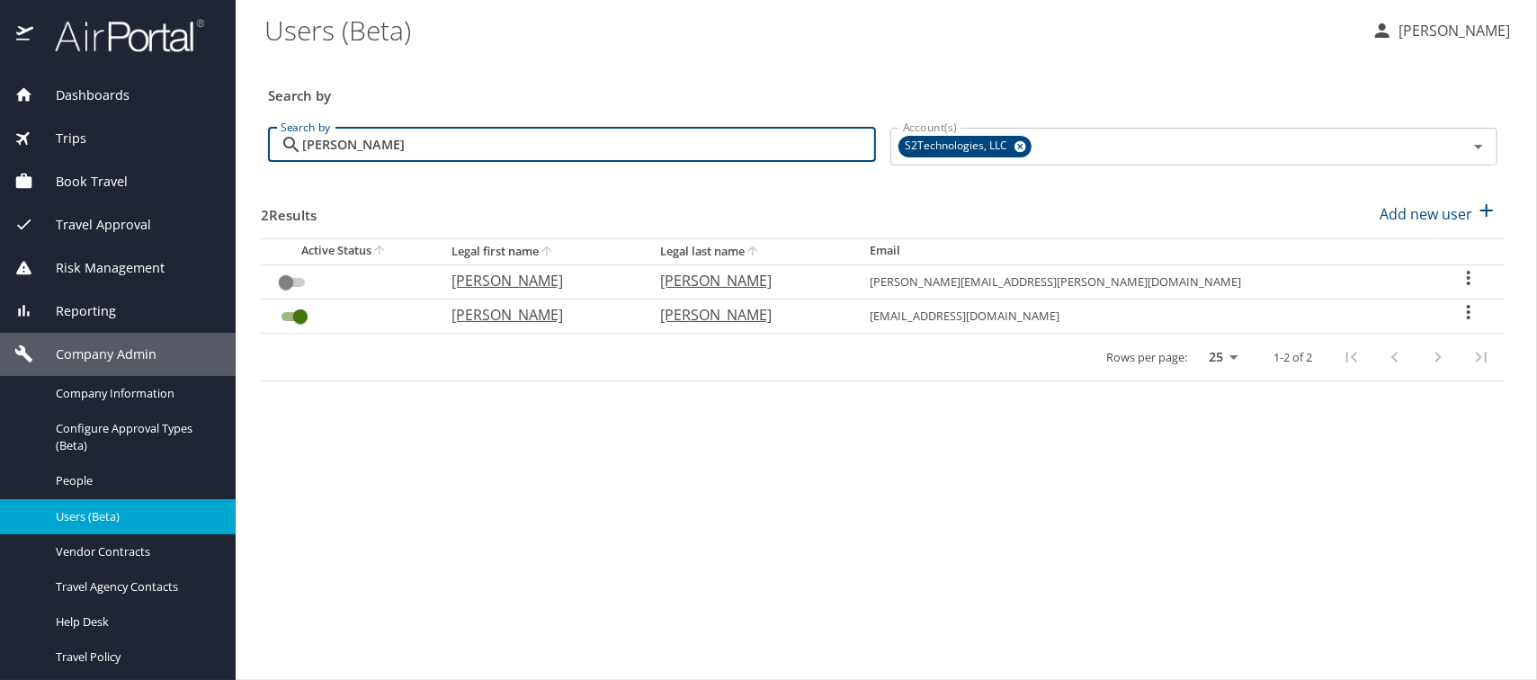
type input "encalade"
click at [539, 320] on p "Aundre" at bounding box center [538, 315] width 174 height 22
select select "US"
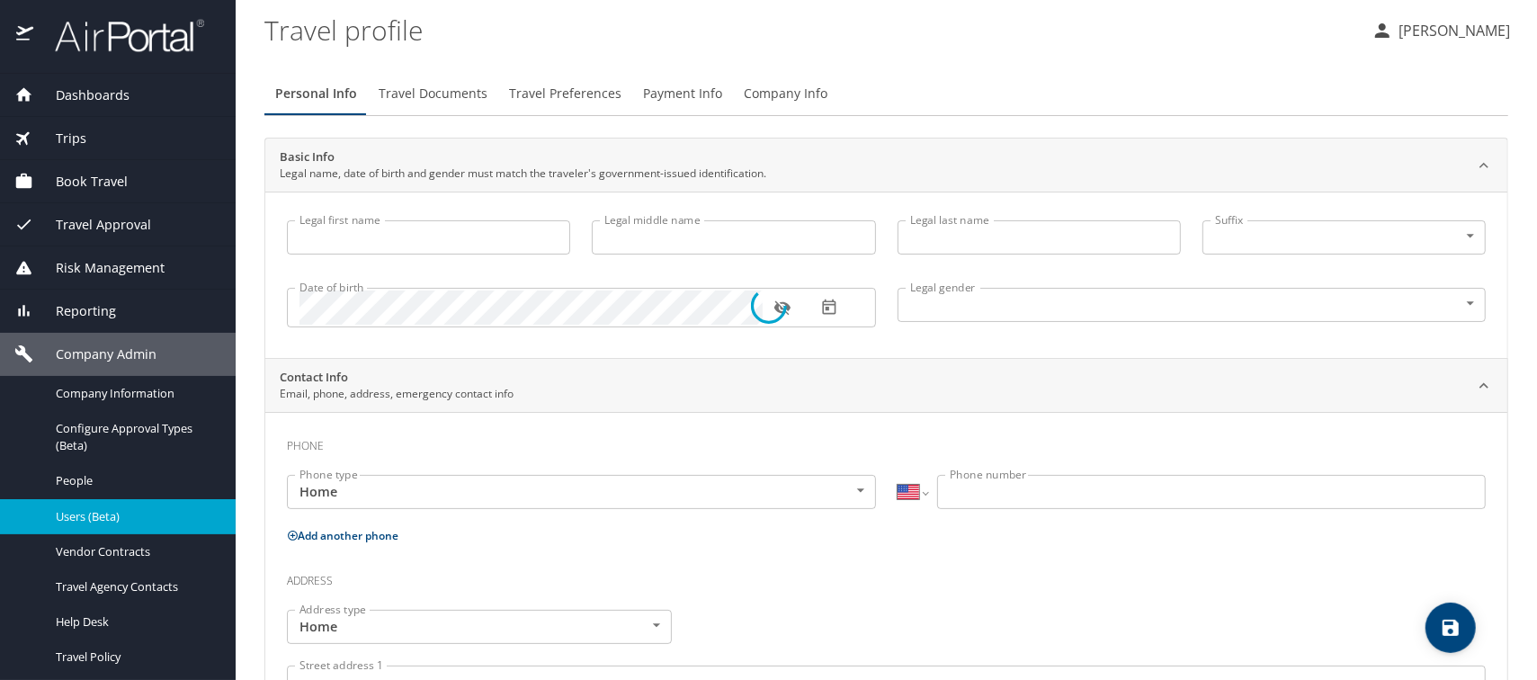
type input "Aundre"
type input "Dimitrius"
type input "Encalade"
type input "II"
type input "[DEMOGRAPHIC_DATA]"
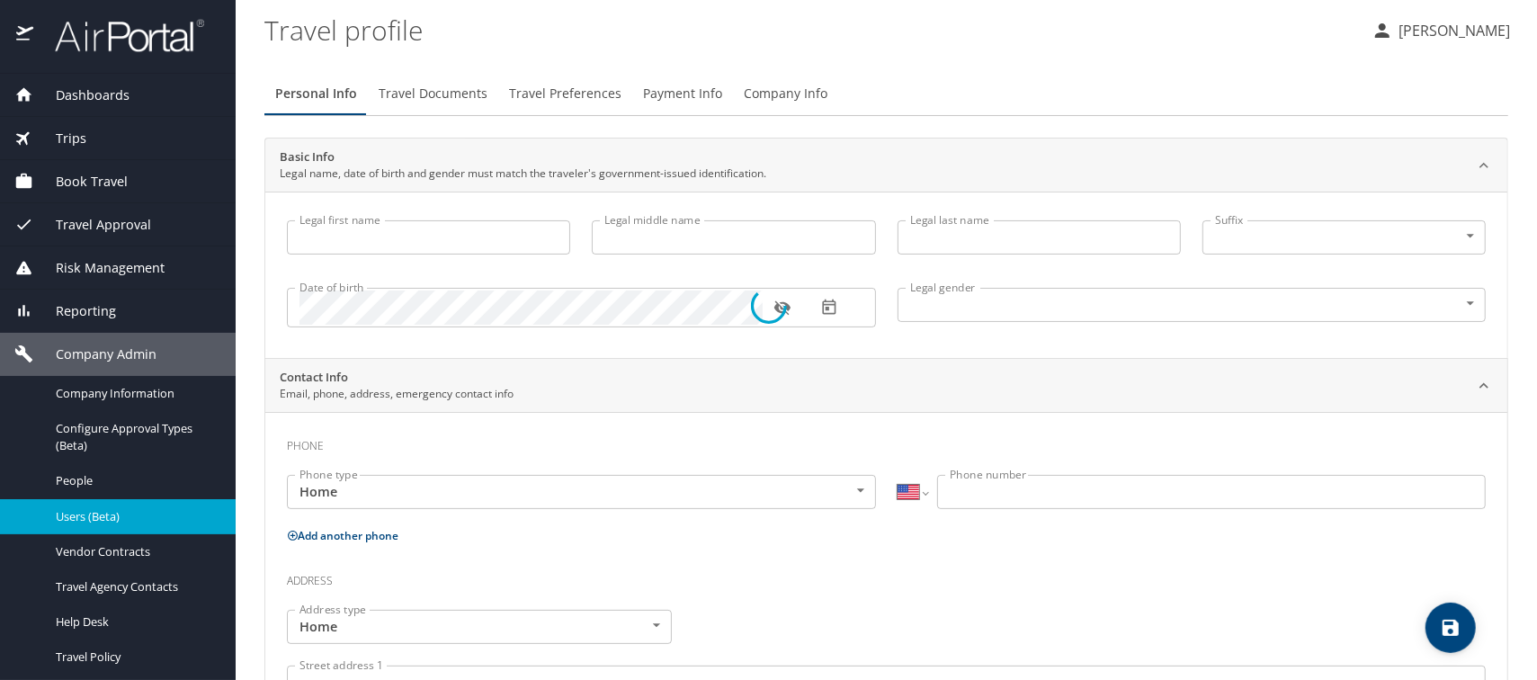
type input "mel"
type input "kirksey"
type input "(773) 209-1590"
select select "US"
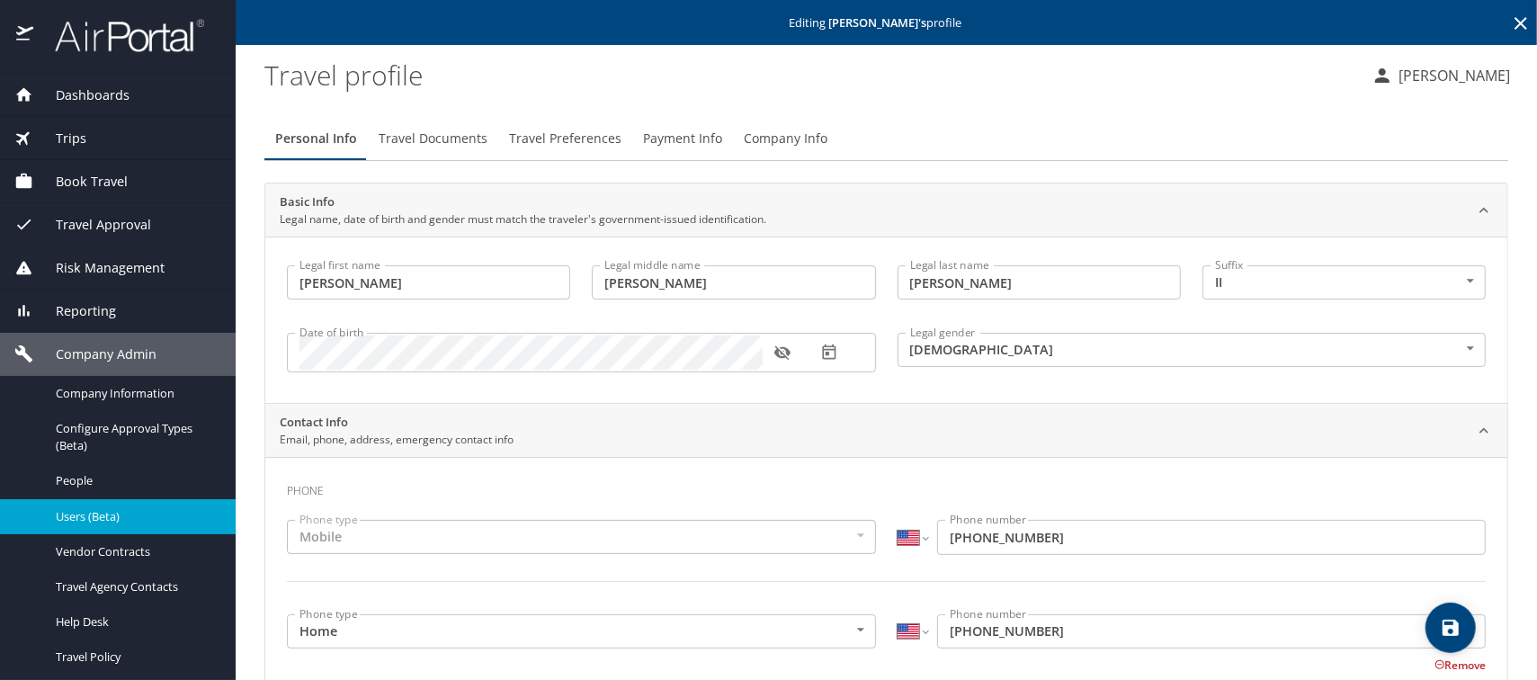
click at [753, 138] on span "Company Info" at bounding box center [786, 139] width 84 height 22
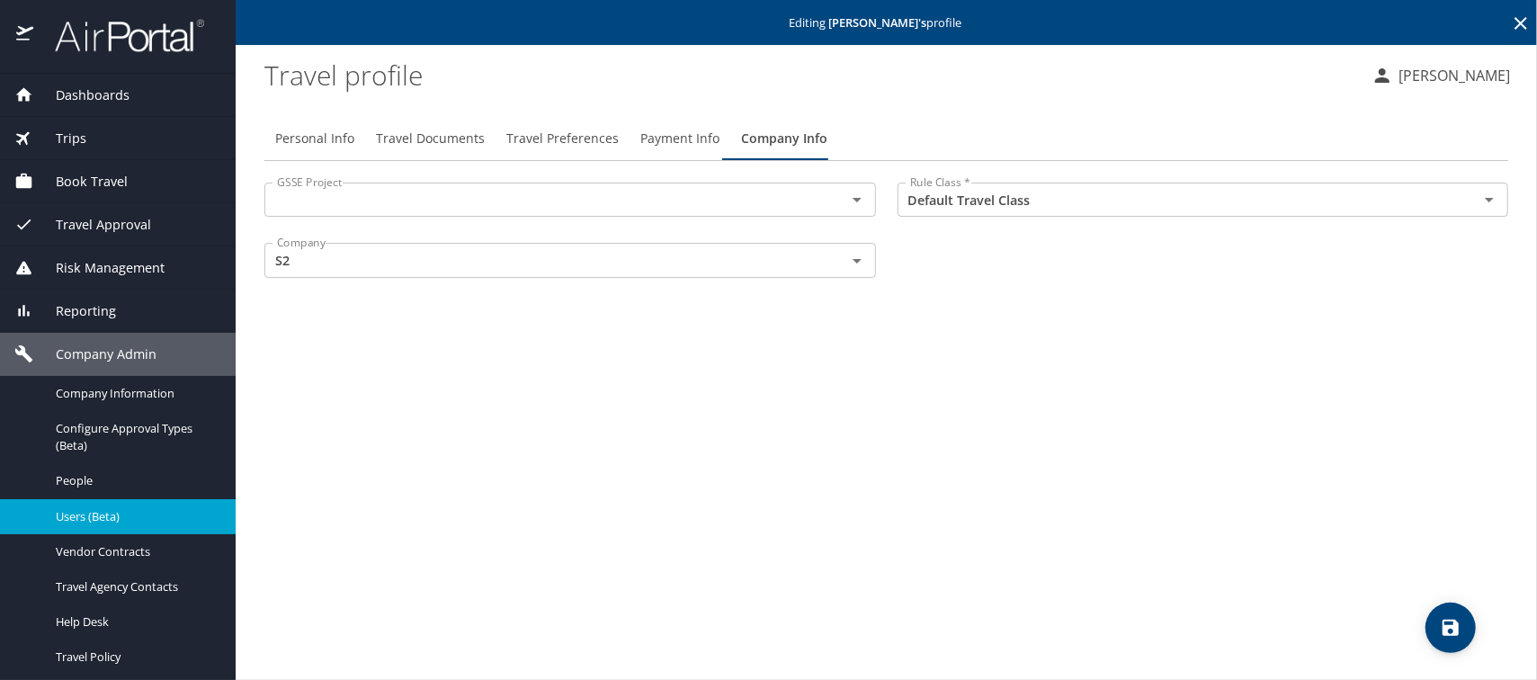
click at [74, 520] on span "Users (Beta)" at bounding box center [135, 516] width 158 height 17
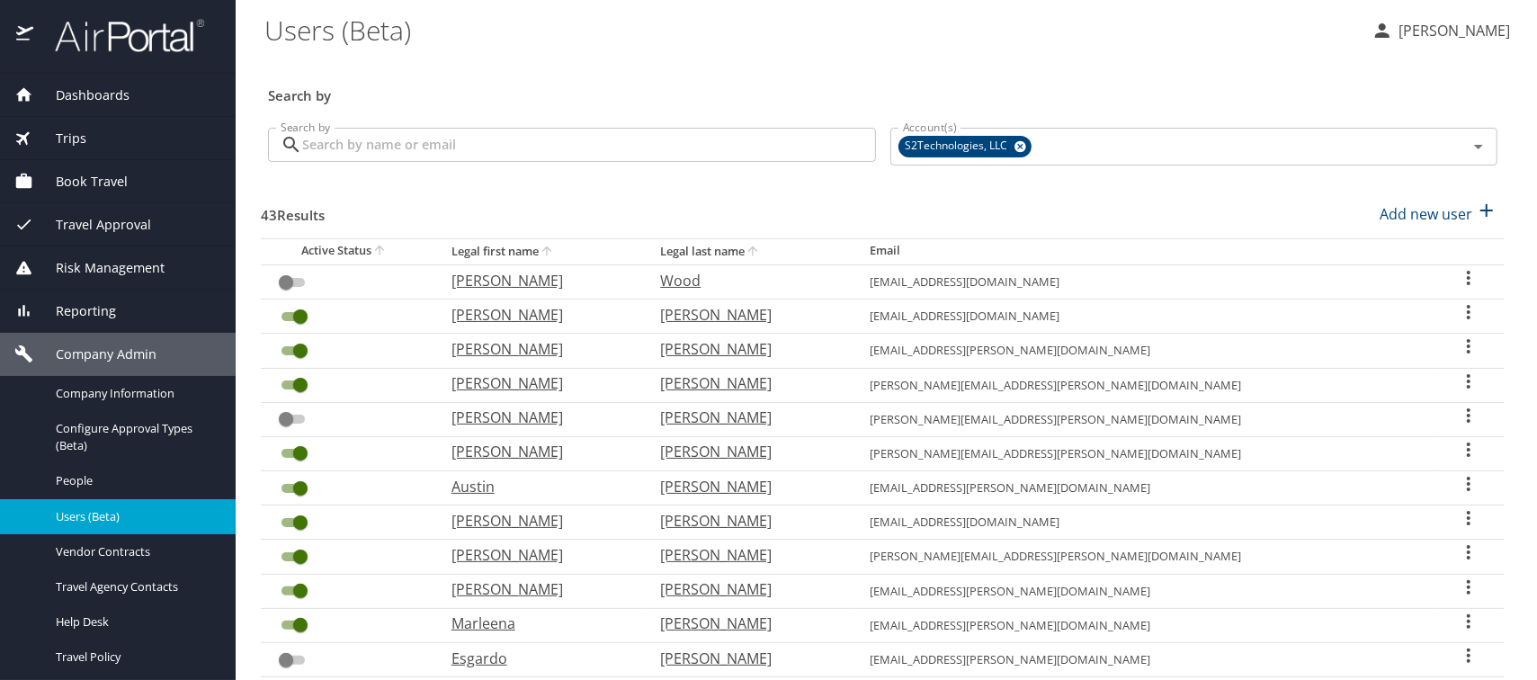
click at [341, 139] on input "Search by" at bounding box center [589, 145] width 574 height 34
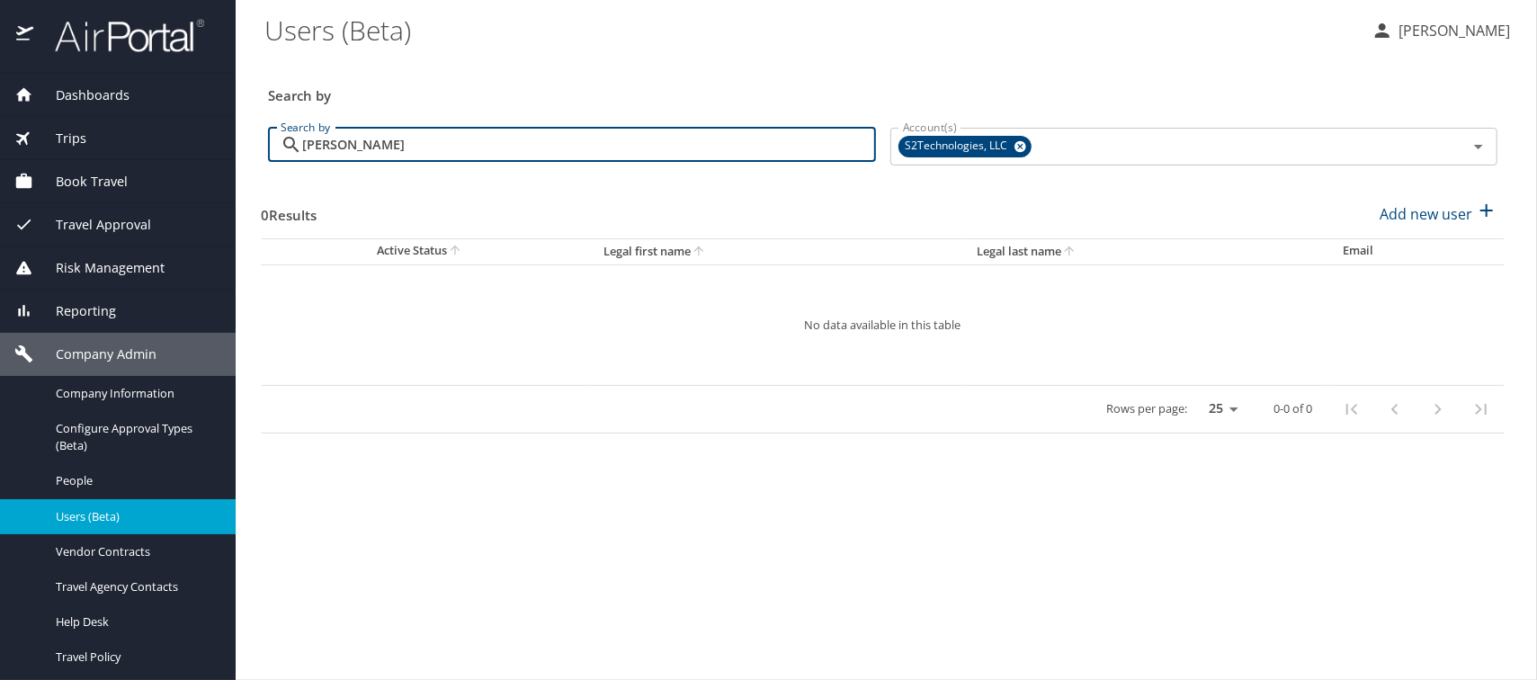
type input "ramirez"
click at [84, 392] on span "Company Information" at bounding box center [135, 393] width 158 height 17
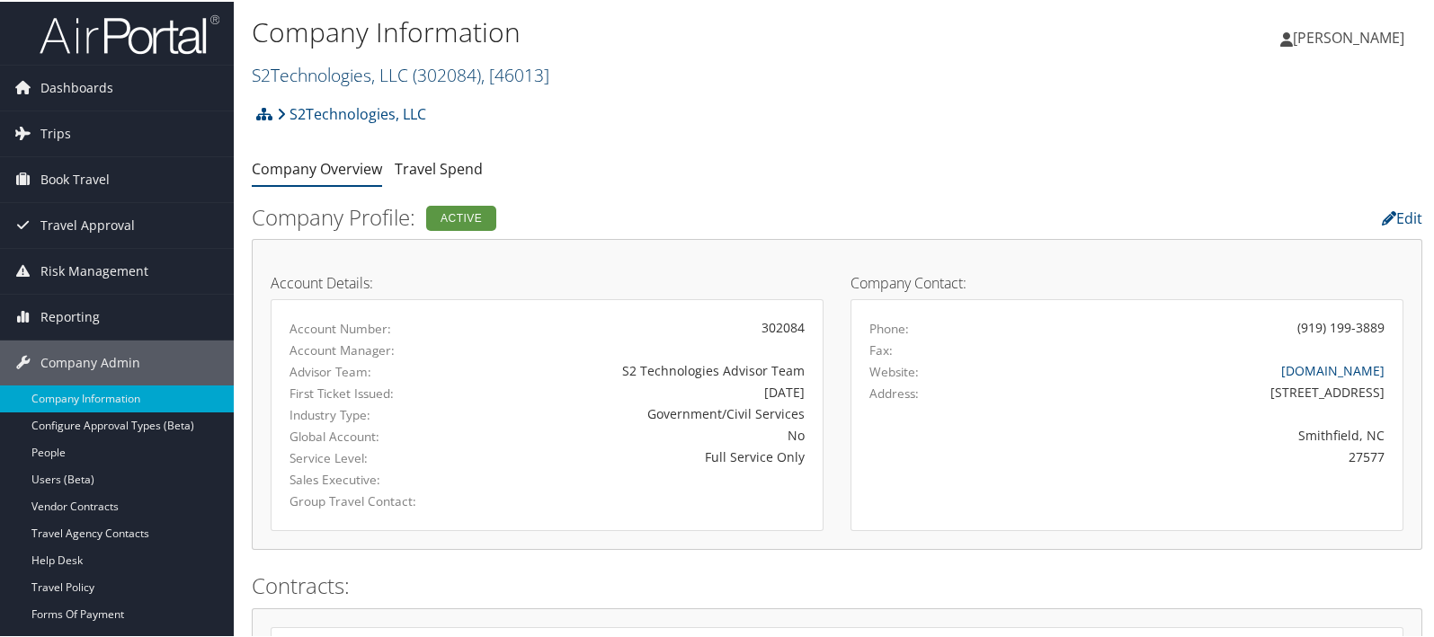
click at [335, 66] on link "S2Technologies, LLC ( 302084 ) , [ 46013 ]" at bounding box center [401, 73] width 298 height 24
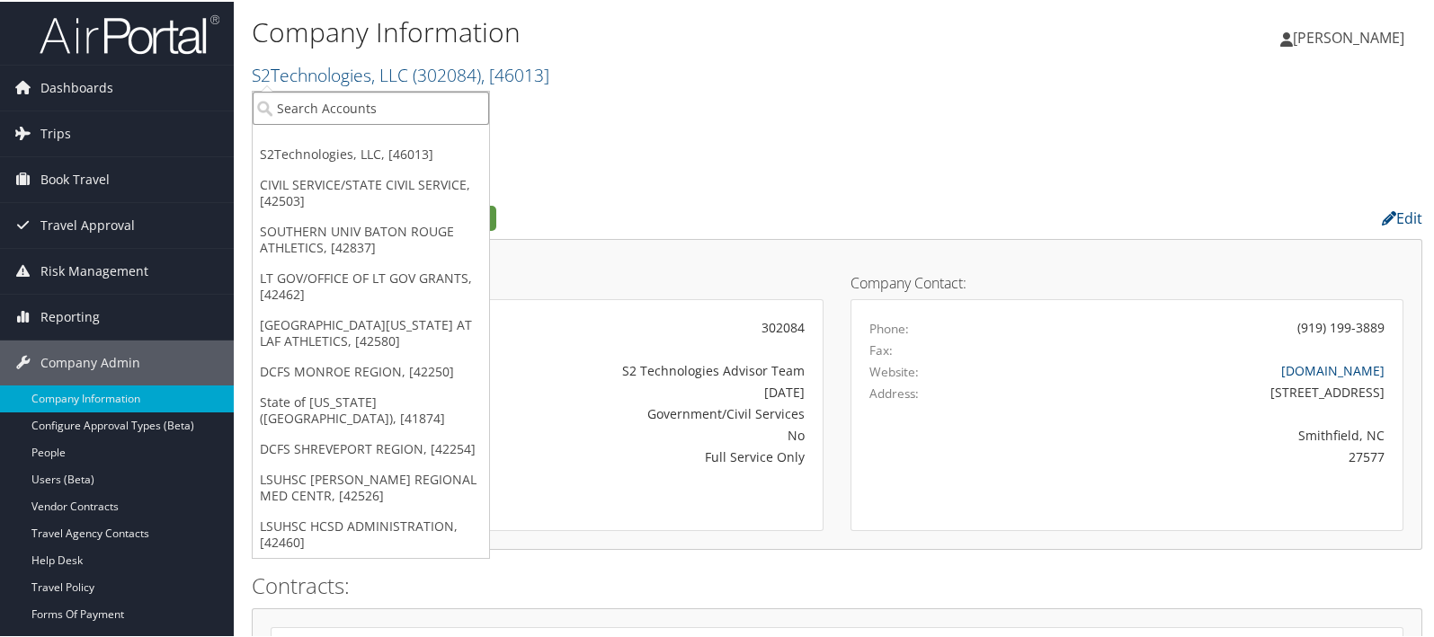
click at [329, 96] on input "search" at bounding box center [371, 106] width 236 height 33
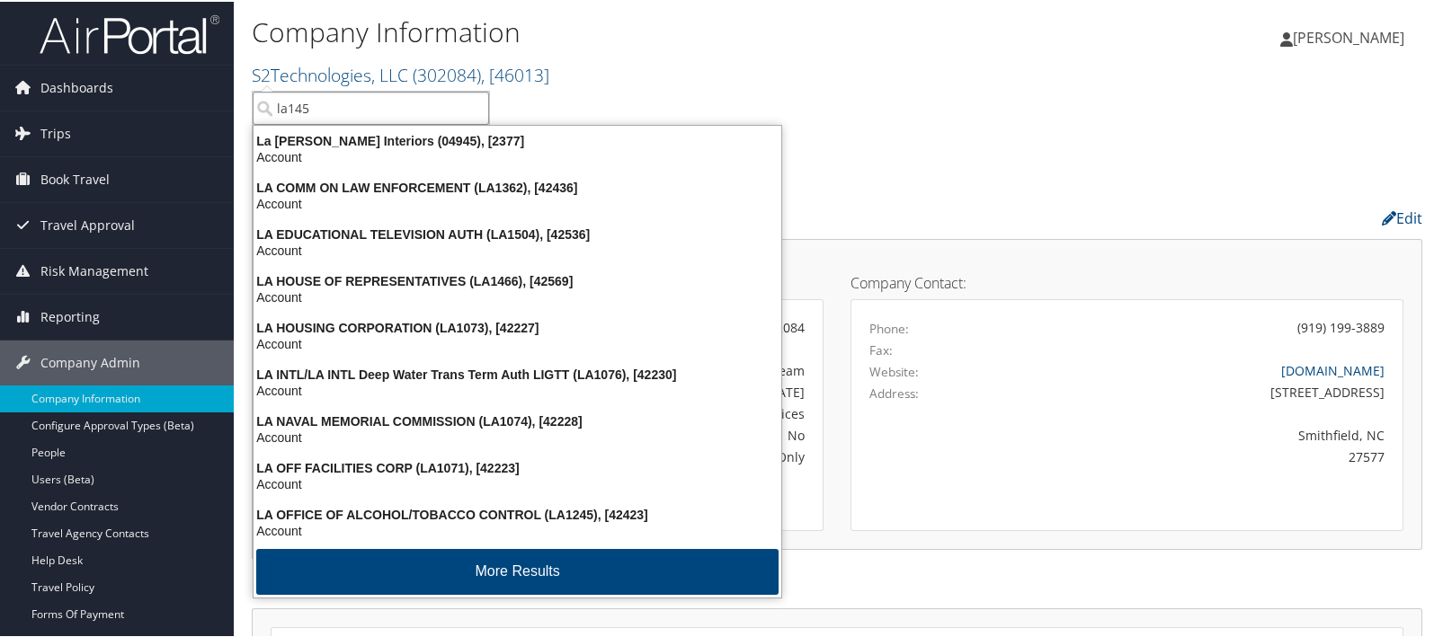
type input "la1459"
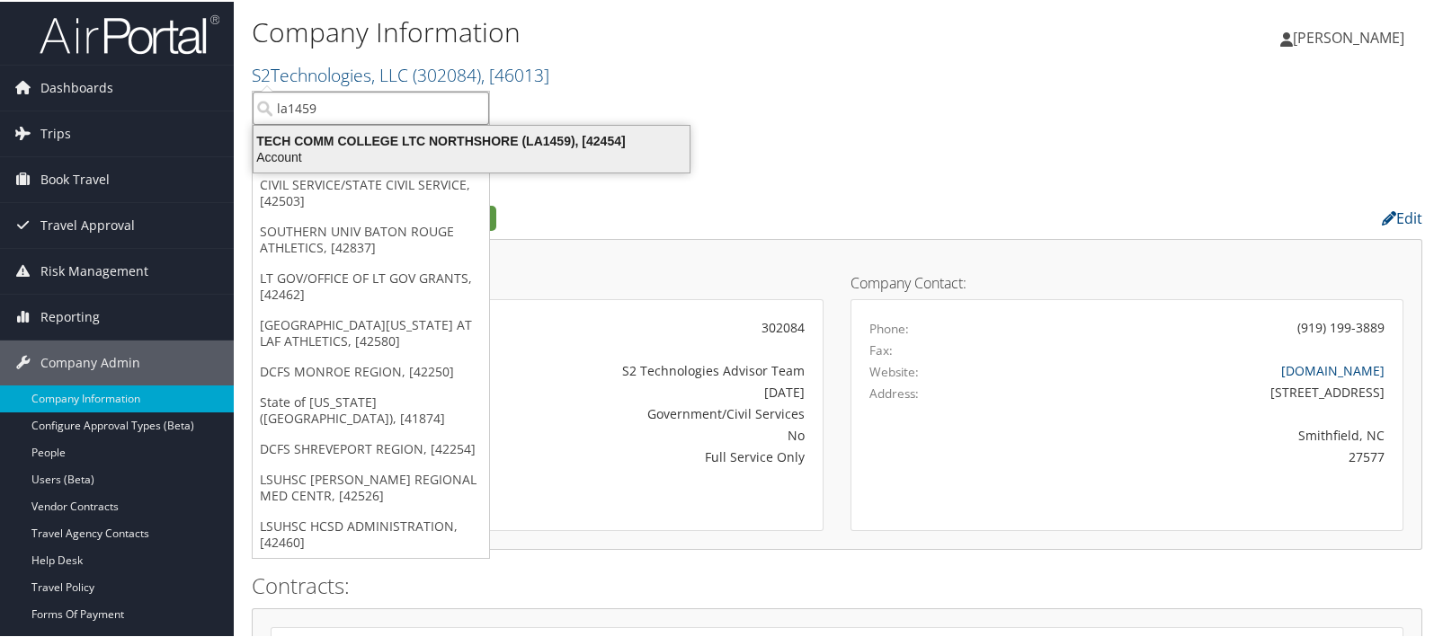
click at [352, 137] on div "TECH COMM COLLEGE LTC NORTHSHORE (LA1459), [42454]" at bounding box center [472, 139] width 458 height 16
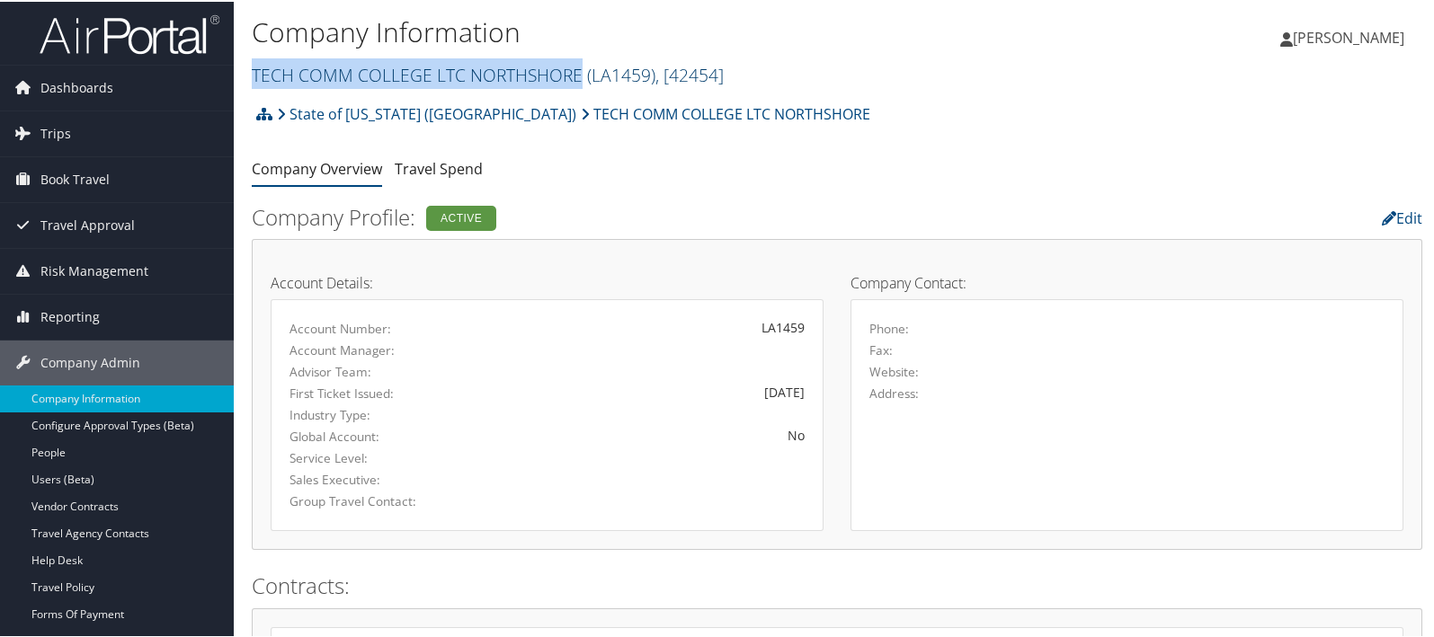
drag, startPoint x: 254, startPoint y: 80, endPoint x: 577, endPoint y: 81, distance: 322.8
click at [577, 81] on link "TECH COMM COLLEGE LTC NORTHSHORE ( LA1459 ) , [ 42454 ]" at bounding box center [488, 73] width 472 height 24
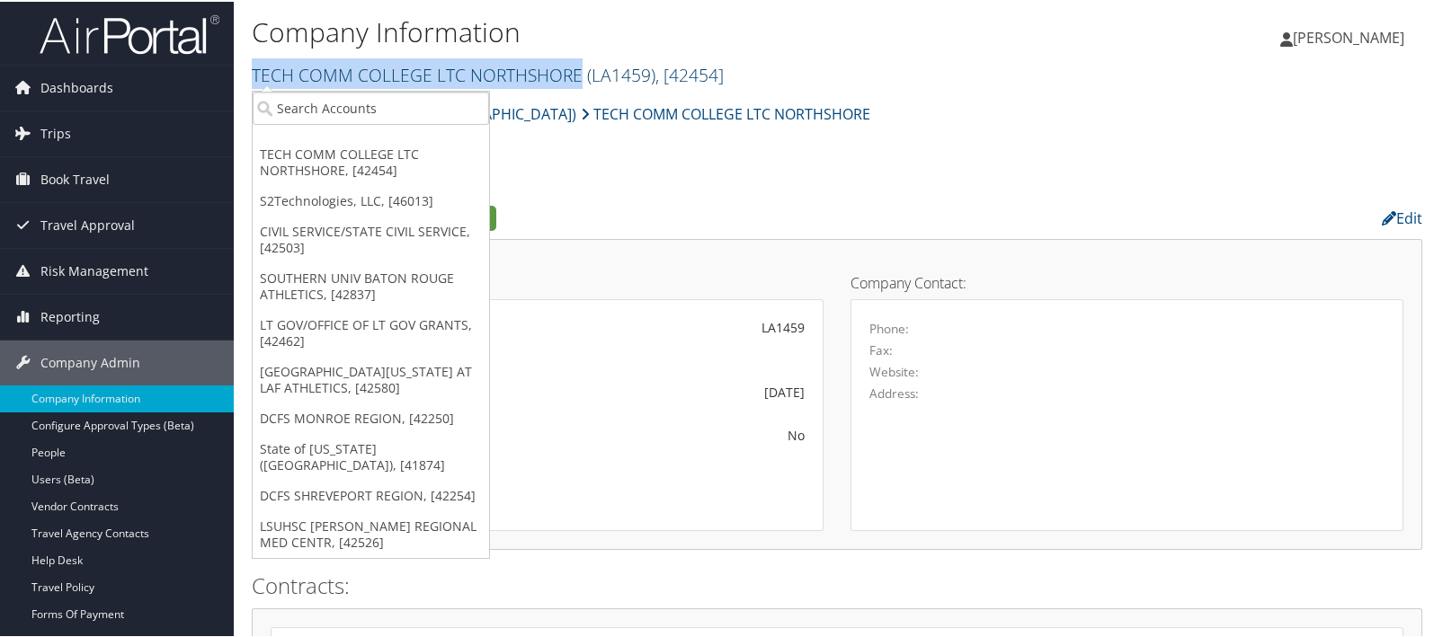
copy link "TECH COMM COLLEGE LTC NORTHSHORE"
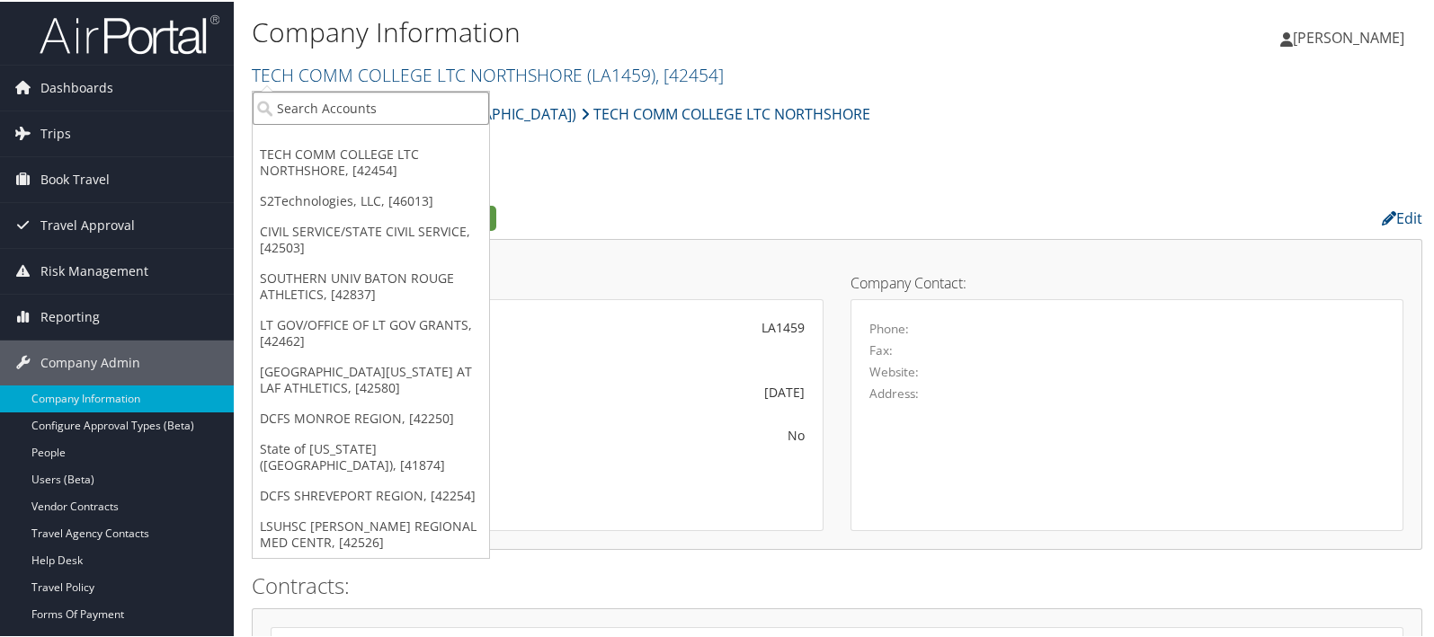
click at [324, 107] on input "search" at bounding box center [371, 106] width 236 height 33
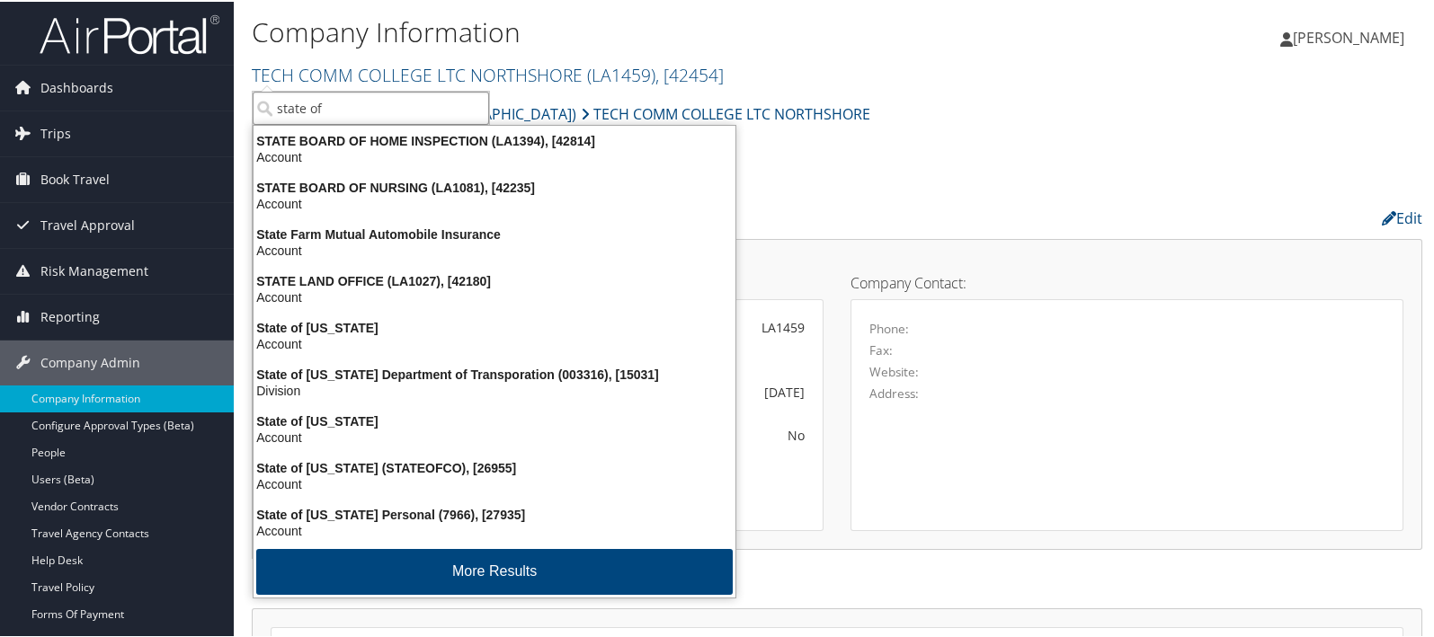
type input "state of l"
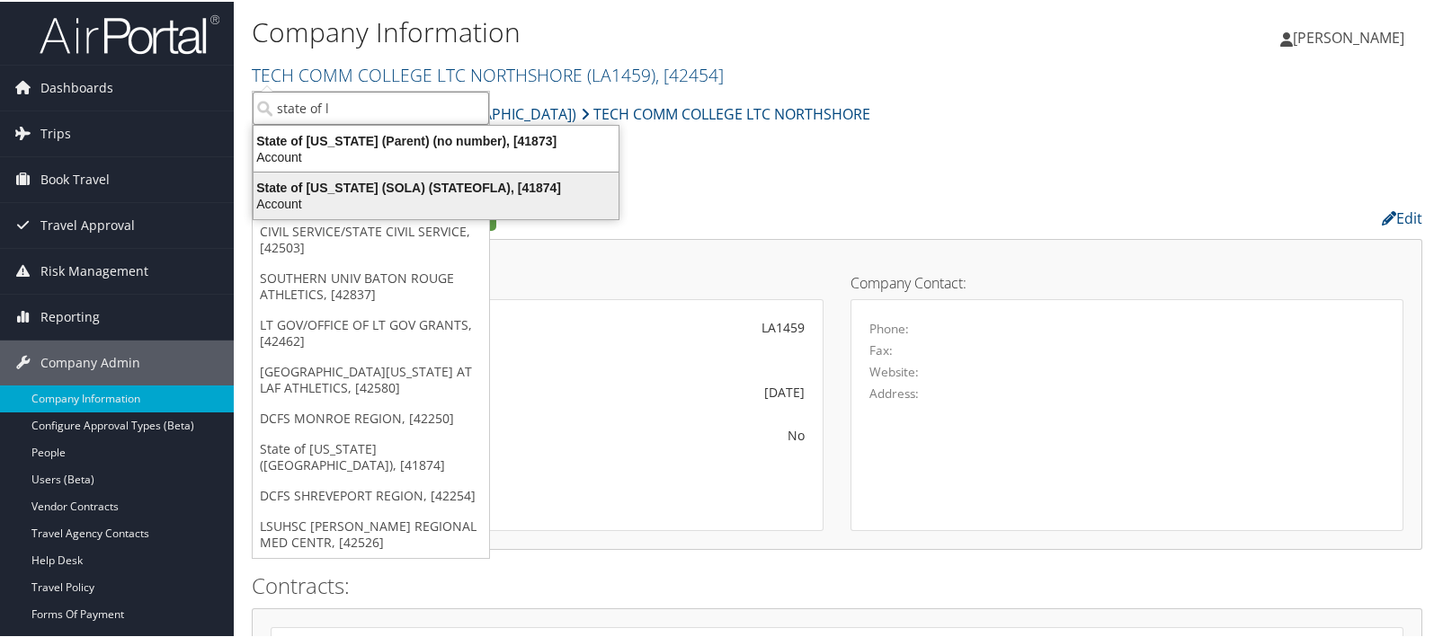
click at [325, 183] on div "State of [US_STATE] (SOLA) (STATEOFLA), [41874]" at bounding box center [436, 186] width 387 height 16
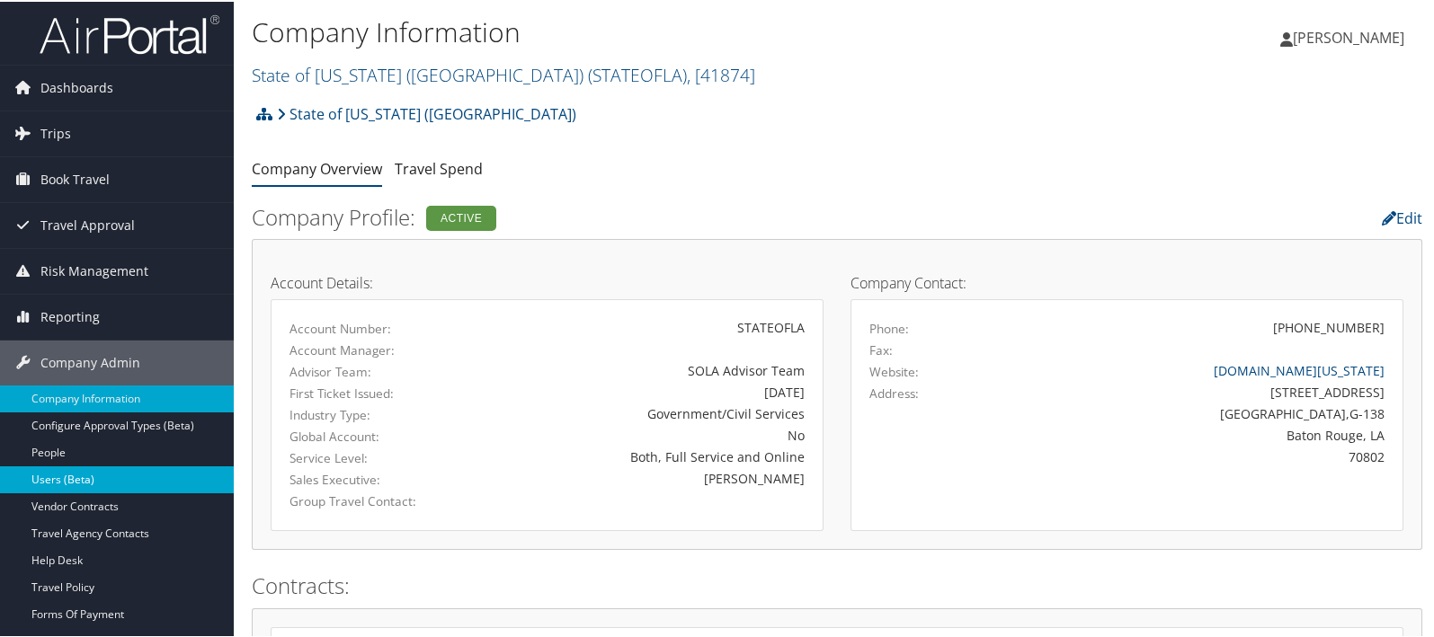
click at [63, 479] on link "Users (Beta)" at bounding box center [117, 478] width 234 height 27
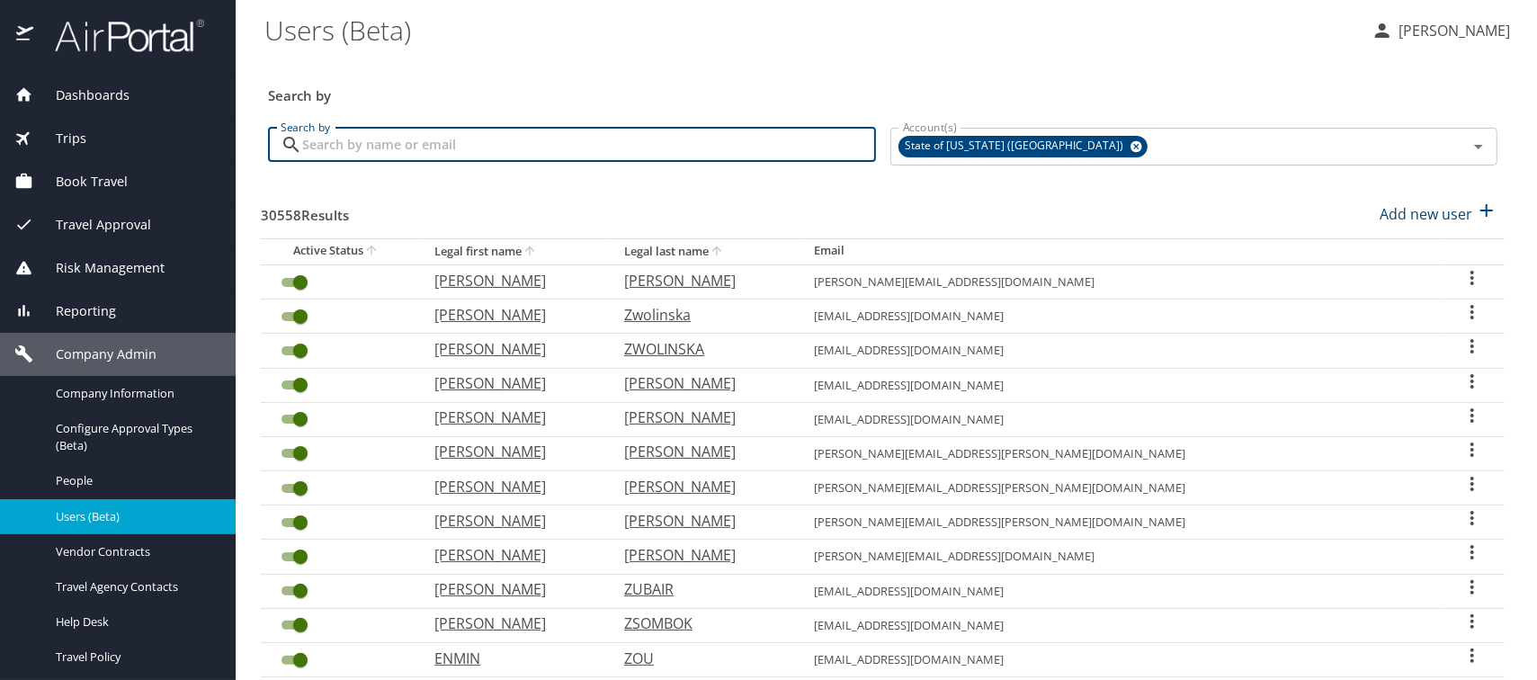
click at [388, 145] on input "Search by" at bounding box center [589, 145] width 574 height 34
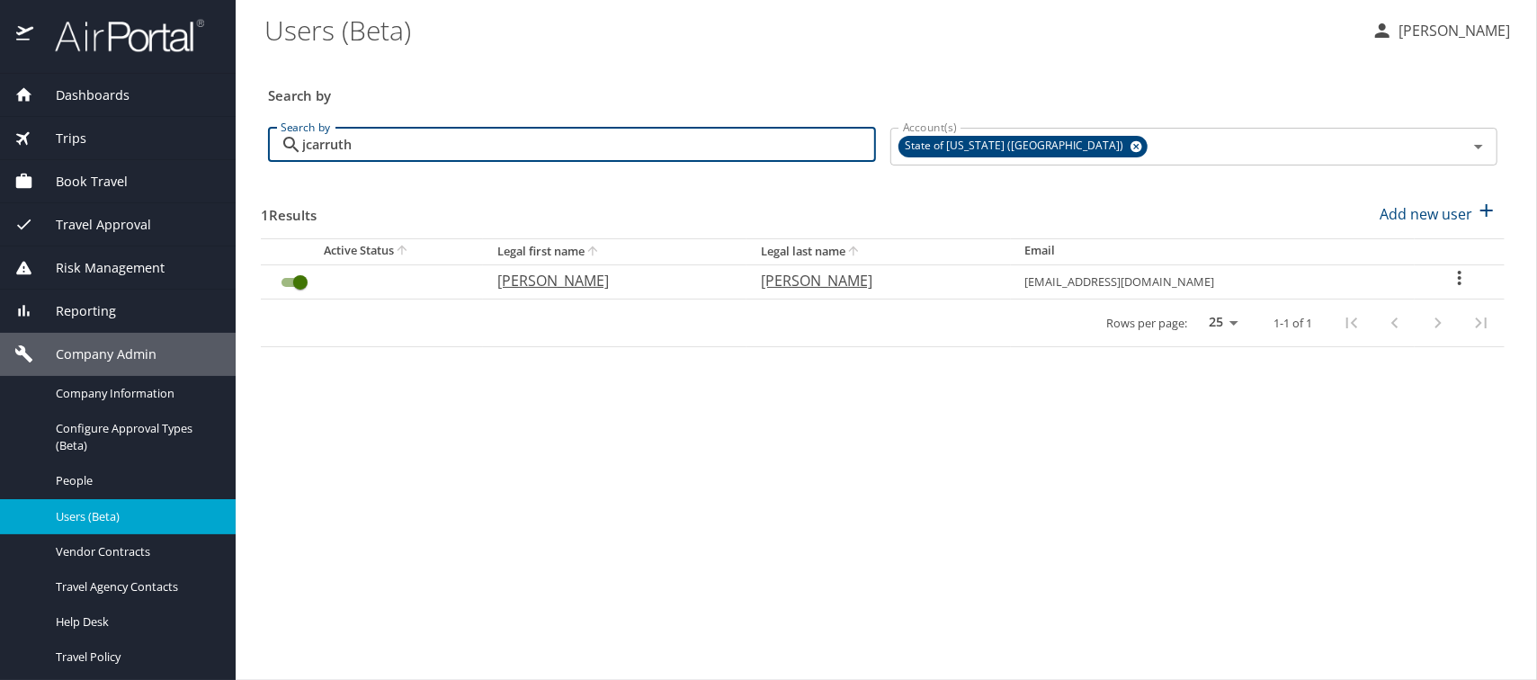
type input "jcarruth"
click at [584, 277] on p "[PERSON_NAME]" at bounding box center [610, 281] width 227 height 22
select select "US"
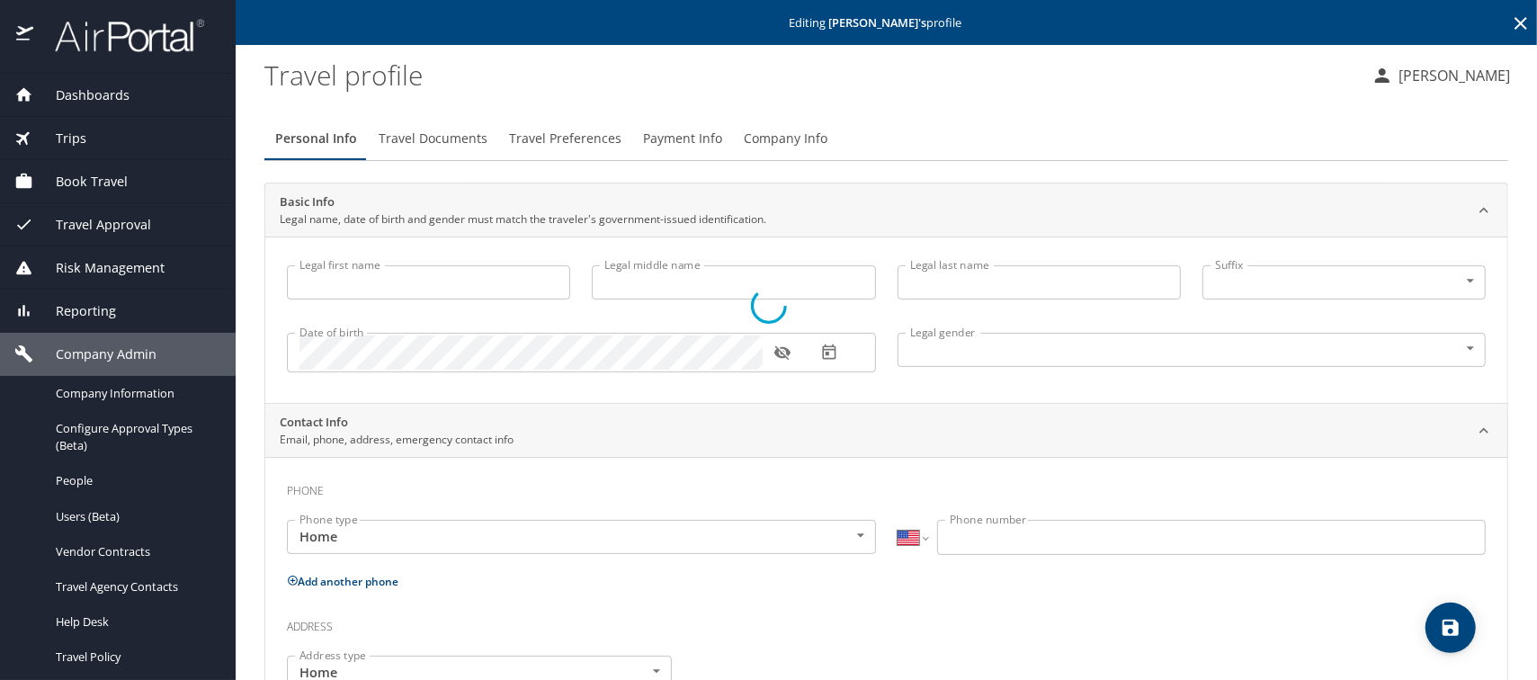
type input "[PERSON_NAME]"
type input "Undisclosed"
select select "US"
click at [767, 146] on span "Company Info" at bounding box center [786, 139] width 84 height 22
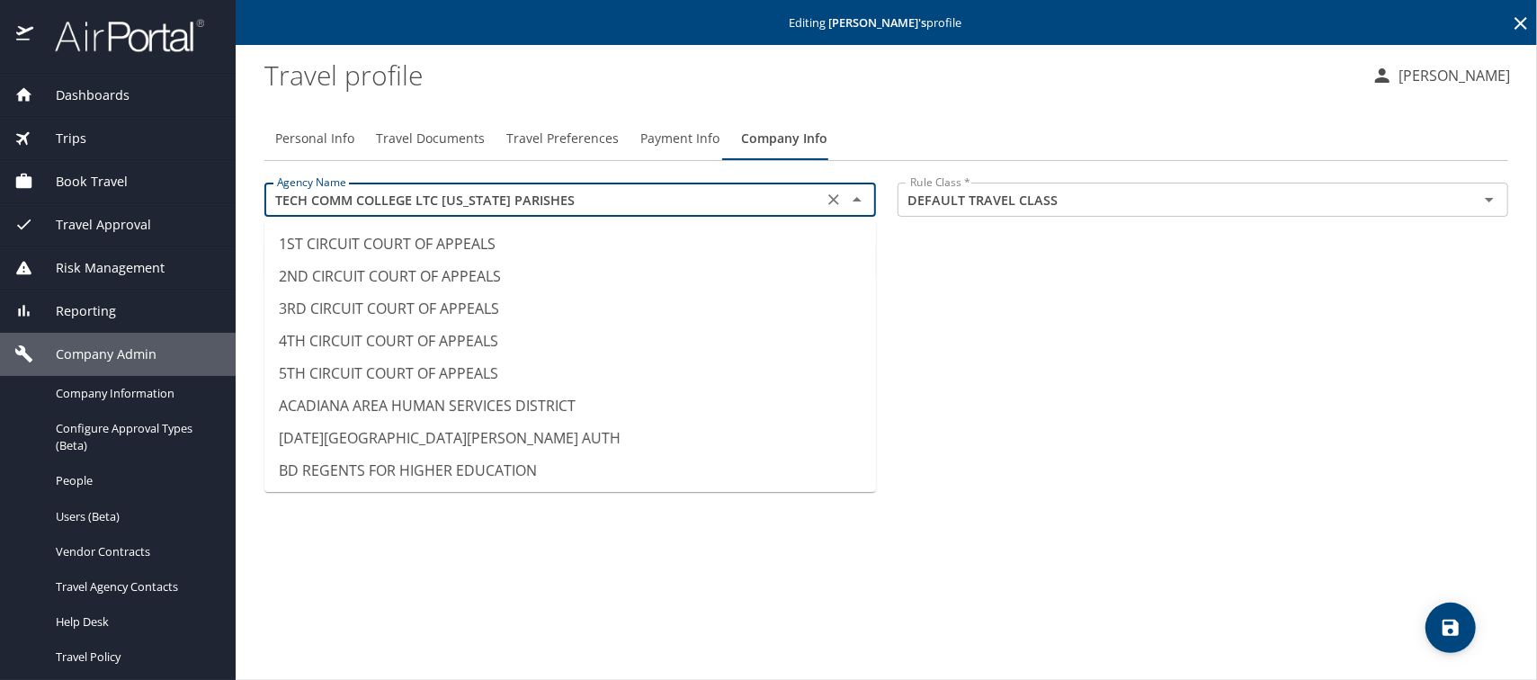
scroll to position [14400, 0]
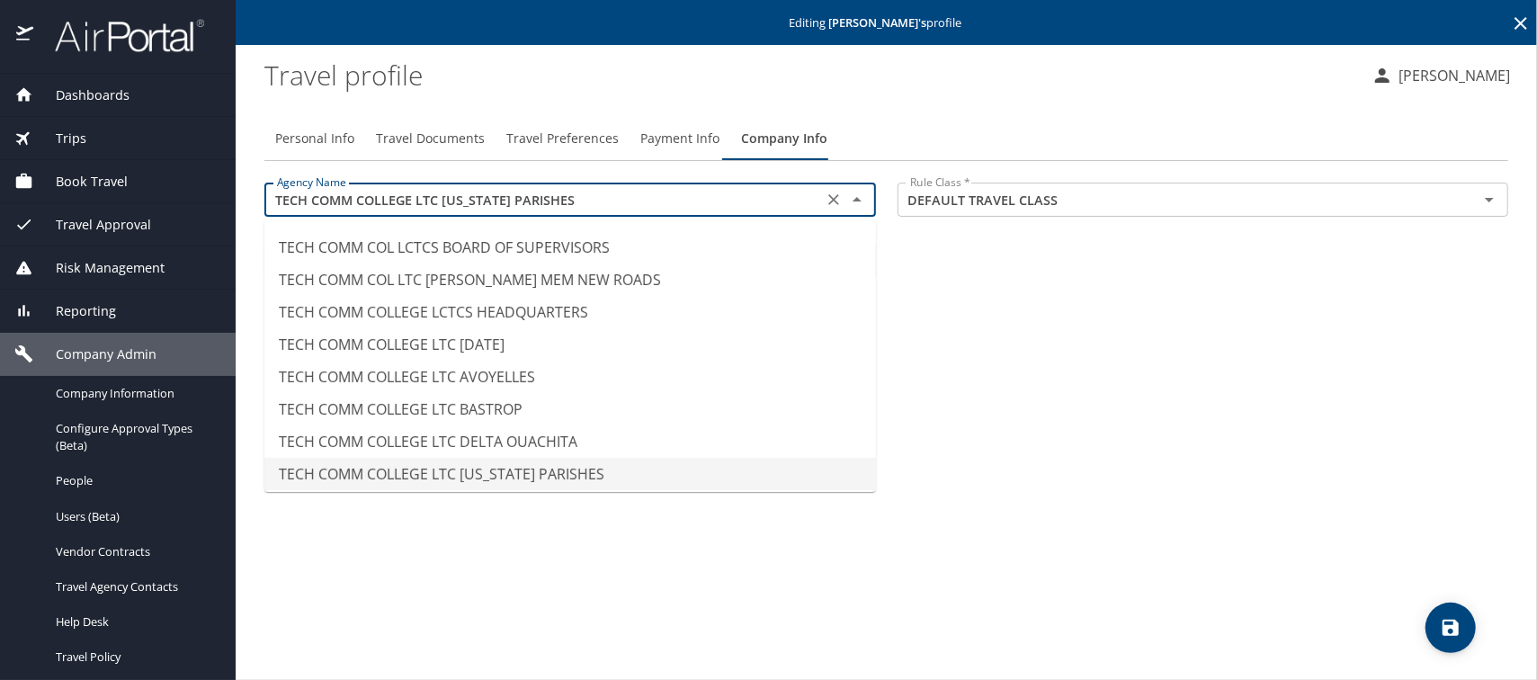
drag, startPoint x: 558, startPoint y: 199, endPoint x: 273, endPoint y: 185, distance: 285.3
click at [273, 185] on div "TECH COMM COLLEGE LTC [US_STATE] PARISHES Agency Name" at bounding box center [569, 200] width 611 height 34
paste input "NORTHSHORE"
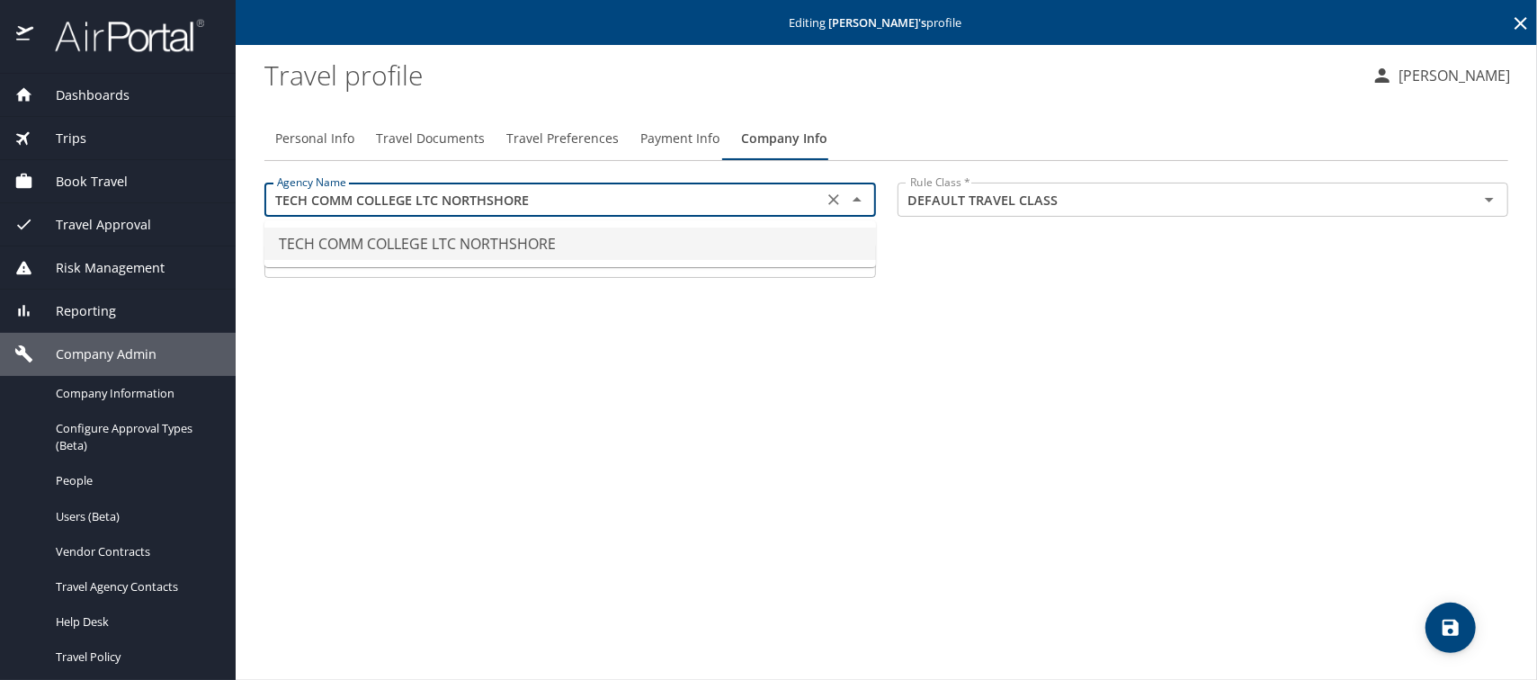
scroll to position [0, 0]
click at [379, 243] on li "TECH COMM COLLEGE LTC NORTHSHORE" at bounding box center [569, 243] width 611 height 32
type input "TECH COMM COLLEGE LTC NORTHSHORE"
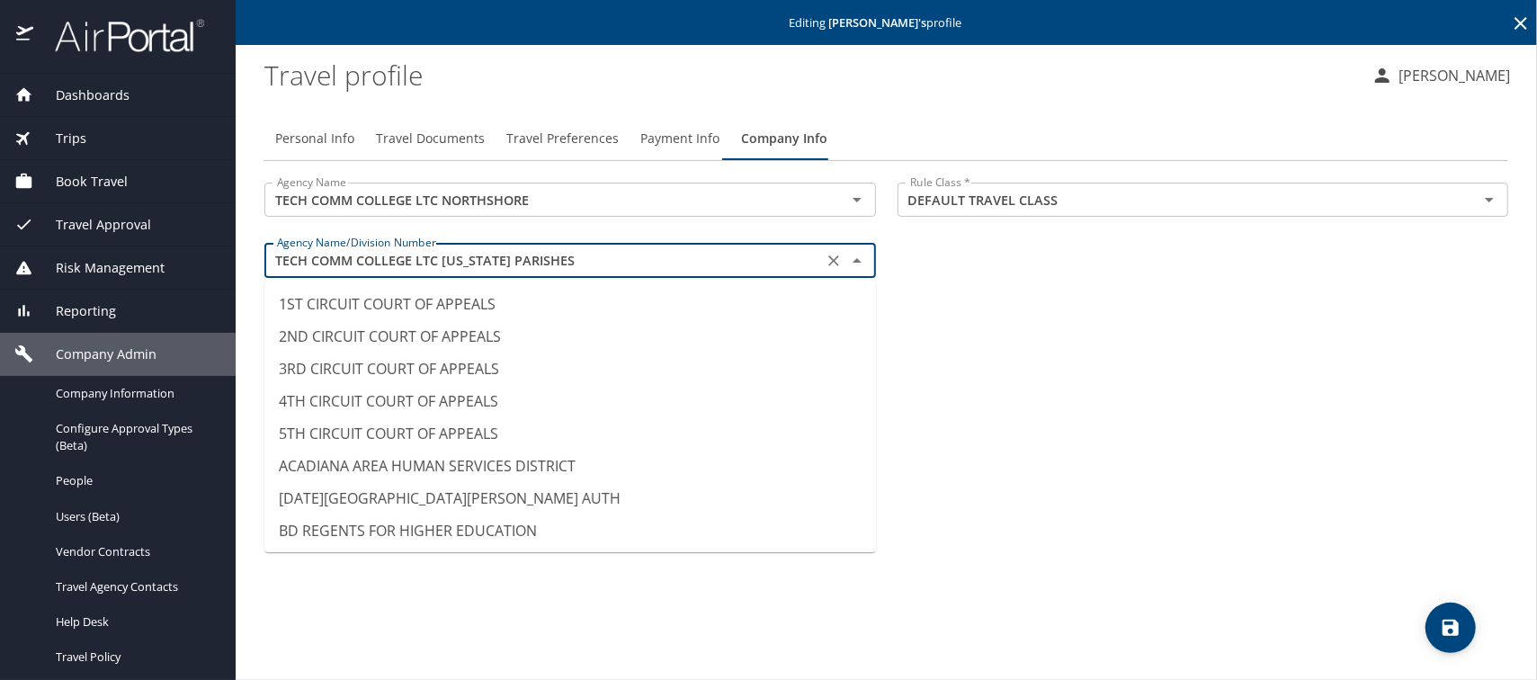
scroll to position [14369, 0]
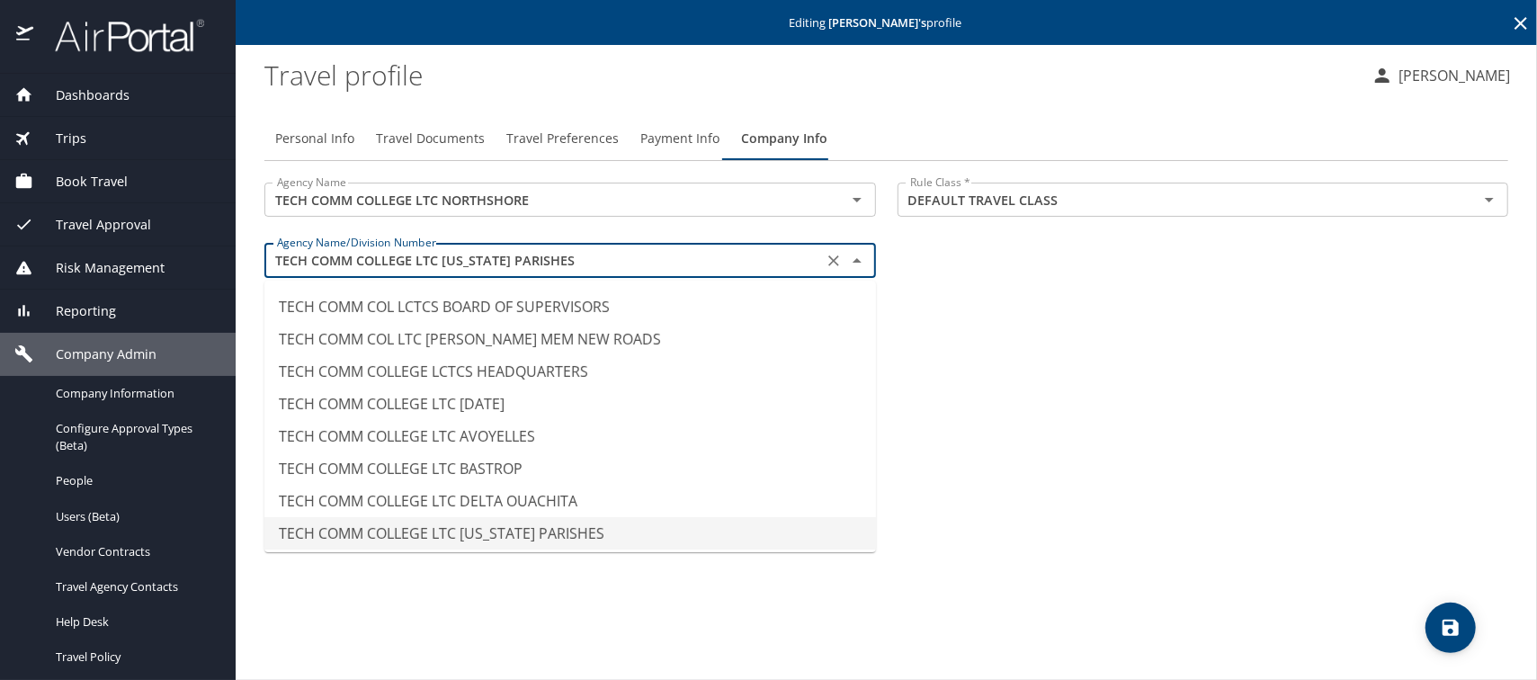
drag, startPoint x: 573, startPoint y: 263, endPoint x: 262, endPoint y: 254, distance: 311.2
click at [262, 254] on div "Agency Name/Division Number TECH COMM COLLEGE LTC [US_STATE] PARISHES Agency Na…" at bounding box center [570, 262] width 633 height 60
paste input "NORTHSHORE"
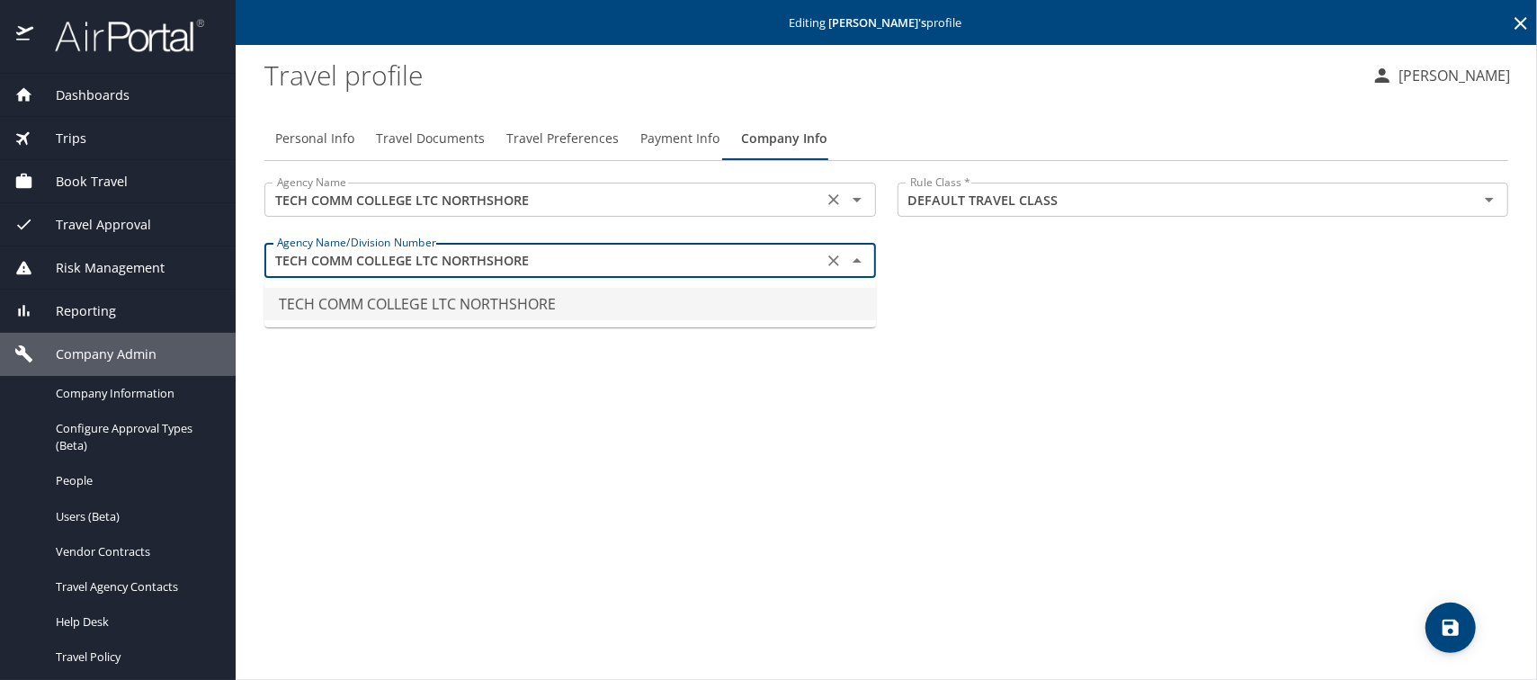
scroll to position [0, 0]
type input "TECH COMM COLLEGE LTC NORTHSHORE"
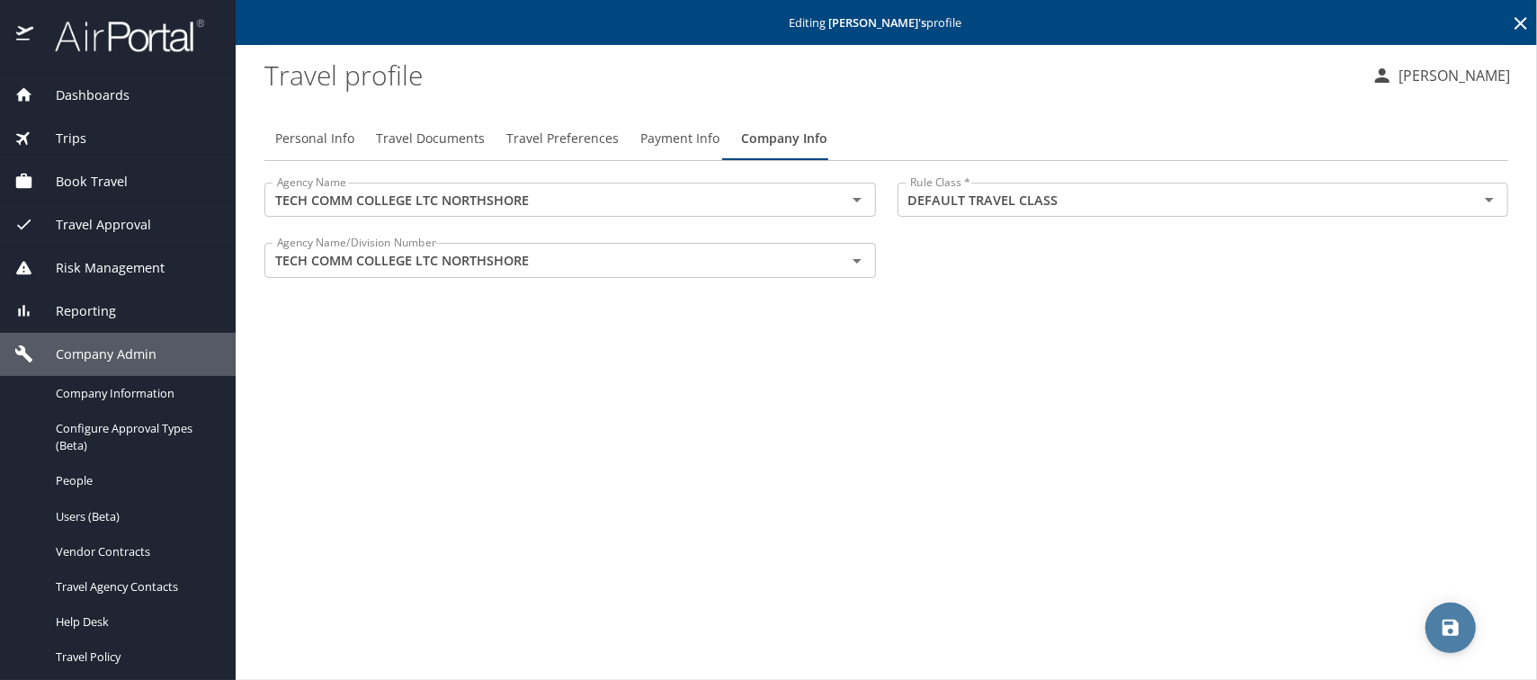
click at [1442, 621] on icon "save" at bounding box center [1450, 627] width 16 height 16
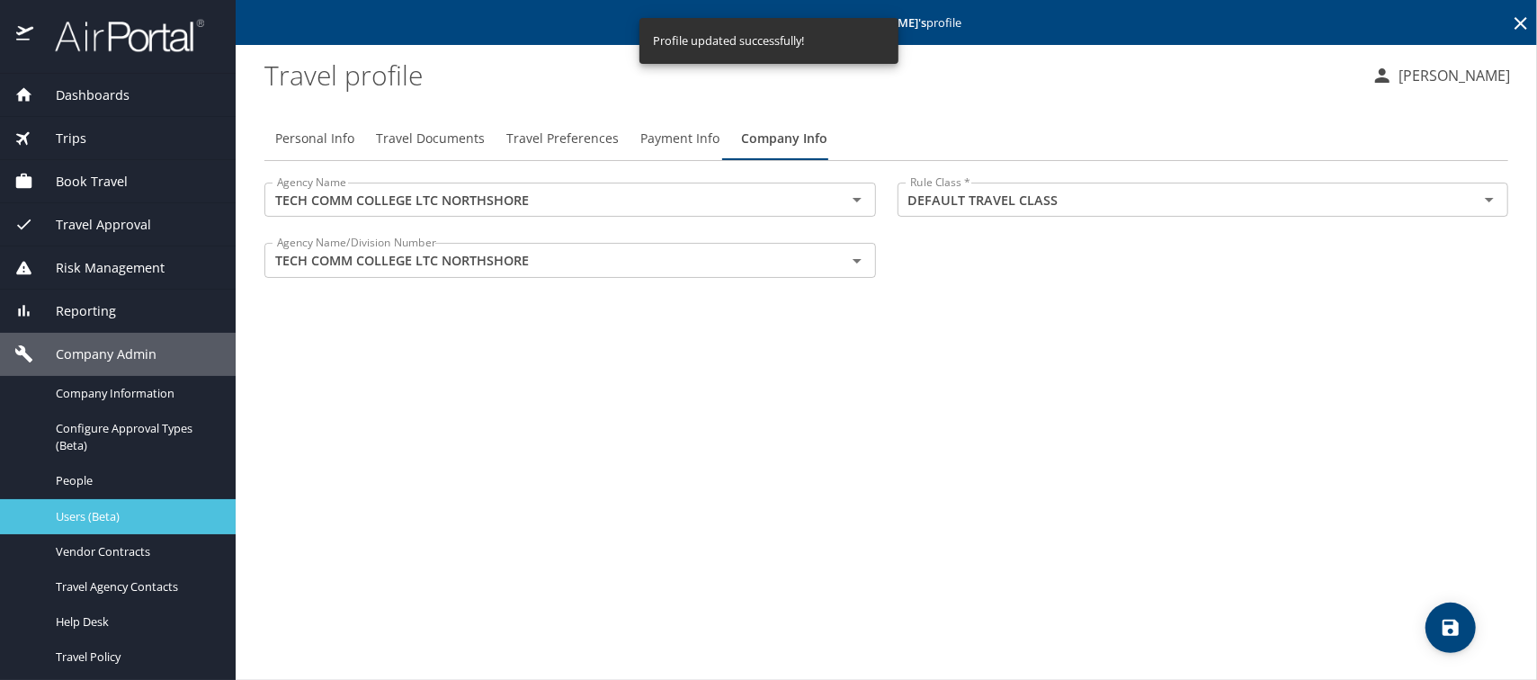
click at [86, 518] on span "Users (Beta)" at bounding box center [135, 516] width 158 height 17
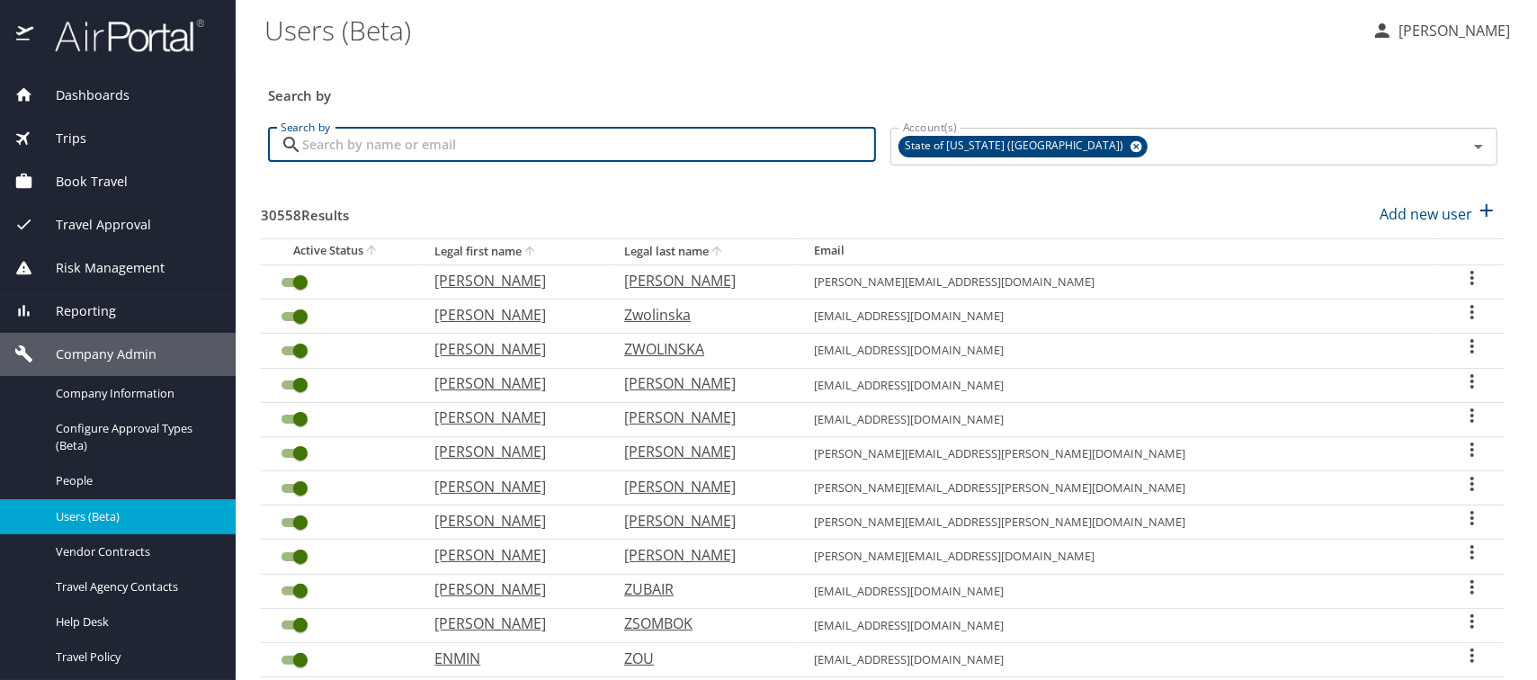
click at [377, 145] on input "Search by" at bounding box center [589, 145] width 574 height 34
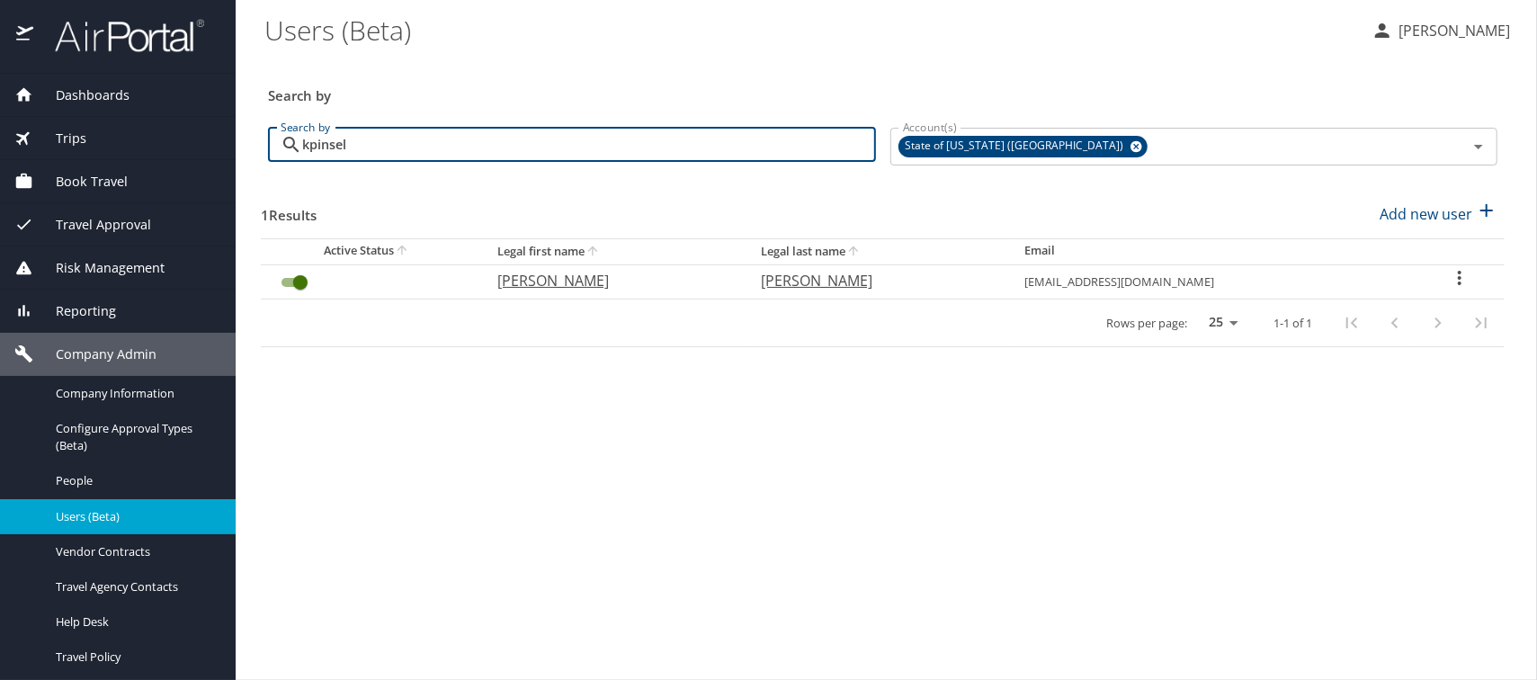
type input "kpinsel"
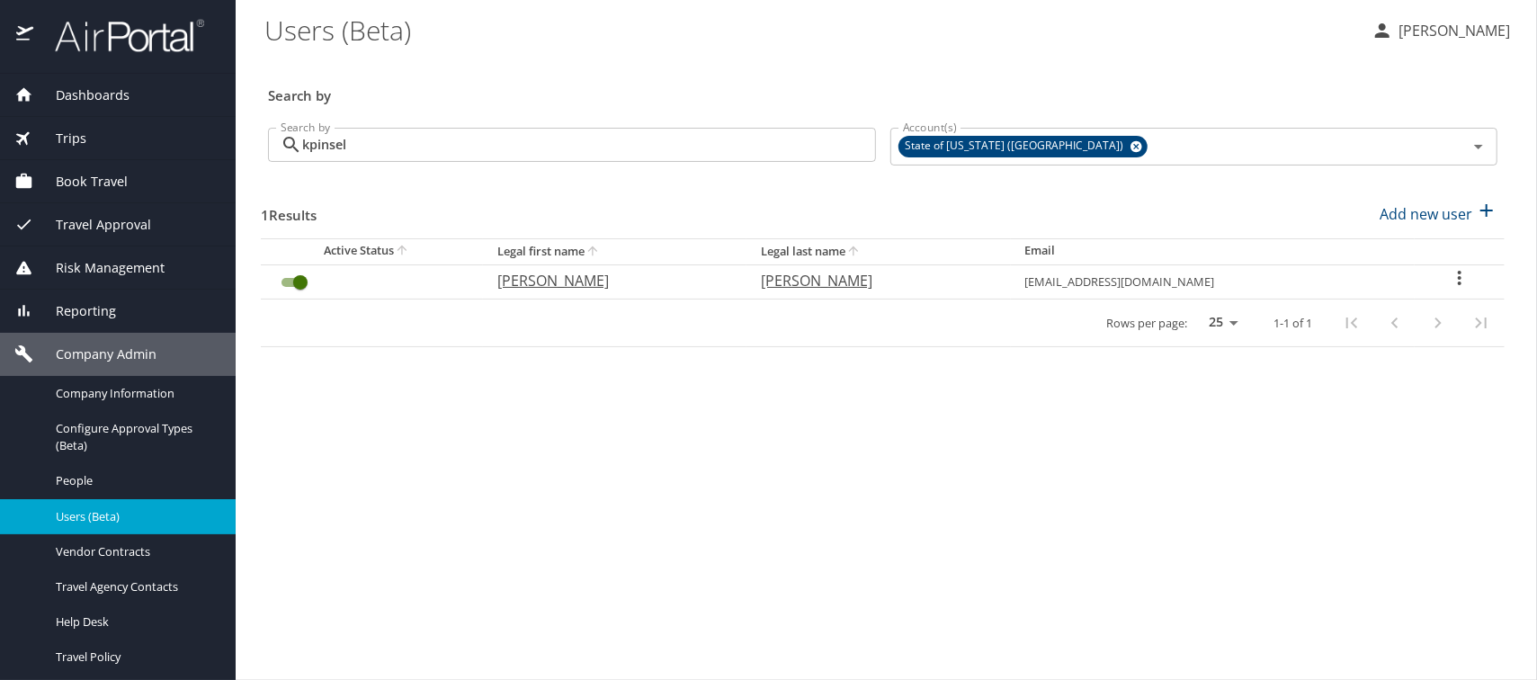
click at [560, 283] on p "[PERSON_NAME]" at bounding box center [610, 281] width 227 height 22
select select "US"
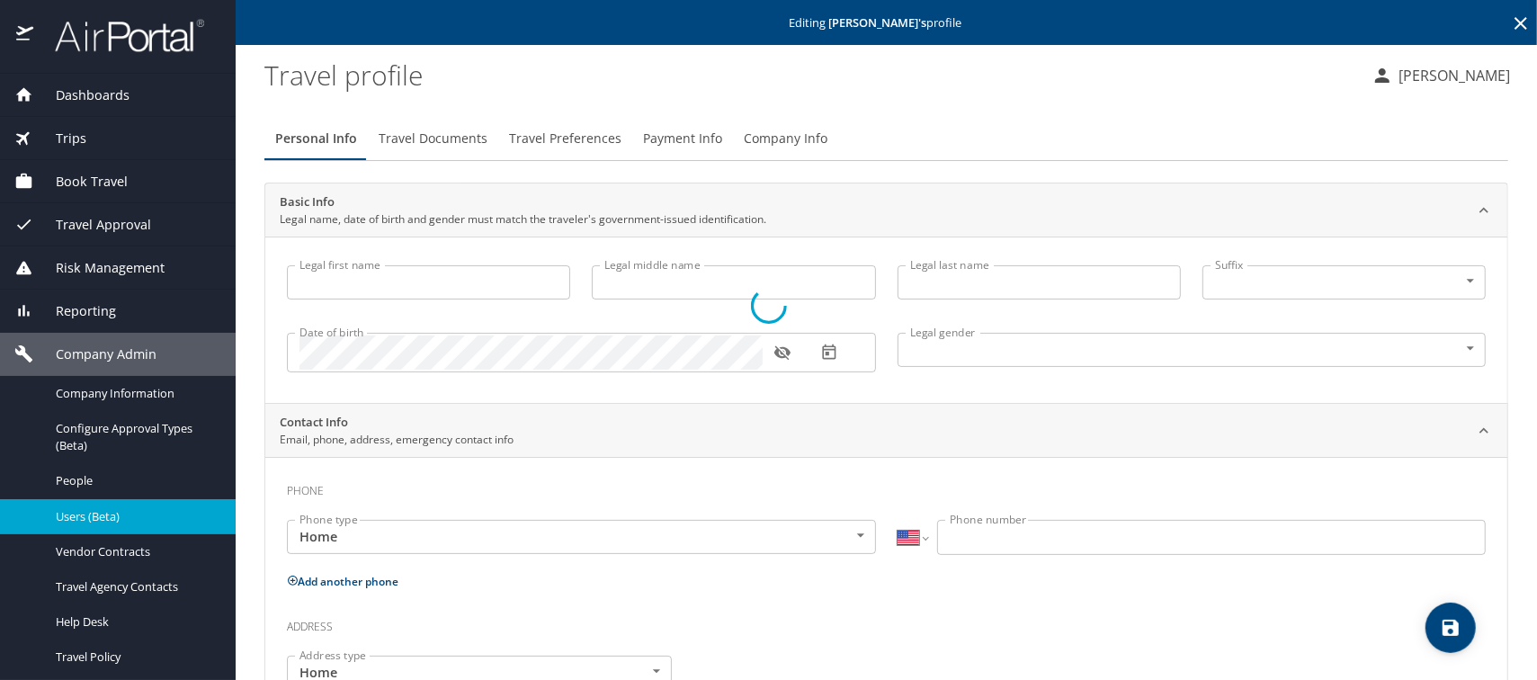
type input "[PERSON_NAME]"
type input "Undisclosed"
select select "US"
click at [762, 133] on span "Company Info" at bounding box center [786, 139] width 84 height 22
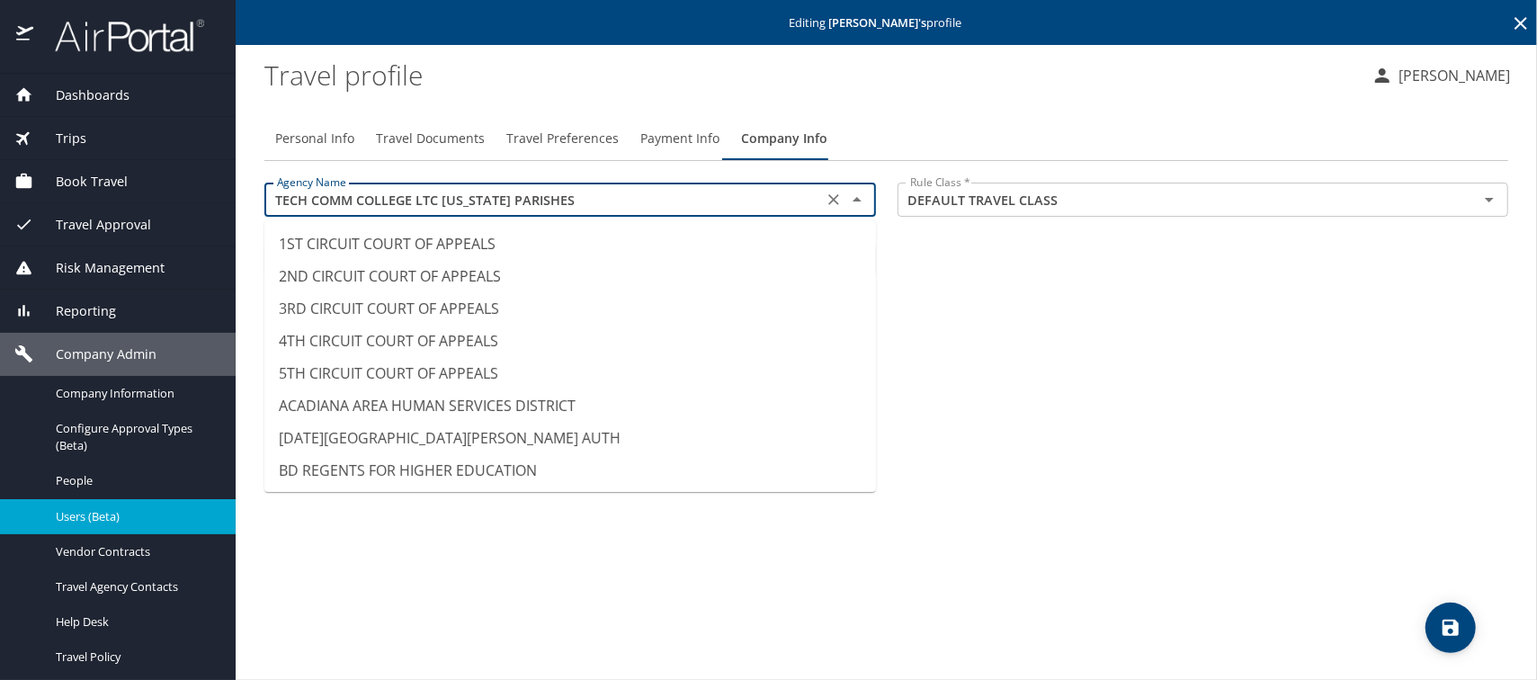
scroll to position [14400, 0]
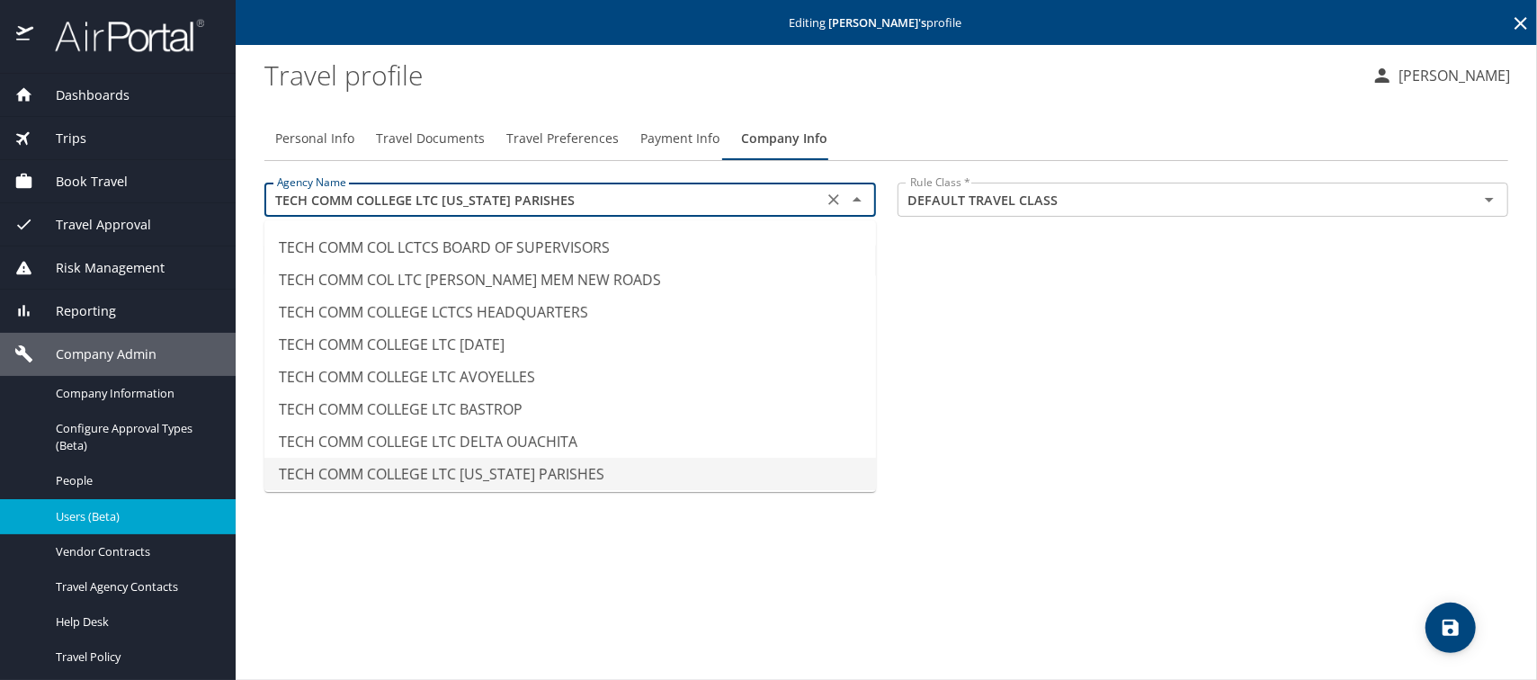
drag, startPoint x: 566, startPoint y: 196, endPoint x: 217, endPoint y: 198, distance: 348.9
click at [217, 198] on div "Dashboards AirPortal 360™ Manager AirPortal 360™ Agent My Travel Dashboard Trip…" at bounding box center [768, 340] width 1537 height 680
paste input "NORTHSHORE"
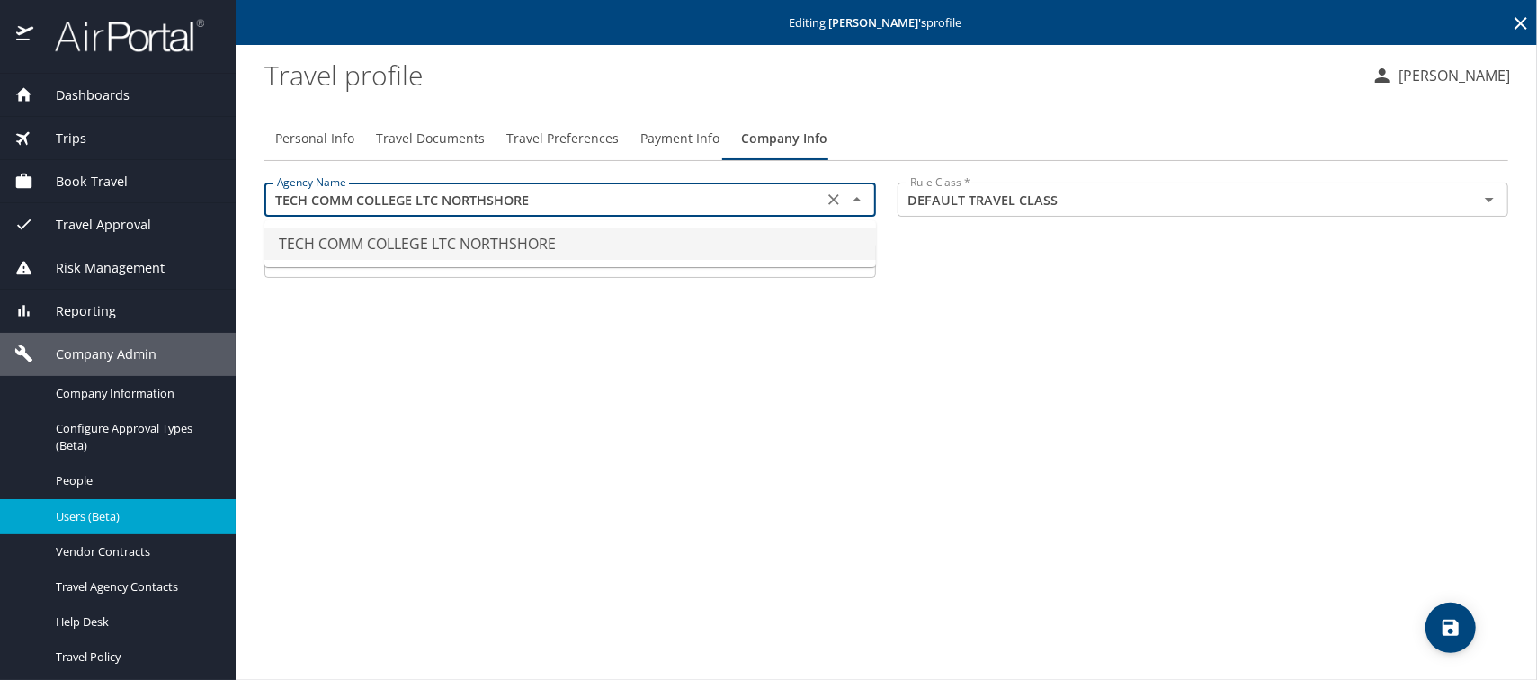
click at [442, 243] on li "TECH COMM COLLEGE LTC NORTHSHORE" at bounding box center [569, 243] width 611 height 32
type input "TECH COMM COLLEGE LTC NORTHSHORE"
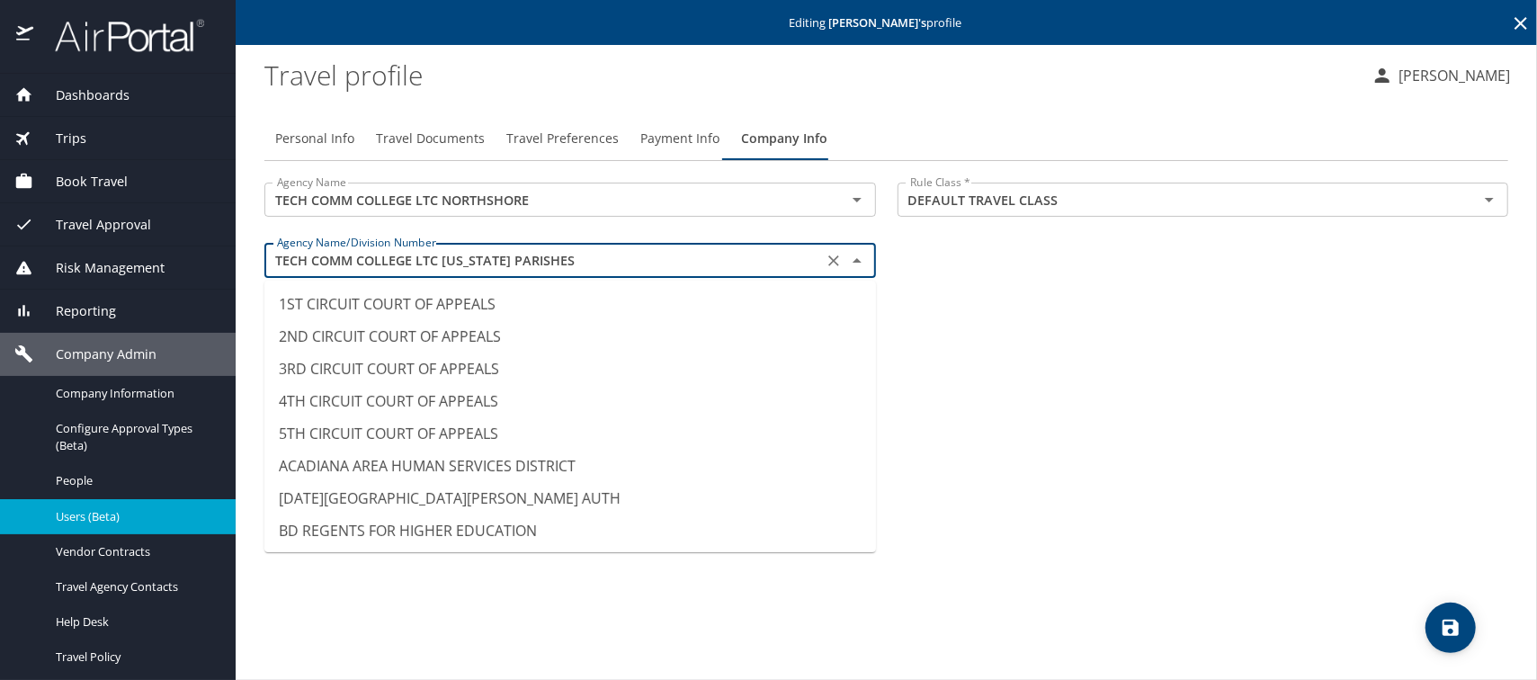
scroll to position [14369, 0]
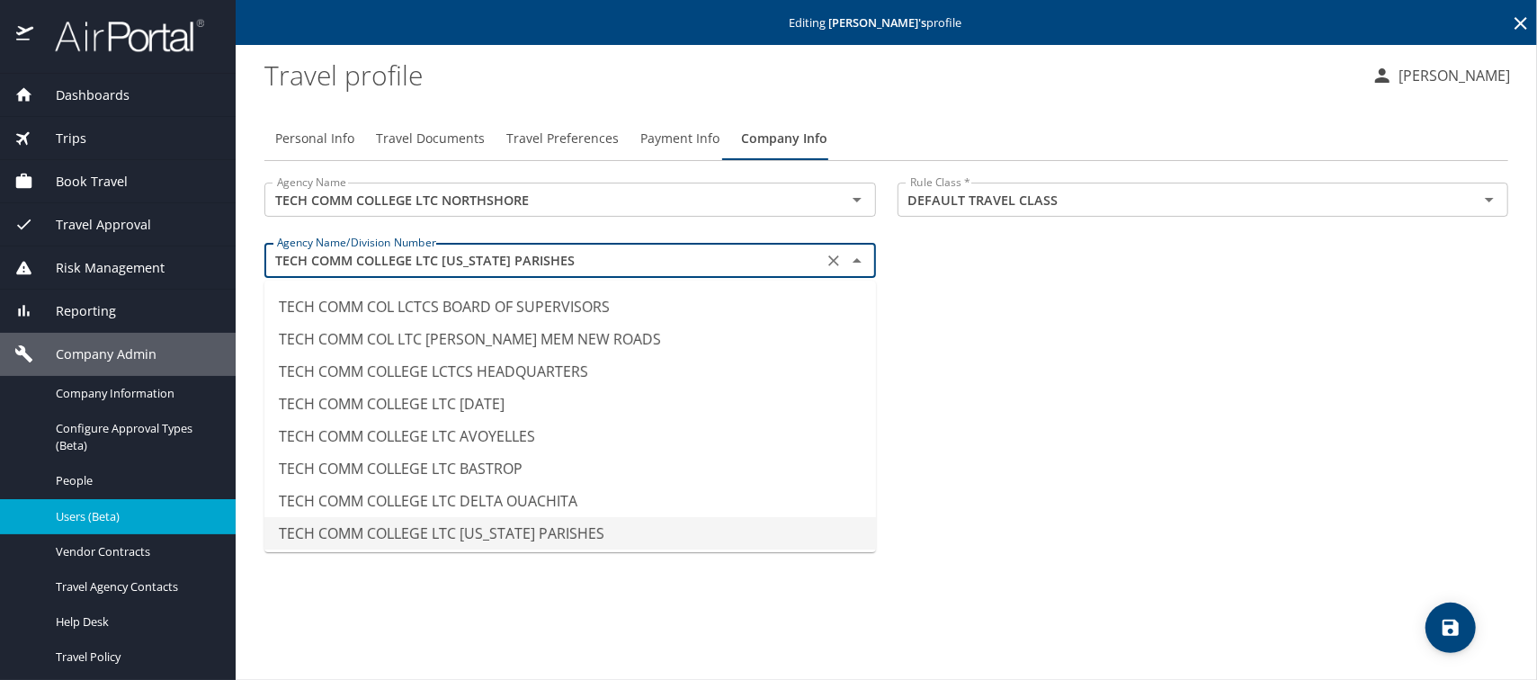
drag, startPoint x: 567, startPoint y: 263, endPoint x: 177, endPoint y: 262, distance: 390.2
click at [177, 262] on div "Dashboards AirPortal 360™ Manager AirPortal 360™ Agent My Travel Dashboard Trip…" at bounding box center [768, 340] width 1537 height 680
paste input "NORTHSHORE"
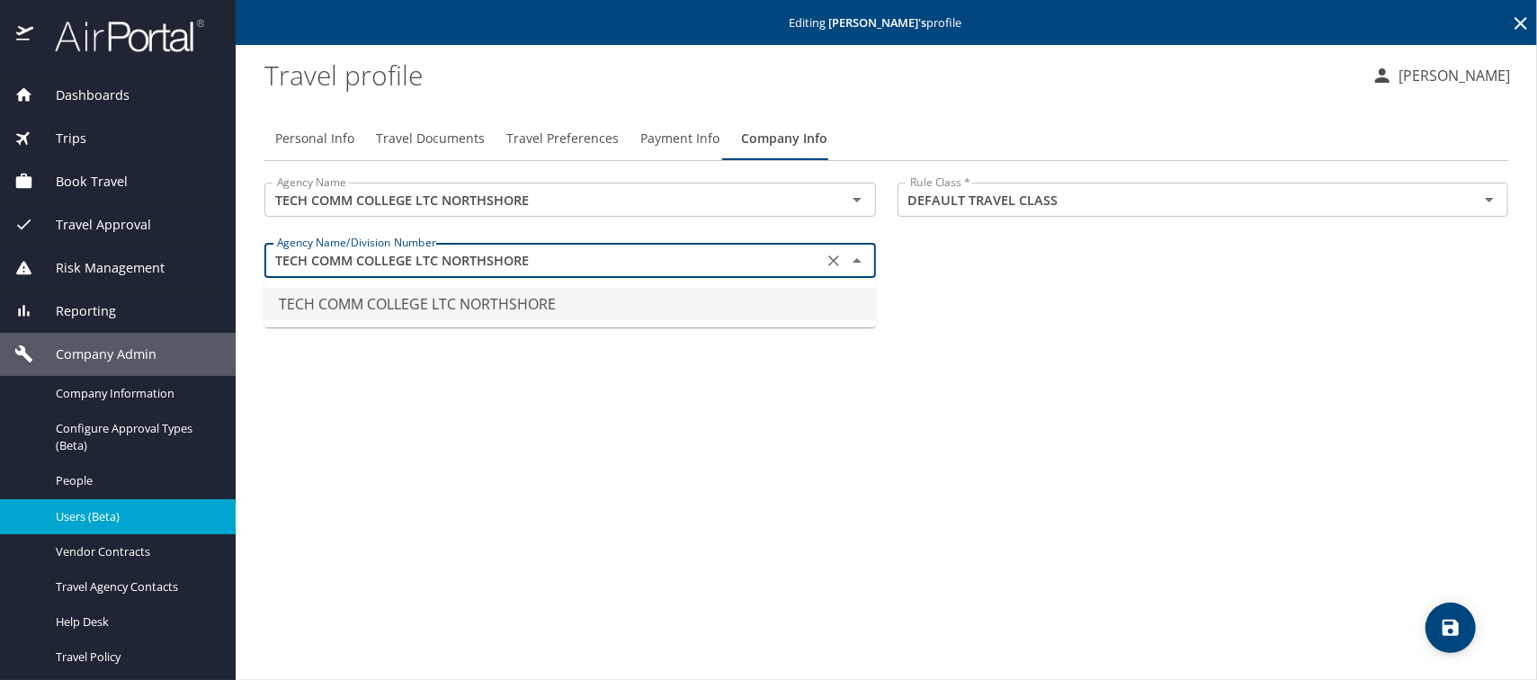
type input "TECH COMM COLLEGE LTC NORTHSHORE"
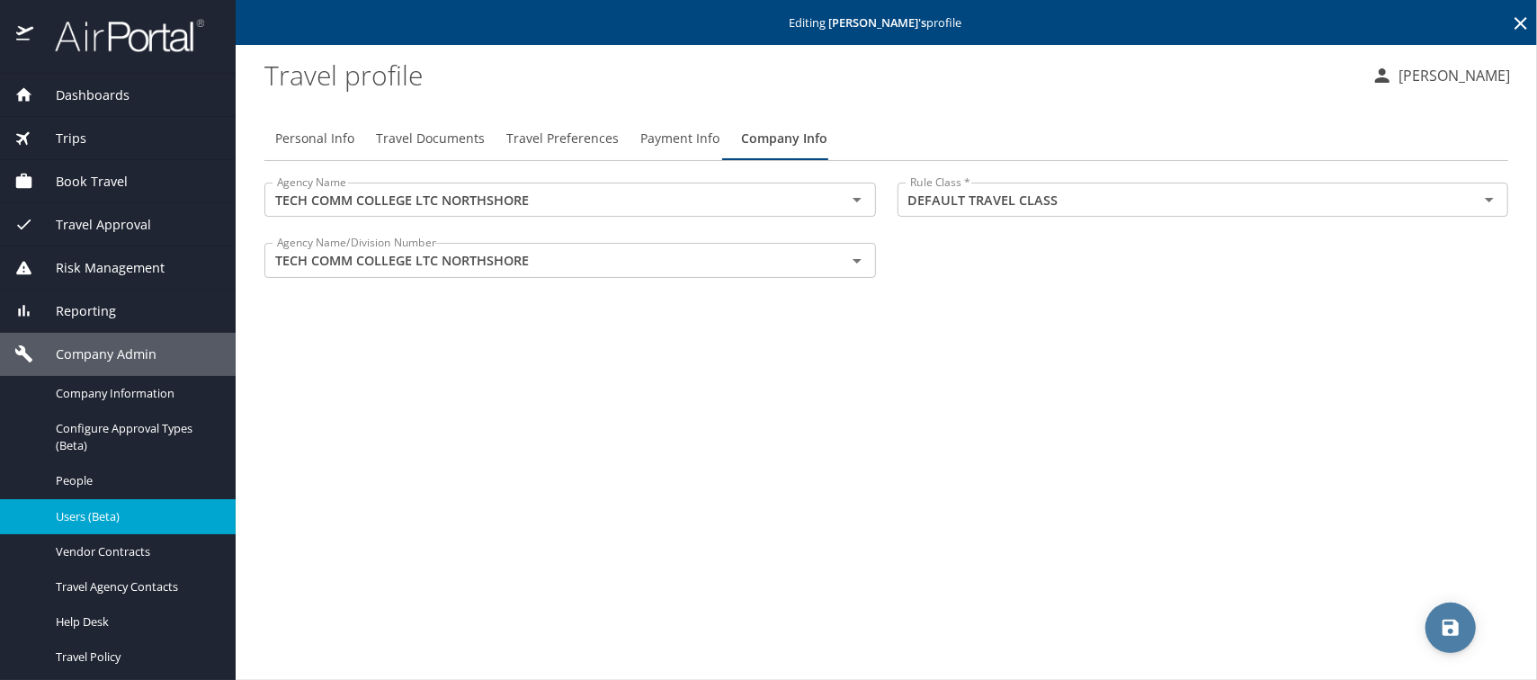
click at [1446, 632] on icon "save" at bounding box center [1450, 627] width 16 height 16
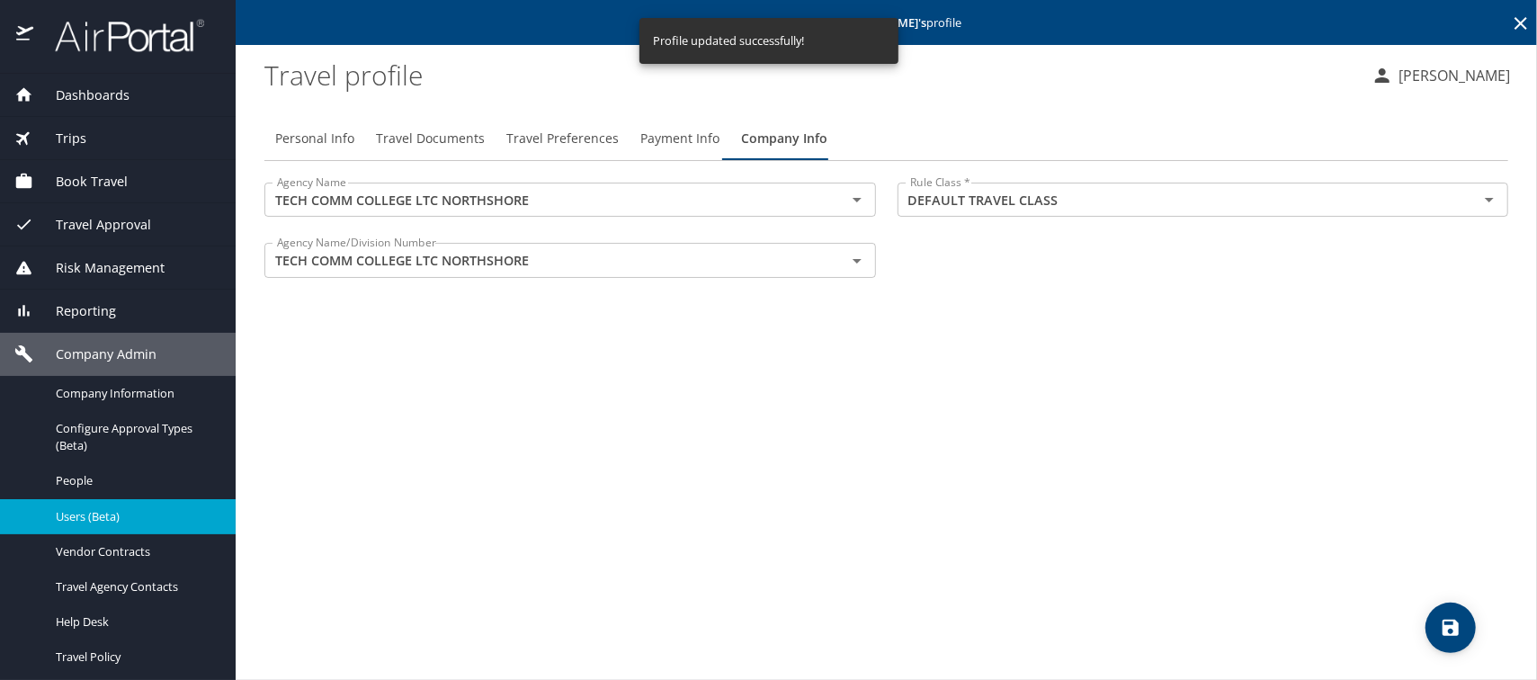
click at [104, 521] on span "Users (Beta)" at bounding box center [135, 516] width 158 height 17
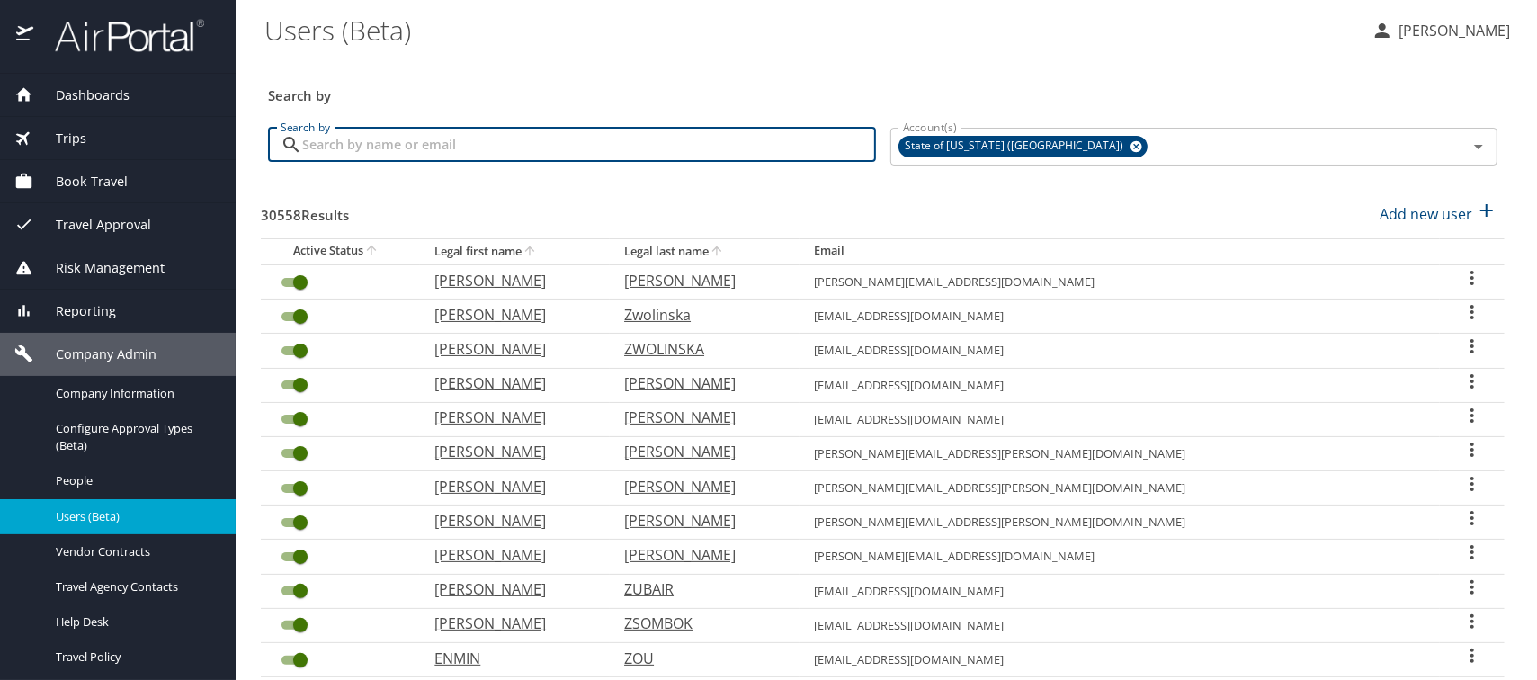
click at [369, 154] on input "Search by" at bounding box center [589, 145] width 574 height 34
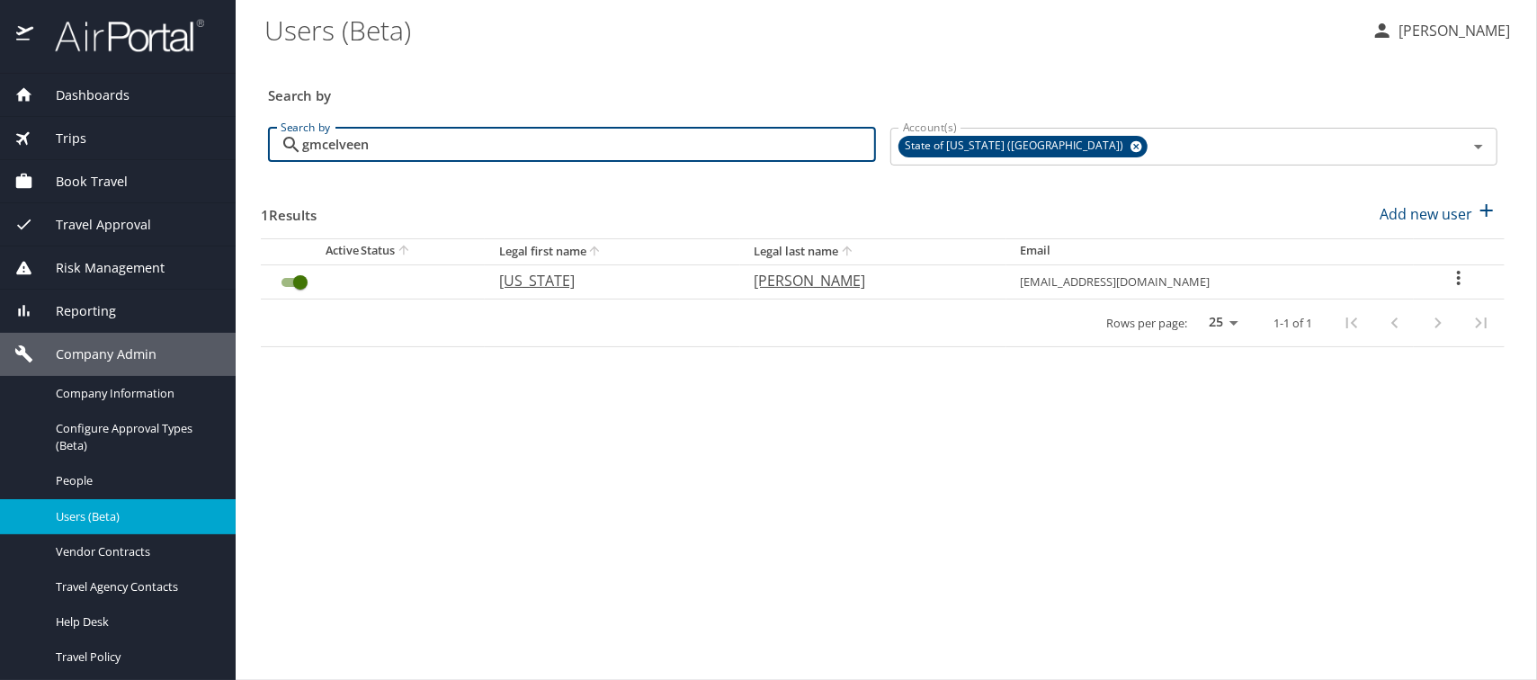
type input "gmcelveen"
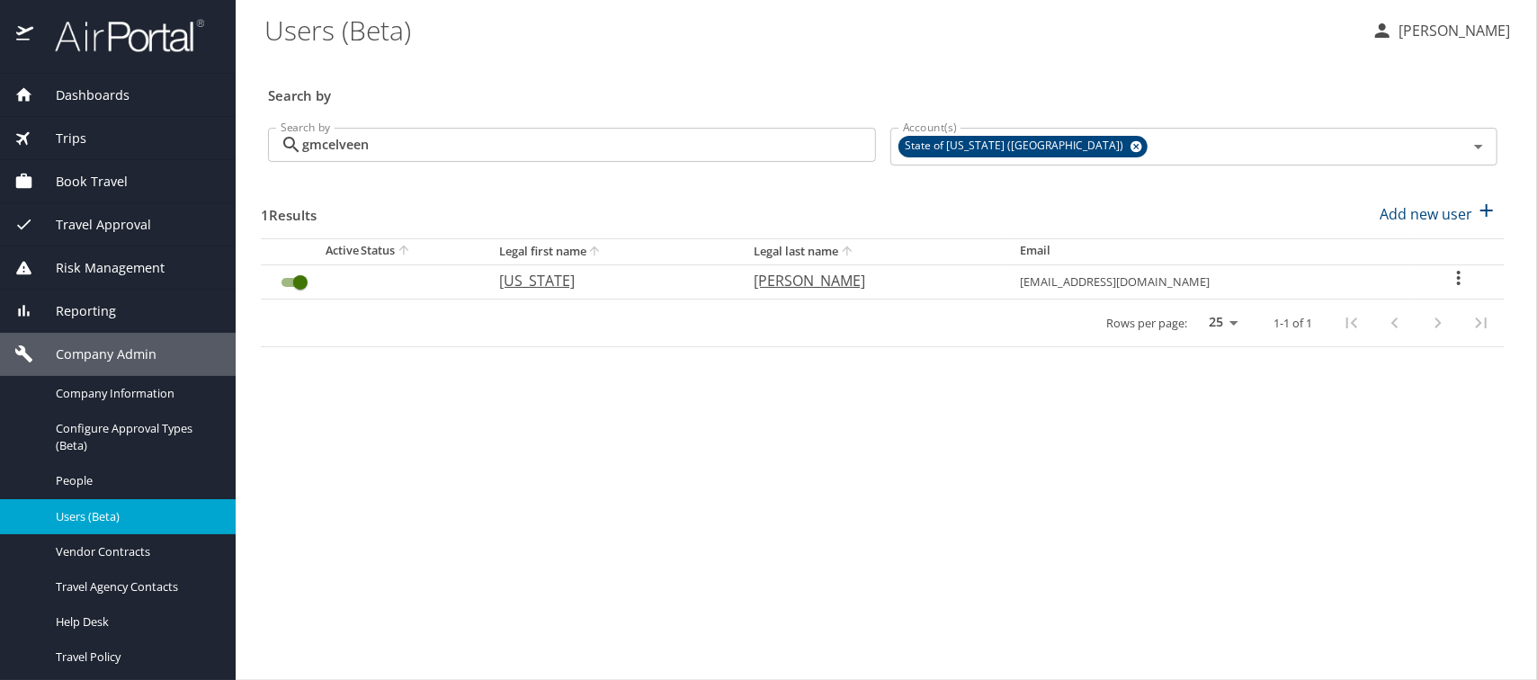
click at [525, 276] on p "VIRGINIA" at bounding box center [608, 281] width 218 height 22
select select "US"
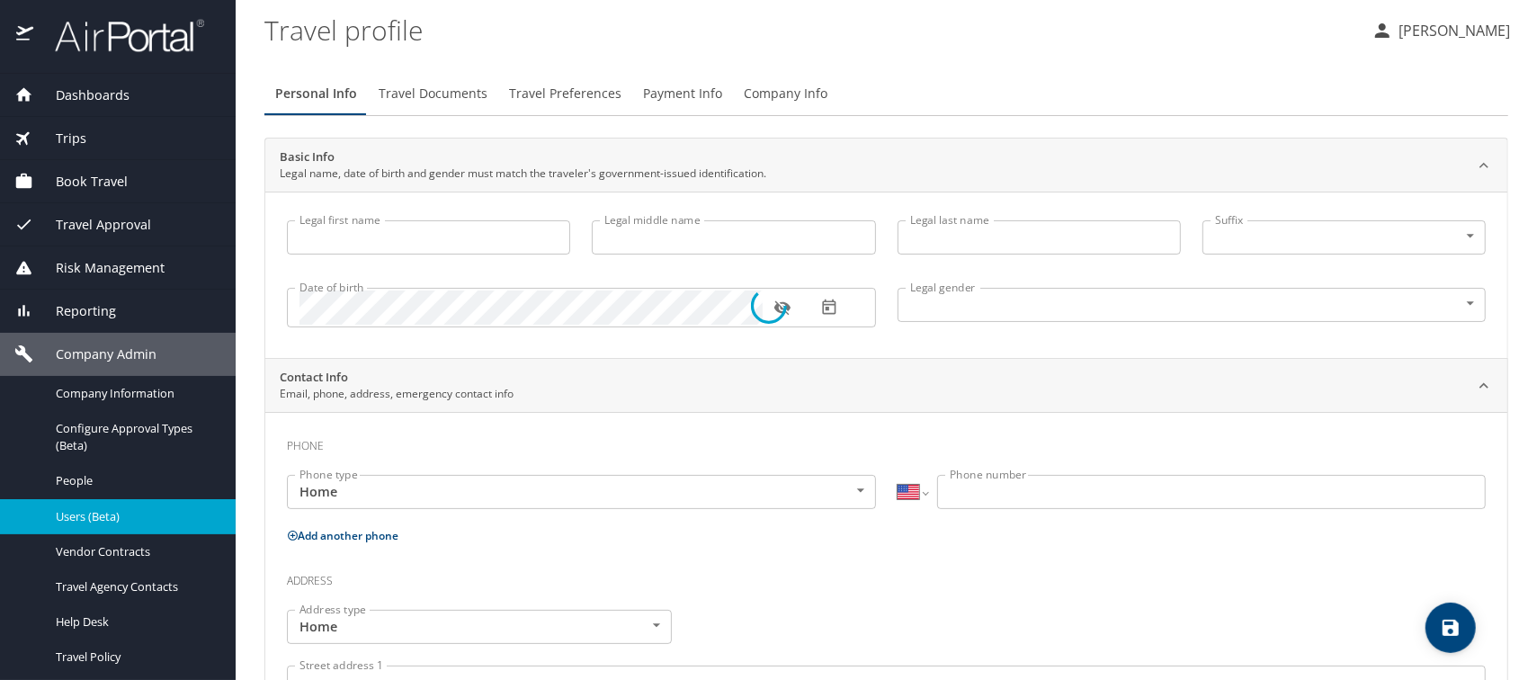
type input "VIRGINIA"
type input "MCELVEEN"
type input "Undisclosed"
select select "US"
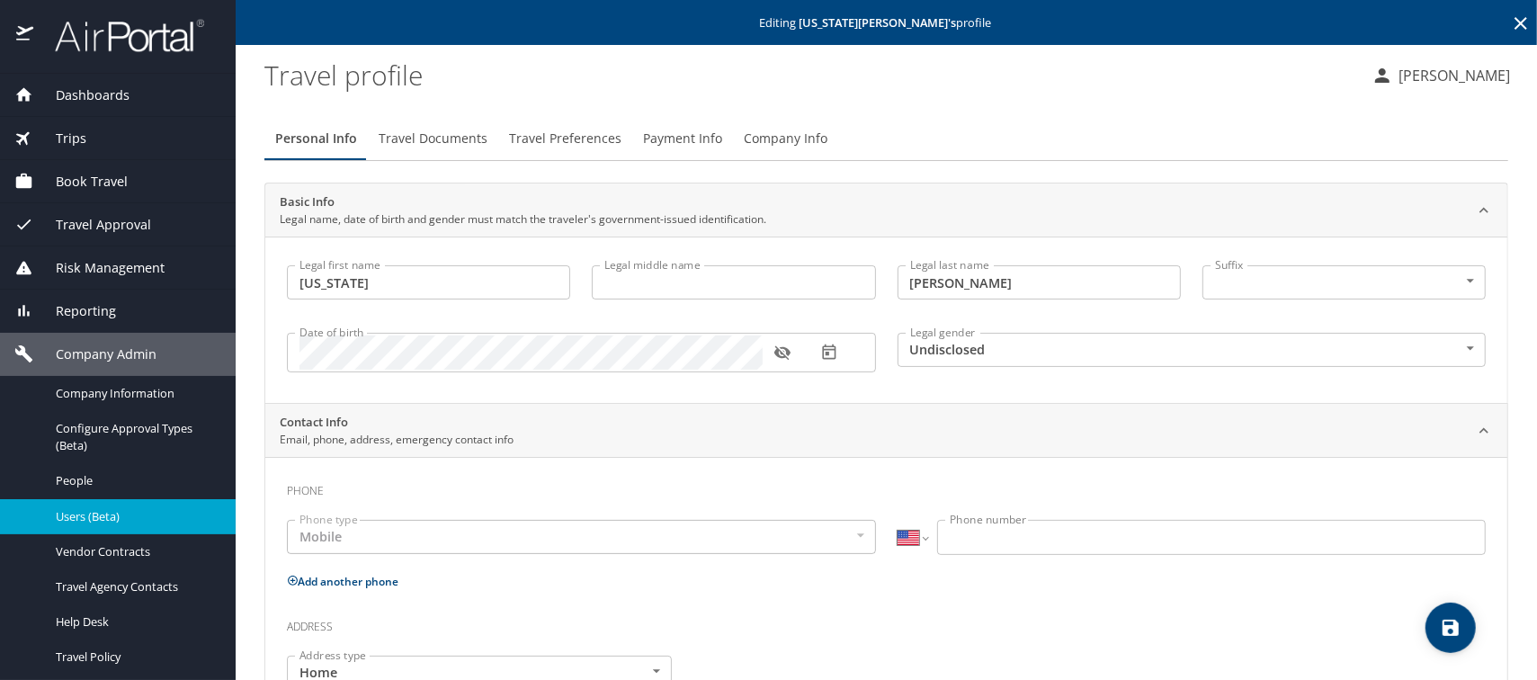
click at [751, 136] on span "Company Info" at bounding box center [786, 139] width 84 height 22
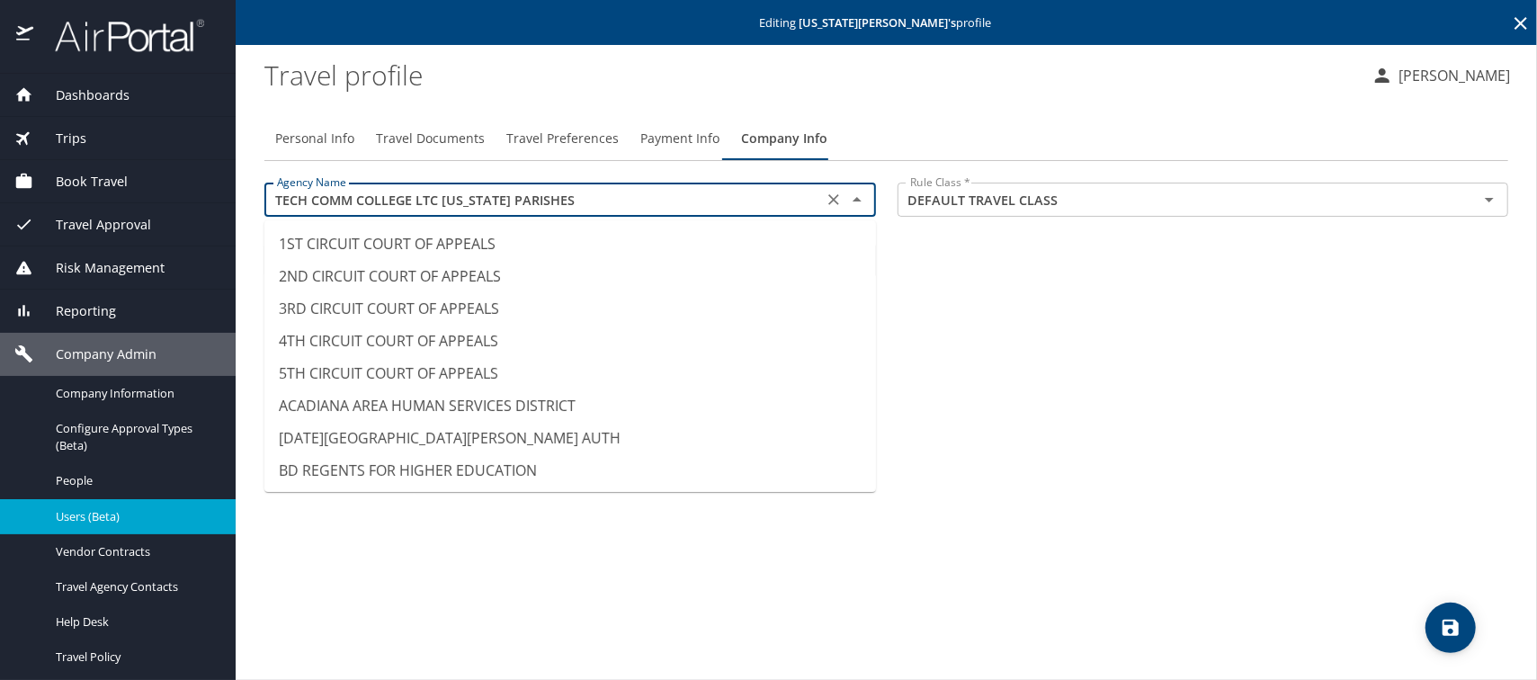
scroll to position [14400, 0]
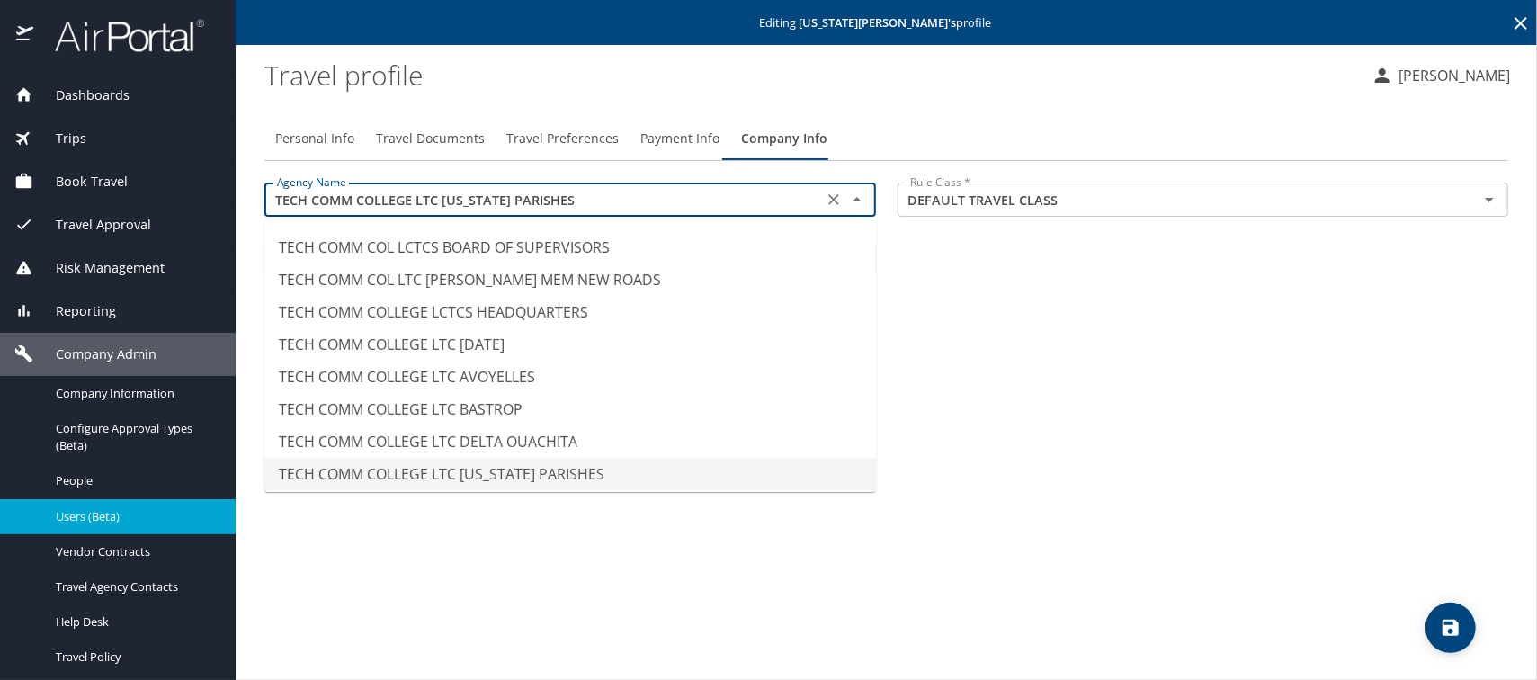
drag, startPoint x: 580, startPoint y: 197, endPoint x: 269, endPoint y: 202, distance: 311.1
click at [270, 202] on input "TECH COMM COLLEGE LTC FLORIDA PARISHES" at bounding box center [544, 199] width 548 height 23
paste input "NORTHSHORE"
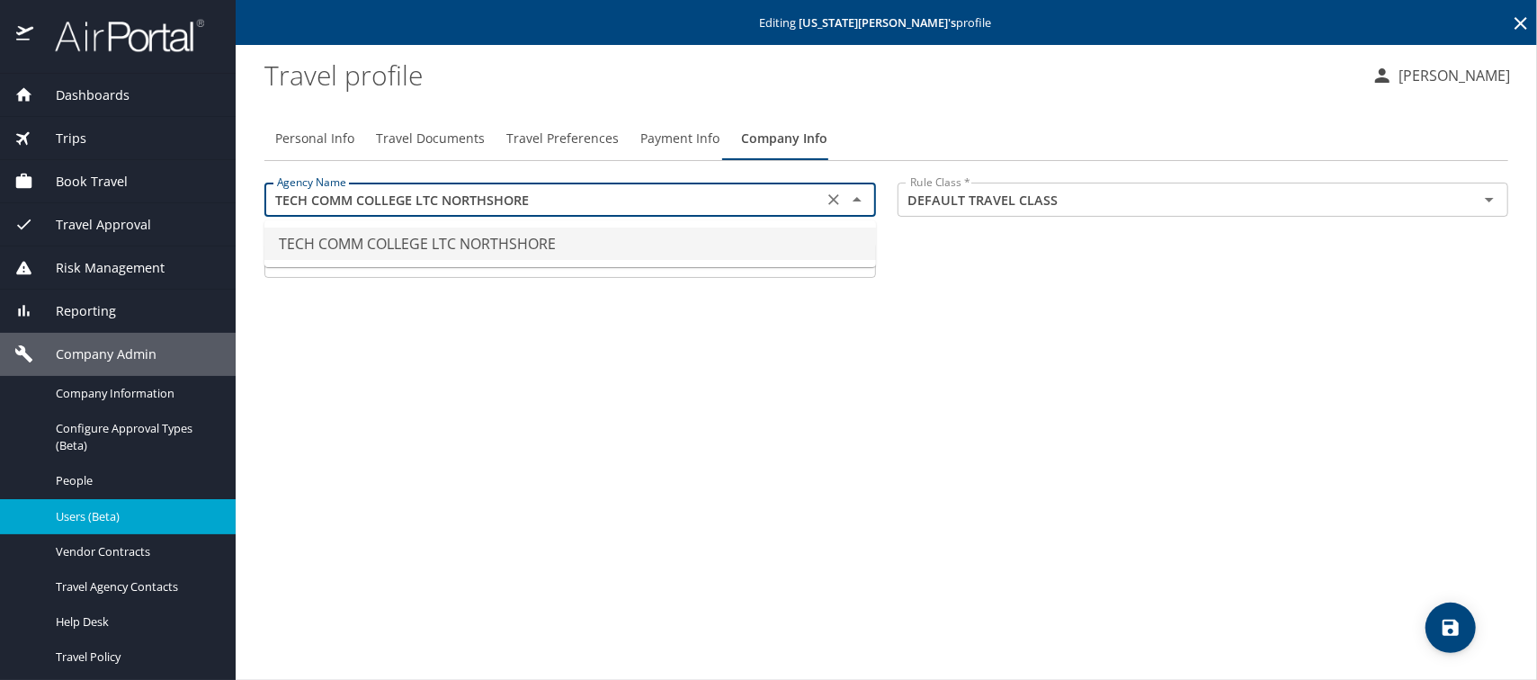
scroll to position [0, 0]
click at [523, 248] on li "TECH COMM COLLEGE LTC NORTHSHORE" at bounding box center [569, 243] width 611 height 32
type input "TECH COMM COLLEGE LTC NORTHSHORE"
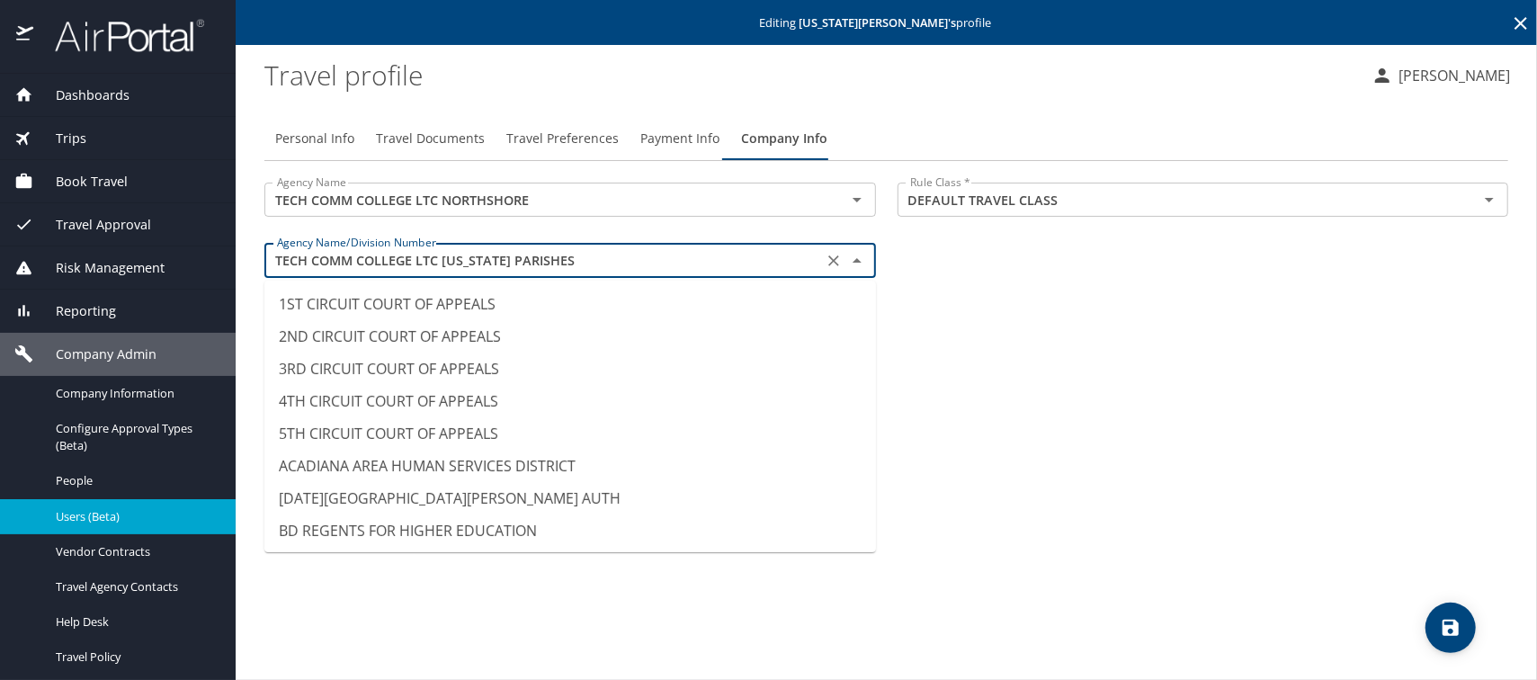
scroll to position [14369, 0]
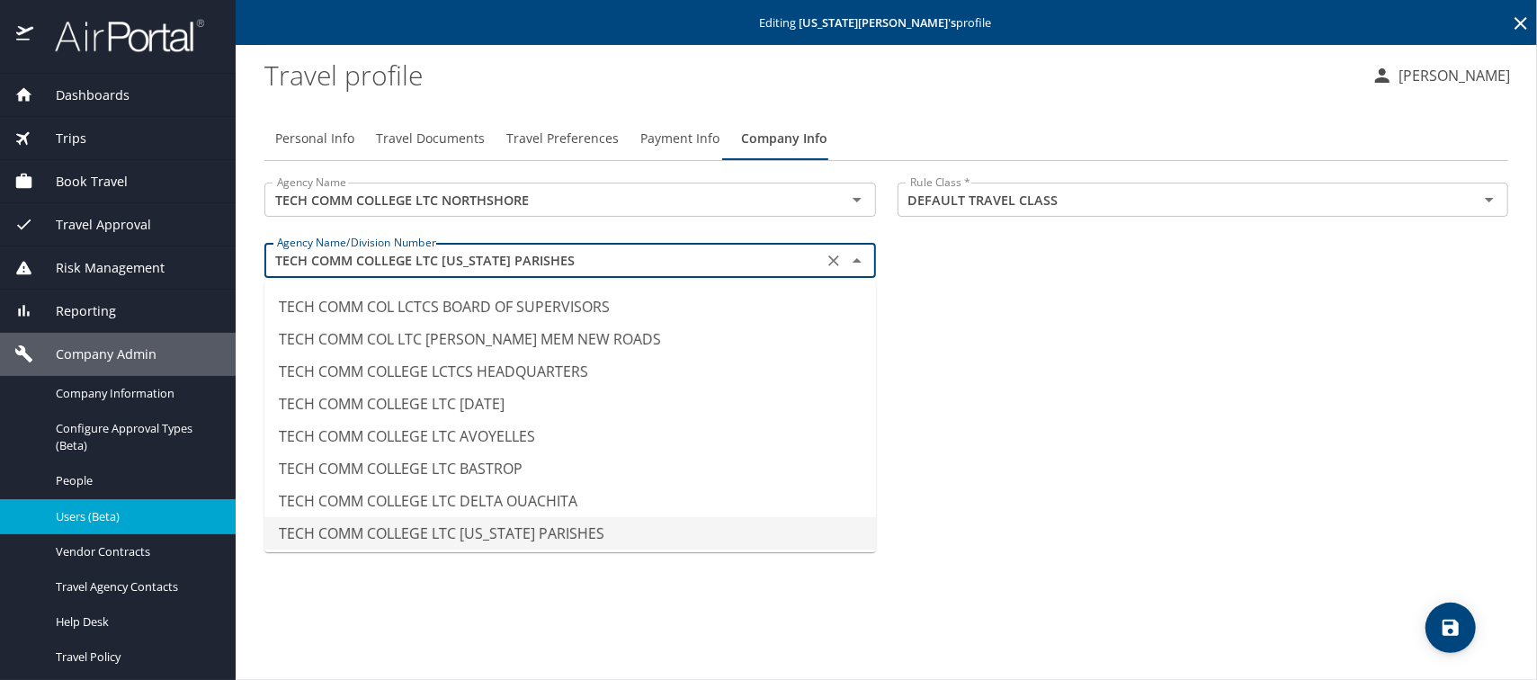
drag, startPoint x: 611, startPoint y: 264, endPoint x: 267, endPoint y: 257, distance: 344.4
click at [267, 257] on div "TECH COMM COLLEGE LTC FLORIDA PARISHES Agency Name/Division Number" at bounding box center [569, 260] width 611 height 34
paste input "NORTHSHORE"
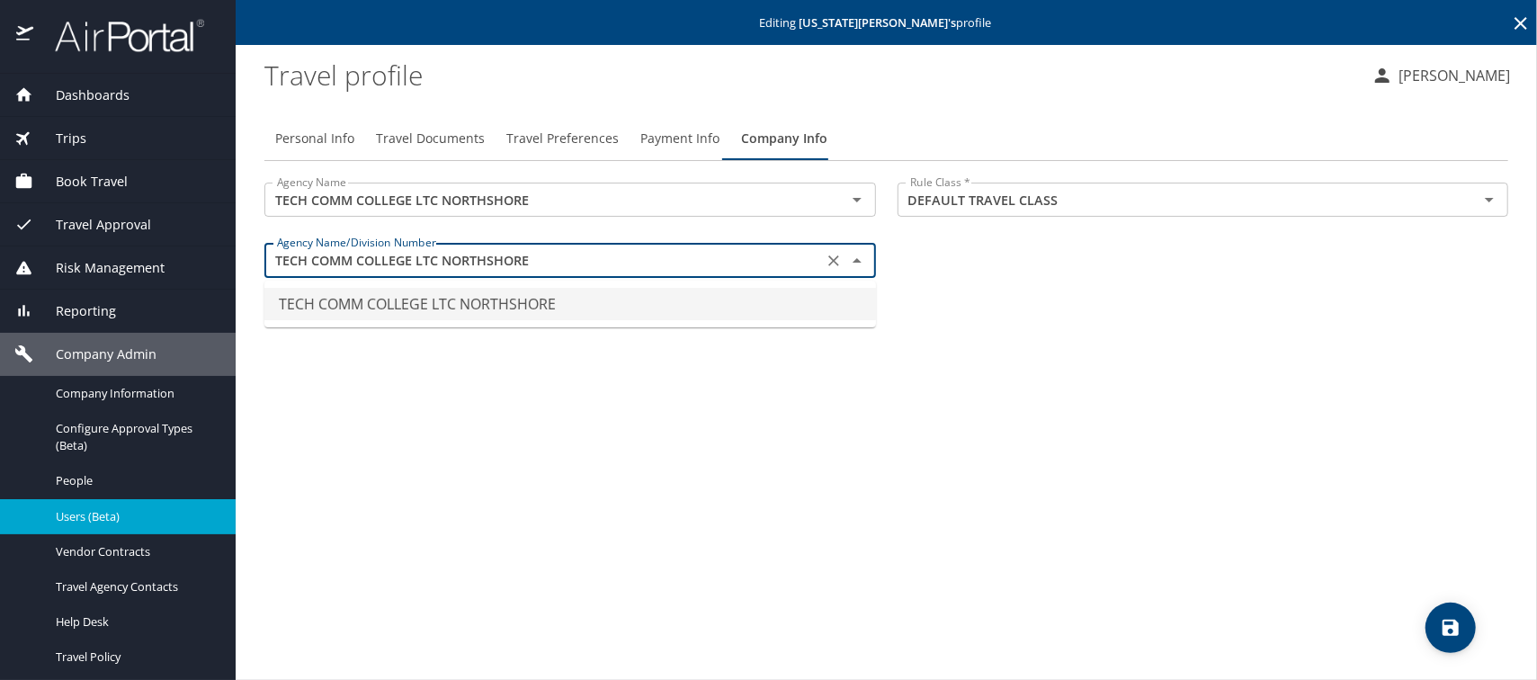
click at [362, 301] on li "TECH COMM COLLEGE LTC NORTHSHORE" at bounding box center [569, 304] width 611 height 32
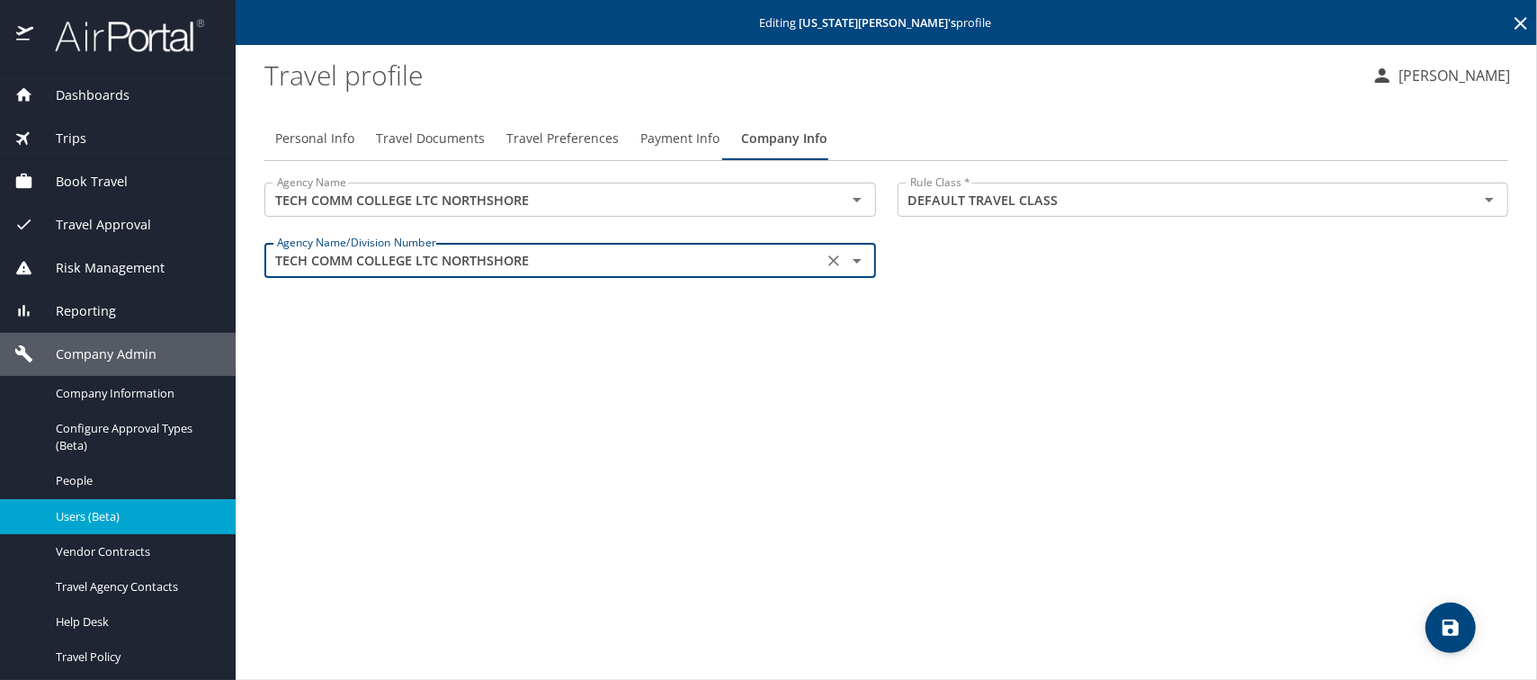
type input "TECH COMM COLLEGE LTC NORTHSHORE"
click at [1446, 632] on icon "save" at bounding box center [1450, 627] width 16 height 16
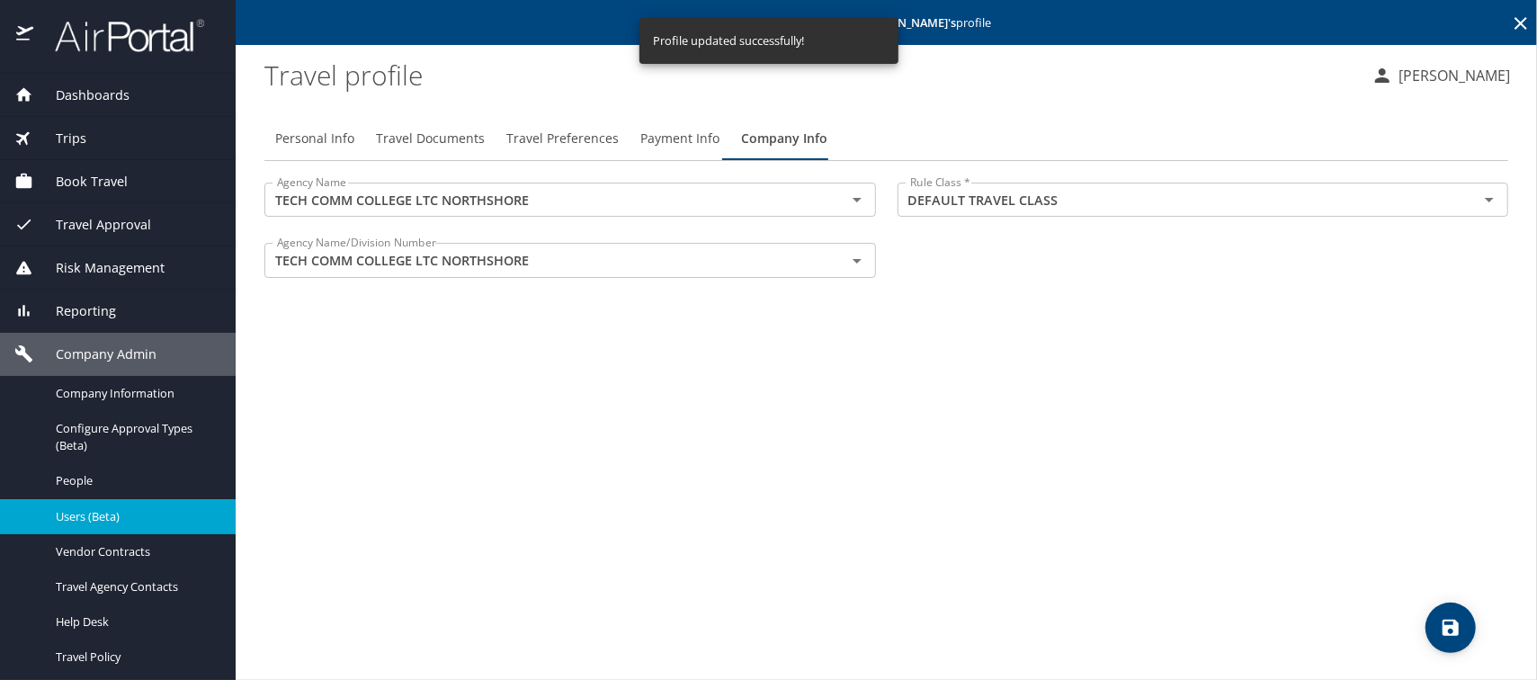
click at [82, 508] on span "Users (Beta)" at bounding box center [135, 516] width 158 height 17
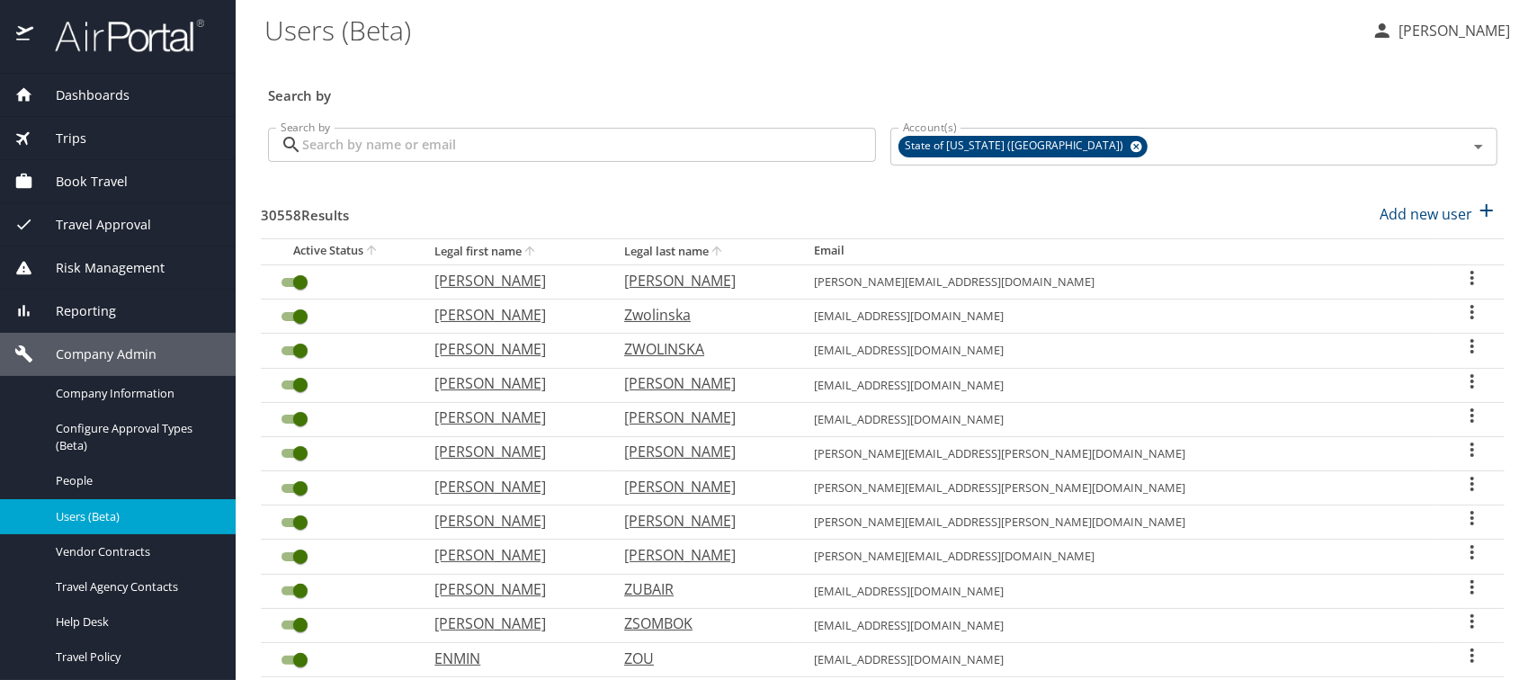
click at [328, 148] on input "Search by" at bounding box center [589, 145] width 574 height 34
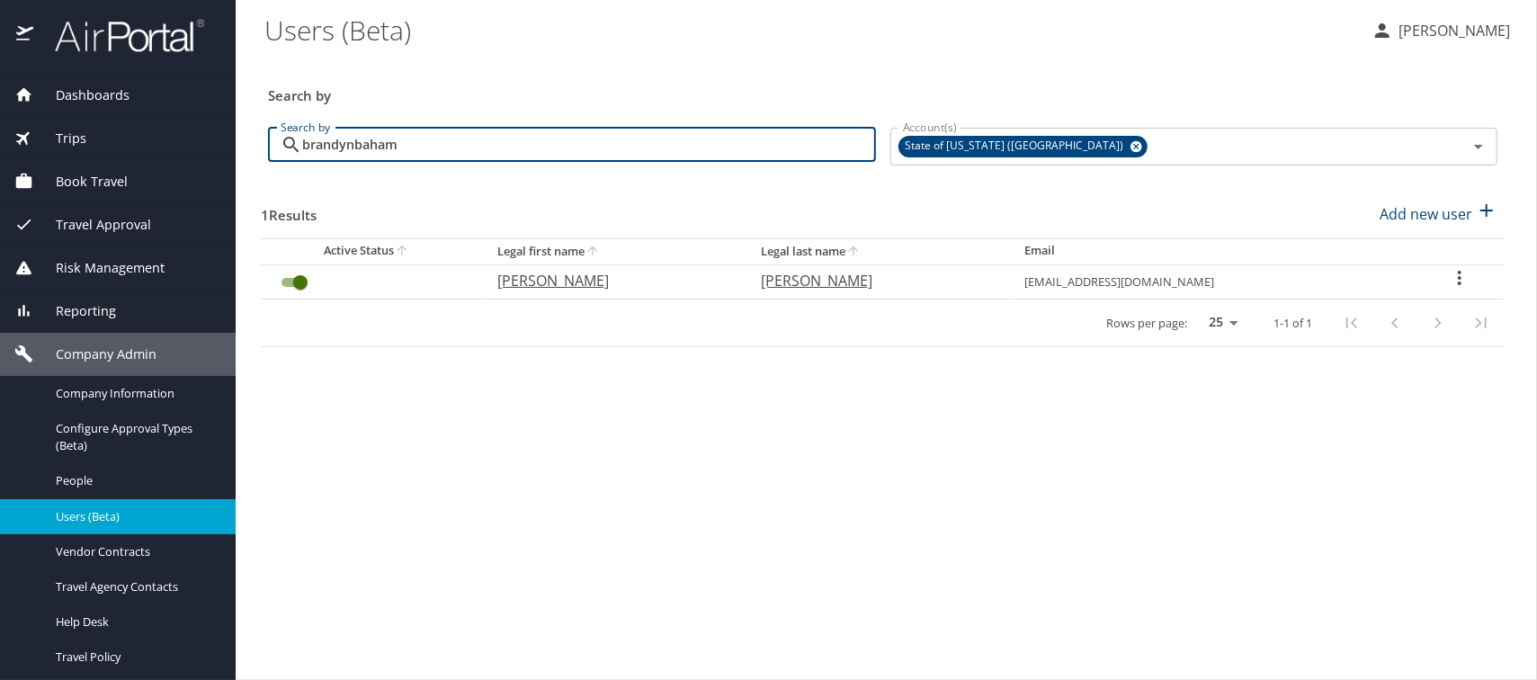
type input "brandynbaham"
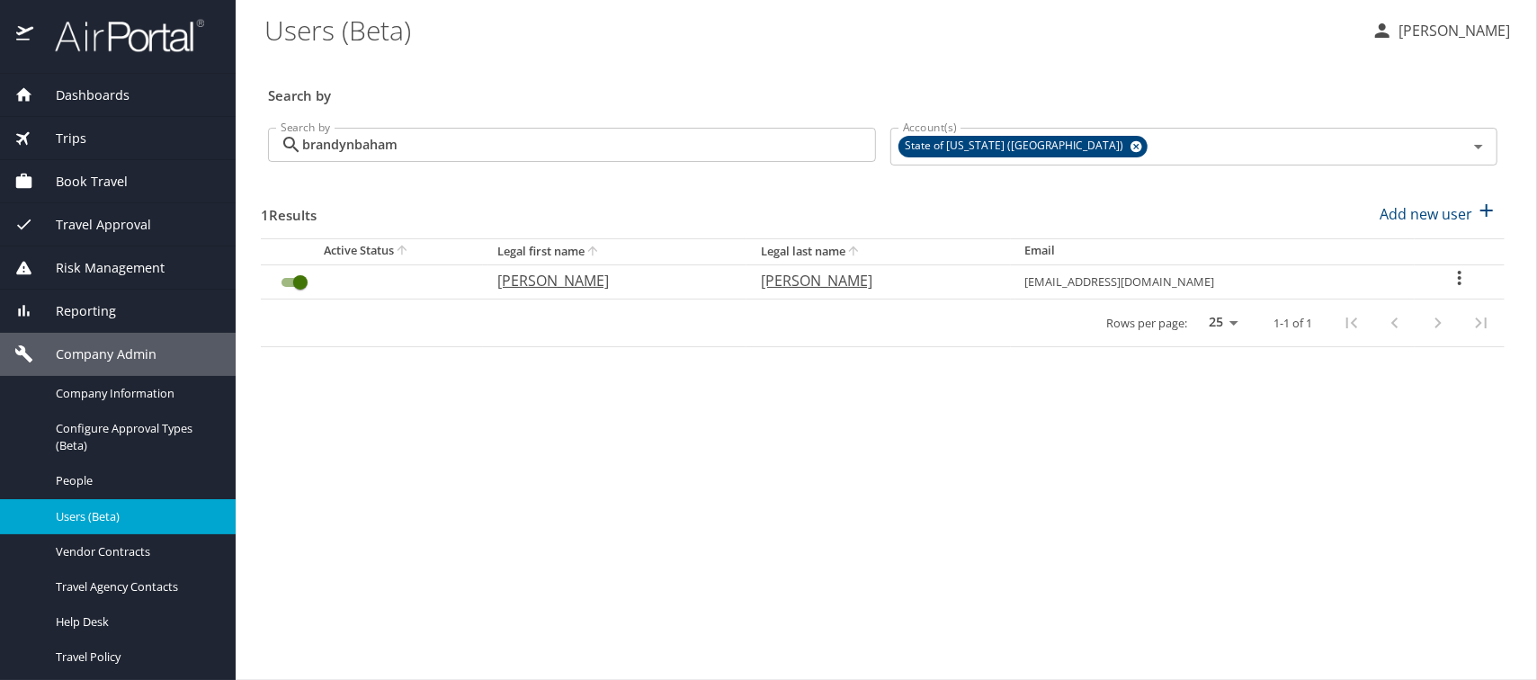
click at [518, 279] on p "BRANDYN" at bounding box center [610, 281] width 227 height 22
select select "US"
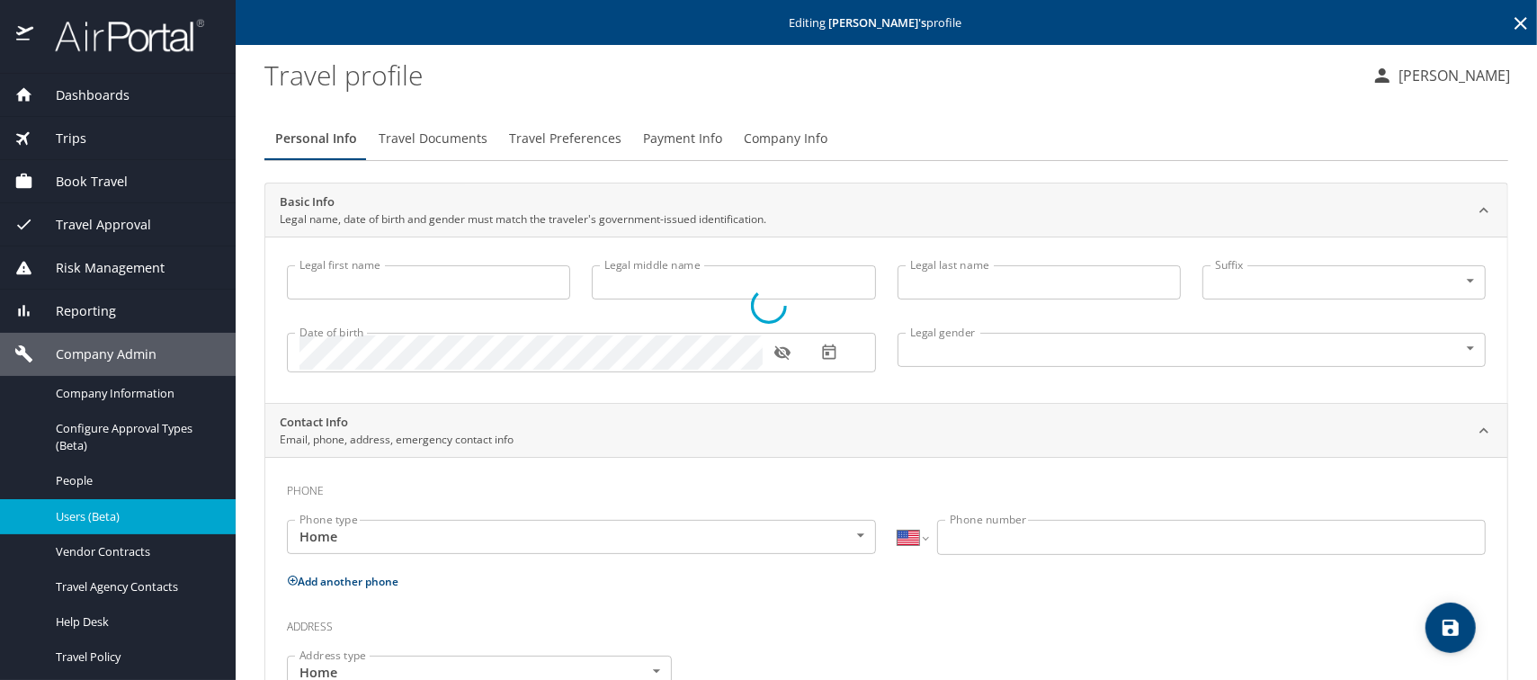
type input "BRANDYN"
type input "BAHAM"
type input "Undisclosed"
select select "IR"
click at [751, 138] on span "Company Info" at bounding box center [786, 139] width 84 height 22
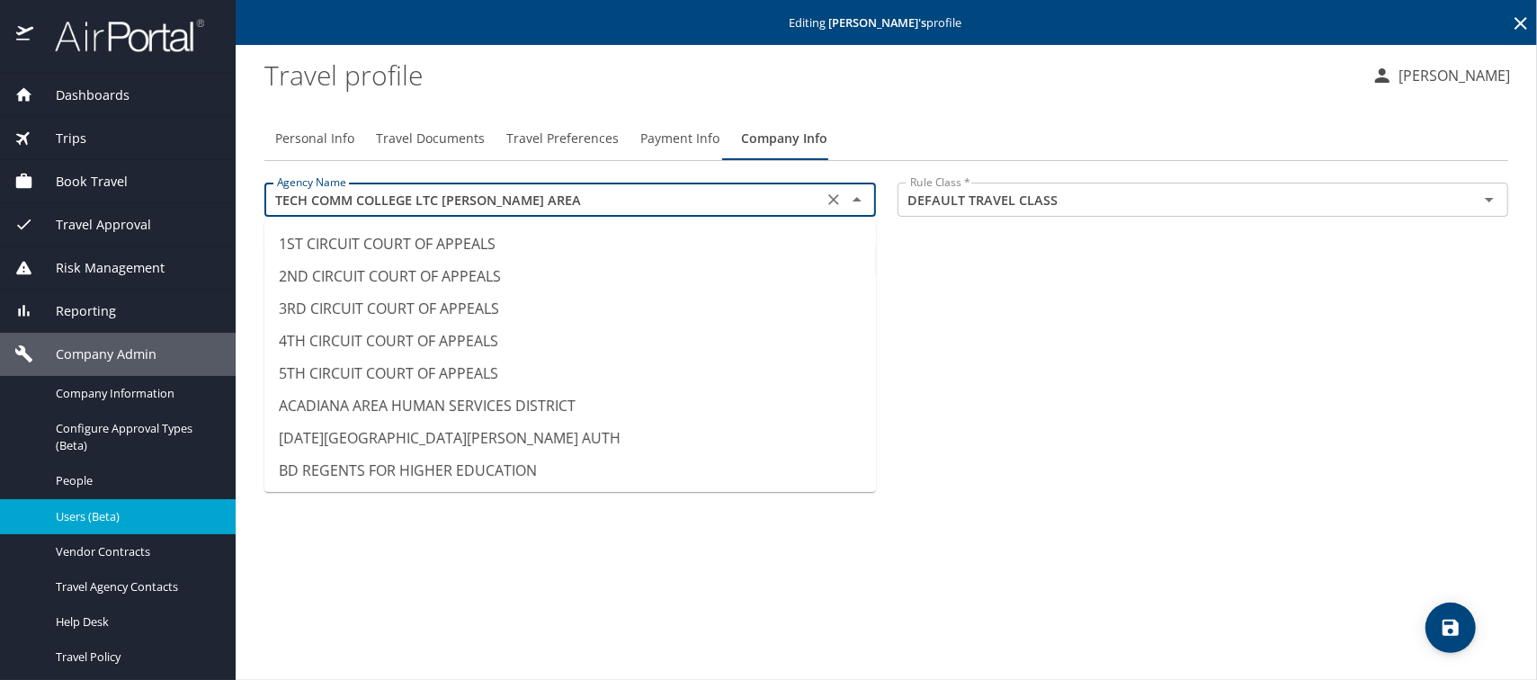
scroll to position [14465, 0]
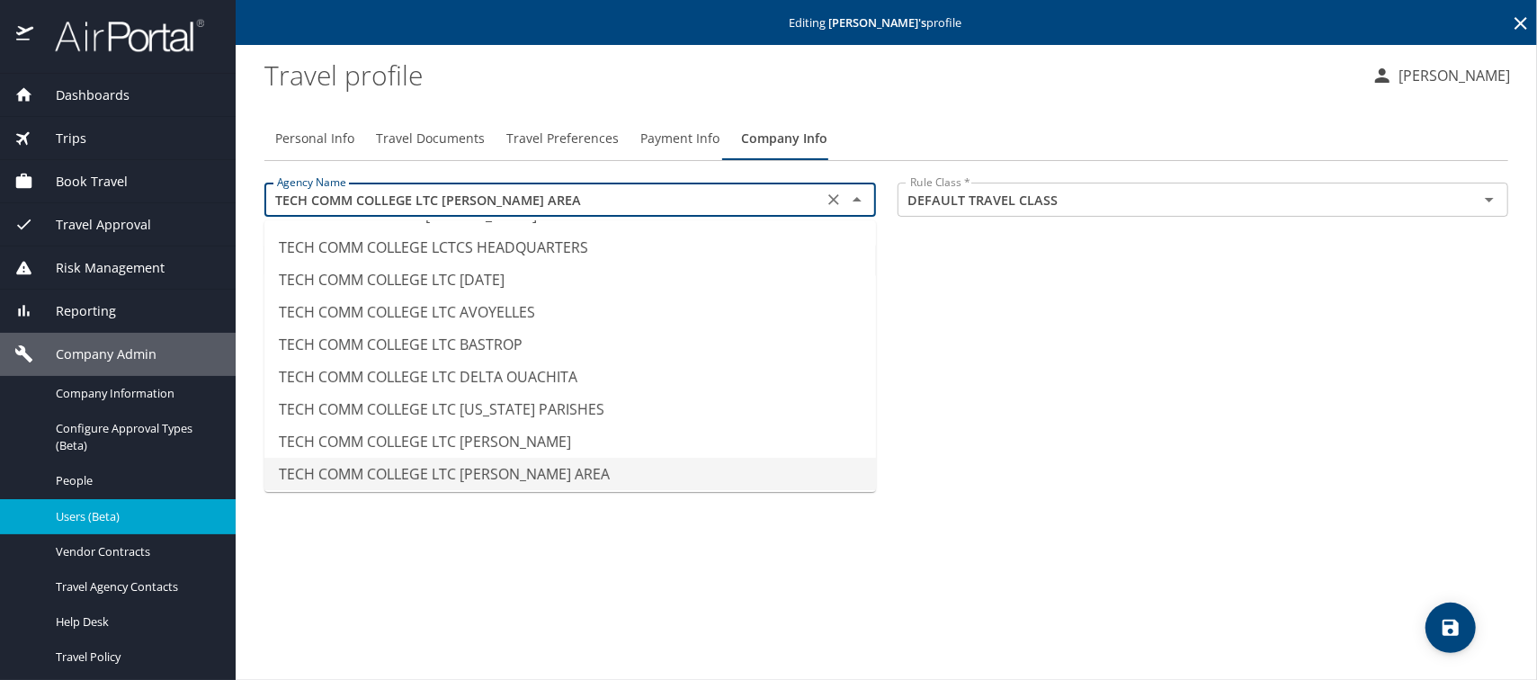
drag, startPoint x: 477, startPoint y: 198, endPoint x: 209, endPoint y: 192, distance: 268.9
click at [209, 192] on div "Dashboards AirPortal 360™ Manager AirPortal 360™ Agent My Travel Dashboard Trip…" at bounding box center [768, 340] width 1537 height 680
paste input "NORTHSHORE"
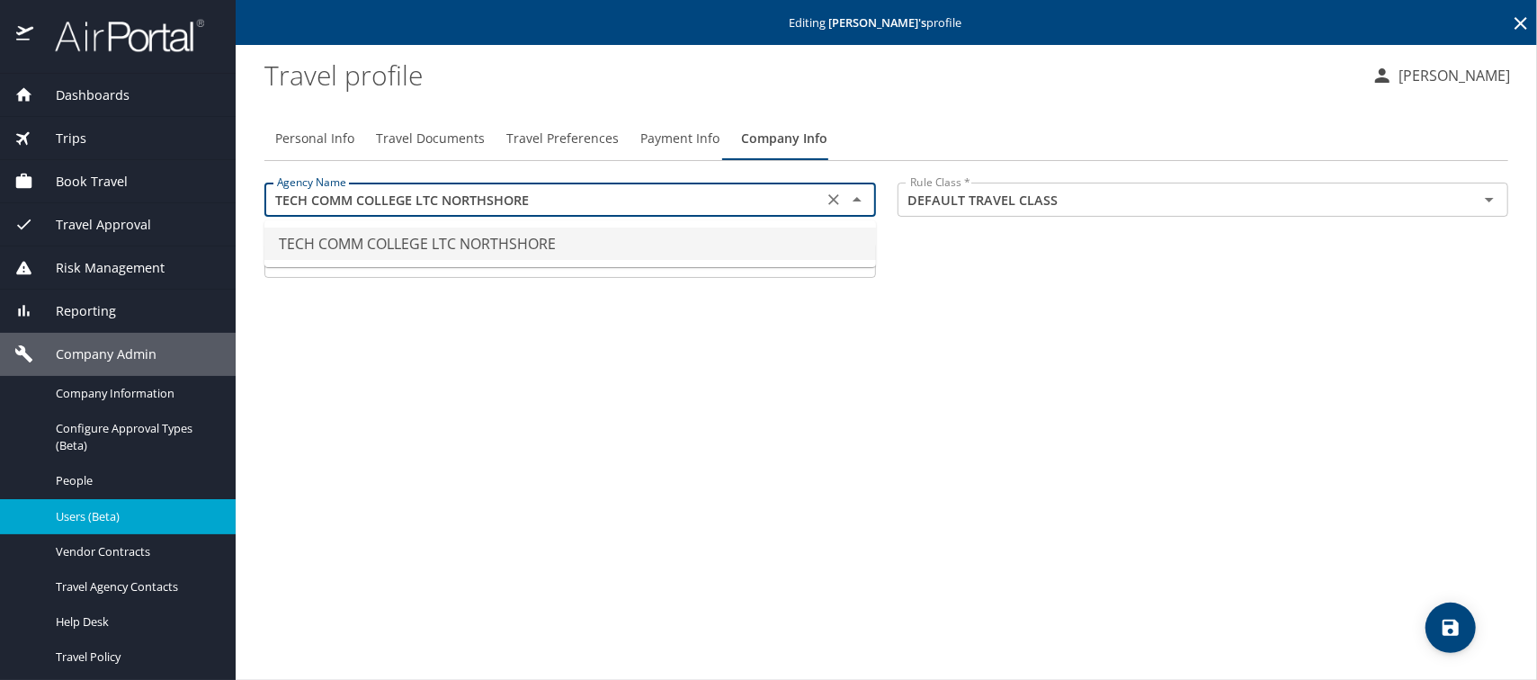
scroll to position [0, 0]
click at [549, 242] on li "TECH COMM COLLEGE LTC NORTHSHORE" at bounding box center [569, 243] width 611 height 32
type input "TECH COMM COLLEGE LTC NORTHSHORE"
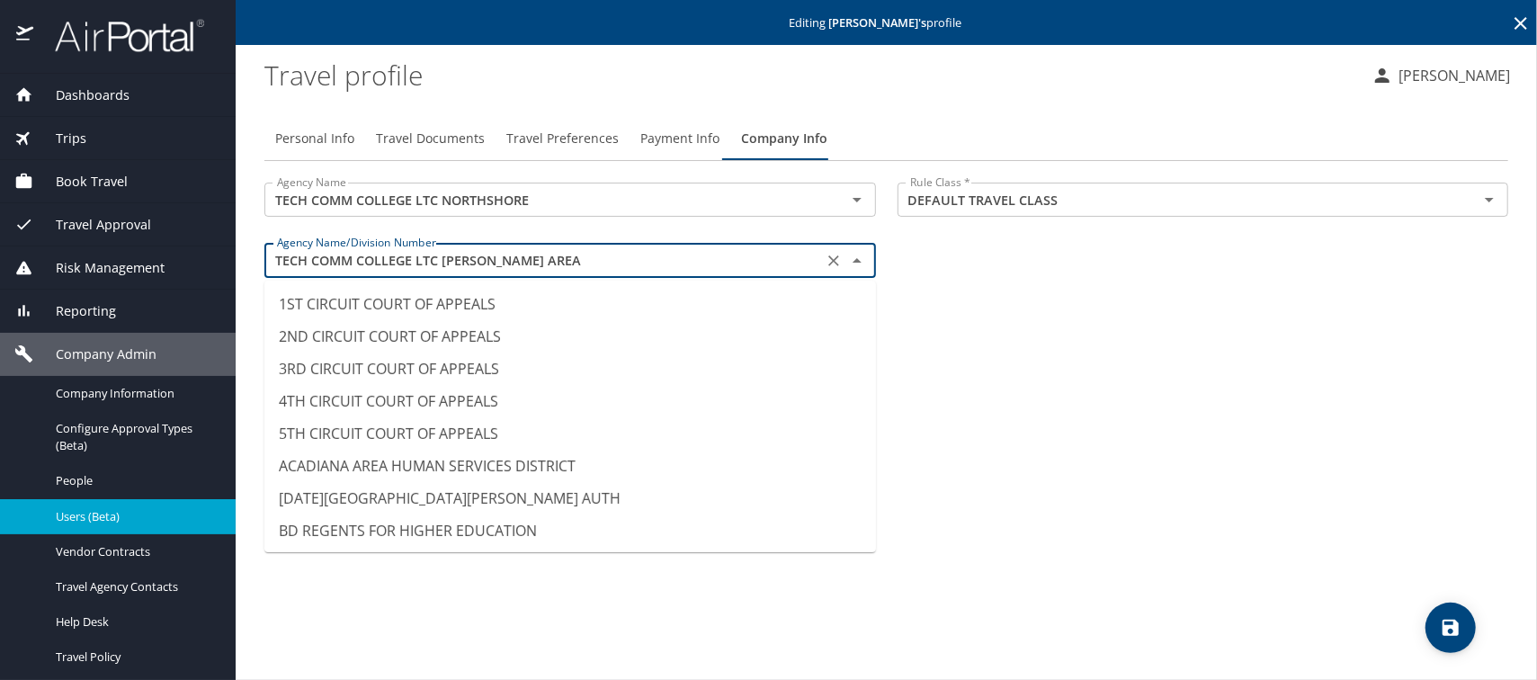
scroll to position [14433, 0]
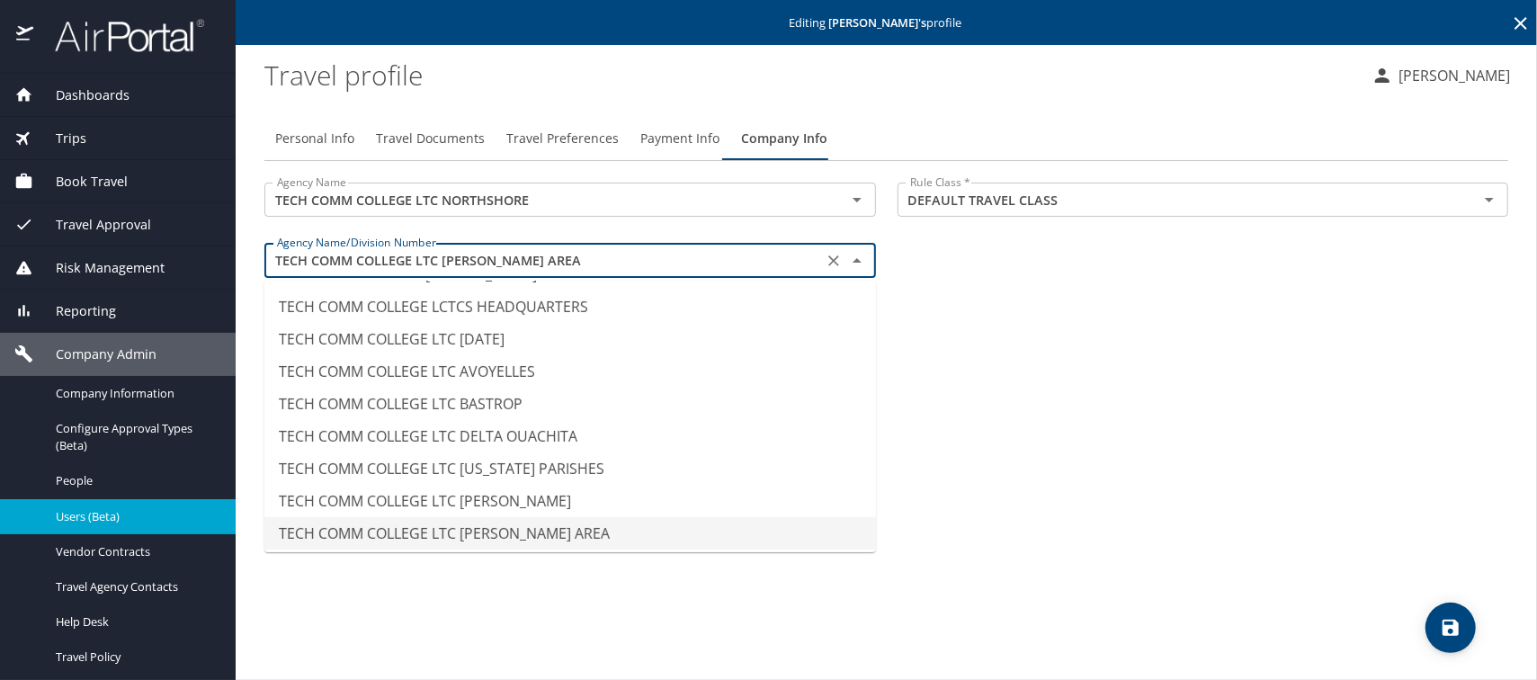
drag, startPoint x: 593, startPoint y: 254, endPoint x: 257, endPoint y: 256, distance: 335.4
click at [257, 256] on div "Agency Name/Division Number TECH COMM COLLEGE LTC HAMMOND AREA Agency Name/Divi…" at bounding box center [570, 262] width 633 height 60
paste input "NORTHSHORE"
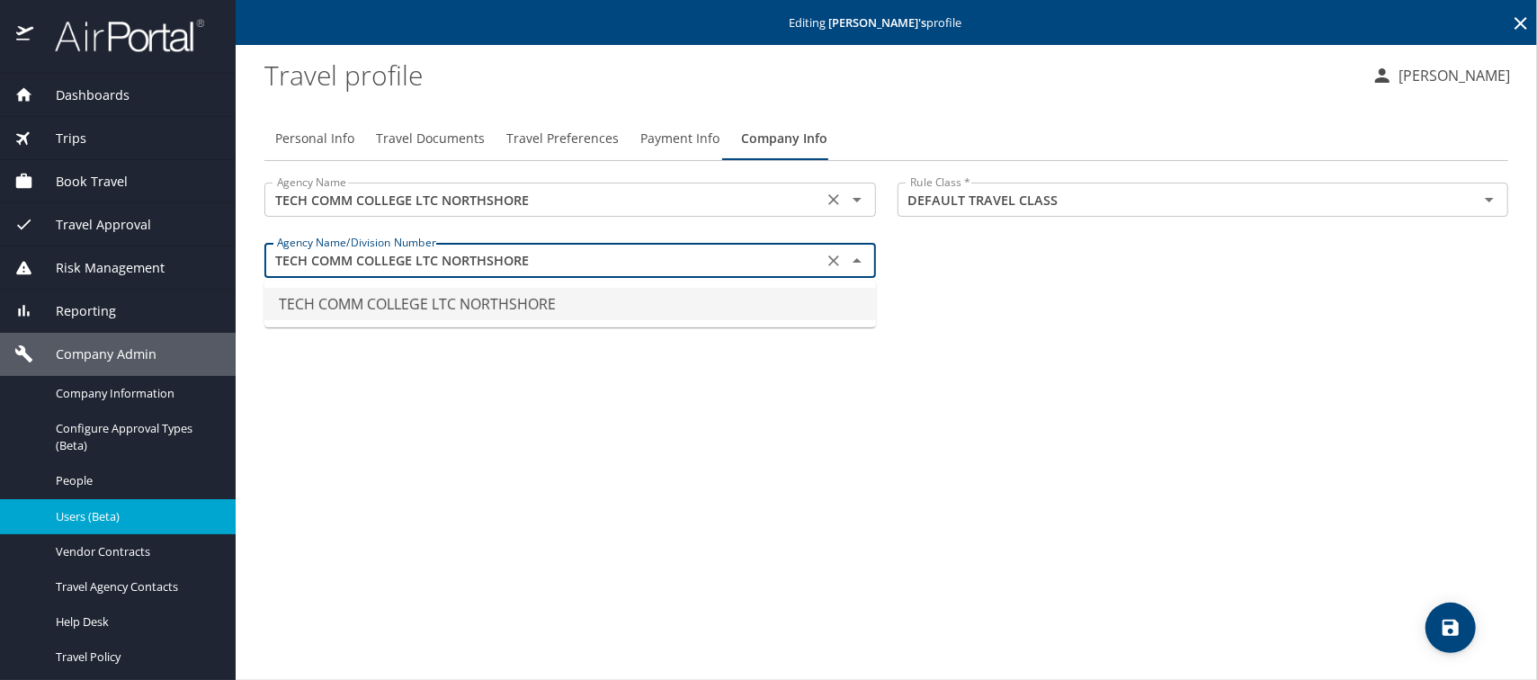
scroll to position [0, 0]
type input "TECH COMM COLLEGE LTC NORTHSHORE"
click at [1455, 626] on icon "save" at bounding box center [1450, 627] width 16 height 16
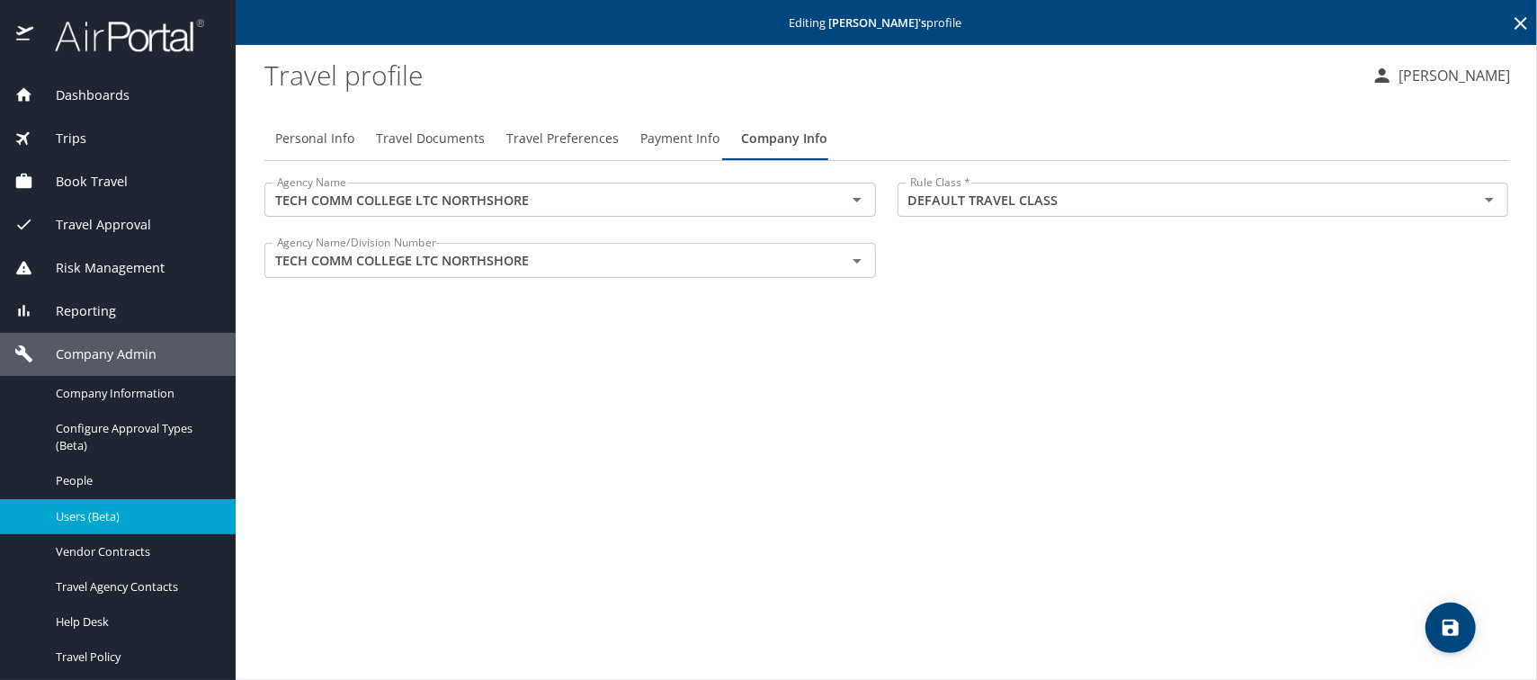
click at [76, 520] on span "Users (Beta)" at bounding box center [135, 516] width 158 height 17
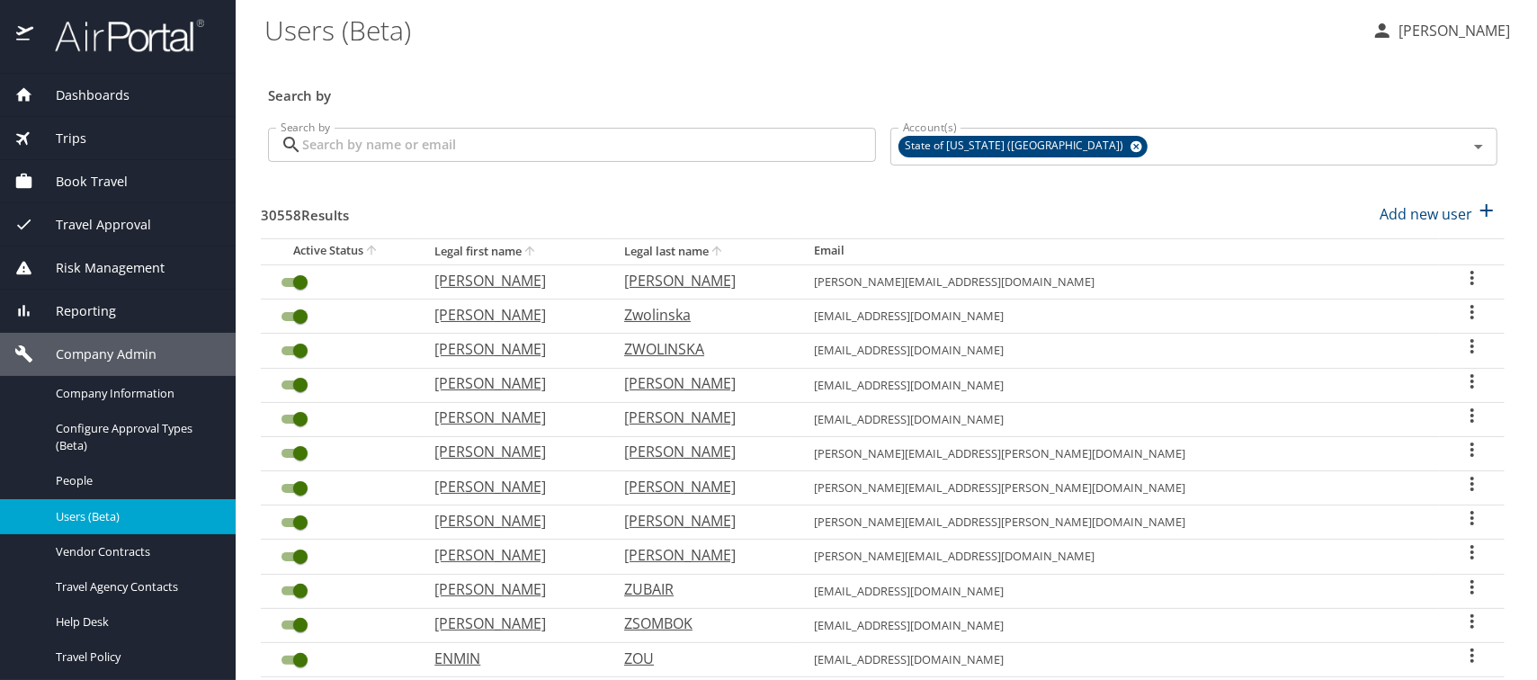
click at [385, 150] on input "Search by" at bounding box center [589, 145] width 574 height 34
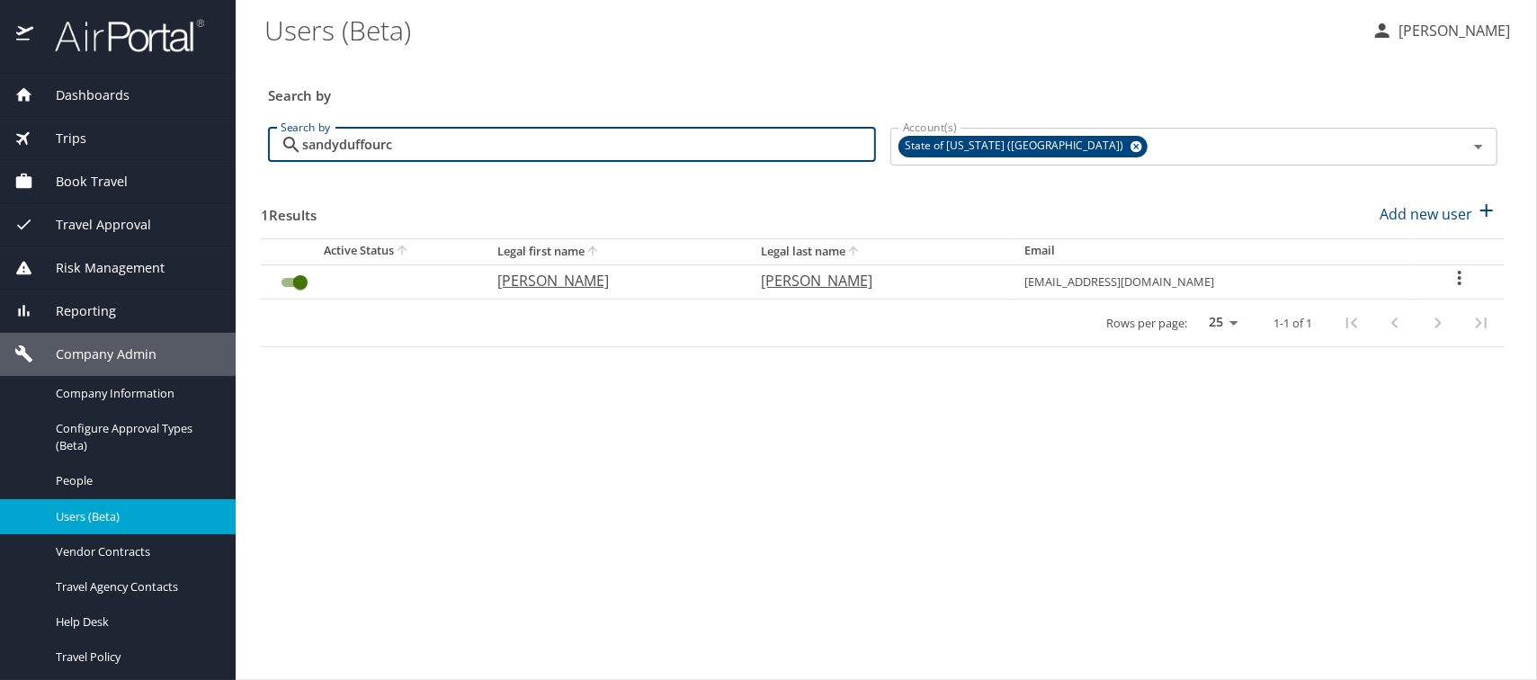
type input "sandyduffourc"
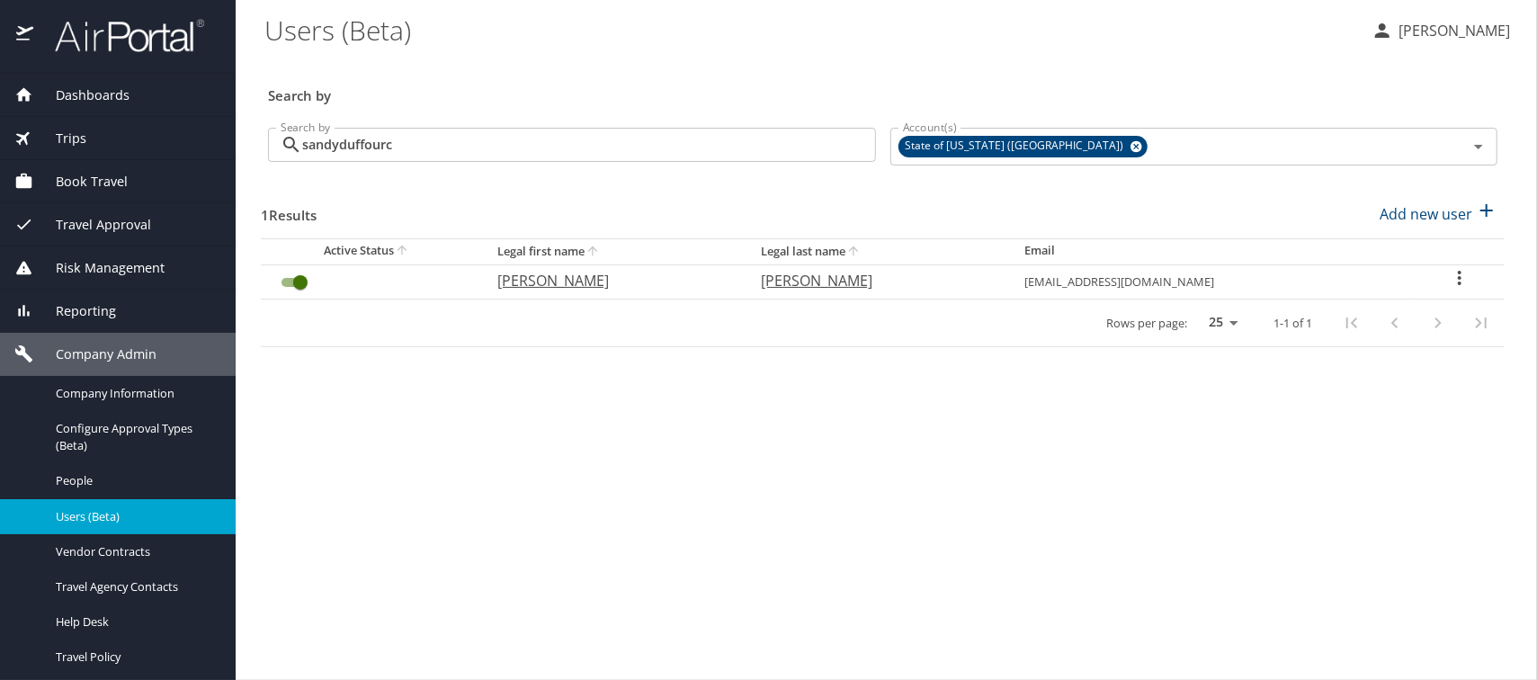
click at [513, 275] on p "SANDY" at bounding box center [610, 281] width 227 height 22
select select "US"
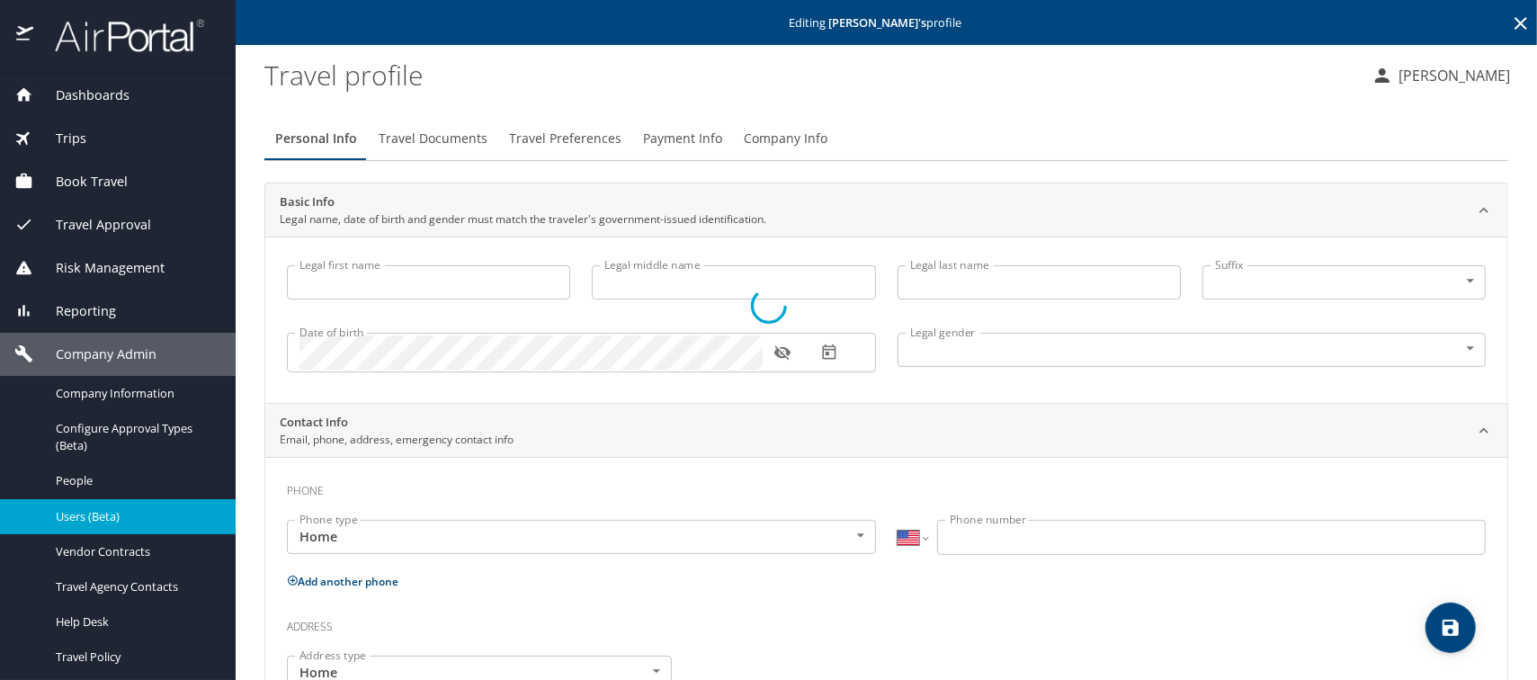
type input "SANDY"
type input "YAEGER"
type input "Undisclosed"
select select "US"
click at [759, 142] on span "Company Info" at bounding box center [786, 139] width 84 height 22
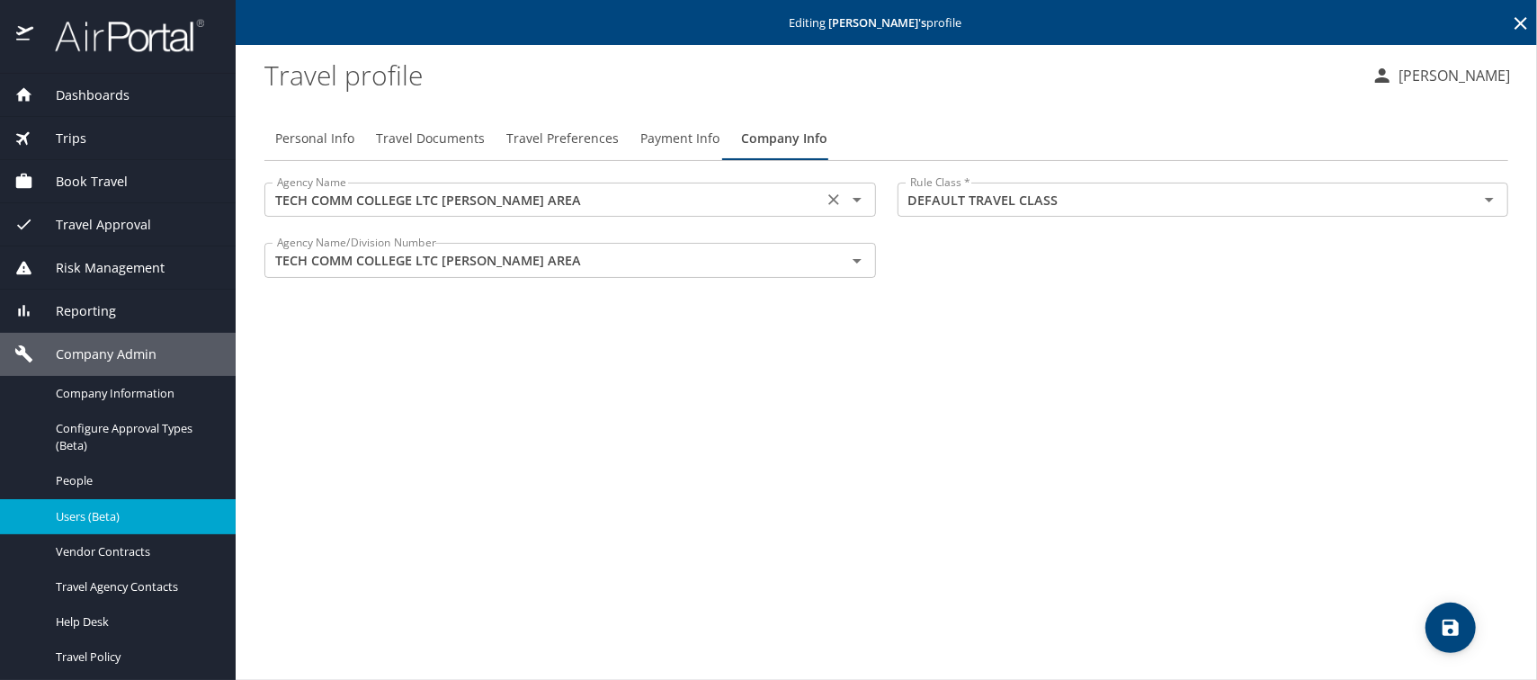
drag, startPoint x: 581, startPoint y: 184, endPoint x: 316, endPoint y: 189, distance: 265.3
click at [217, 177] on div "Dashboards AirPortal 360™ Manager AirPortal 360™ Agent My Travel Dashboard Trip…" at bounding box center [768, 340] width 1537 height 680
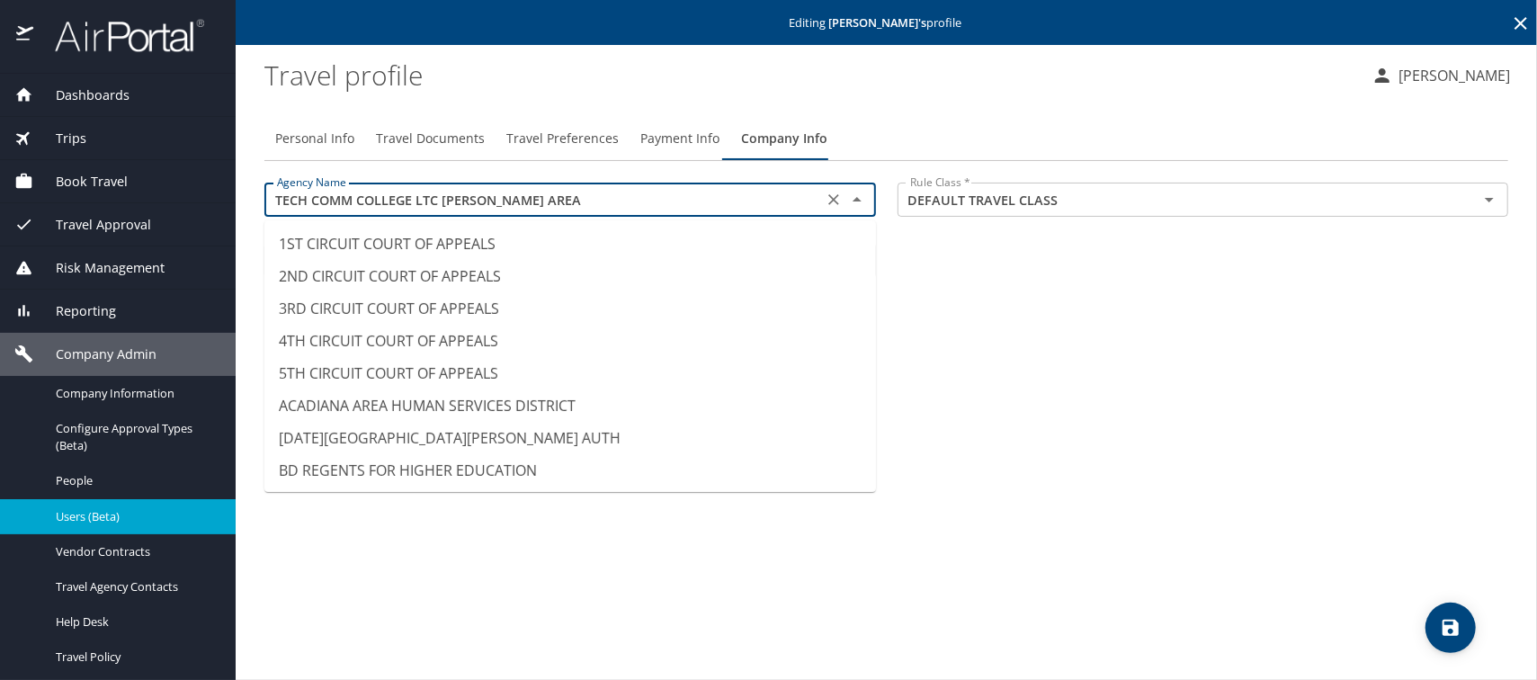
scroll to position [14465, 0]
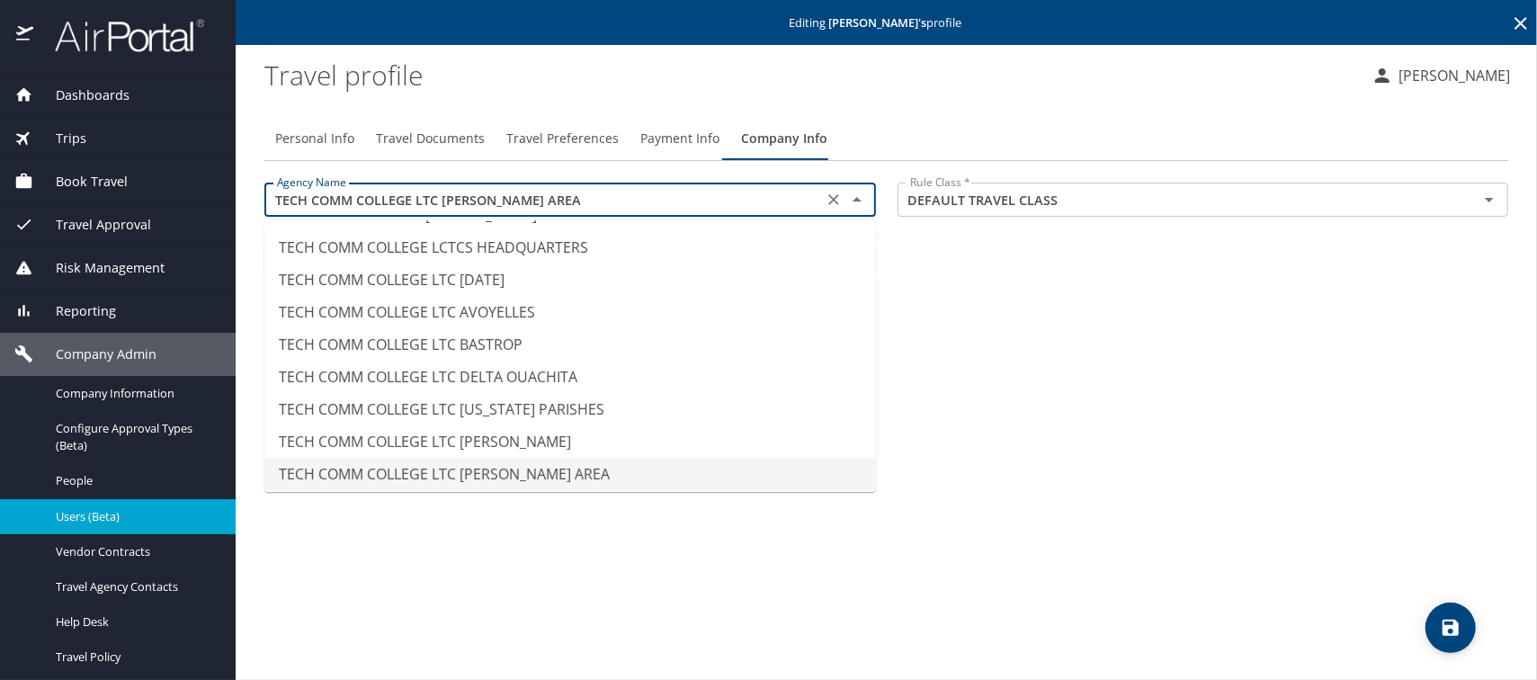
drag, startPoint x: 555, startPoint y: 200, endPoint x: 266, endPoint y: 193, distance: 288.7
click at [259, 192] on div "Agency Name TECH COMM COLLEGE LTC HAMMOND AREA Agency Name" at bounding box center [570, 202] width 633 height 60
paste input "NORTHSHORE"
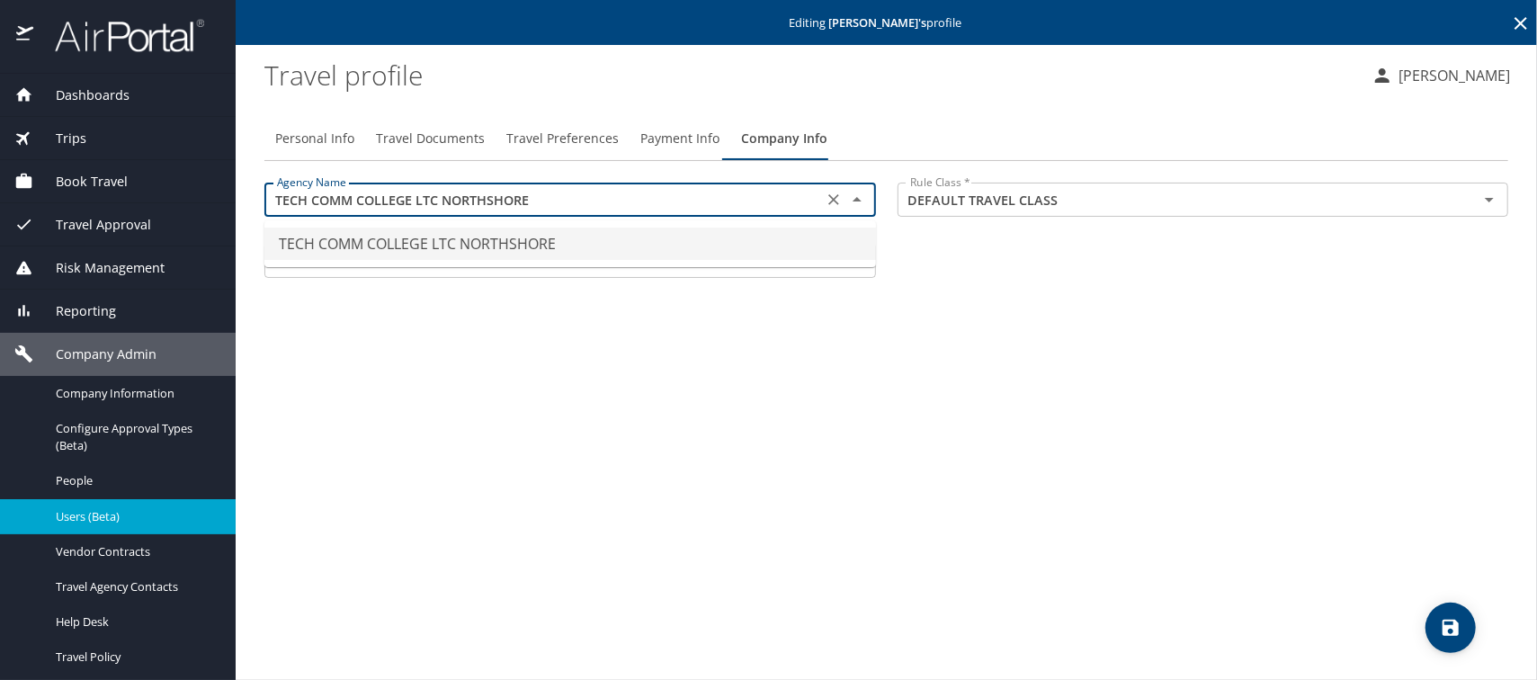
click at [513, 240] on li "TECH COMM COLLEGE LTC NORTHSHORE" at bounding box center [569, 243] width 611 height 32
type input "TECH COMM COLLEGE LTC NORTHSHORE"
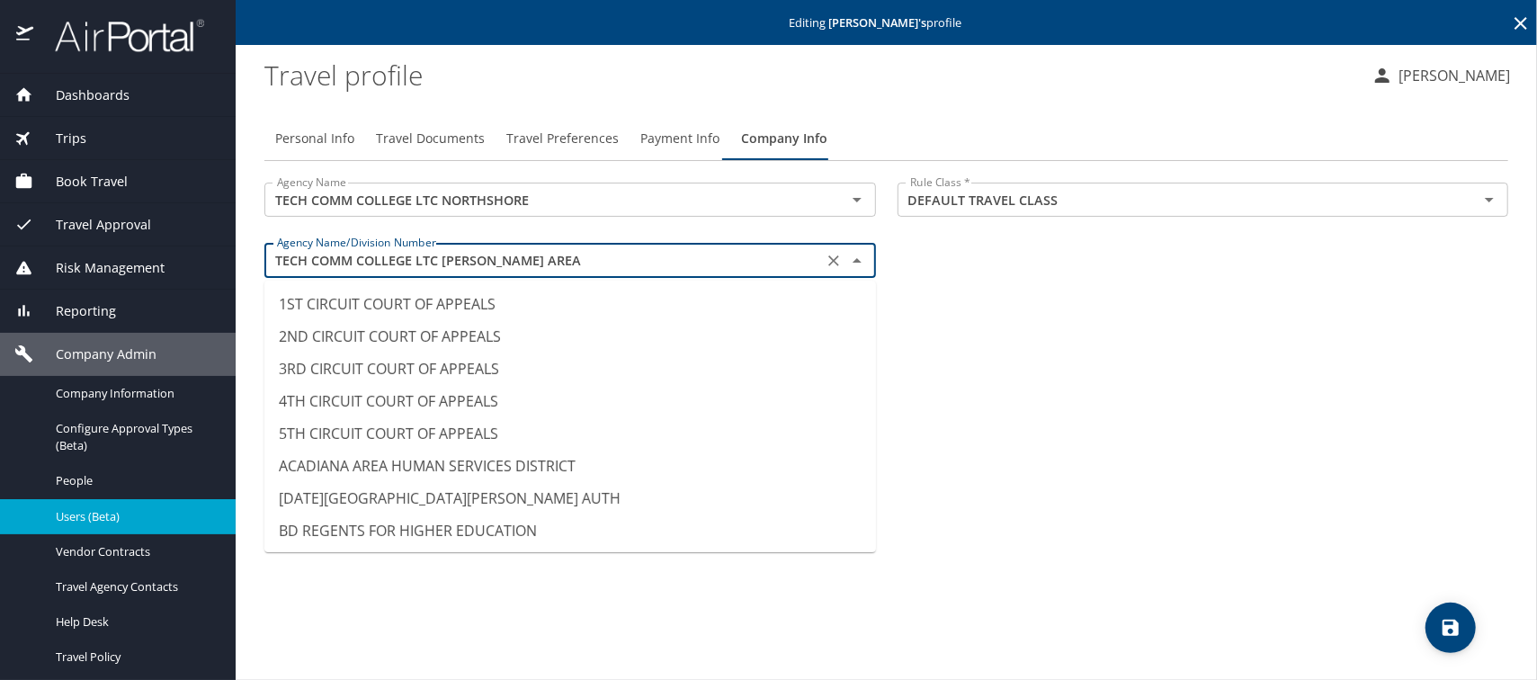
scroll to position [14433, 0]
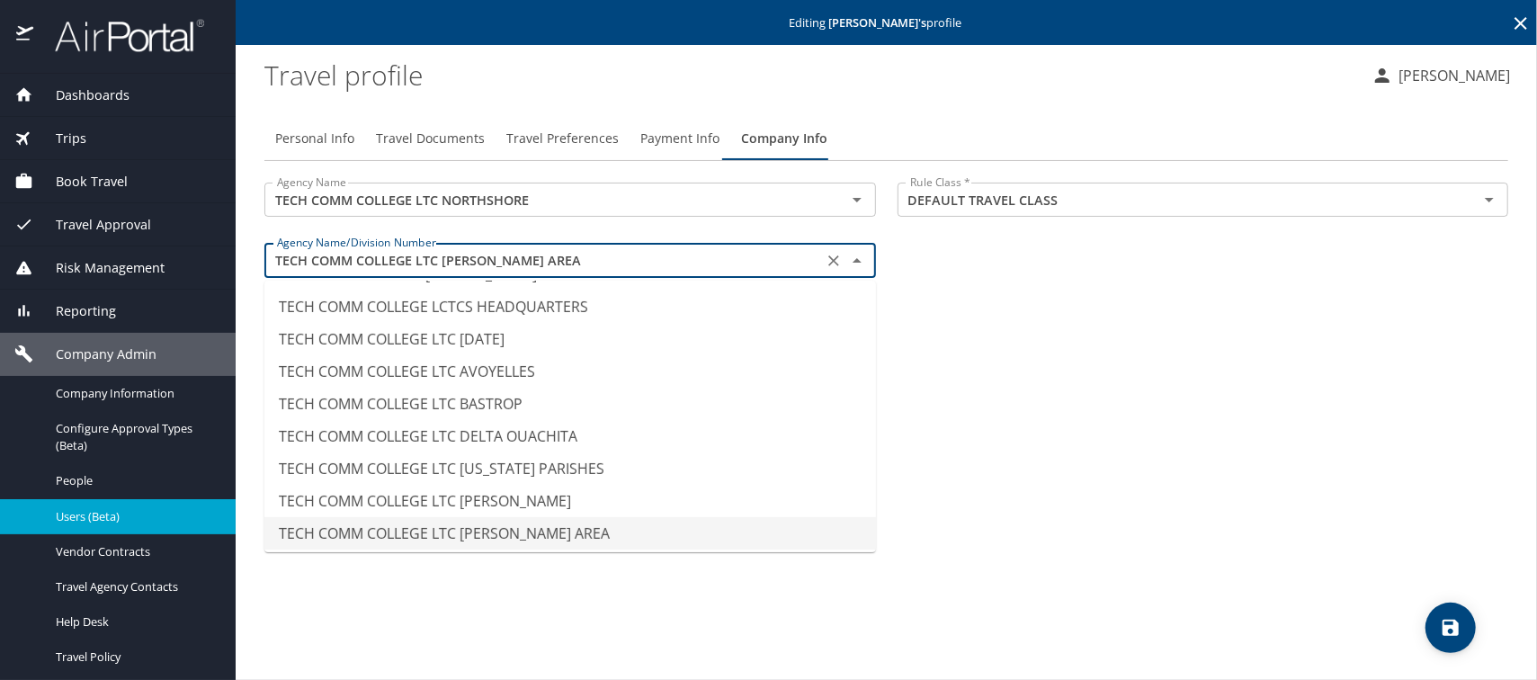
drag, startPoint x: 558, startPoint y: 263, endPoint x: 273, endPoint y: 262, distance: 285.0
click at [266, 259] on div "TECH COMM COLLEGE LTC HAMMOND AREA Agency Name/Division Number" at bounding box center [569, 260] width 611 height 34
paste input "NORTHSHORE"
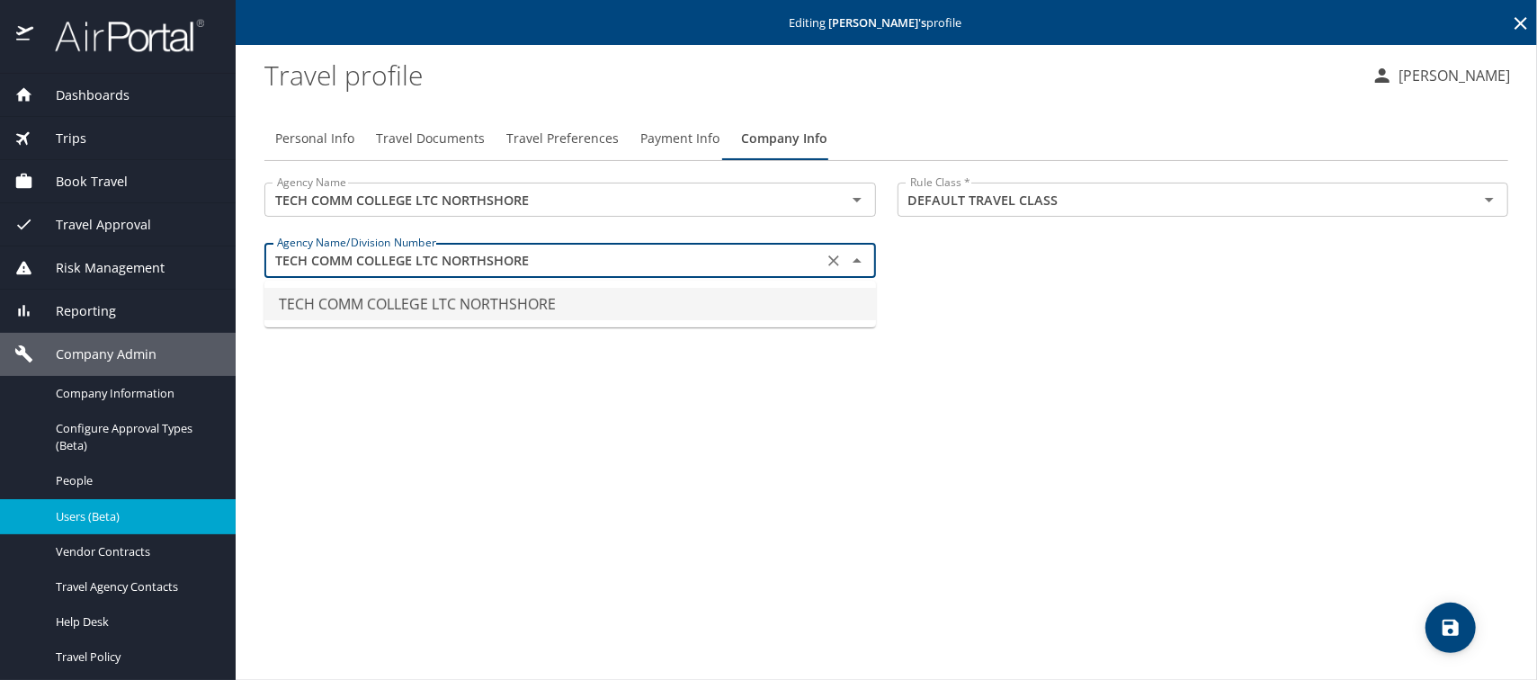
scroll to position [0, 0]
type input "TECH COMM COLLEGE LTC NORTHSHORE"
click at [496, 352] on div "Personal Info Travel Documents Travel Preferences Payment Info Company Info Age…" at bounding box center [885, 390] width 1243 height 577
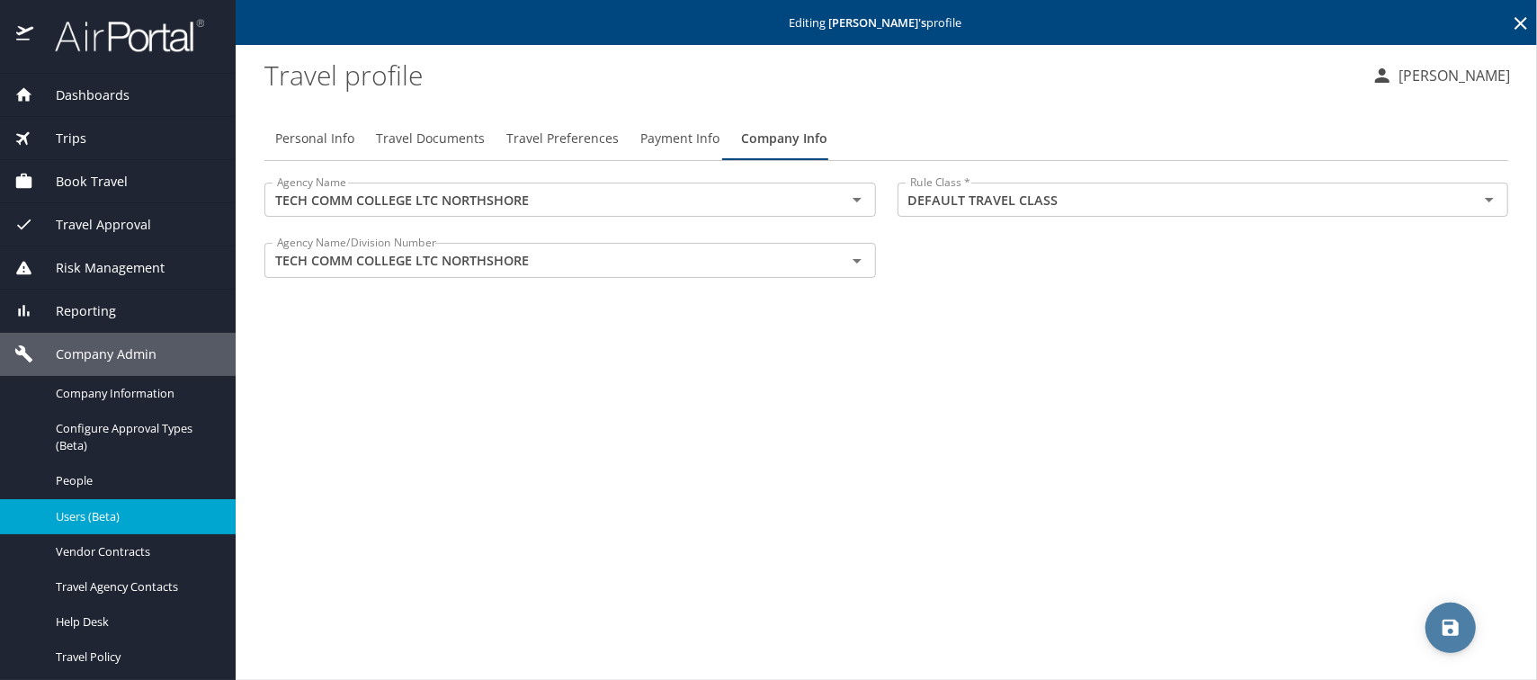
click at [1446, 623] on icon "save" at bounding box center [1450, 628] width 22 height 22
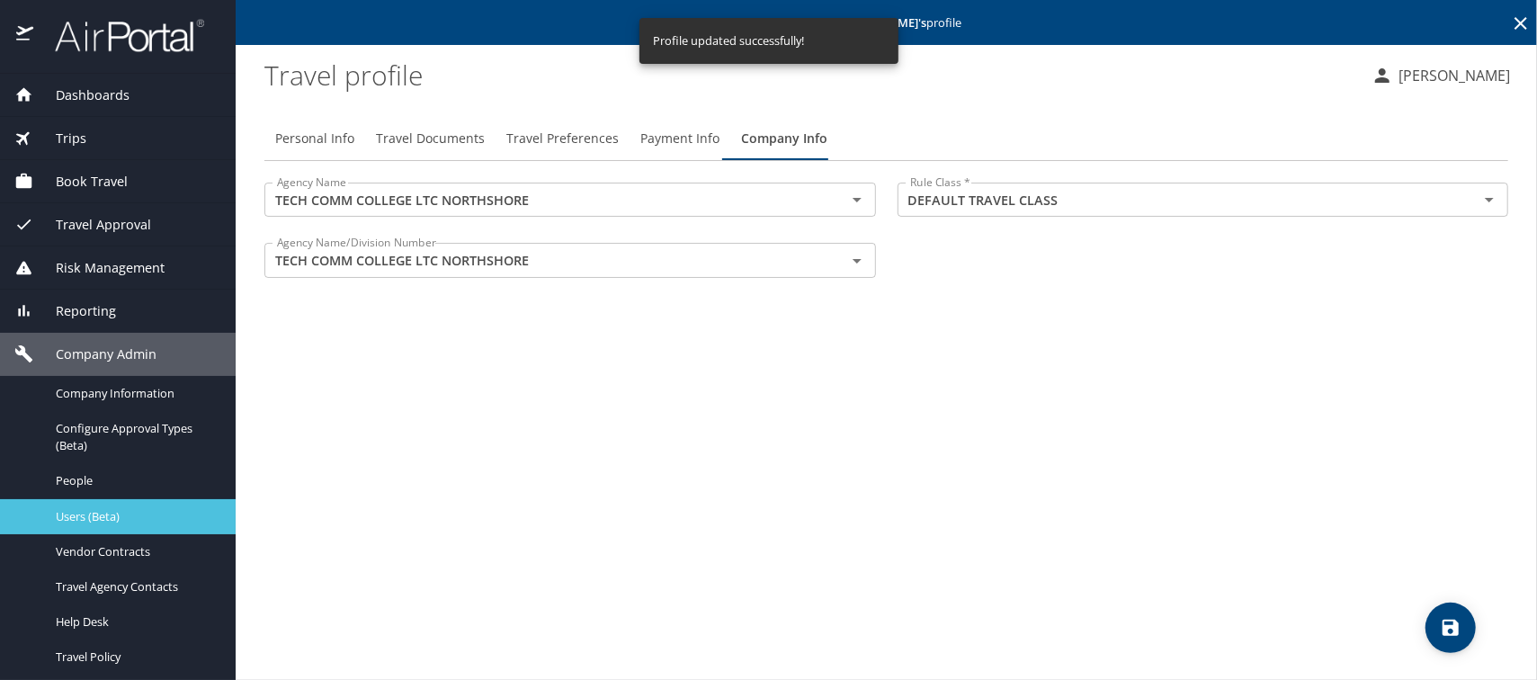
click at [98, 524] on span "Users (Beta)" at bounding box center [135, 516] width 158 height 17
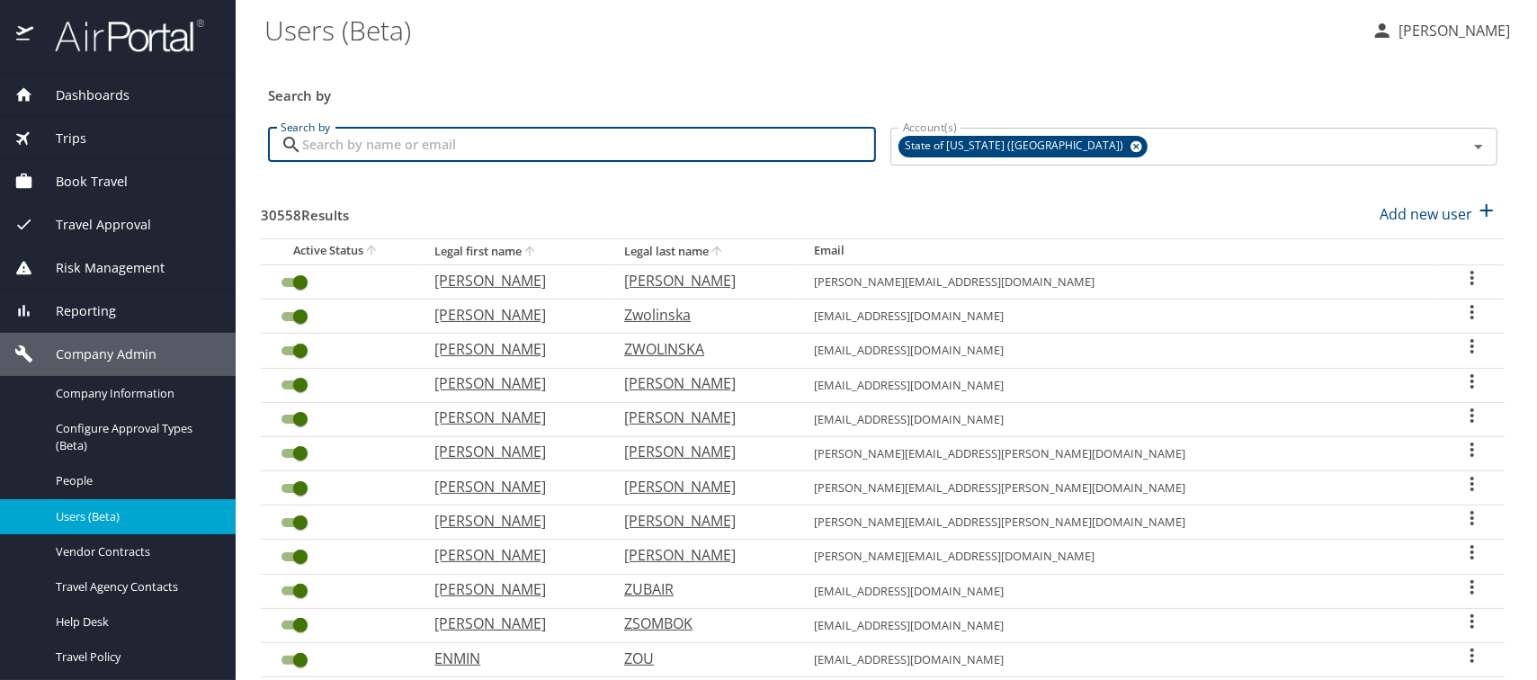
click at [327, 148] on input "Search by" at bounding box center [589, 145] width 574 height 34
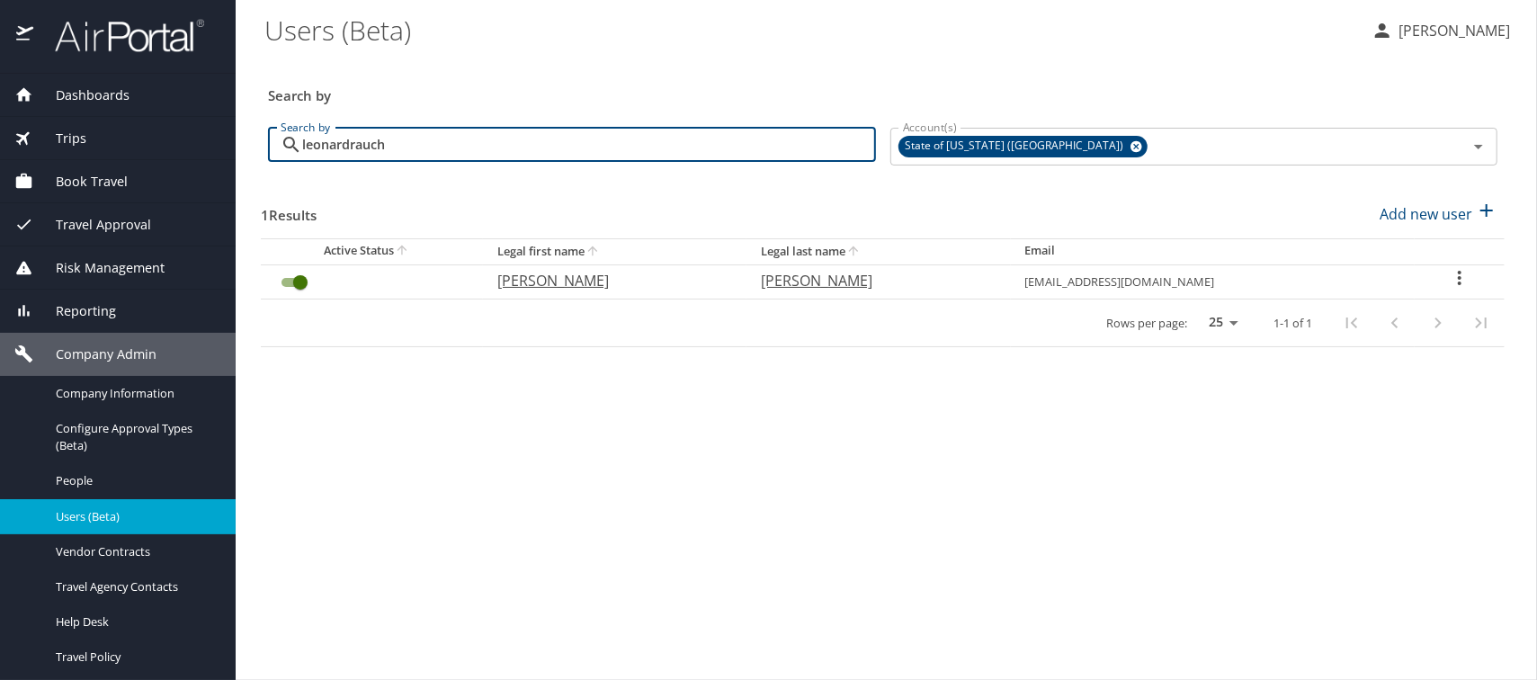
type input "leonardrauch"
click at [512, 281] on p "Leonard" at bounding box center [610, 281] width 227 height 22
select select "US"
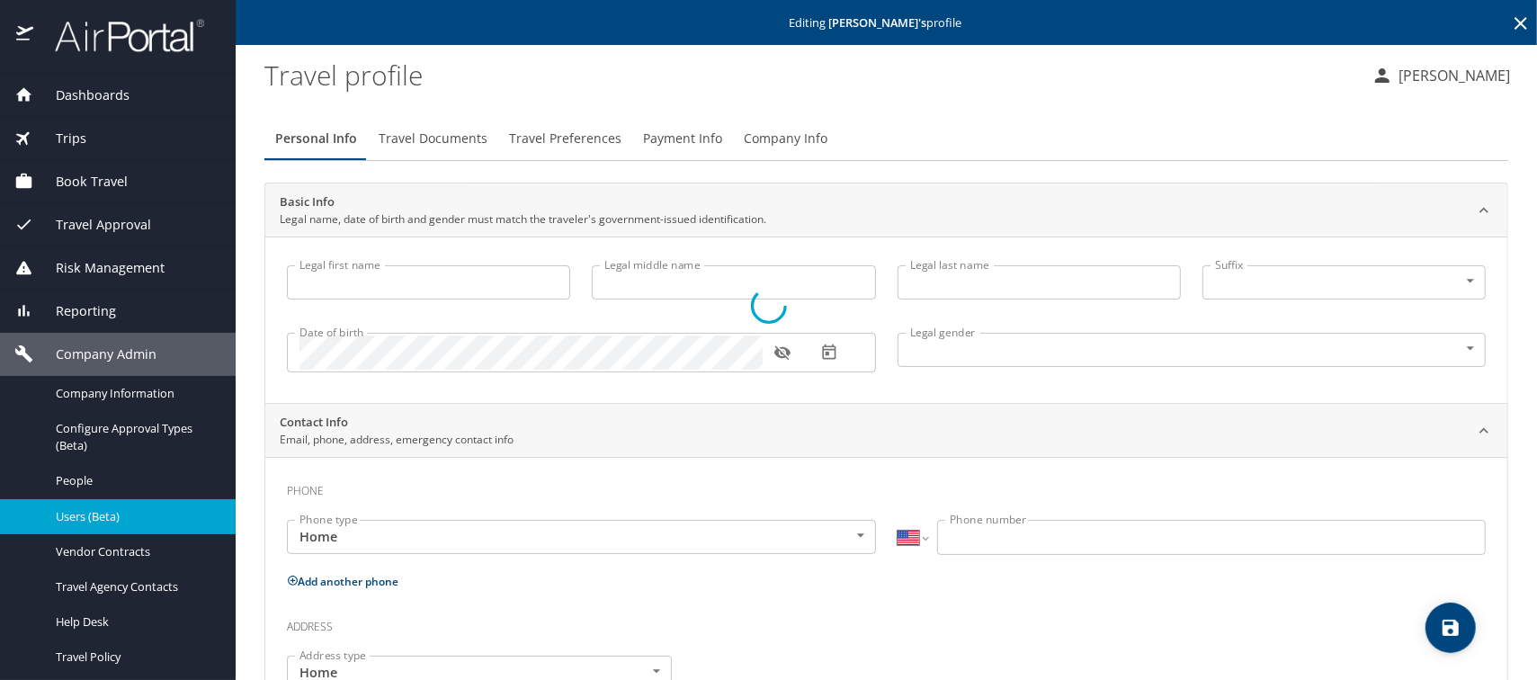
type input "Leonard"
type input "Rauch"
type input "Male"
select select "US"
select select "IR"
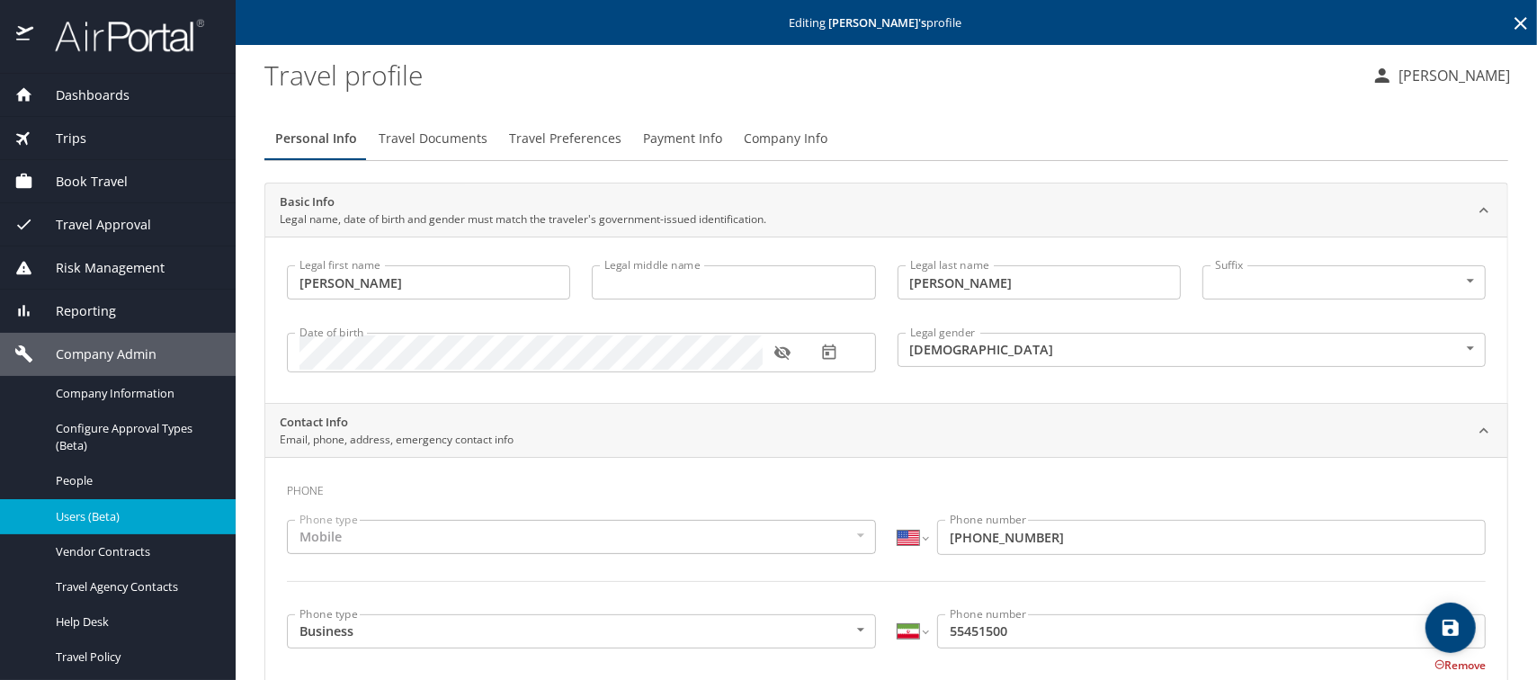
click at [788, 146] on span "Company Info" at bounding box center [786, 139] width 84 height 22
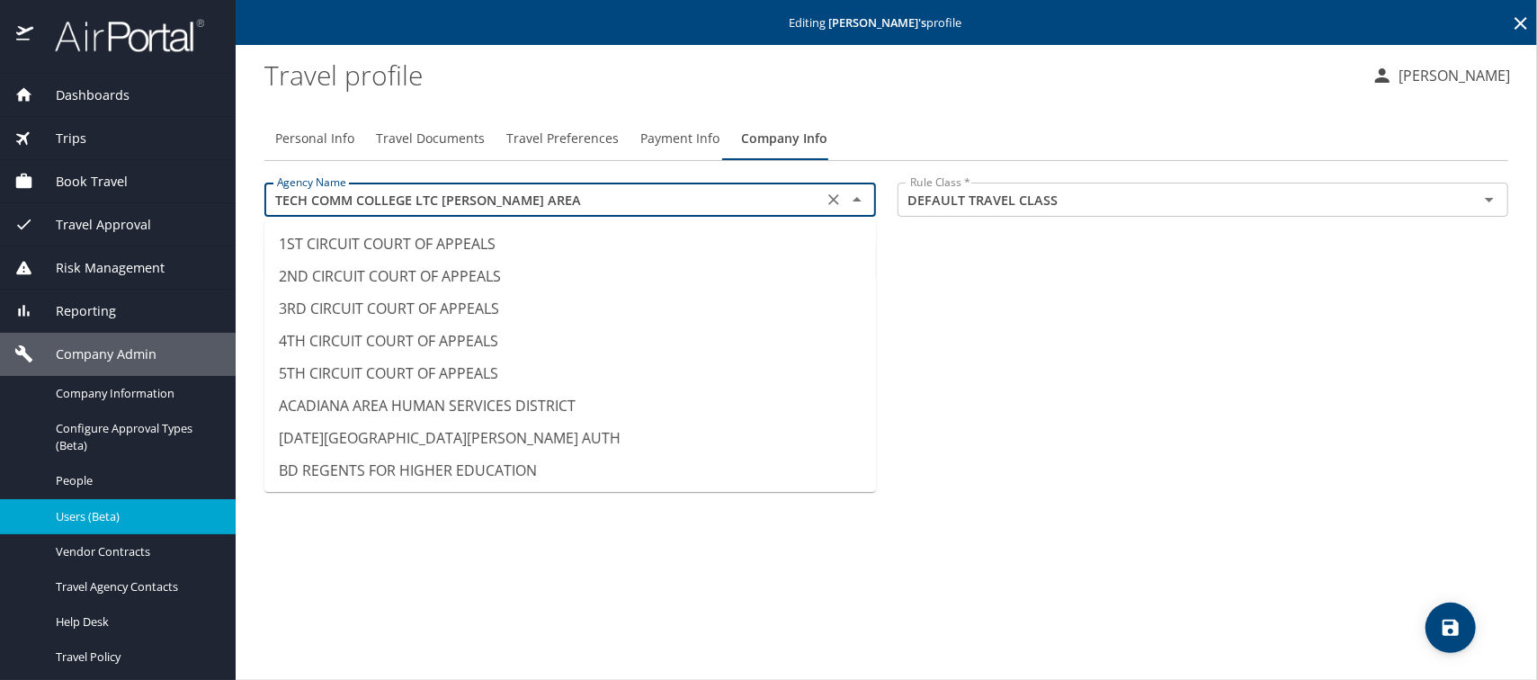
scroll to position [14465, 0]
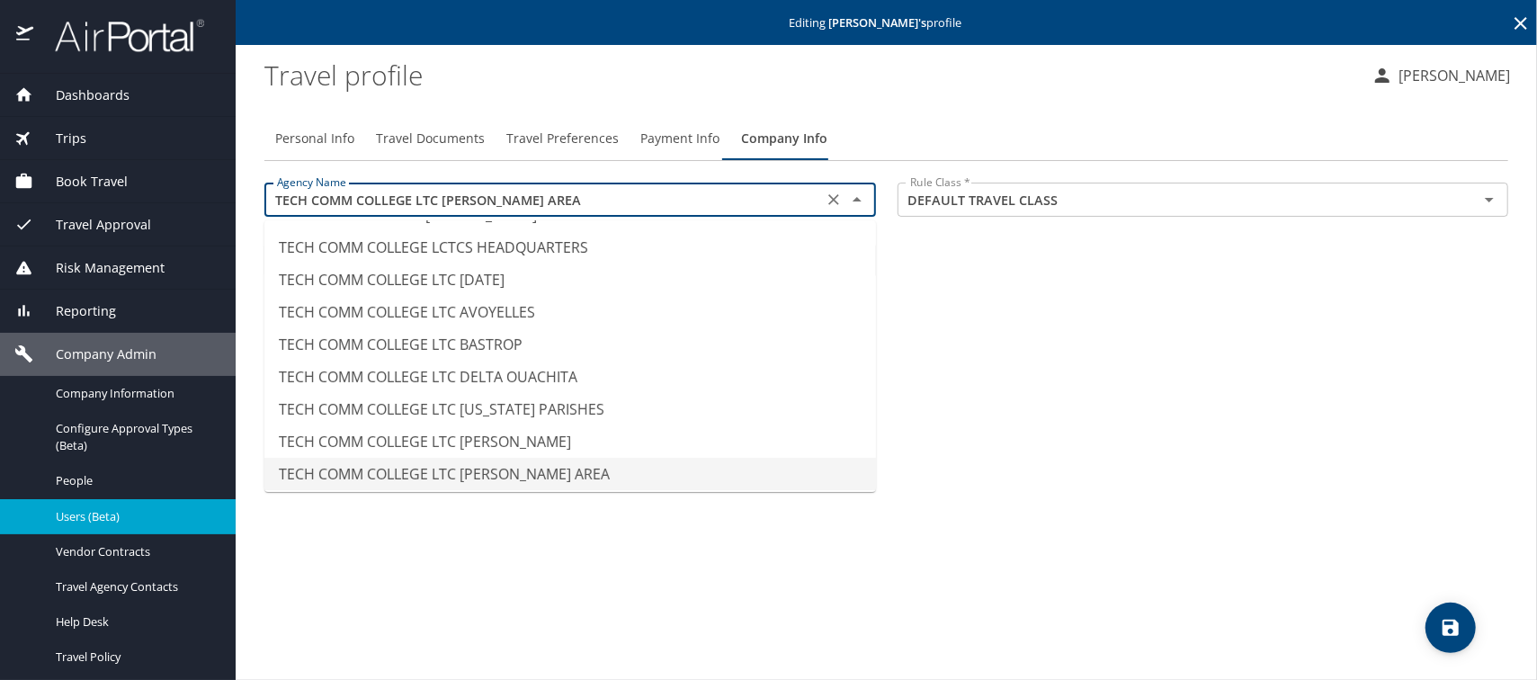
drag, startPoint x: 583, startPoint y: 201, endPoint x: 230, endPoint y: 185, distance: 352.8
click at [230, 185] on div "Dashboards AirPortal 360™ Manager AirPortal 360™ Agent My Travel Dashboard Trip…" at bounding box center [768, 340] width 1537 height 680
paste input "NORTHSHORE"
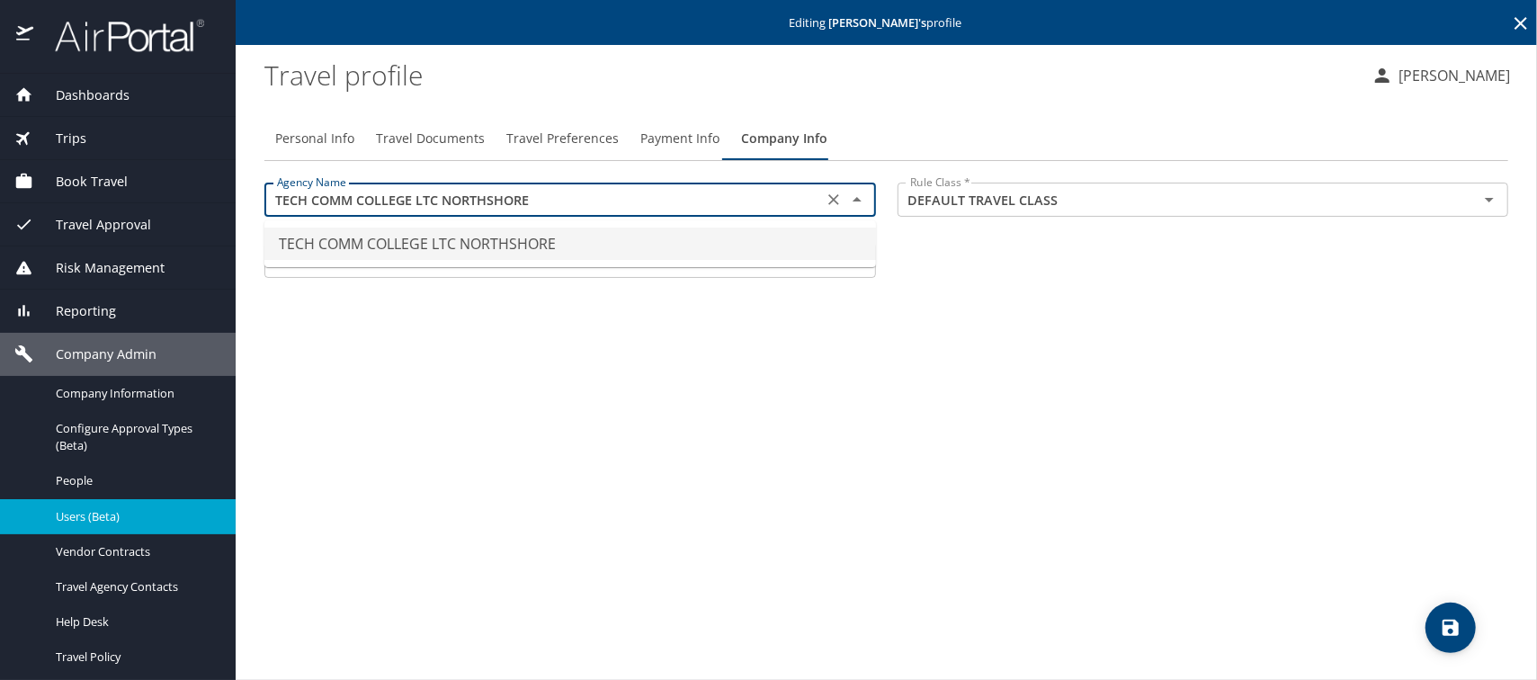
click at [501, 240] on li "TECH COMM COLLEGE LTC NORTHSHORE" at bounding box center [569, 243] width 611 height 32
type input "TECH COMM COLLEGE LTC NORTHSHORE"
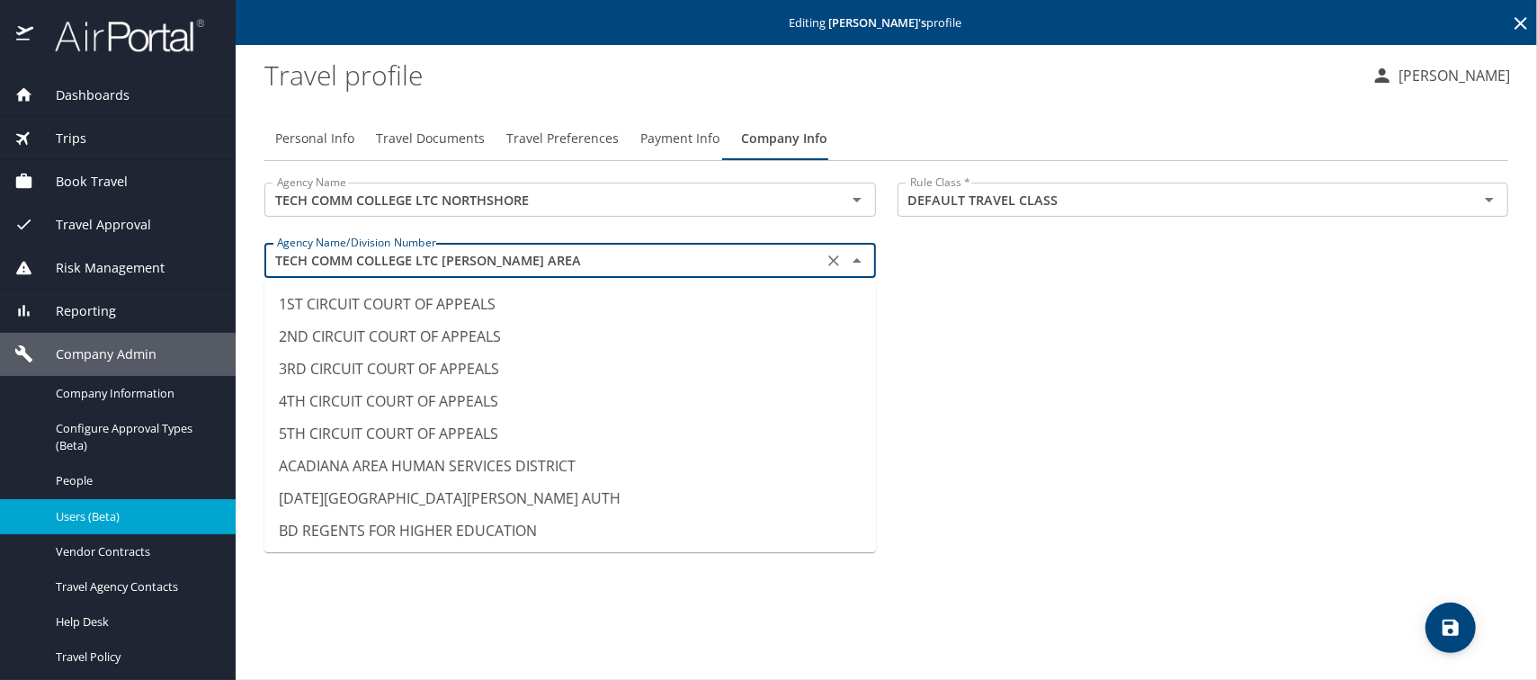
scroll to position [14433, 0]
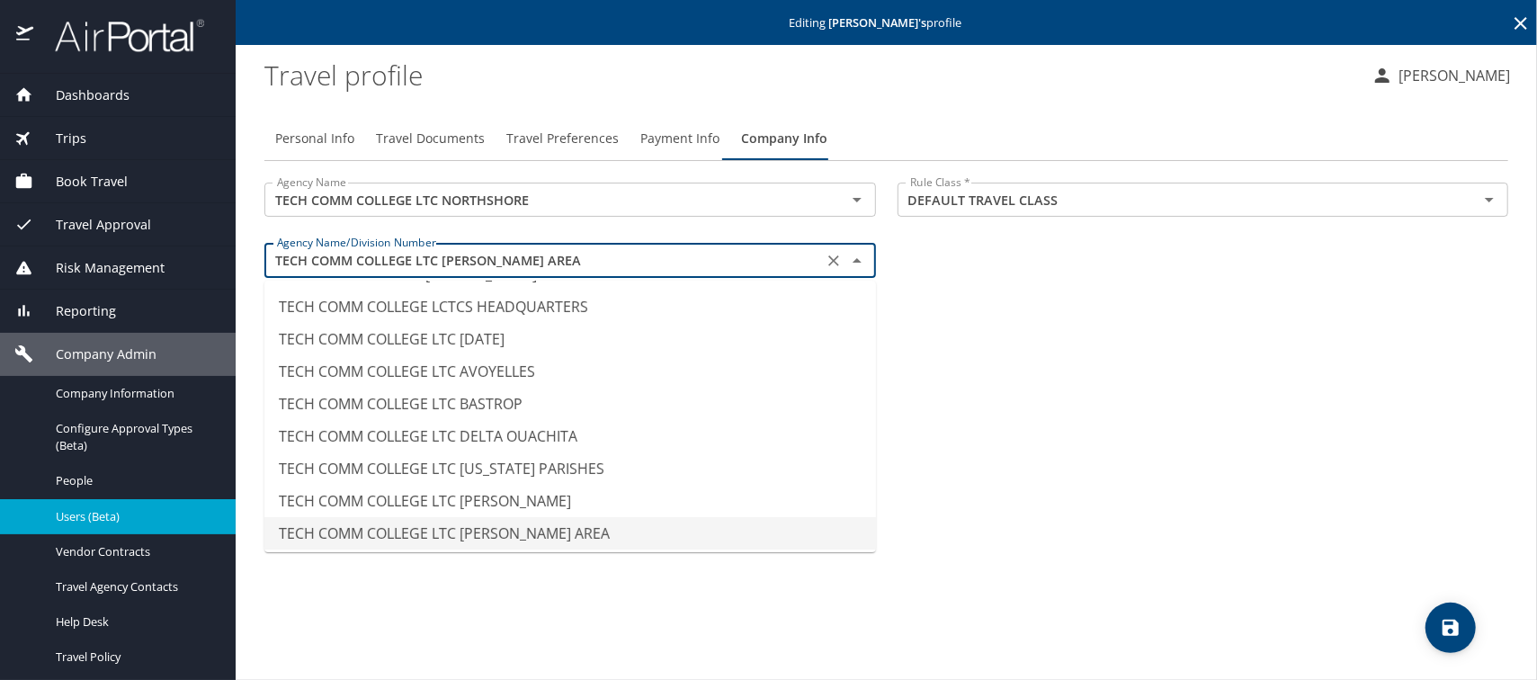
drag, startPoint x: 603, startPoint y: 264, endPoint x: 255, endPoint y: 248, distance: 348.3
click at [255, 248] on div "Agency Name/Division Number TECH COMM COLLEGE LTC HAMMOND AREA Agency Name/Divi…" at bounding box center [570, 262] width 633 height 60
paste input "NORTHSHORE"
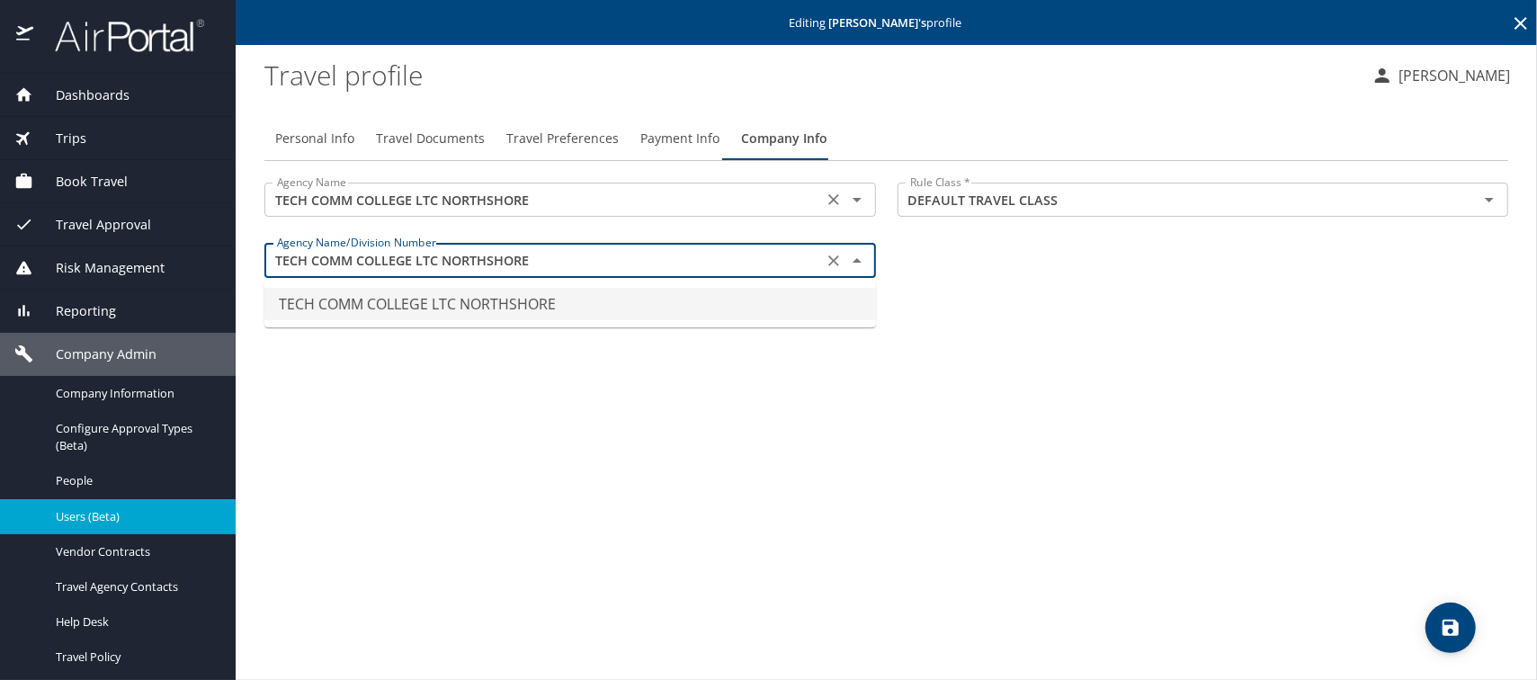
scroll to position [0, 0]
click at [393, 303] on li "TECH COMM COLLEGE LTC NORTHSHORE" at bounding box center [569, 304] width 611 height 32
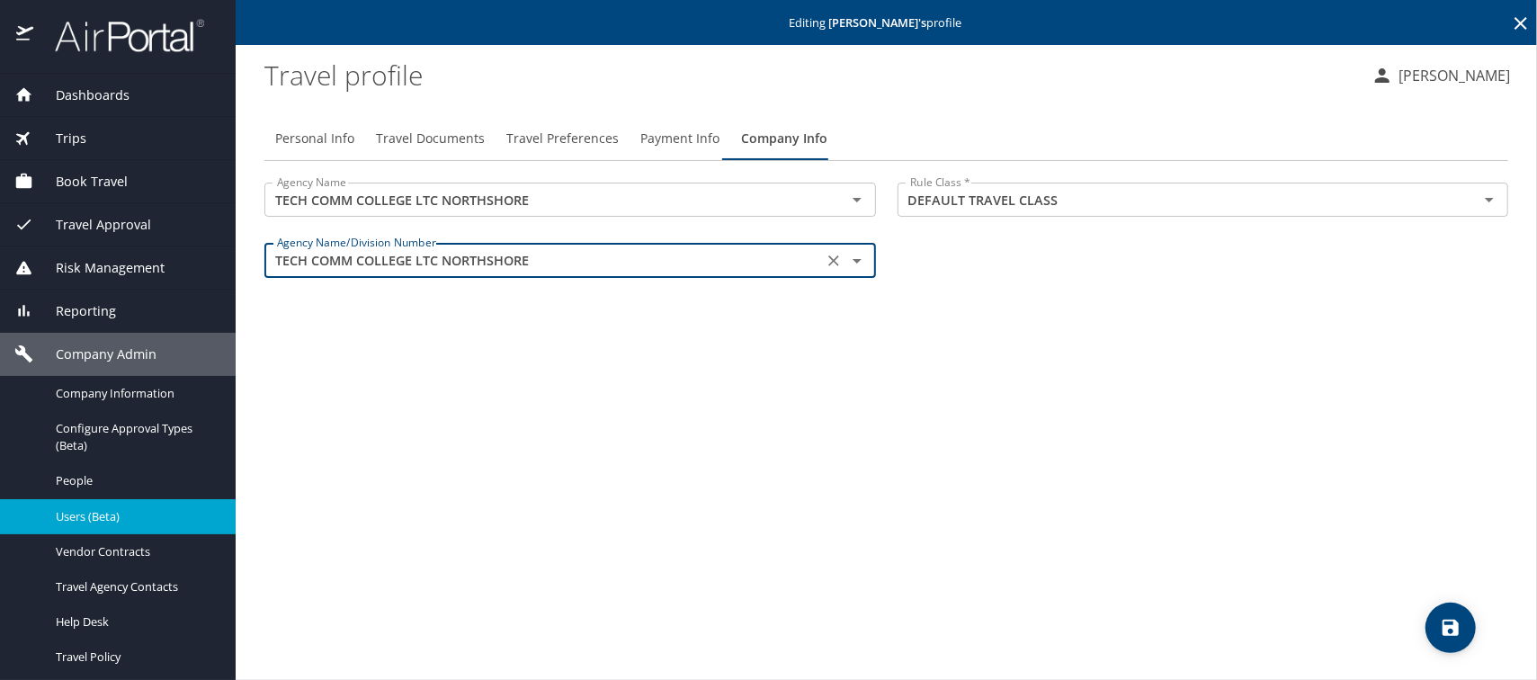
type input "TECH COMM COLLEGE LTC NORTHSHORE"
click at [1443, 625] on icon "save" at bounding box center [1450, 627] width 16 height 16
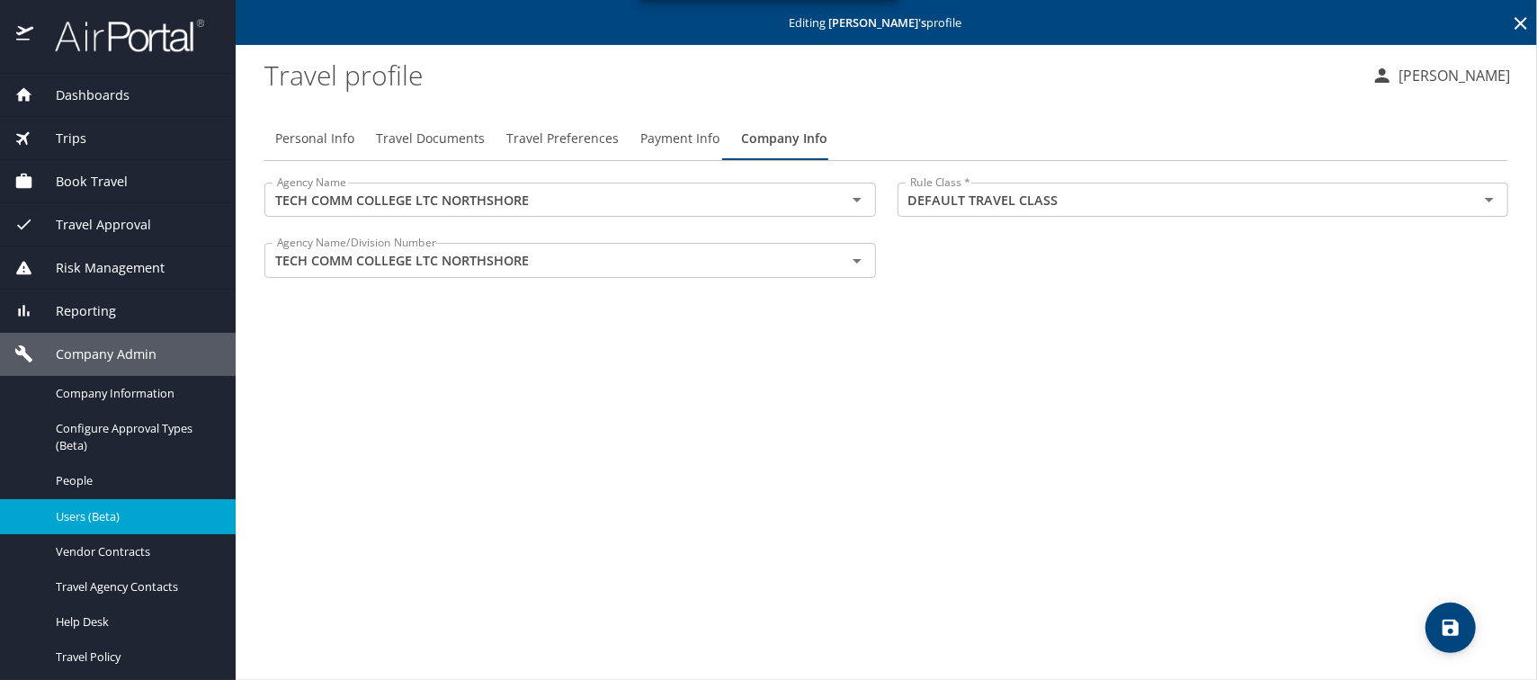
click at [94, 516] on span "Users (Beta)" at bounding box center [135, 516] width 158 height 17
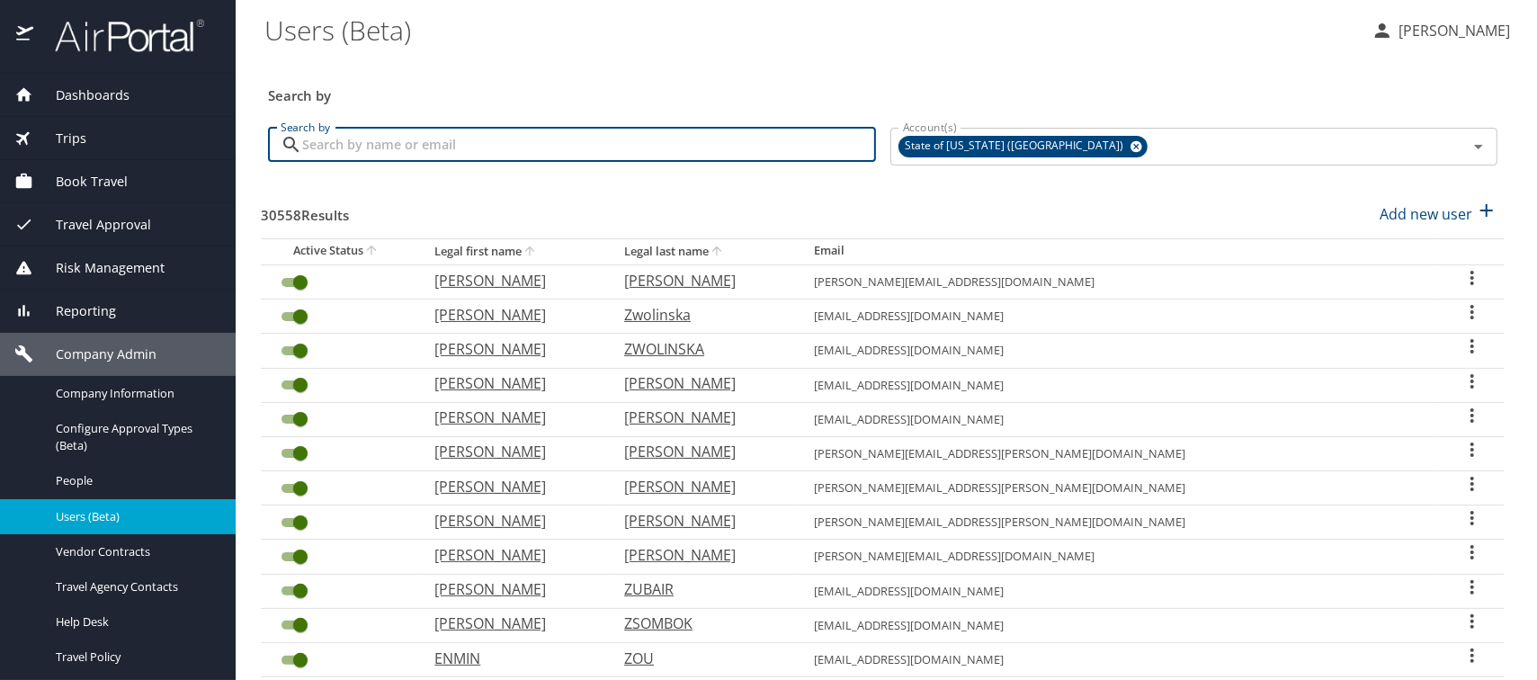
click at [374, 147] on input "Search by" at bounding box center [589, 145] width 574 height 34
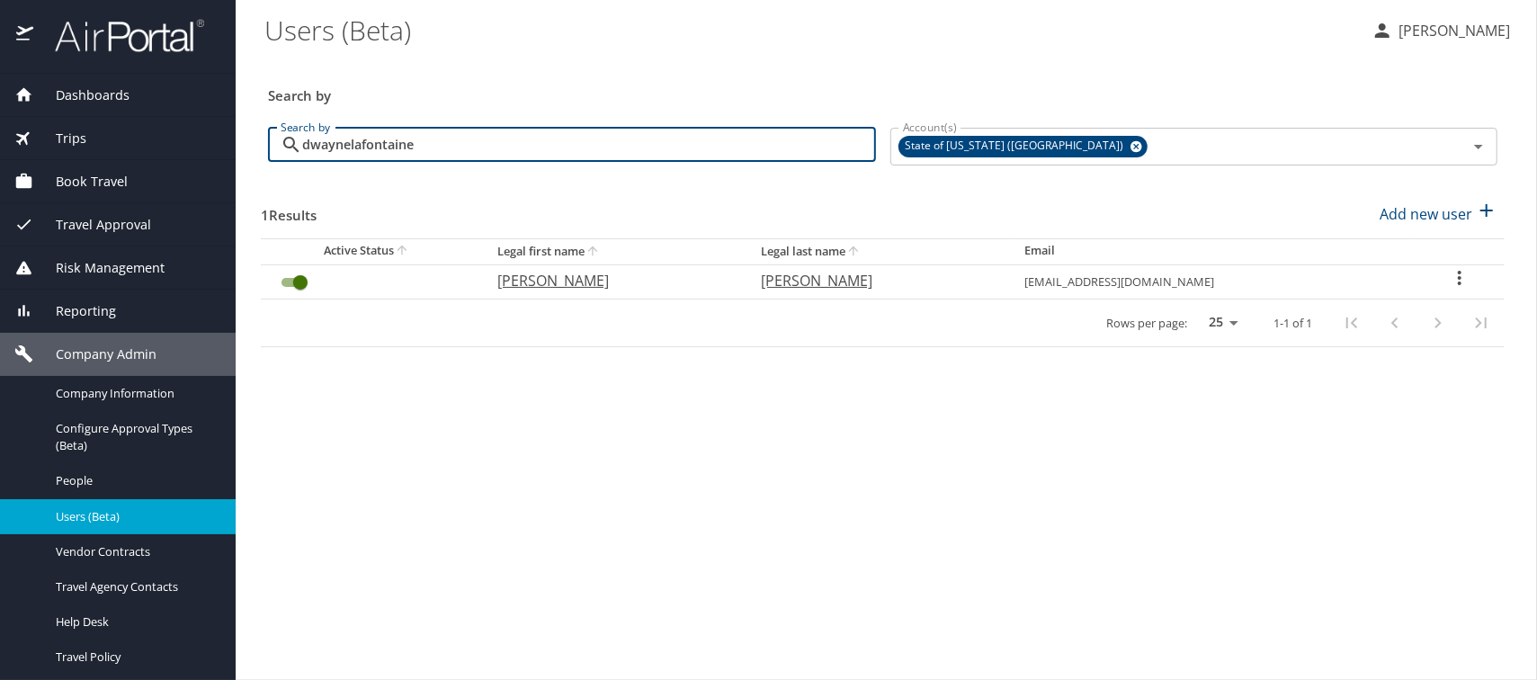
type input "dwaynelafontaine"
click at [521, 281] on p "Dwayne" at bounding box center [610, 281] width 227 height 22
select select "US"
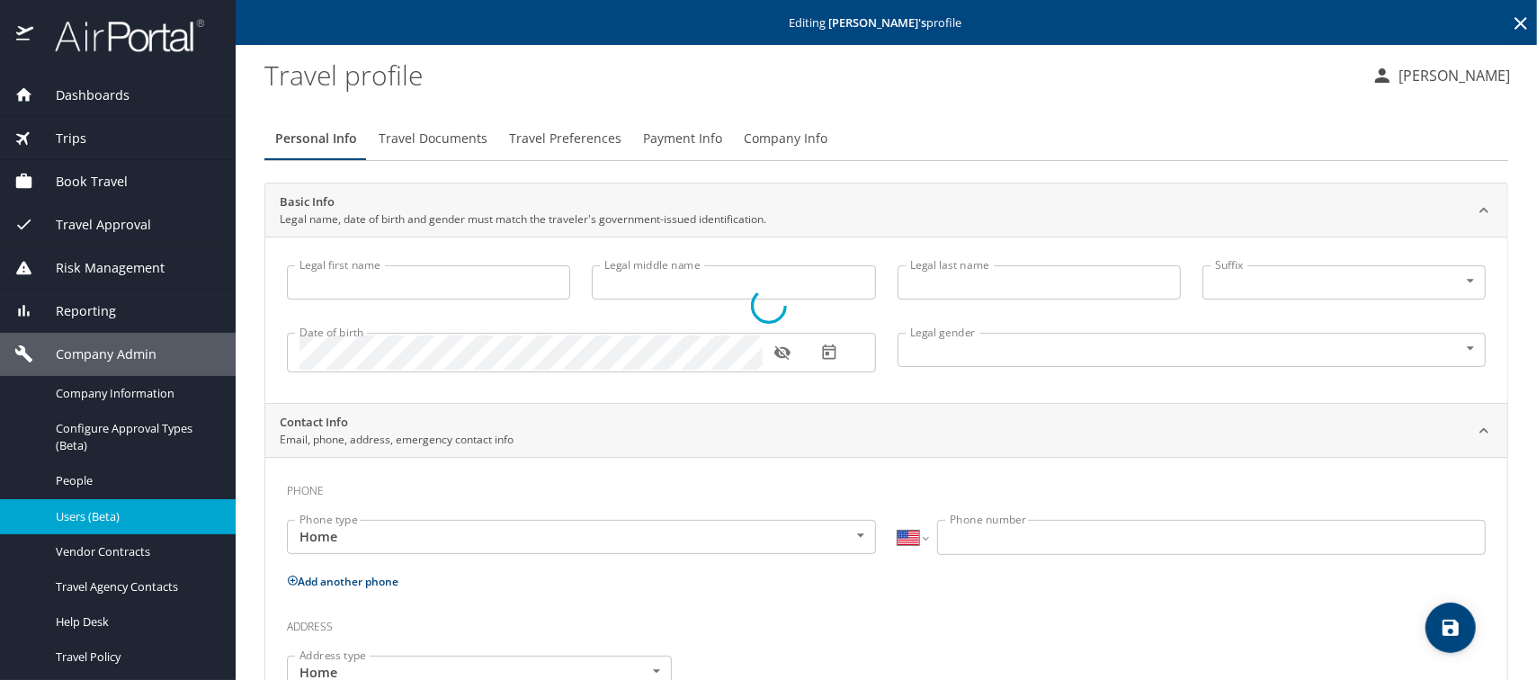
type input "Dwayne"
type input "Kevin"
type input "LaFontaine"
type input "Male"
type input "Tara"
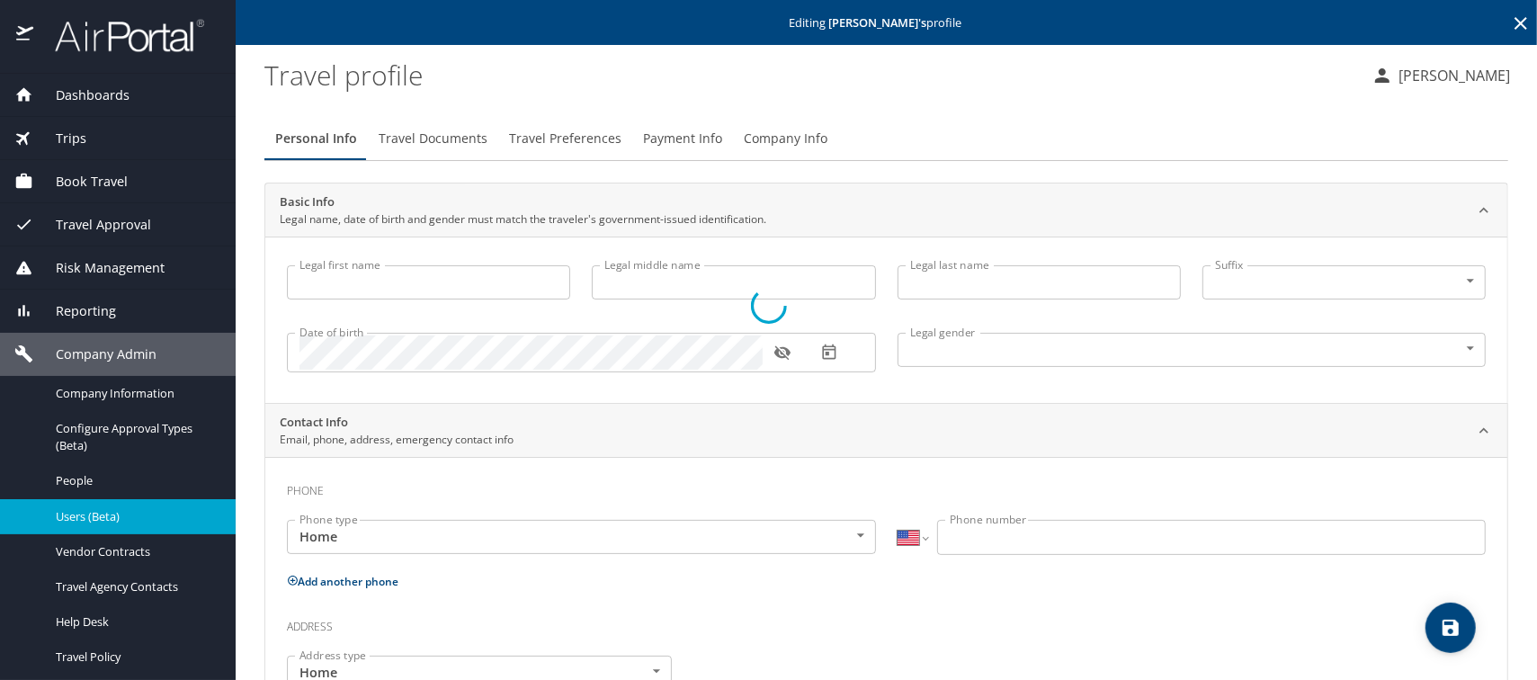
type input "LaFontaine"
select select "IR"
type input "022 8305 0042"
select select "US"
select select "IR"
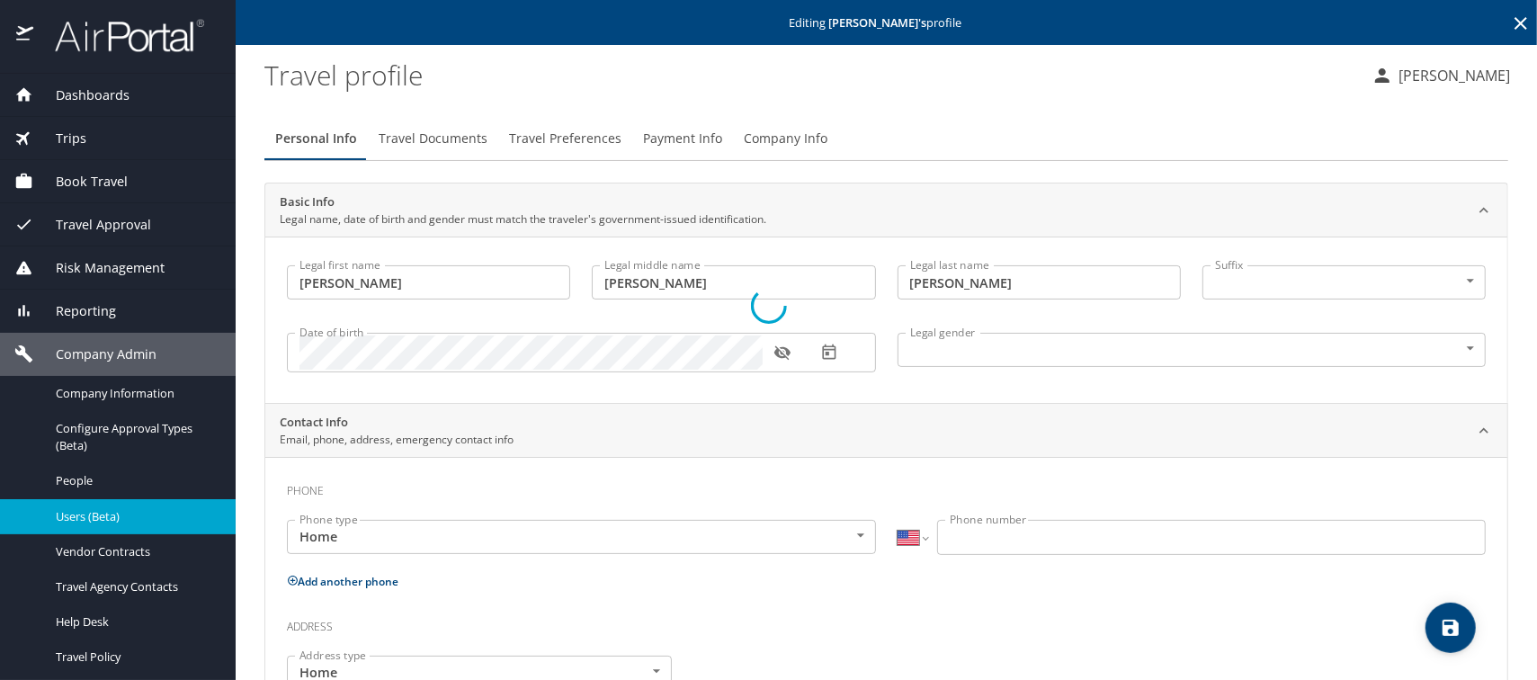
select select "IR"
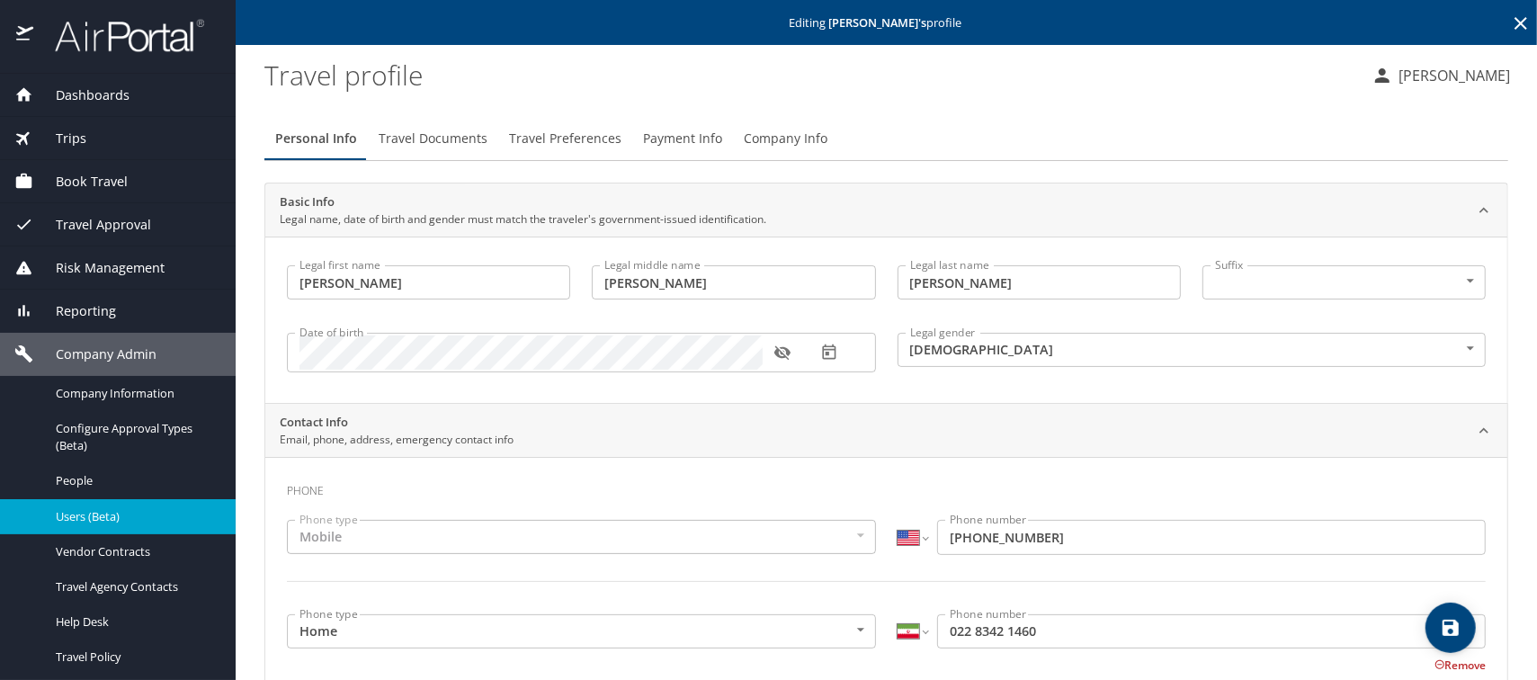
click at [802, 142] on span "Company Info" at bounding box center [786, 139] width 84 height 22
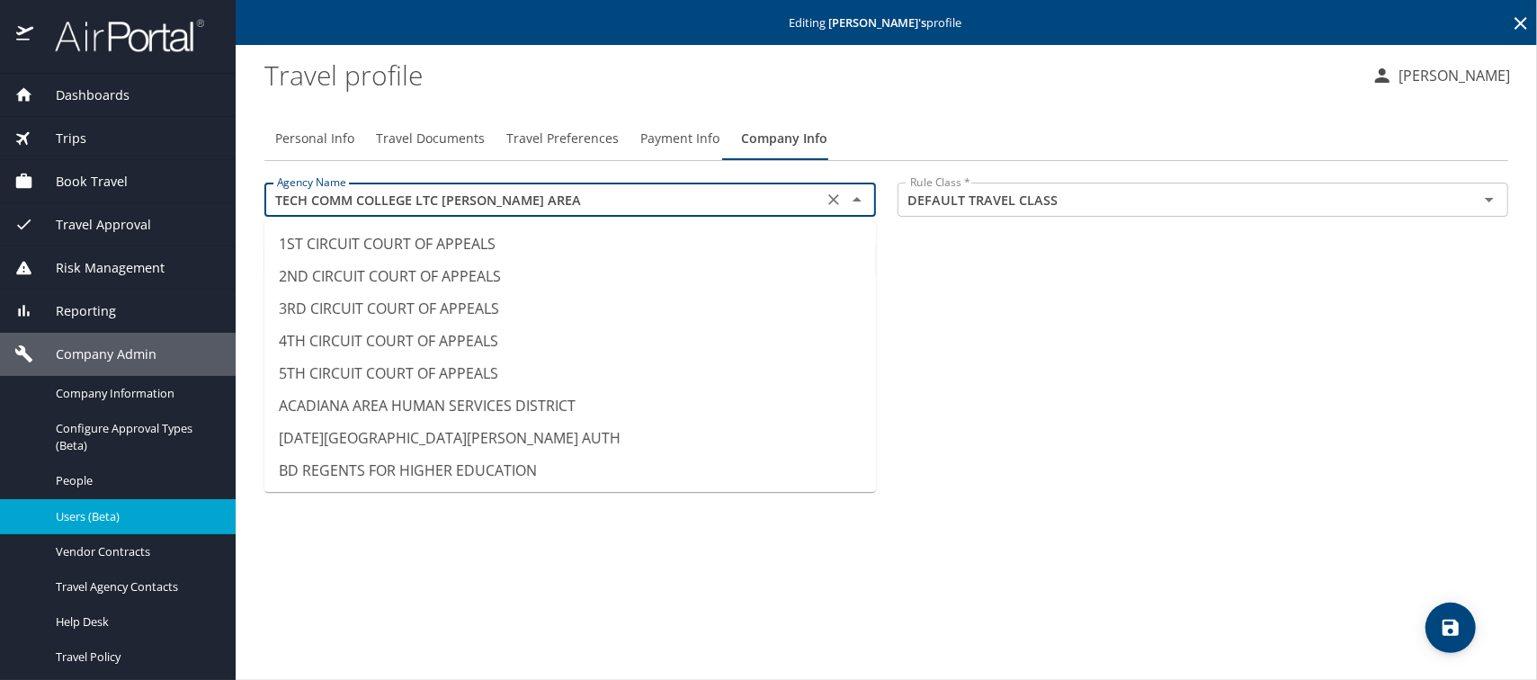
scroll to position [14465, 0]
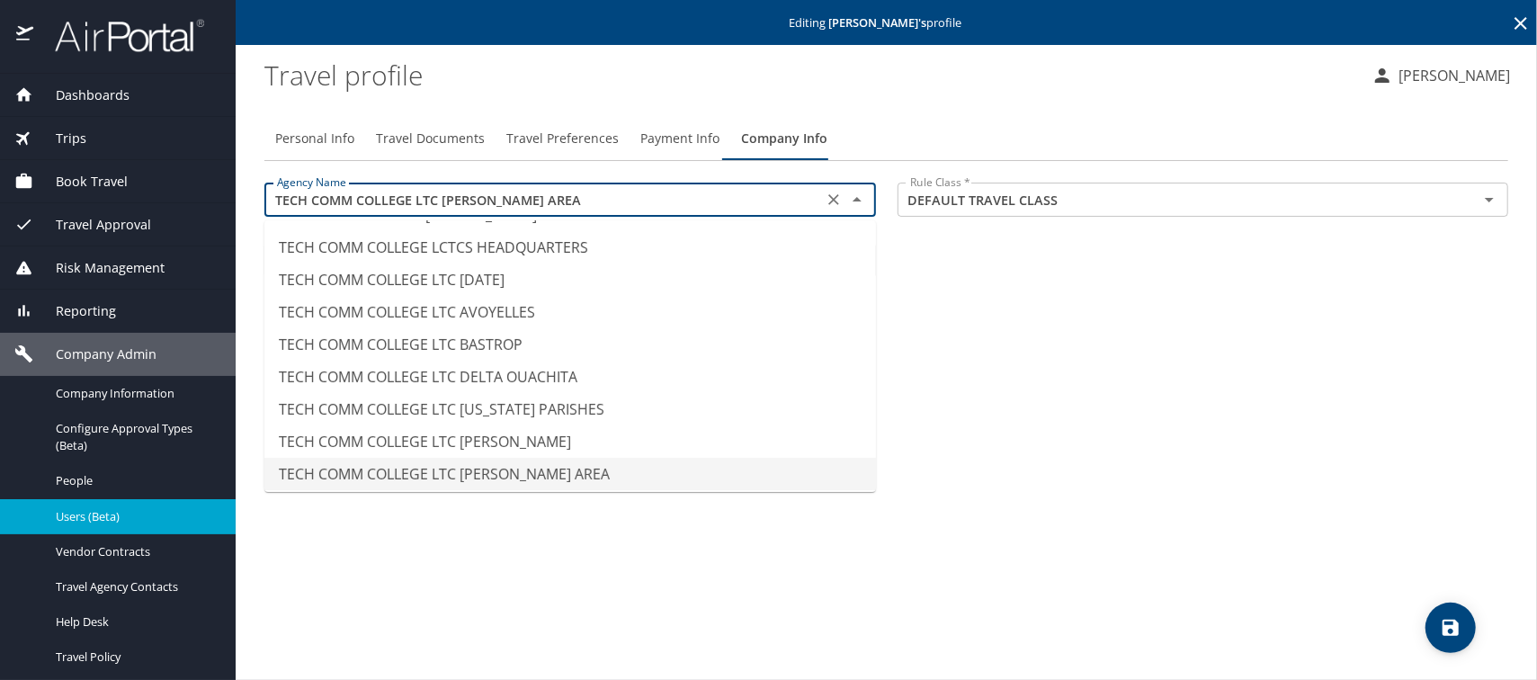
drag, startPoint x: 599, startPoint y: 201, endPoint x: 223, endPoint y: 178, distance: 376.6
click at [223, 178] on div "Dashboards AirPortal 360™ Manager AirPortal 360™ Agent My Travel Dashboard Trip…" at bounding box center [768, 340] width 1537 height 680
paste input "NORTHSHORE"
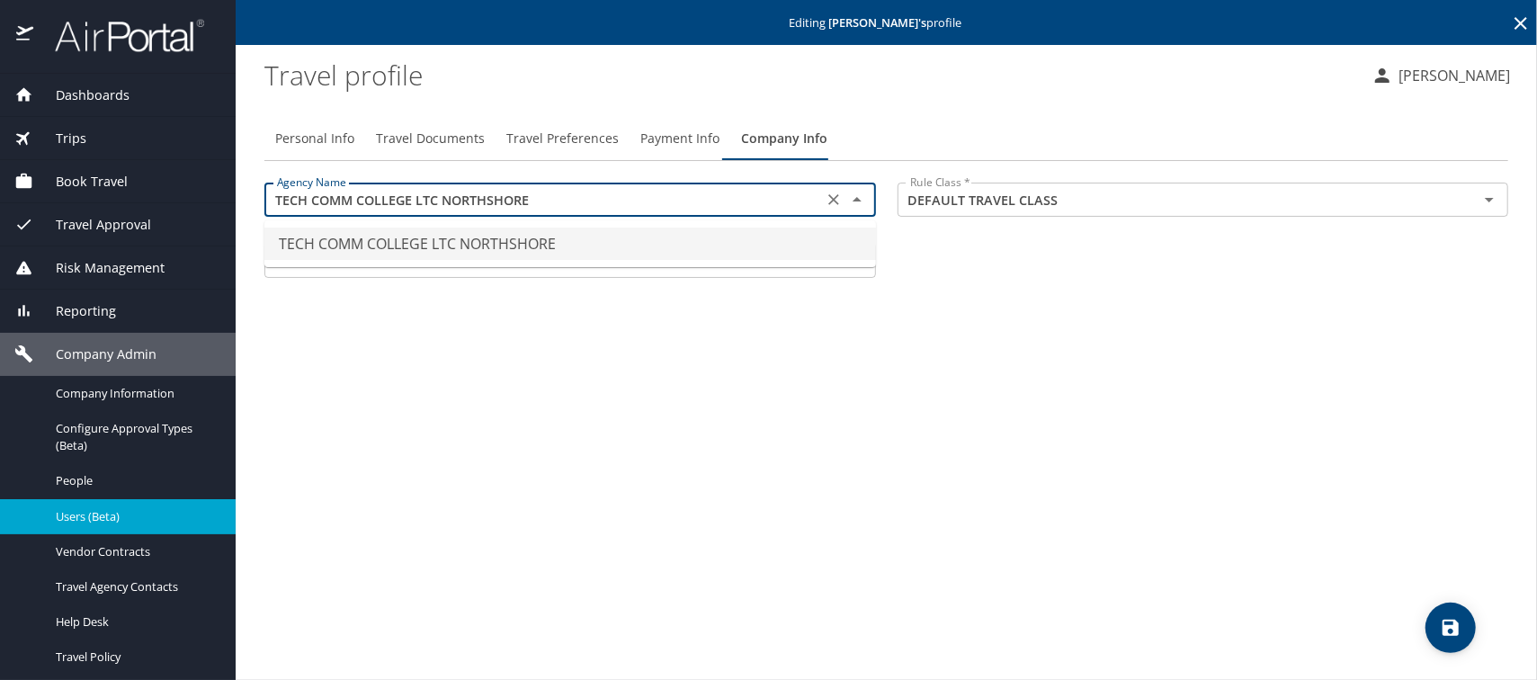
scroll to position [0, 0]
click at [558, 244] on li "TECH COMM COLLEGE LTC NORTHSHORE" at bounding box center [569, 243] width 611 height 32
type input "TECH COMM COLLEGE LTC NORTHSHORE"
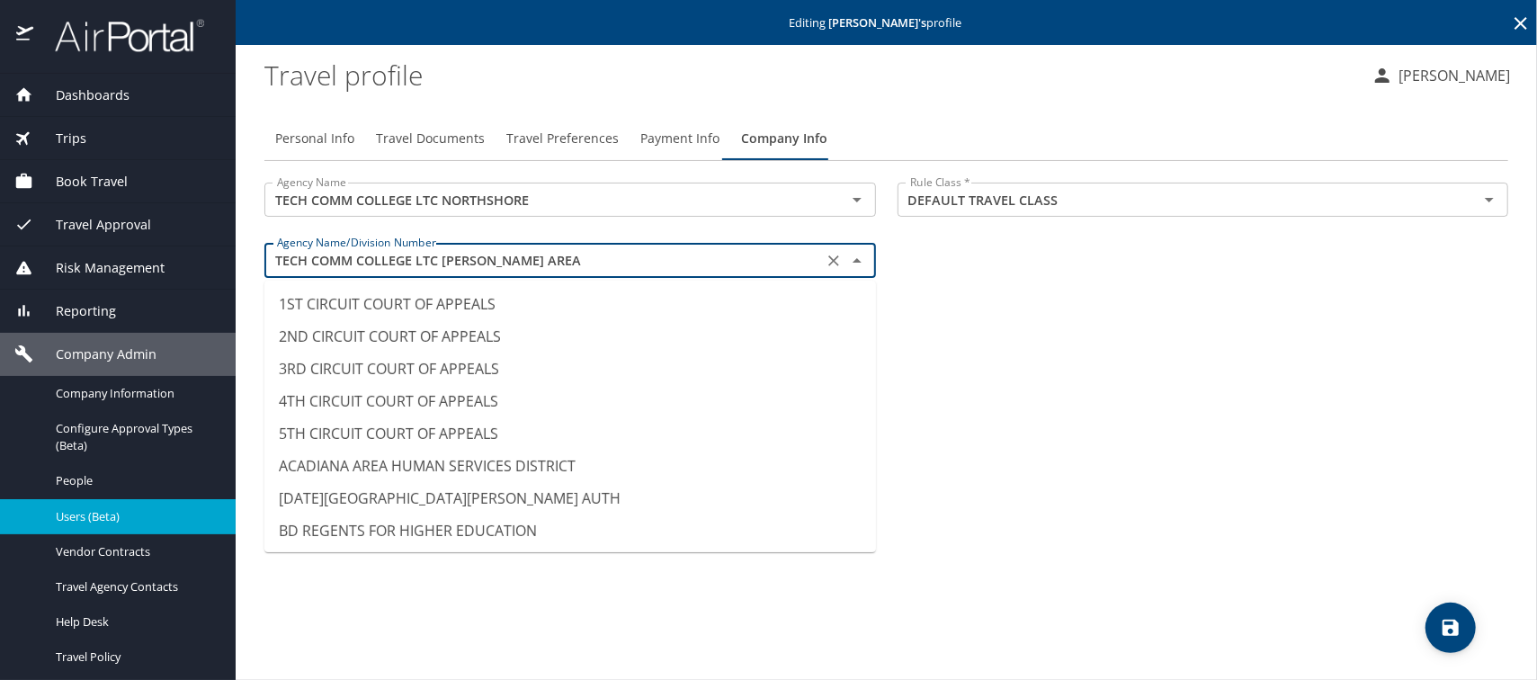
scroll to position [14433, 0]
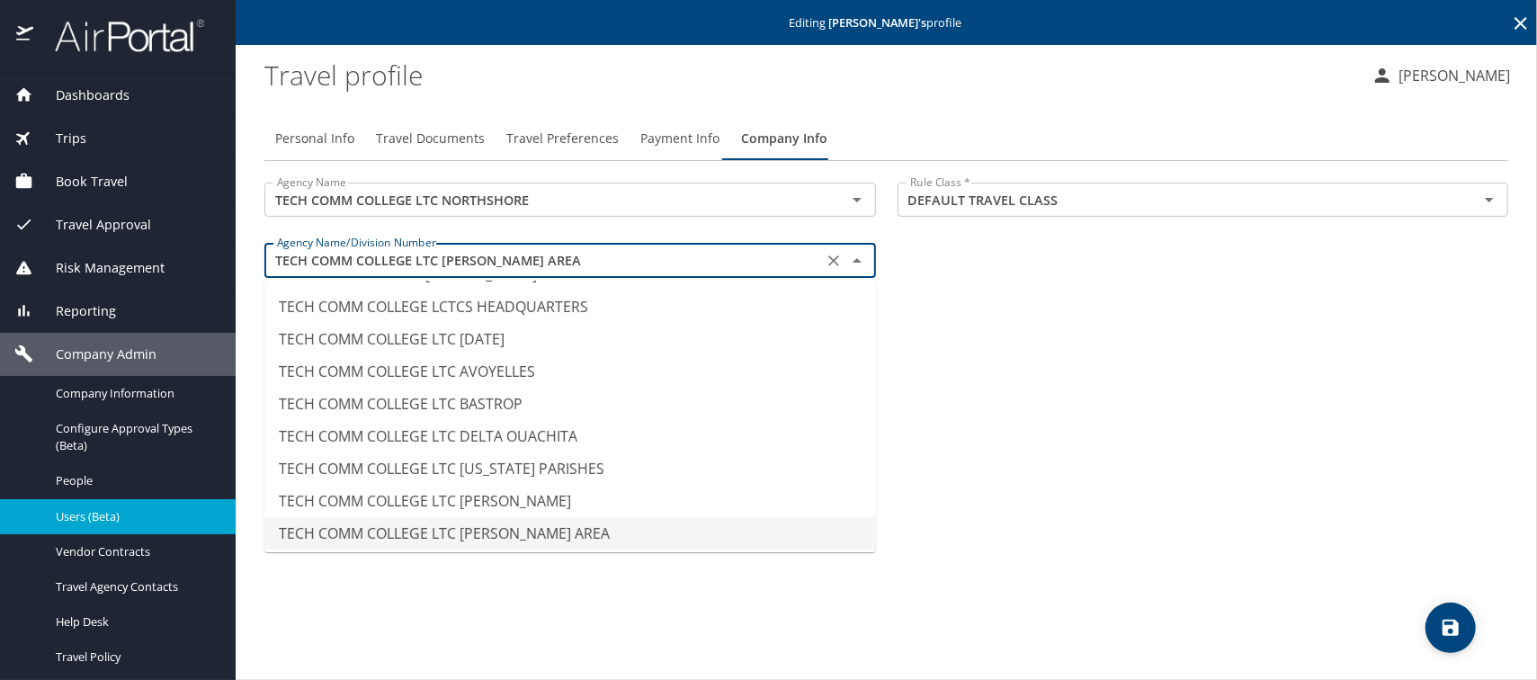
drag, startPoint x: 580, startPoint y: 255, endPoint x: 265, endPoint y: 255, distance: 314.7
click at [265, 255] on div "TECH COMM COLLEGE LTC HAMMOND AREA Agency Name/Division Number" at bounding box center [569, 260] width 611 height 34
paste input "NORTHSHORE"
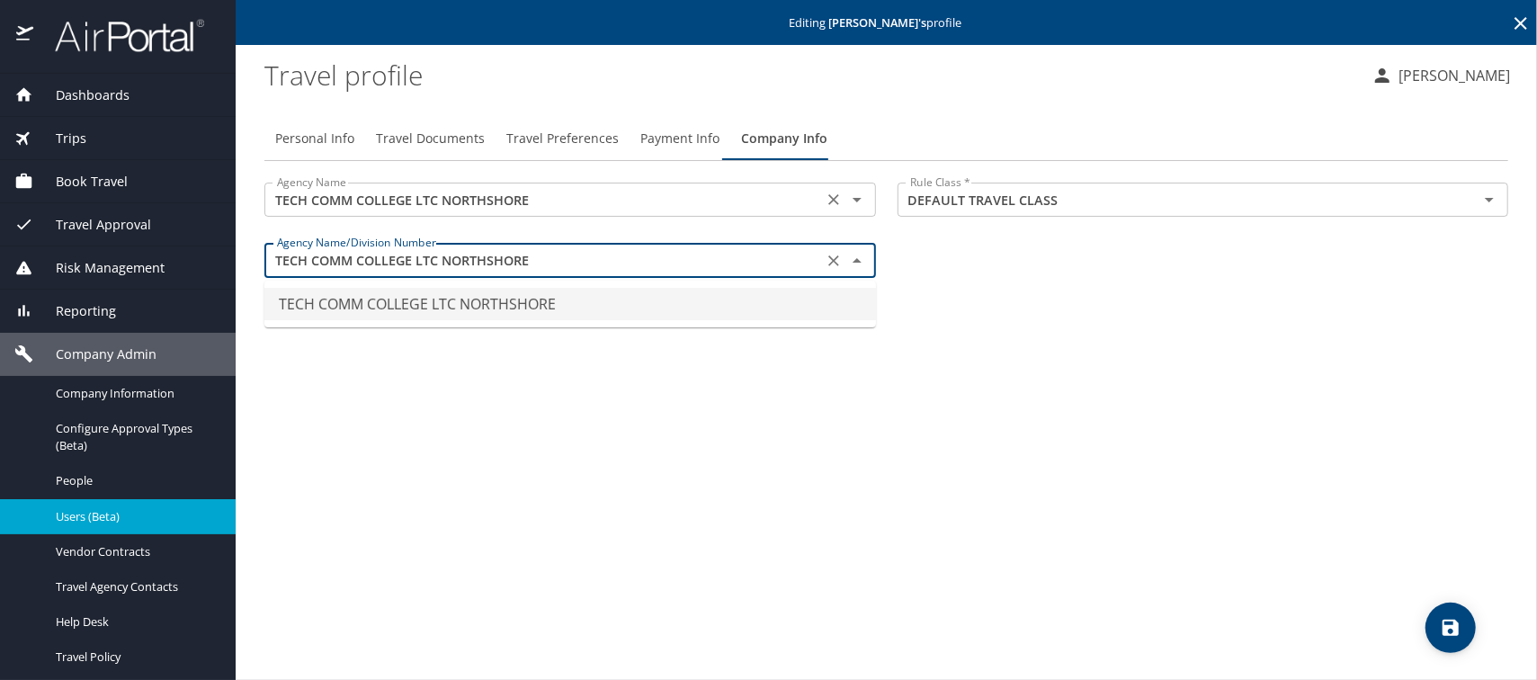
scroll to position [0, 0]
click at [522, 300] on li "TECH COMM COLLEGE LTC NORTHSHORE" at bounding box center [569, 304] width 611 height 32
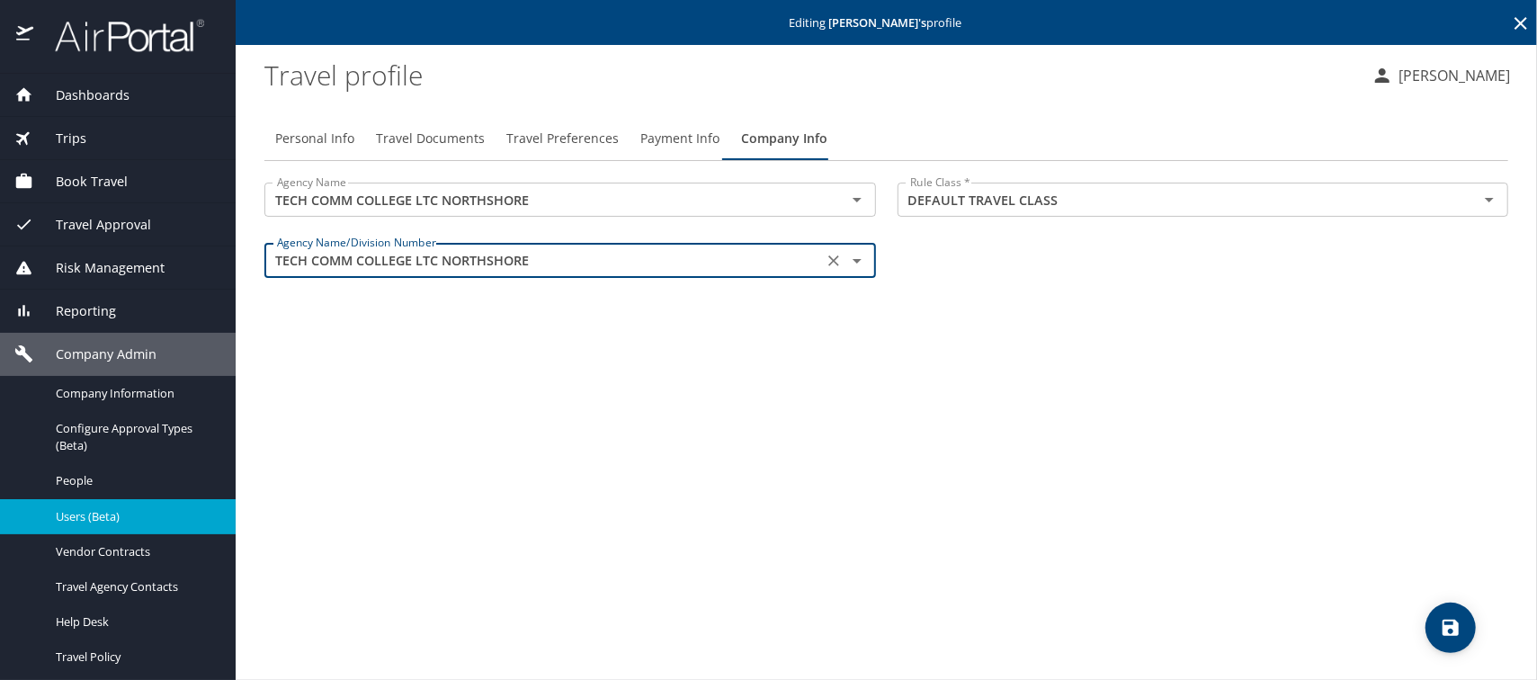
type input "TECH COMM COLLEGE LTC NORTHSHORE"
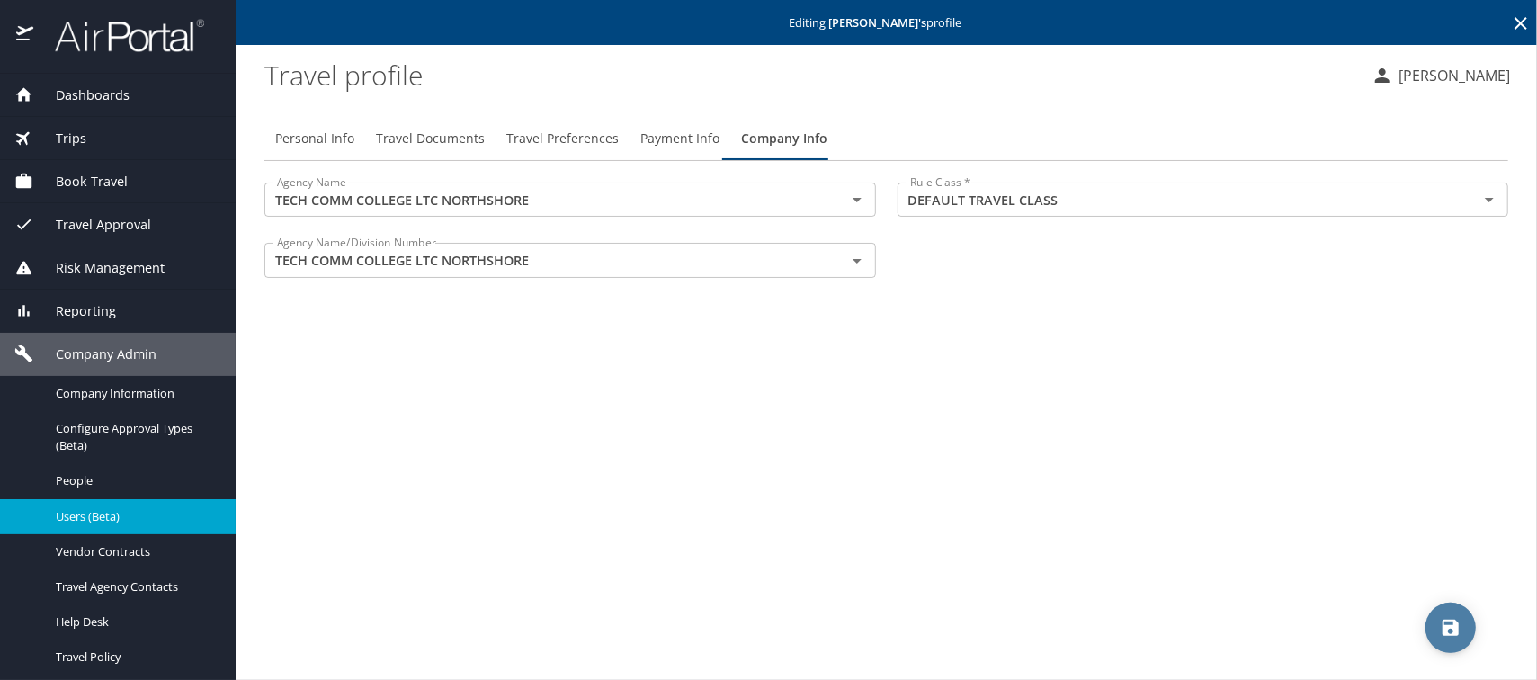
click at [1448, 626] on icon "save" at bounding box center [1450, 627] width 16 height 16
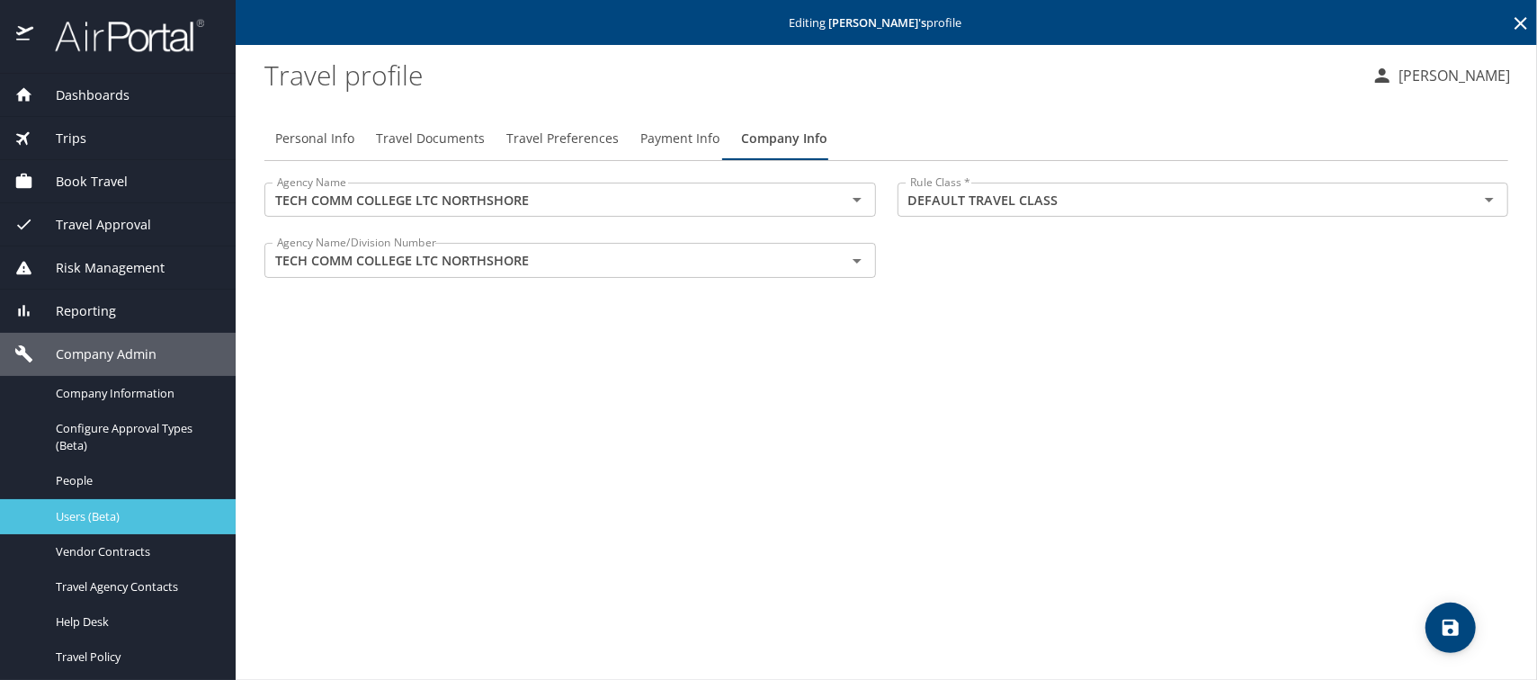
click at [102, 516] on span "Users (Beta)" at bounding box center [135, 516] width 158 height 17
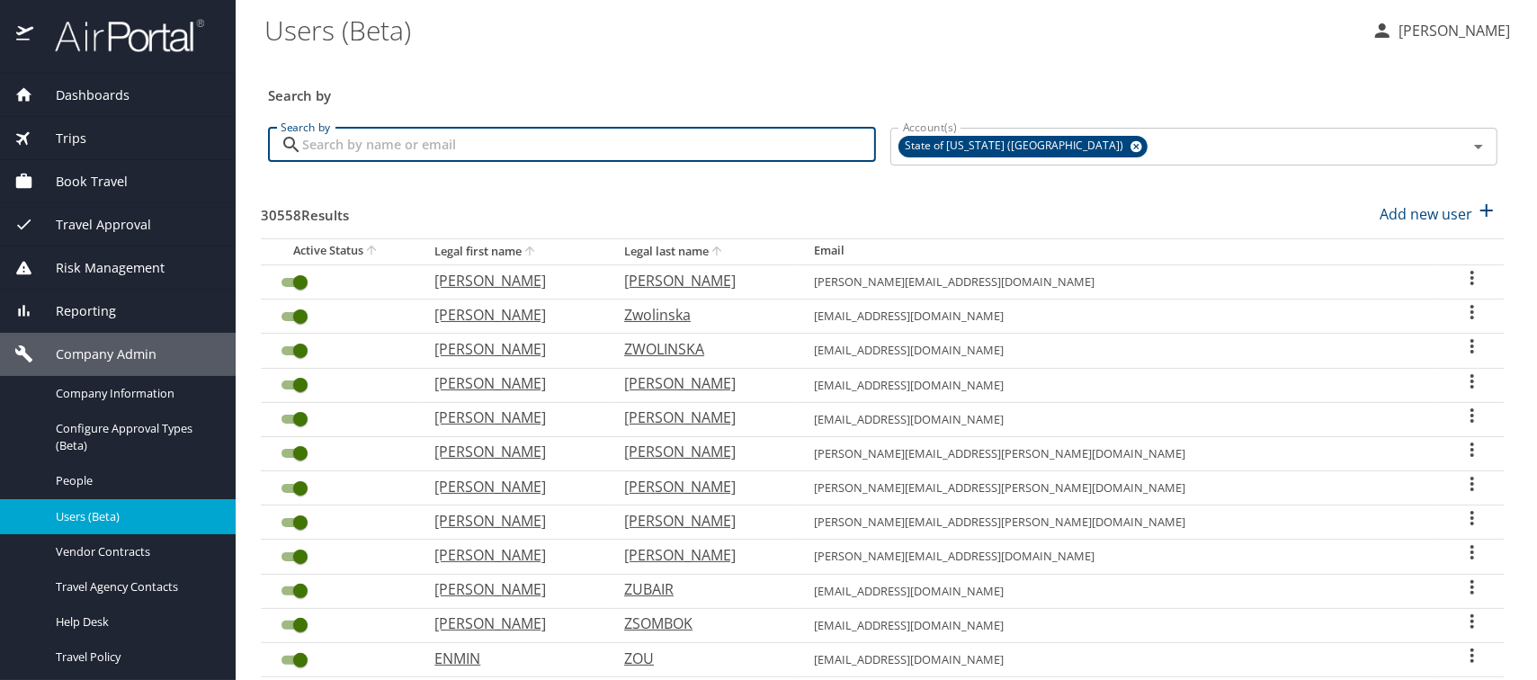
click at [384, 145] on input "Search by" at bounding box center [589, 145] width 574 height 34
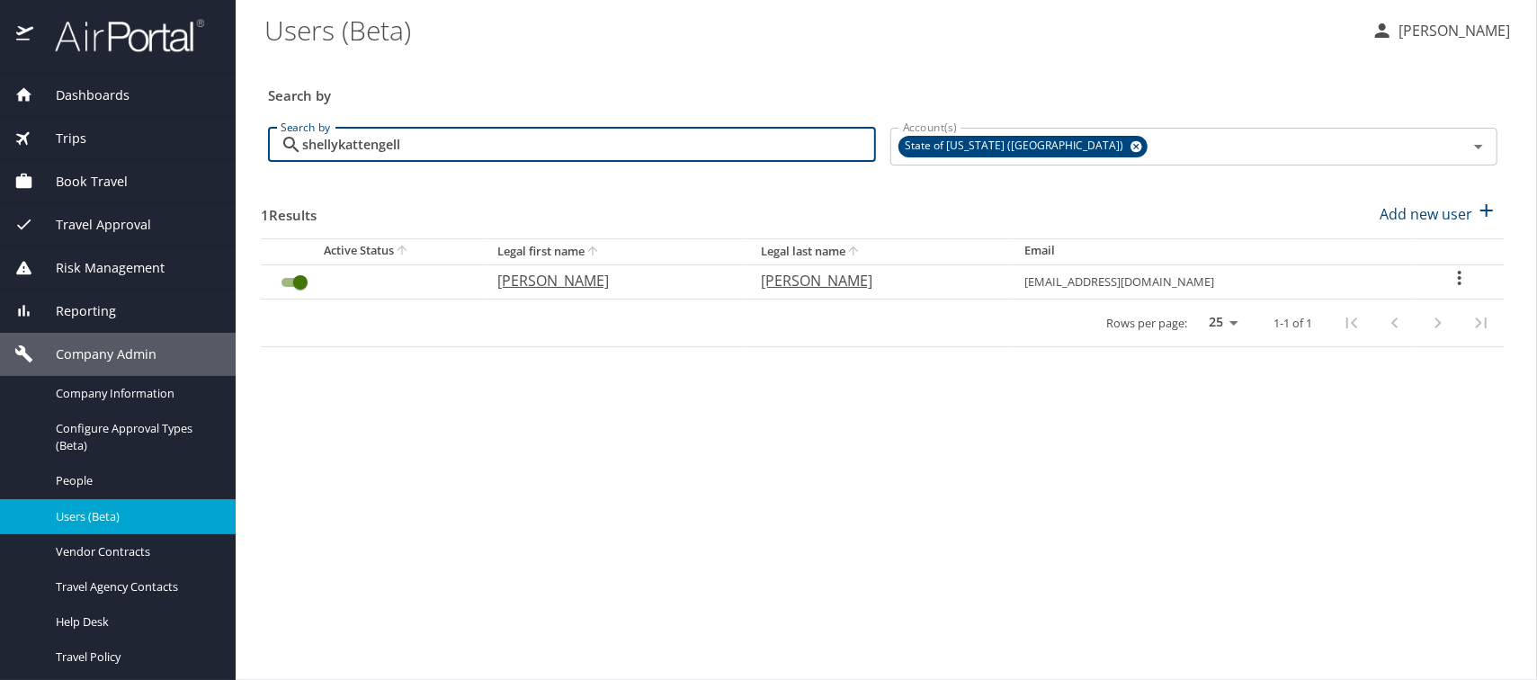
type input "shellykattengell"
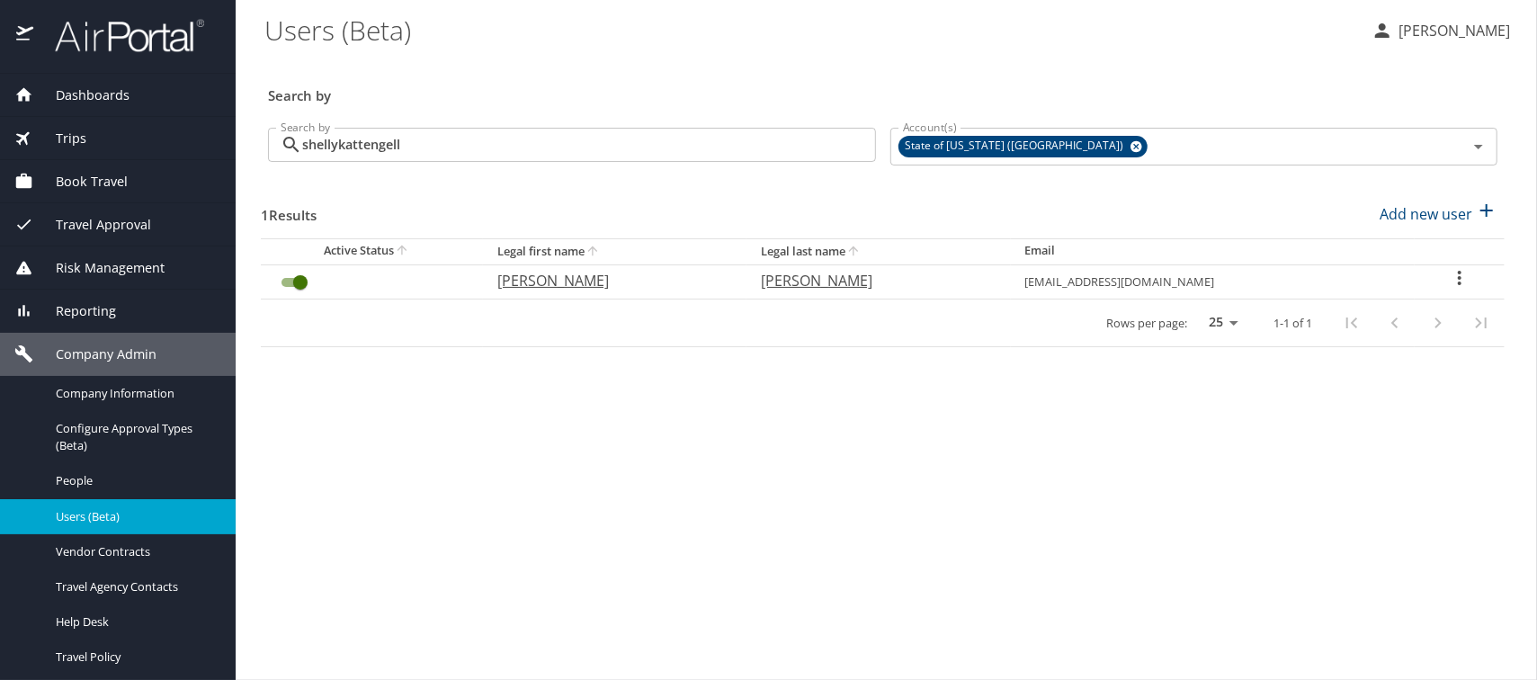
click at [503, 280] on p "Shelly" at bounding box center [610, 281] width 227 height 22
select select "US"
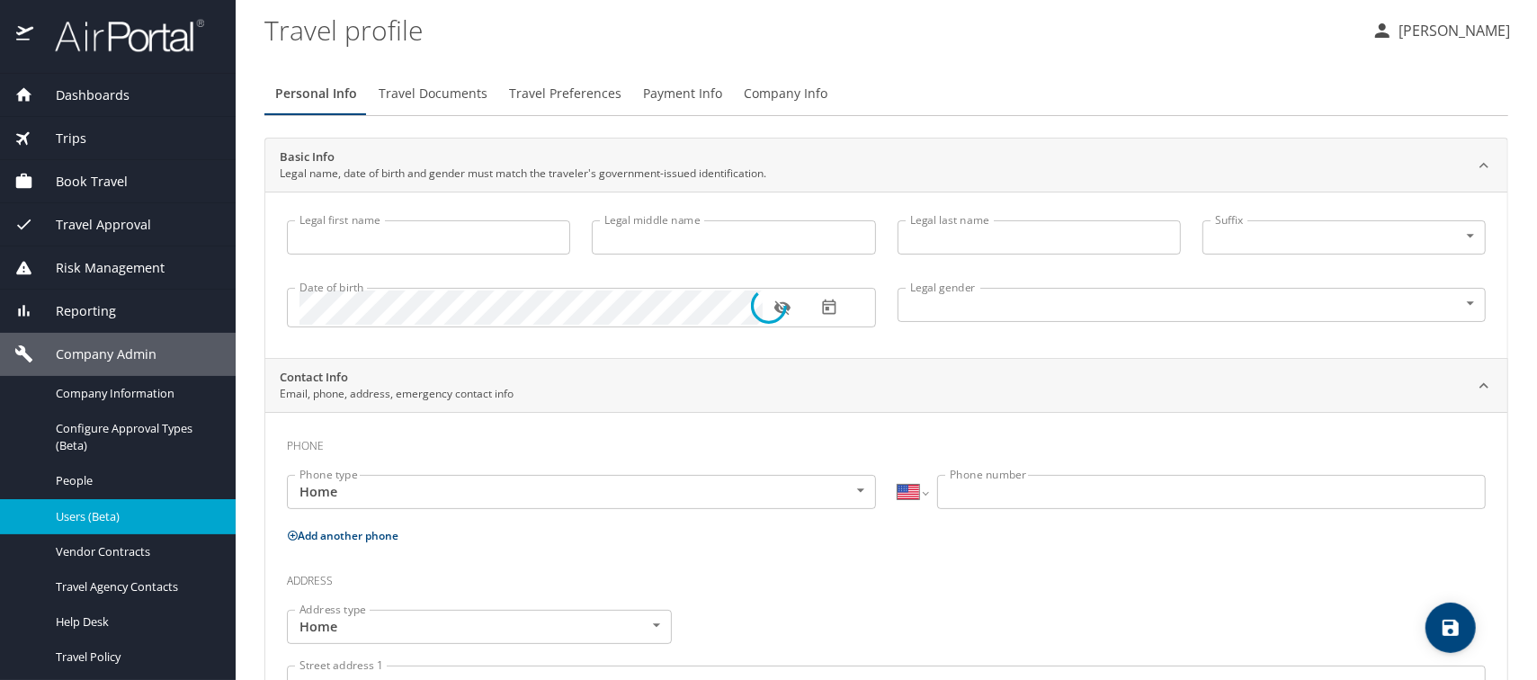
type input "Shelly"
type input "Kattengell"
type input "Female"
type input "Connor"
type input "Kattengell"
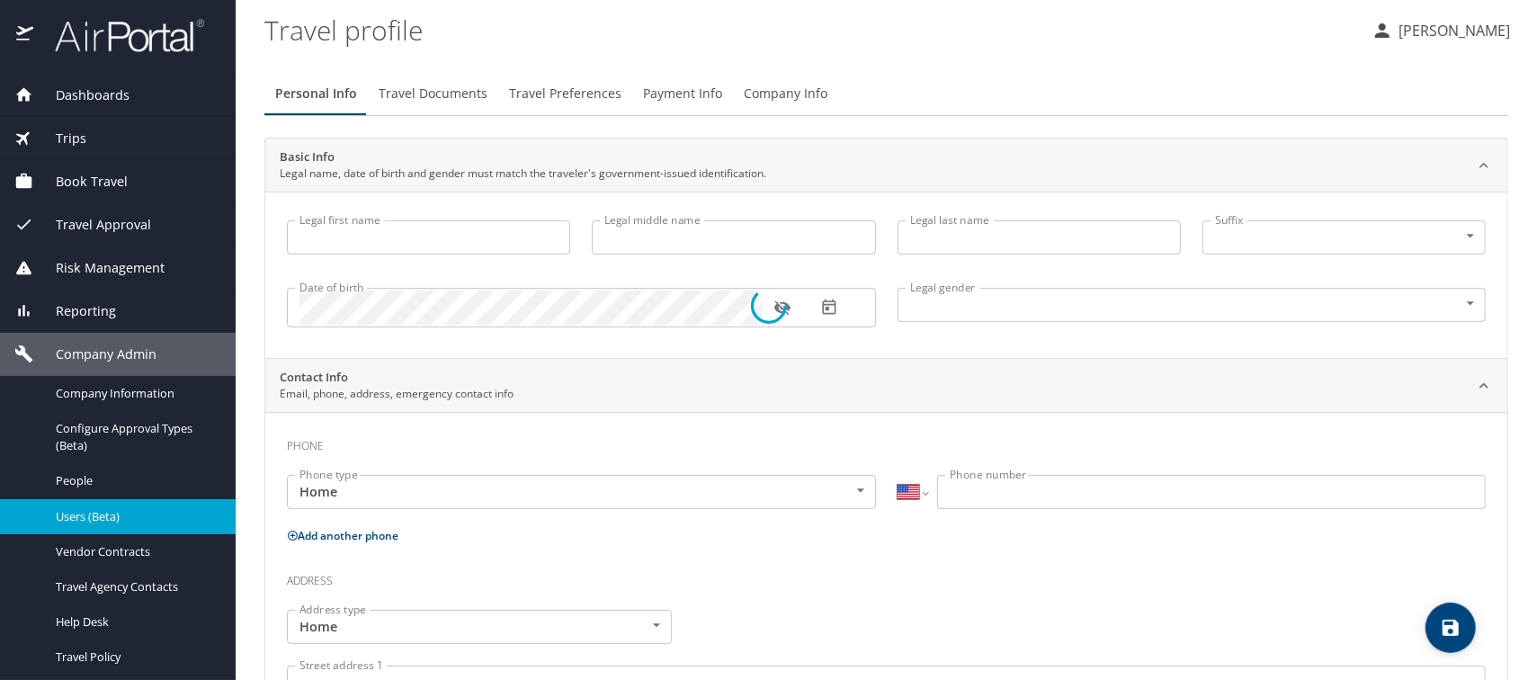
type input "(985) 215-9051"
select select "US"
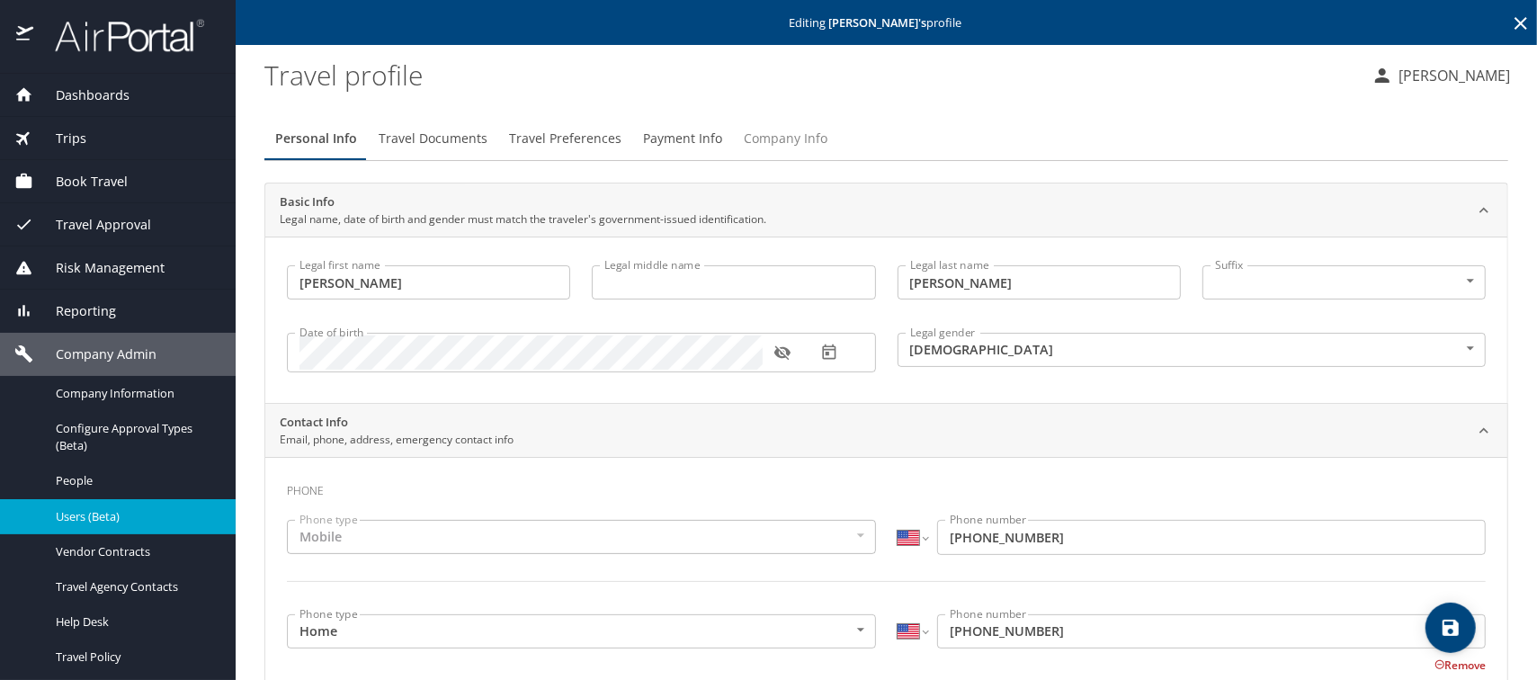
click at [758, 139] on span "Company Info" at bounding box center [786, 139] width 84 height 22
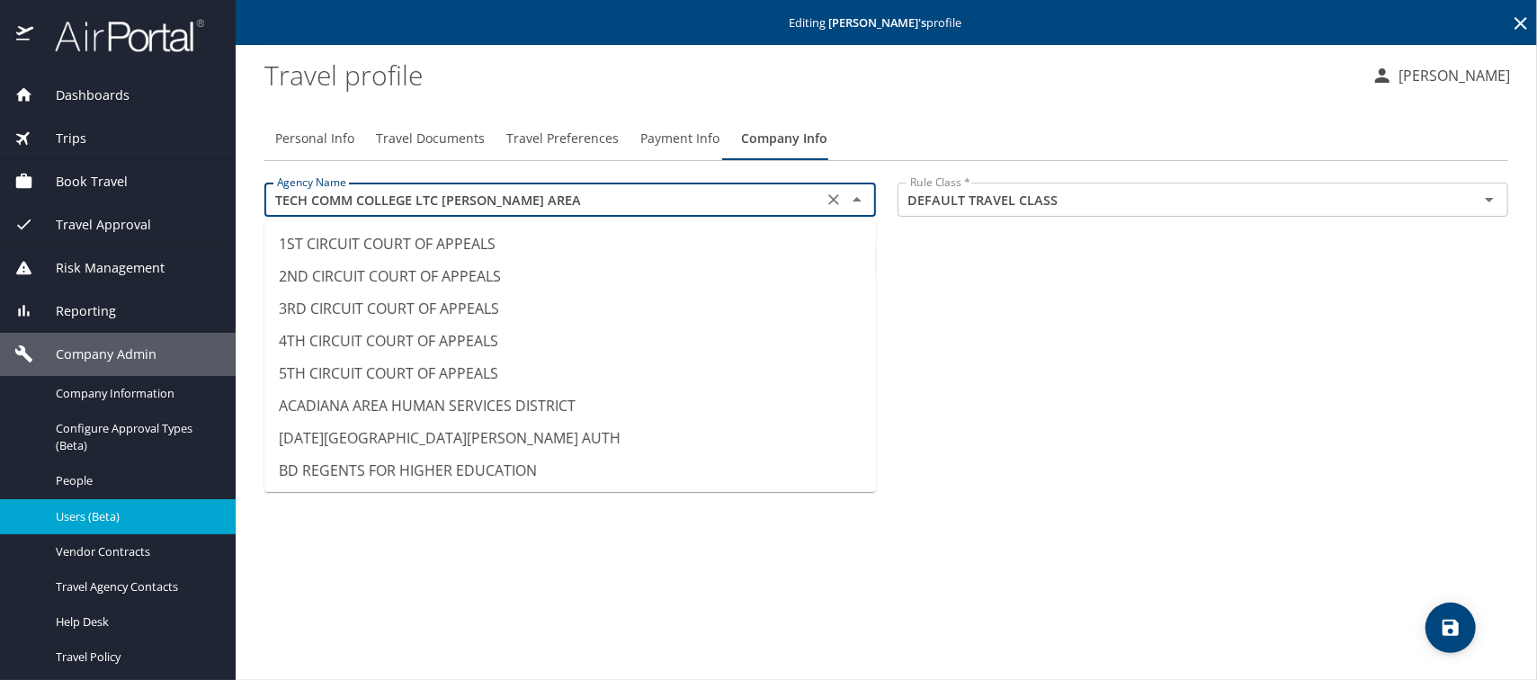
scroll to position [14465, 0]
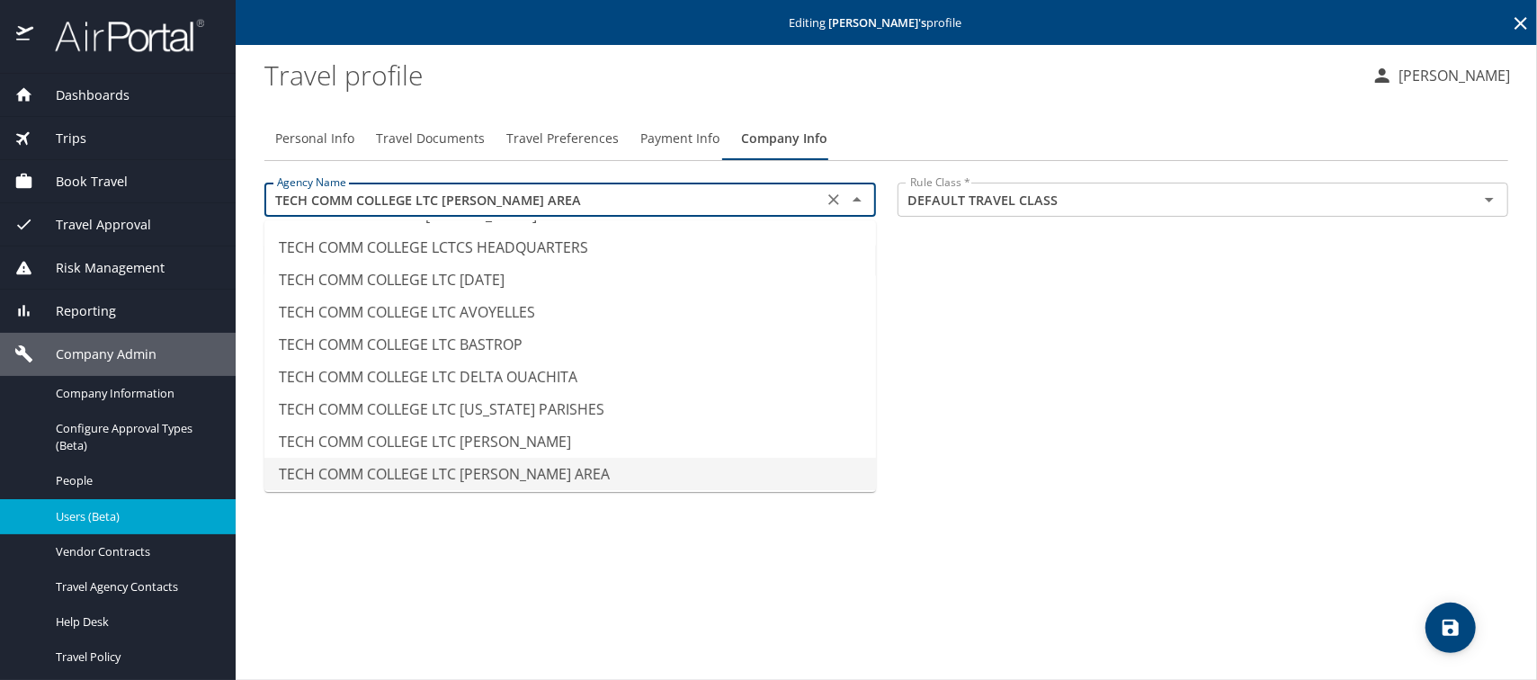
drag, startPoint x: 563, startPoint y: 200, endPoint x: 194, endPoint y: 185, distance: 368.9
click at [194, 185] on div "Dashboards AirPortal 360™ Manager AirPortal 360™ Agent My Travel Dashboard Trip…" at bounding box center [768, 340] width 1537 height 680
paste input "NORTHSHORE"
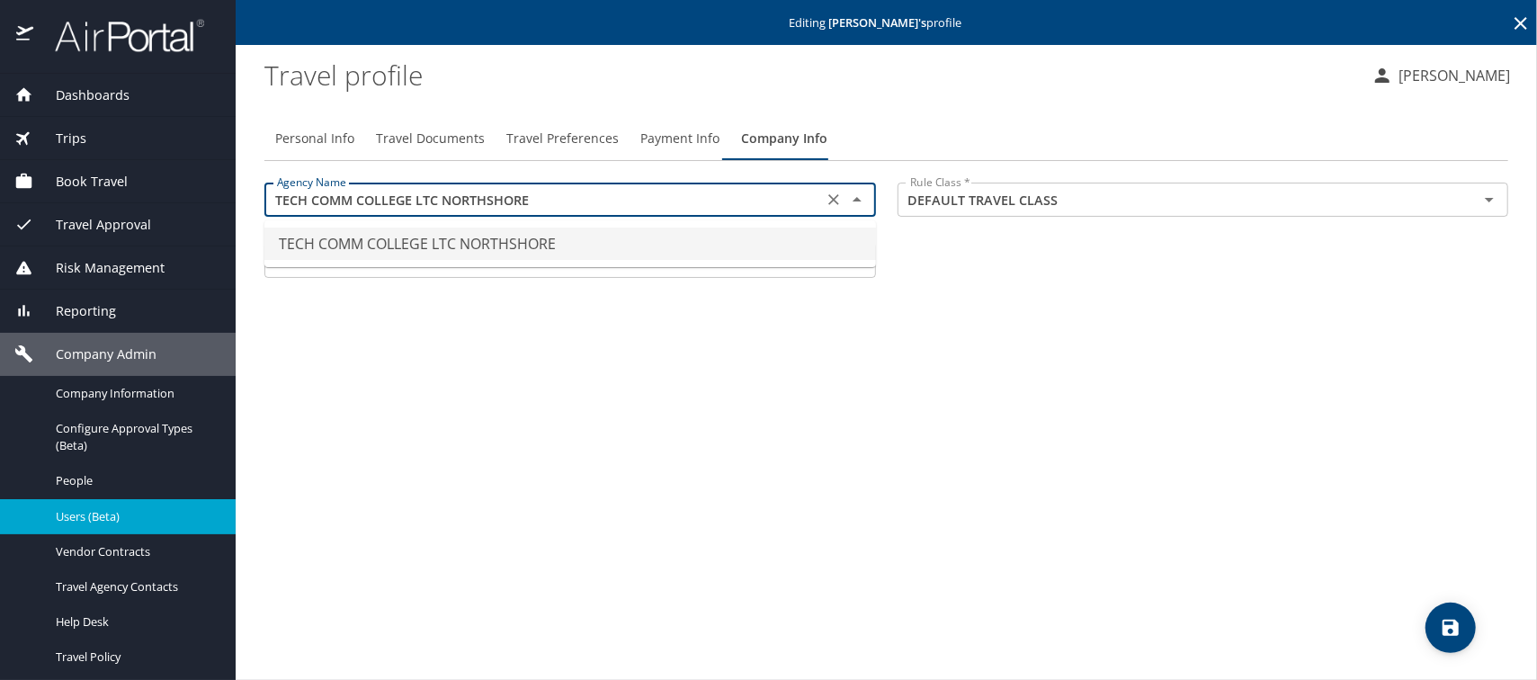
click at [572, 254] on li "TECH COMM COLLEGE LTC NORTHSHORE" at bounding box center [569, 243] width 611 height 32
type input "TECH COMM COLLEGE LTC NORTHSHORE"
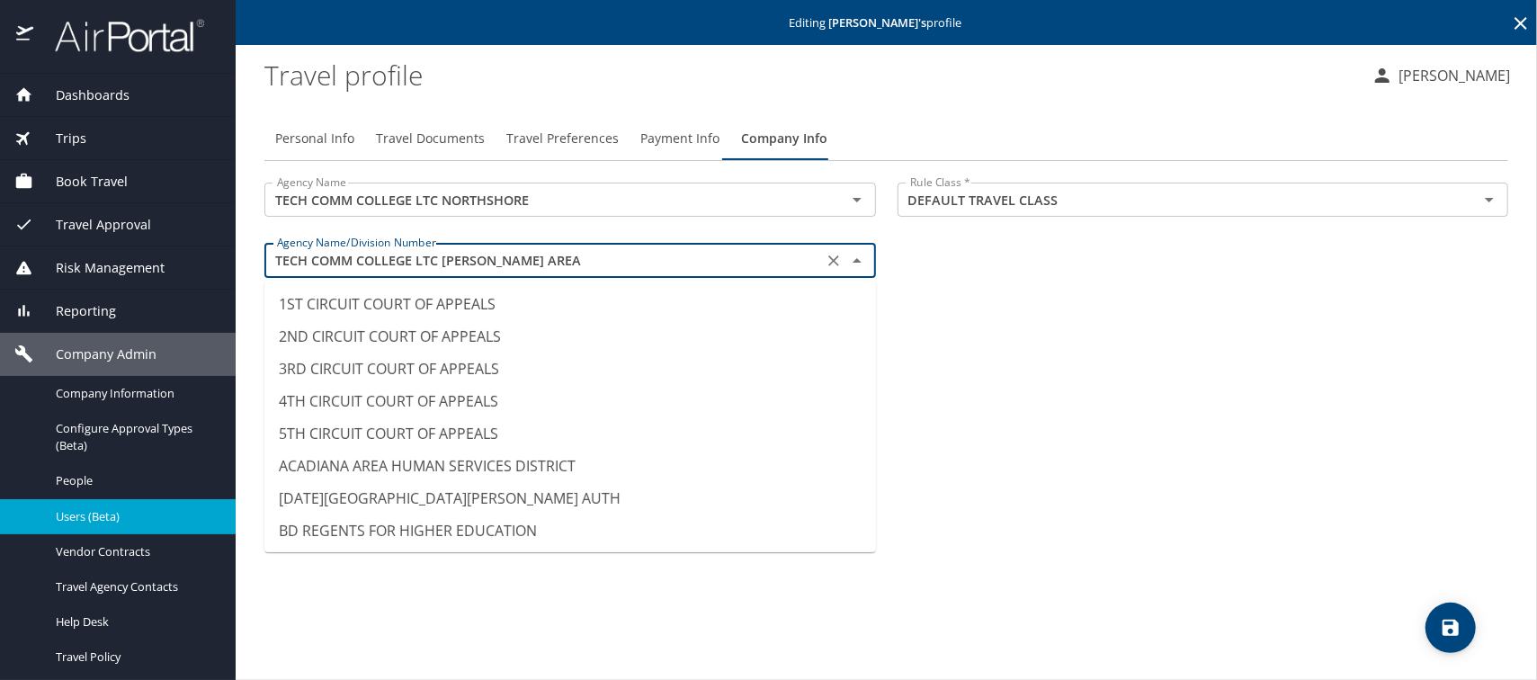
scroll to position [14433, 0]
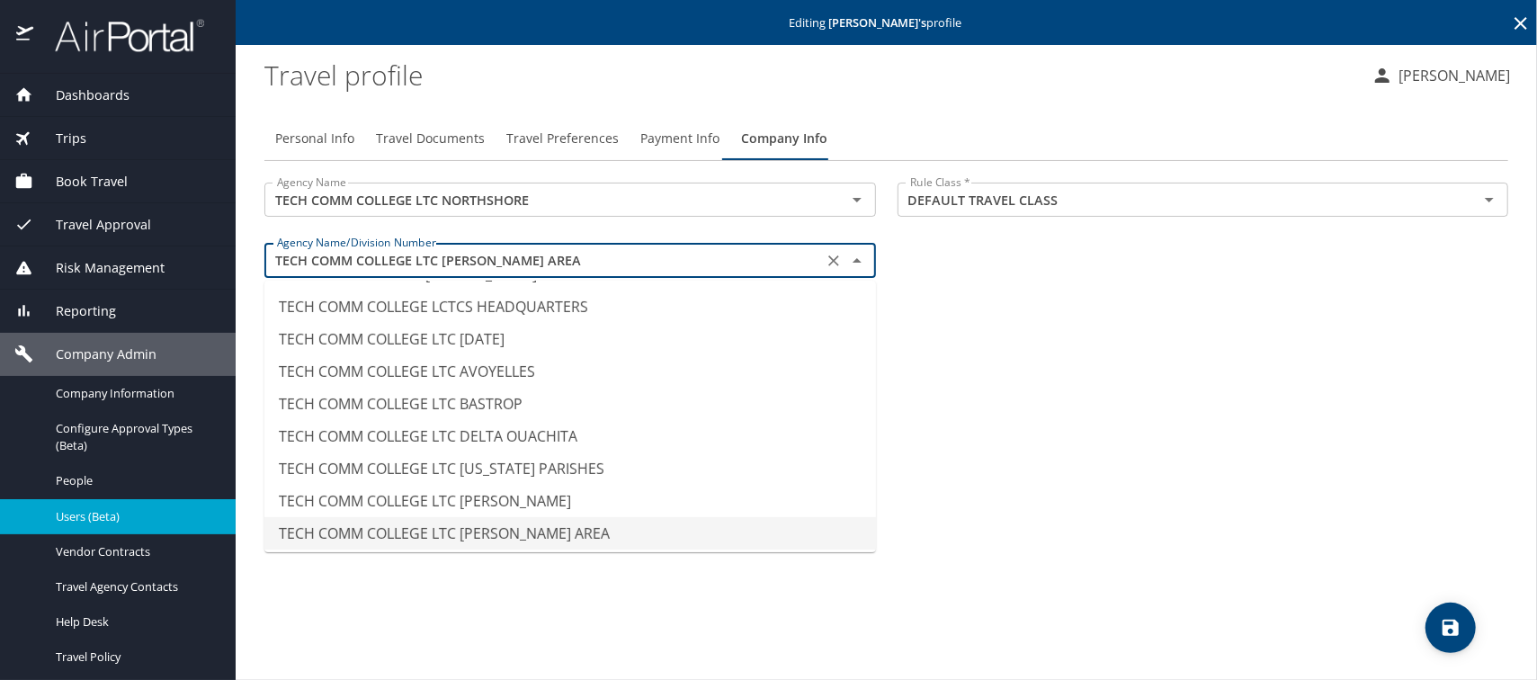
drag, startPoint x: 557, startPoint y: 263, endPoint x: 316, endPoint y: 259, distance: 241.9
click at [267, 245] on div "TECH COMM COLLEGE LTC HAMMOND AREA Agency Name/Division Number" at bounding box center [569, 260] width 611 height 34
paste input "NORTHSHORE"
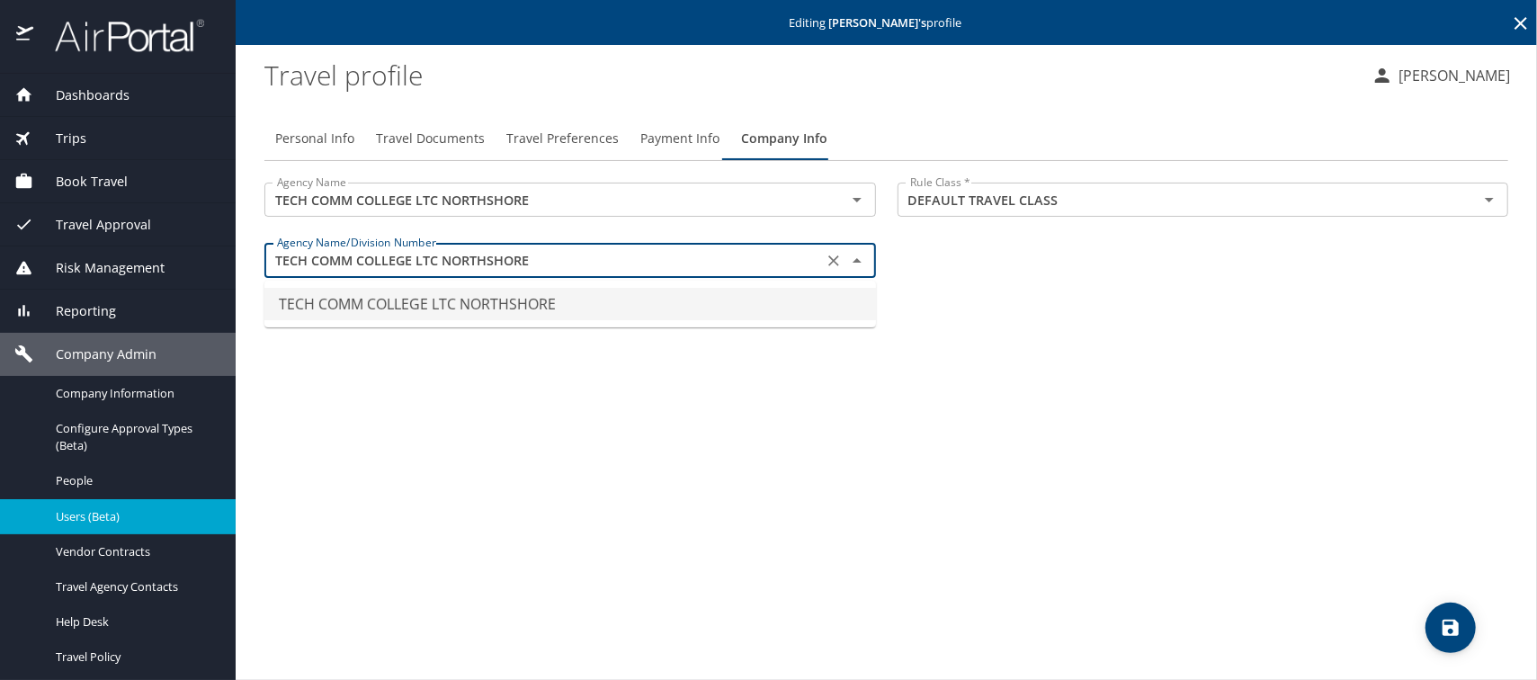
scroll to position [0, 0]
type input "TECH COMM COLLEGE LTC NORTHSHORE"
click at [1442, 629] on icon "save" at bounding box center [1450, 627] width 16 height 16
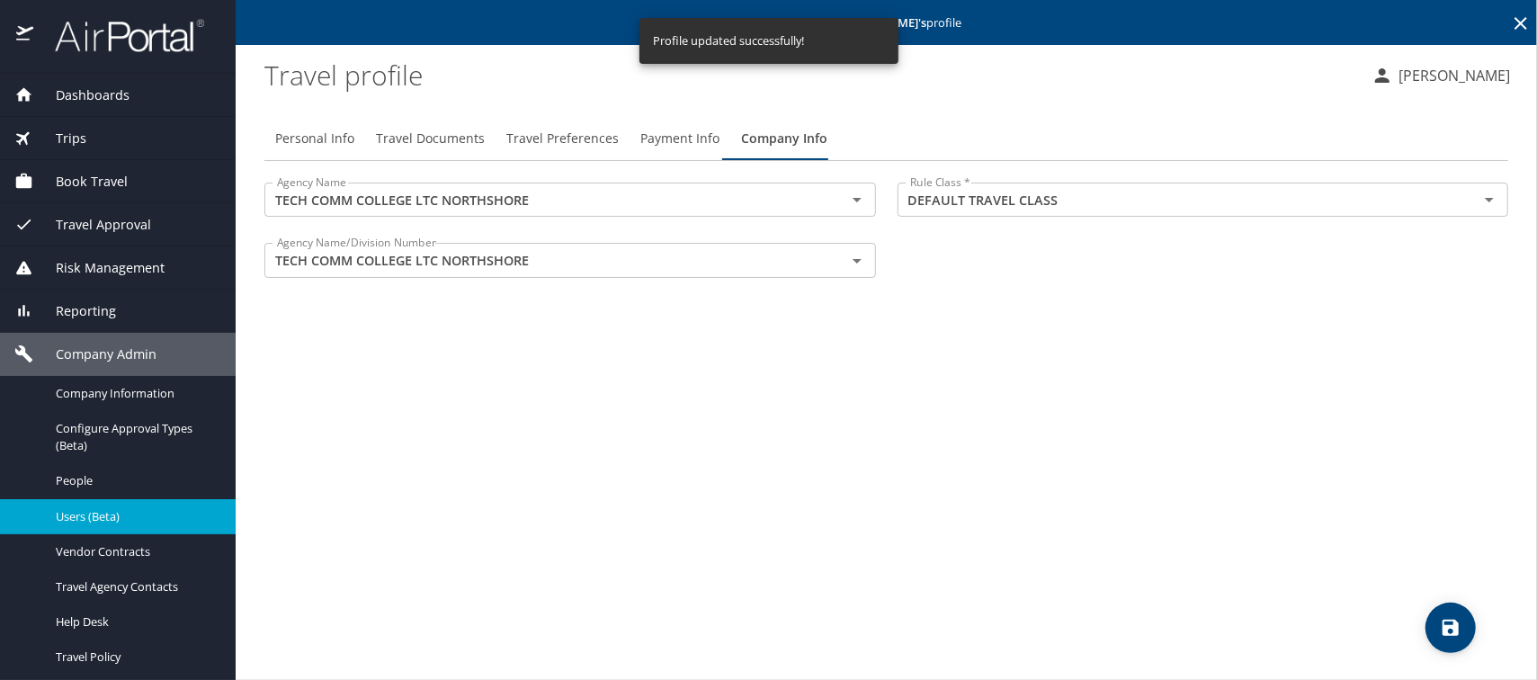
click at [85, 520] on span "Users (Beta)" at bounding box center [135, 516] width 158 height 17
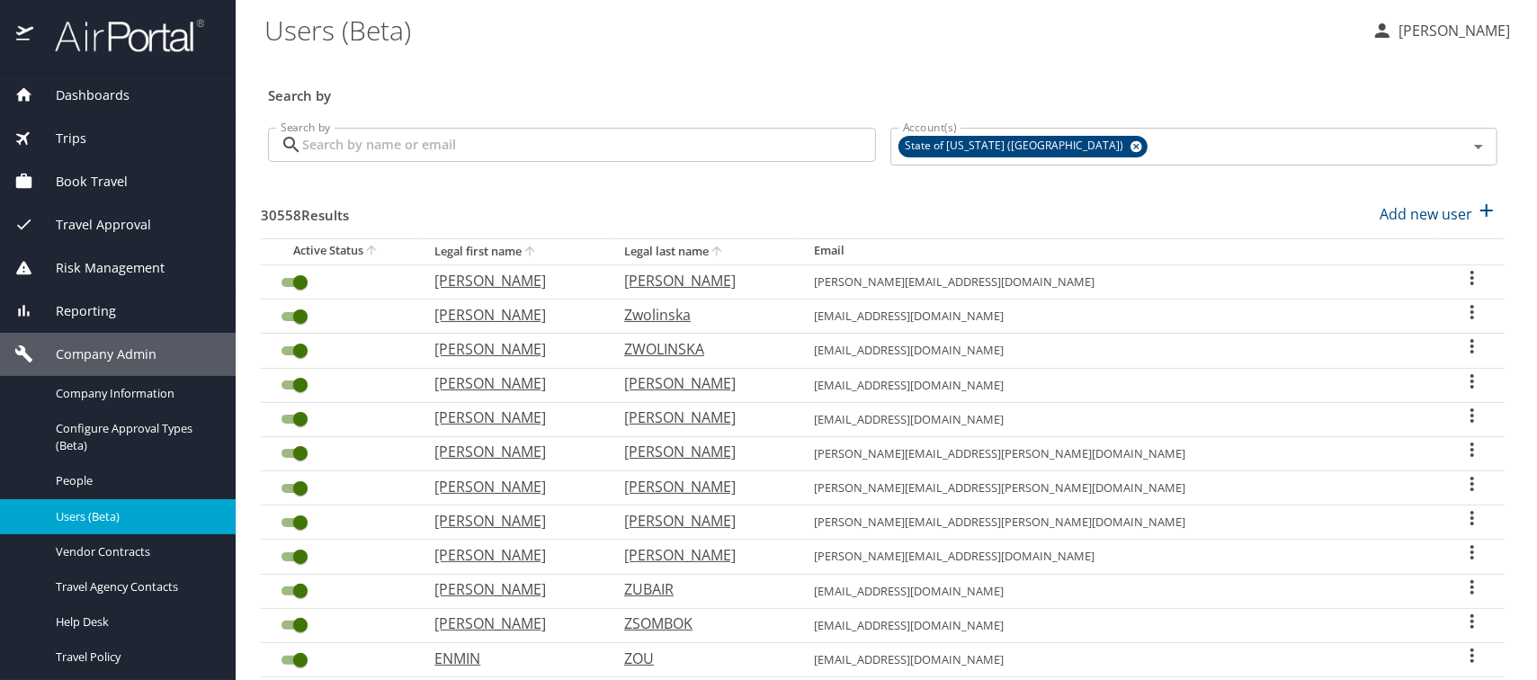
click at [374, 147] on input "Search by" at bounding box center [589, 145] width 574 height 34
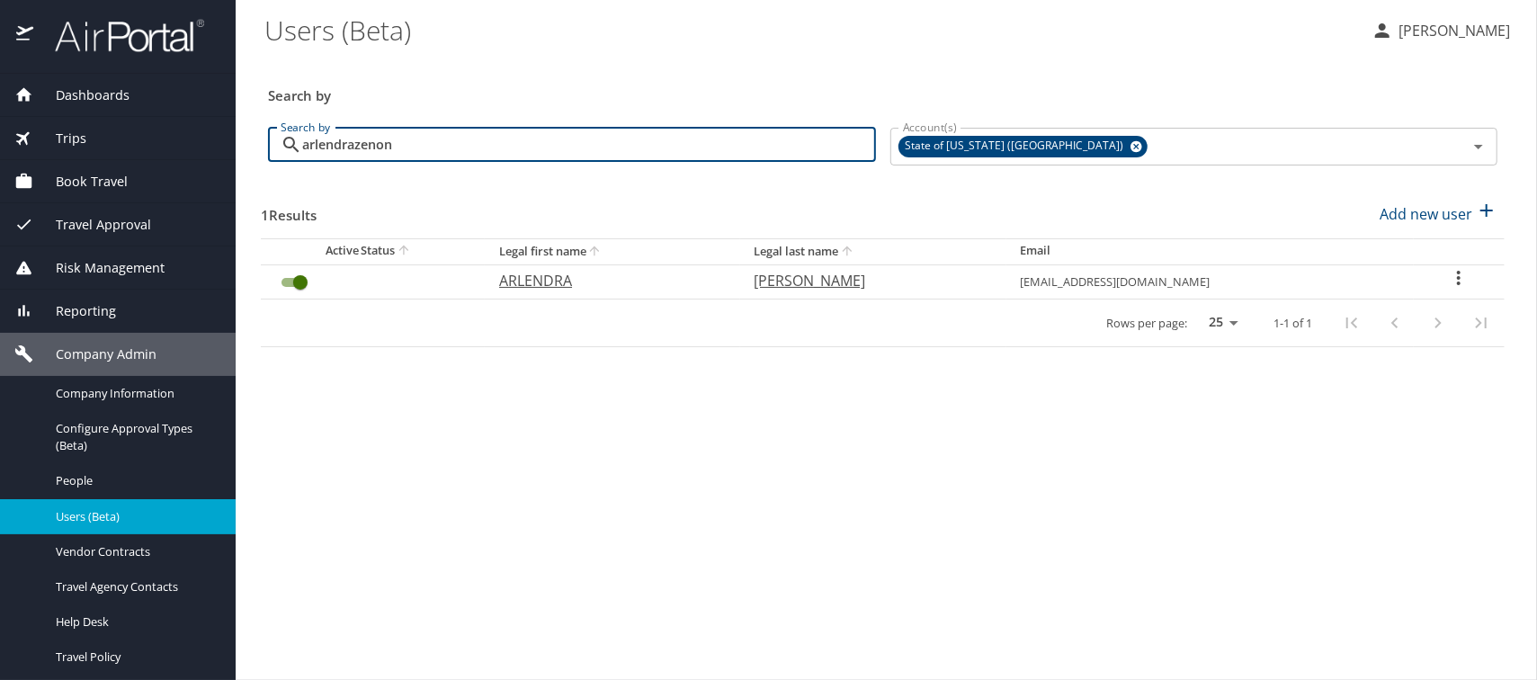
type input "arlendrazenon"
click at [524, 283] on p "ARLENDRA" at bounding box center [608, 281] width 218 height 22
select select "US"
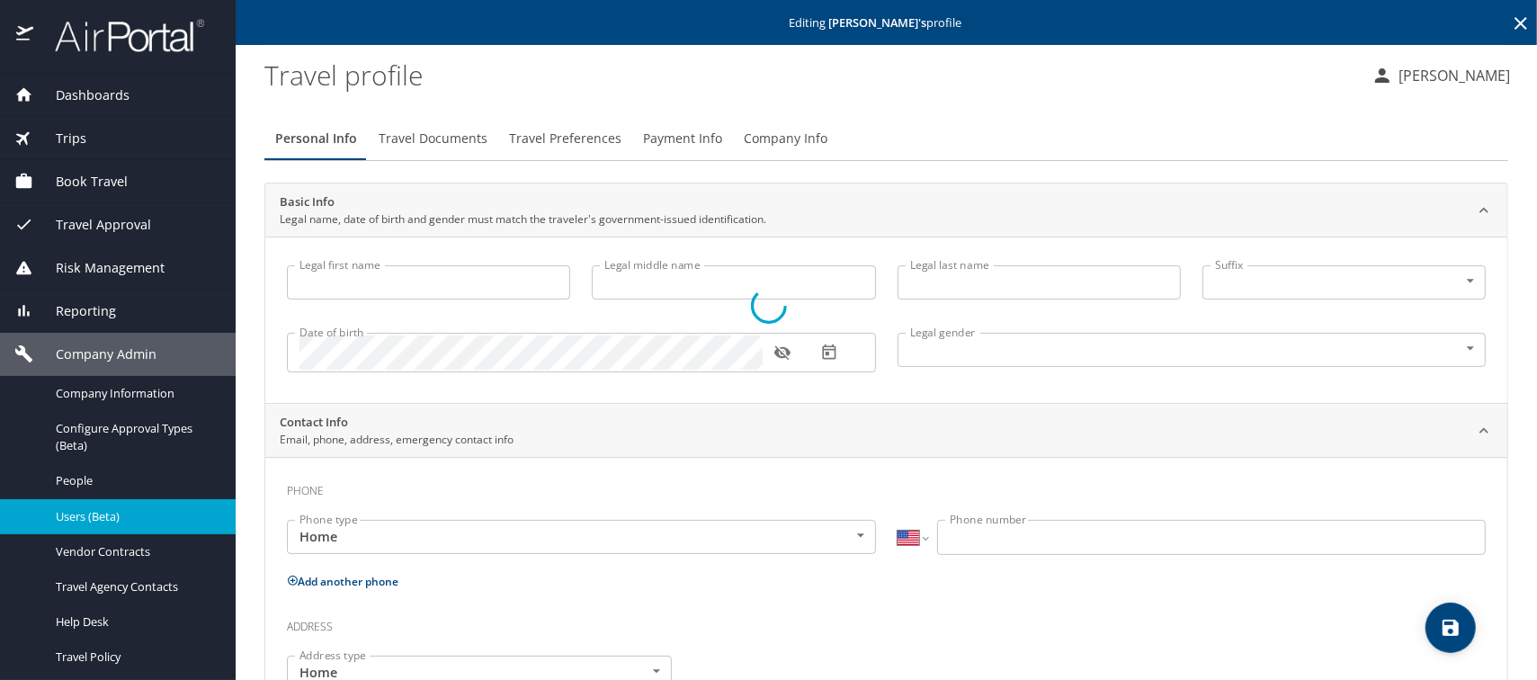
type input "ARLENDRA"
type input "ZENON"
type input "Female"
select select "US"
select select "IR"
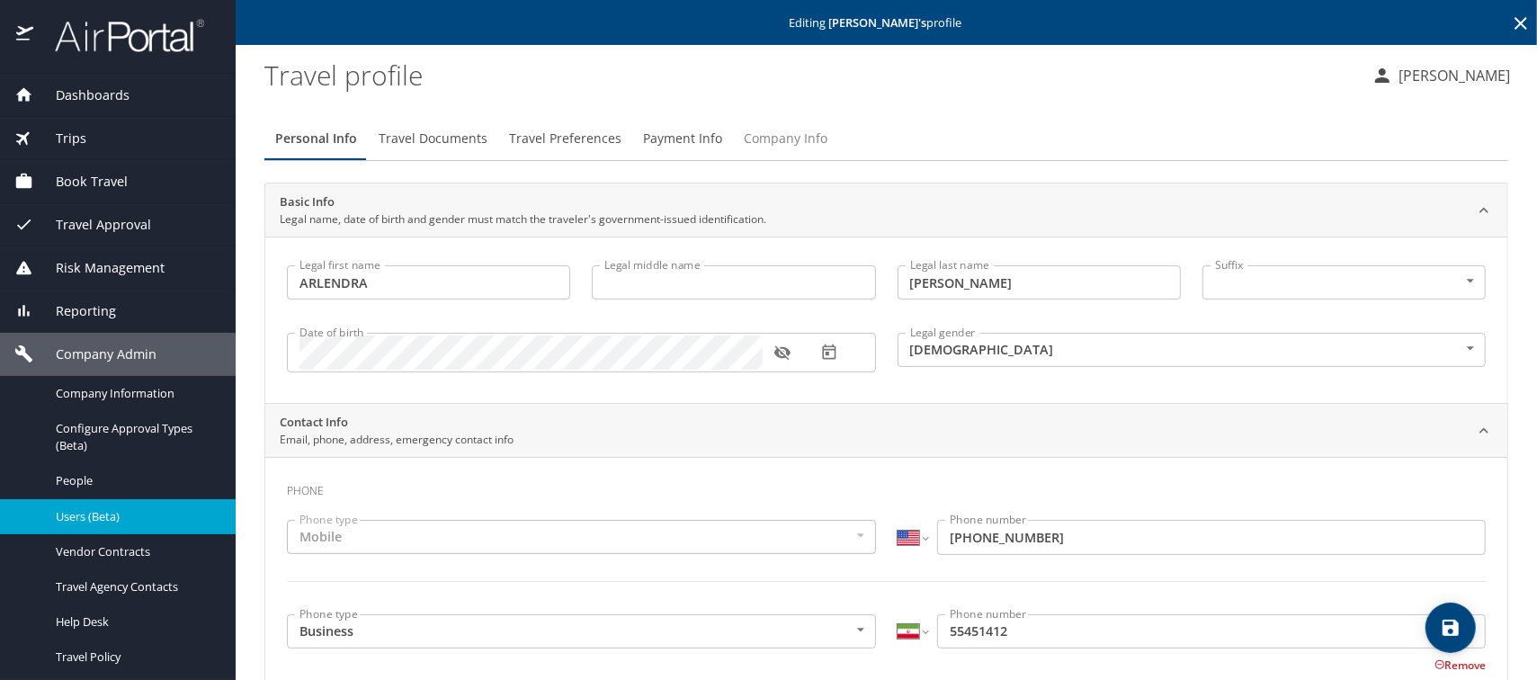
click at [781, 138] on span "Company Info" at bounding box center [786, 139] width 84 height 22
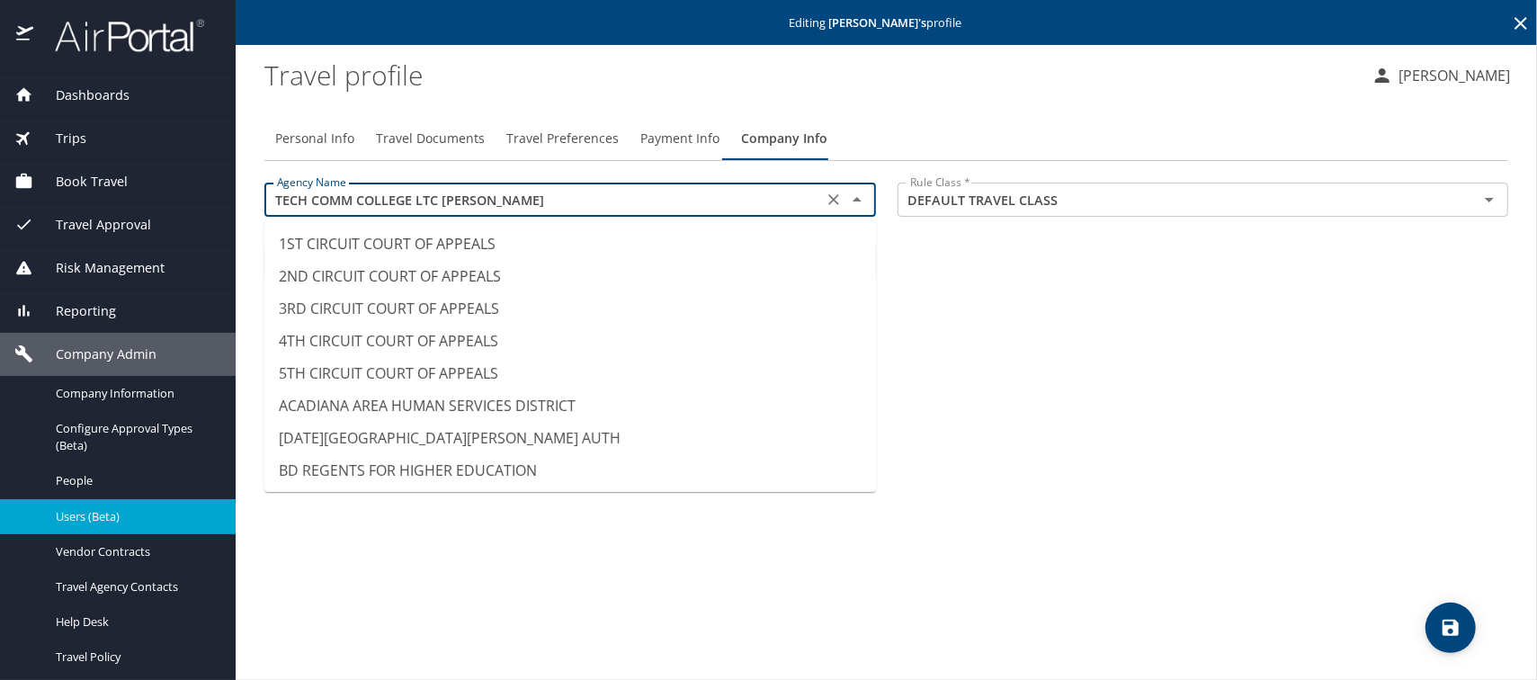
scroll to position [14951, 0]
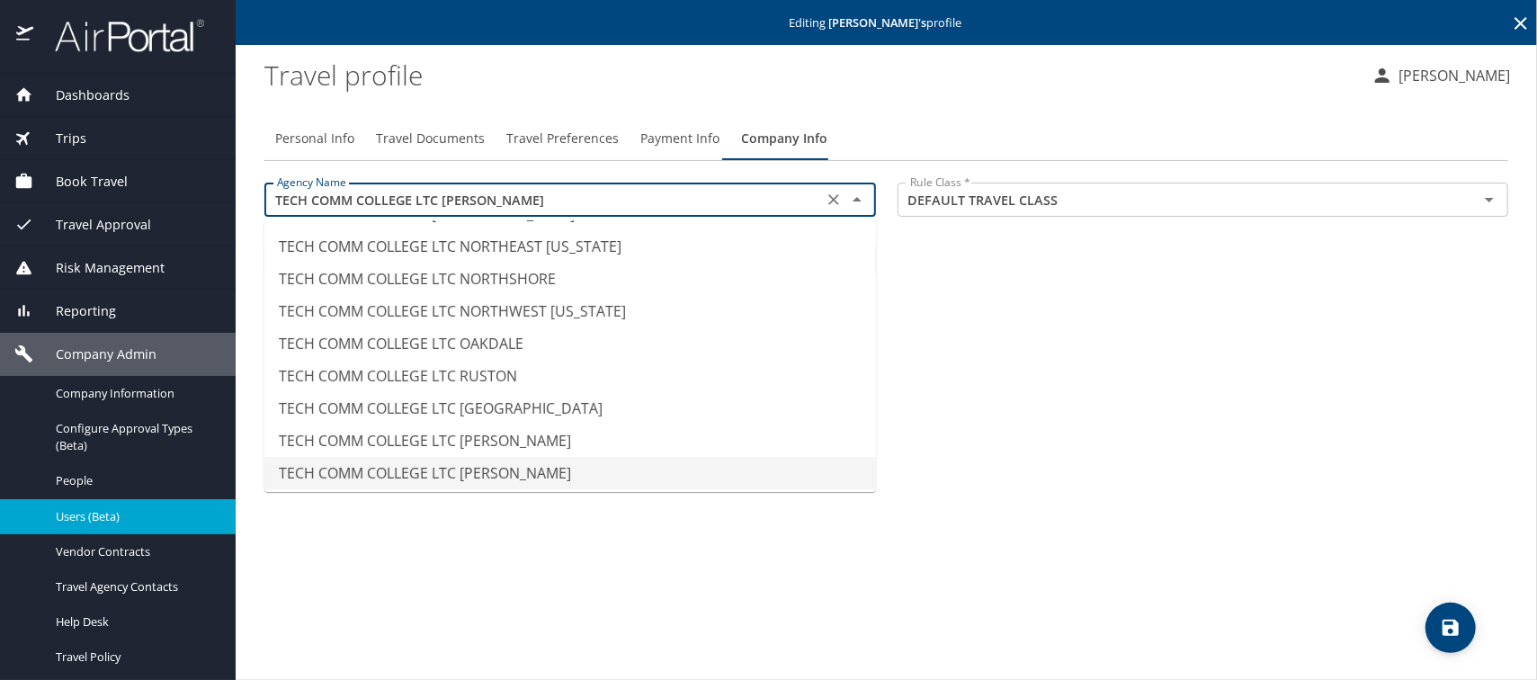
drag, startPoint x: 516, startPoint y: 207, endPoint x: 238, endPoint y: 213, distance: 277.9
click at [238, 213] on main "Editing ARLENDRA ZENON 's profile Travel profile Meliss Hunter Personal Info Tr…" at bounding box center [886, 340] width 1301 height 680
paste input "NORTHSHORE"
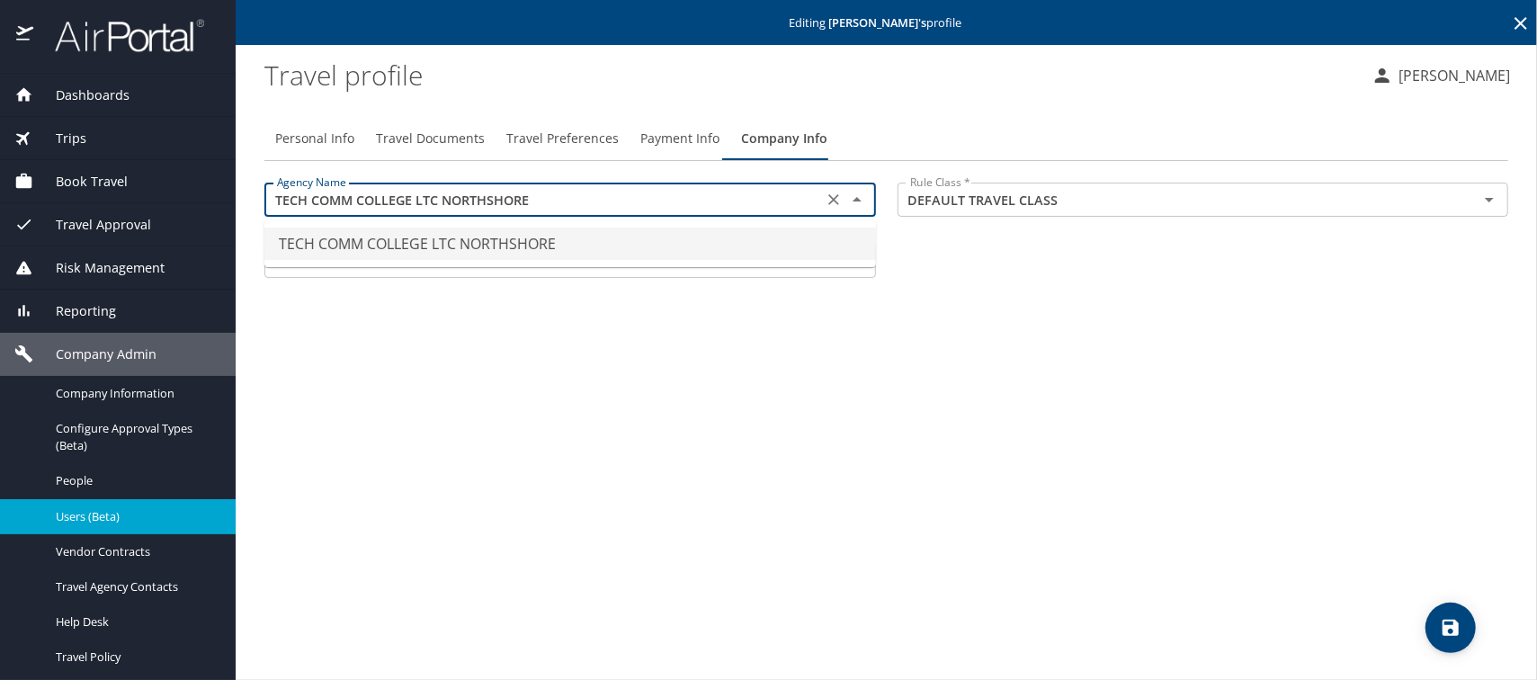
scroll to position [0, 0]
click at [525, 239] on li "TECH COMM COLLEGE LTC NORTHSHORE" at bounding box center [569, 243] width 611 height 32
type input "TECH COMM COLLEGE LTC NORTHSHORE"
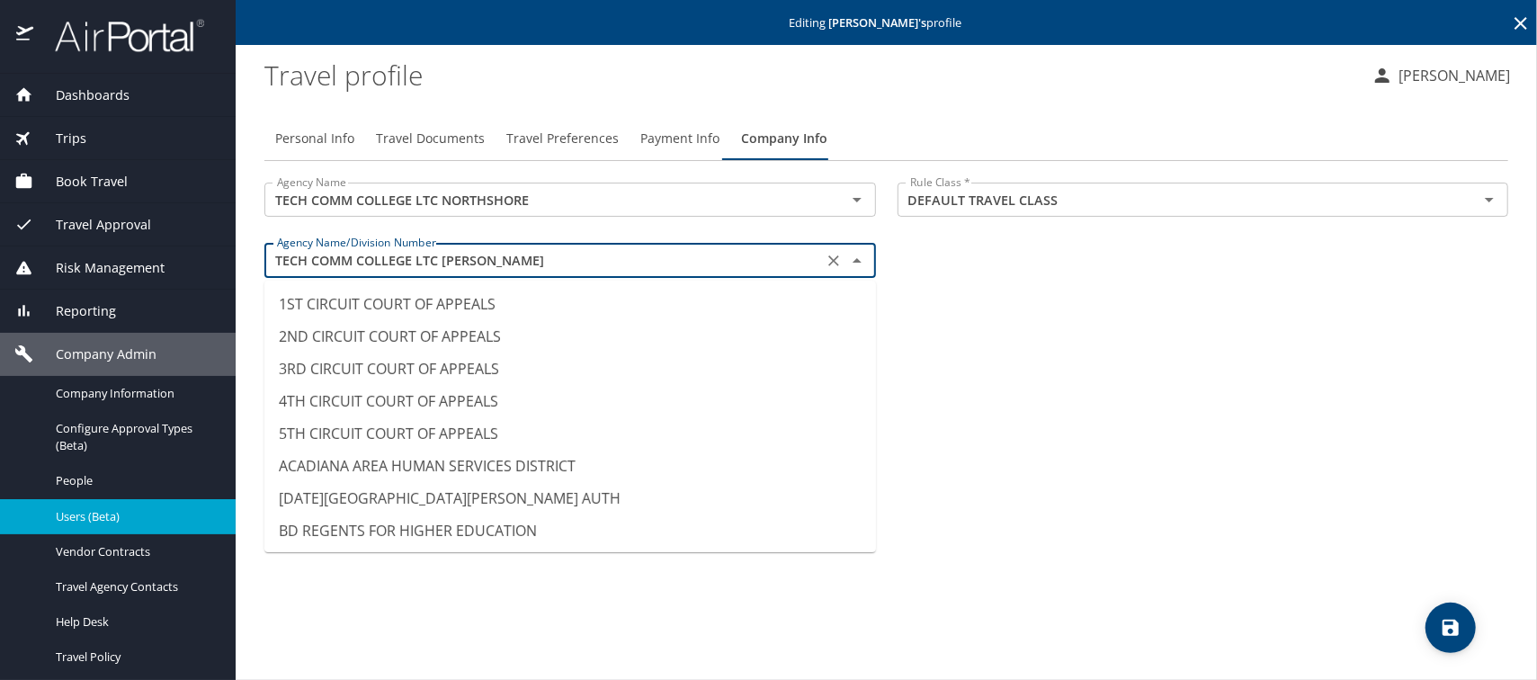
scroll to position [14918, 0]
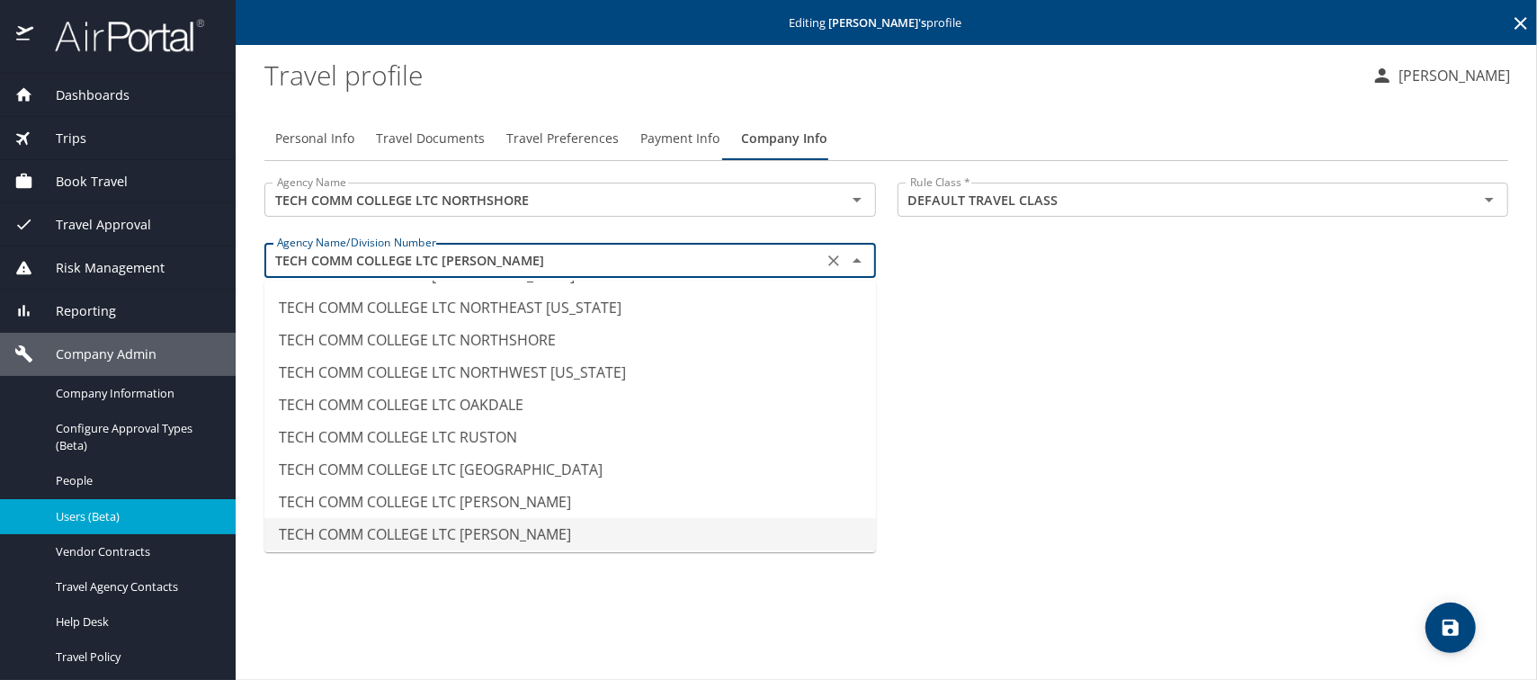
drag, startPoint x: 564, startPoint y: 257, endPoint x: 239, endPoint y: 242, distance: 324.9
click at [239, 242] on main "Editing ARLENDRA ZENON 's profile Travel profile Meliss Hunter Personal Info Tr…" at bounding box center [886, 340] width 1301 height 680
paste input "NORTHSHORE"
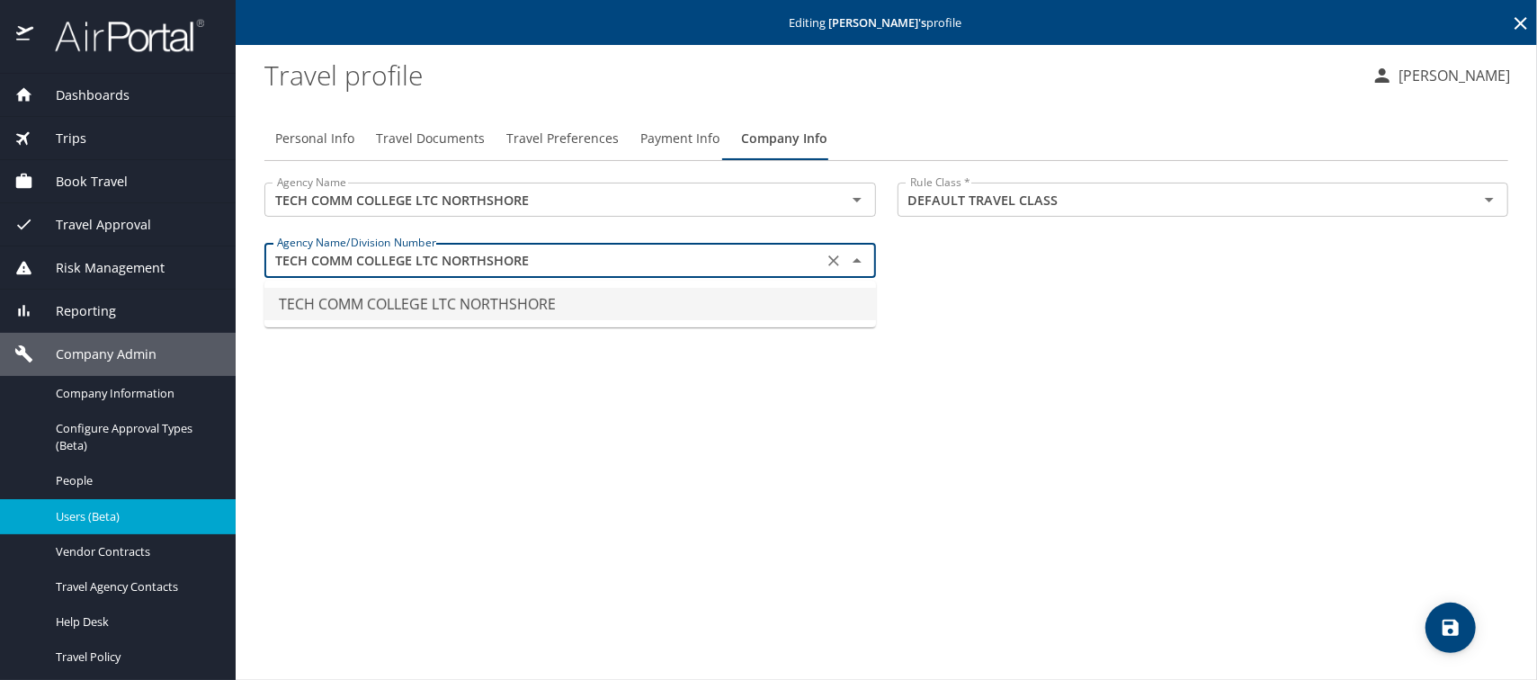
scroll to position [0, 0]
type input "TECH COMM COLLEGE LTC NORTHSHORE"
click at [1450, 625] on icon "save" at bounding box center [1450, 627] width 16 height 16
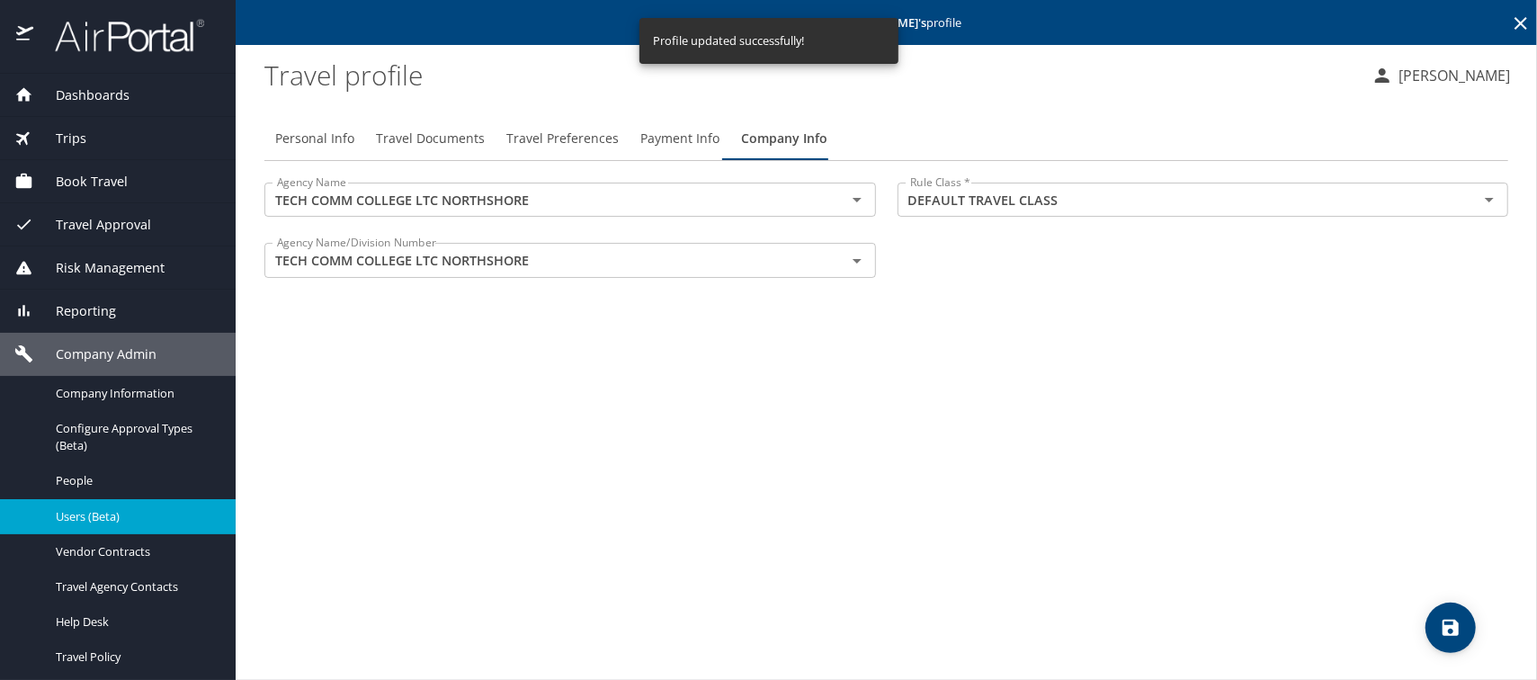
drag, startPoint x: 684, startPoint y: 373, endPoint x: 375, endPoint y: 38, distance: 456.2
click at [683, 373] on div "Personal Info Travel Documents Travel Preferences Payment Info Company Info Age…" at bounding box center [885, 390] width 1243 height 577
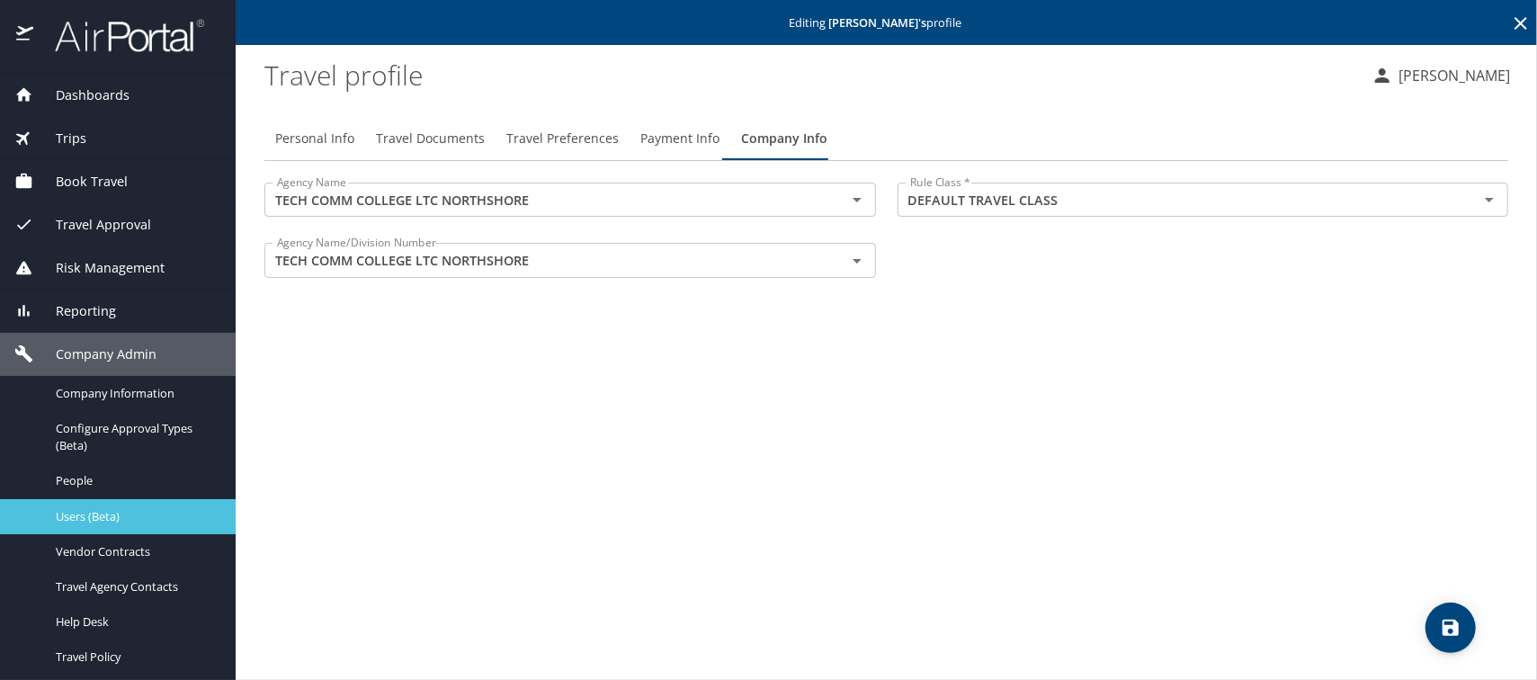
click at [59, 520] on span "Users (Beta)" at bounding box center [135, 516] width 158 height 17
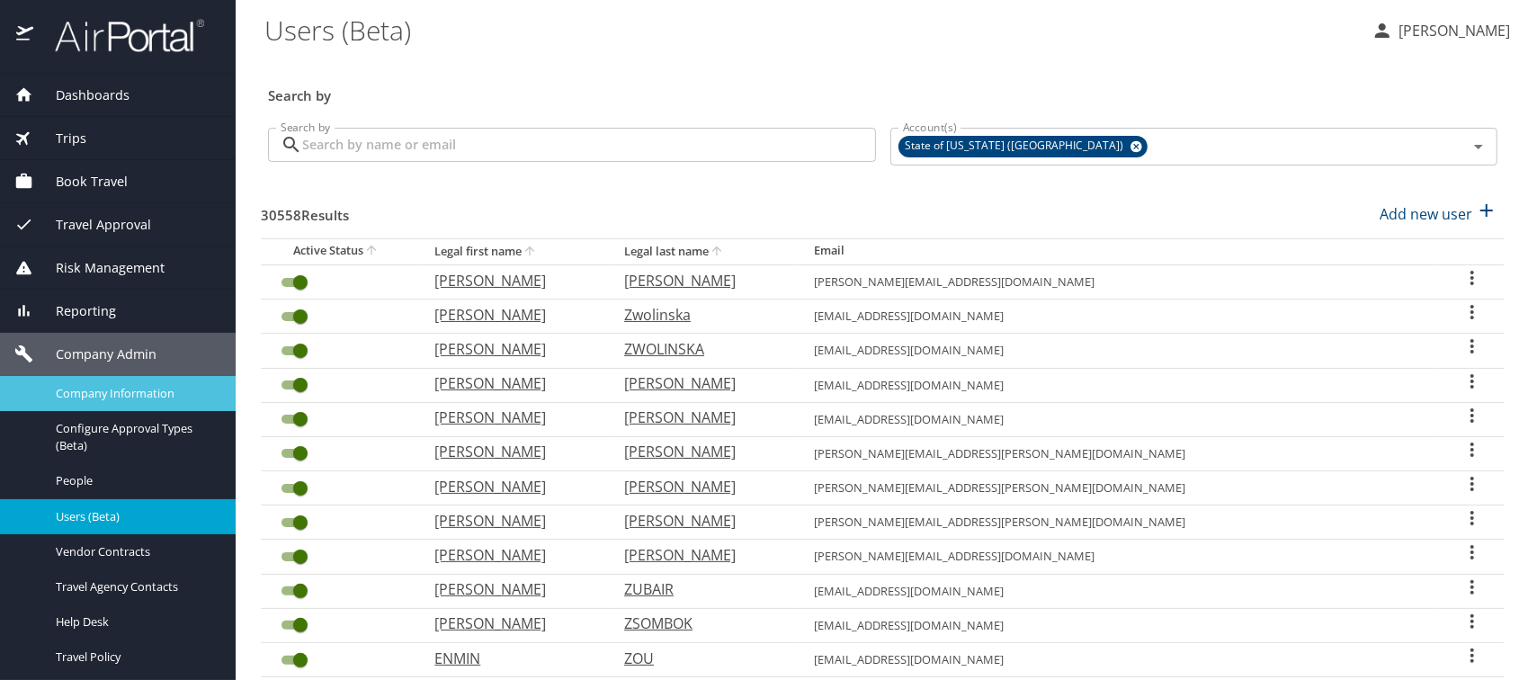
click at [90, 397] on span "Company Information" at bounding box center [135, 393] width 158 height 17
